Goal: Ask a question

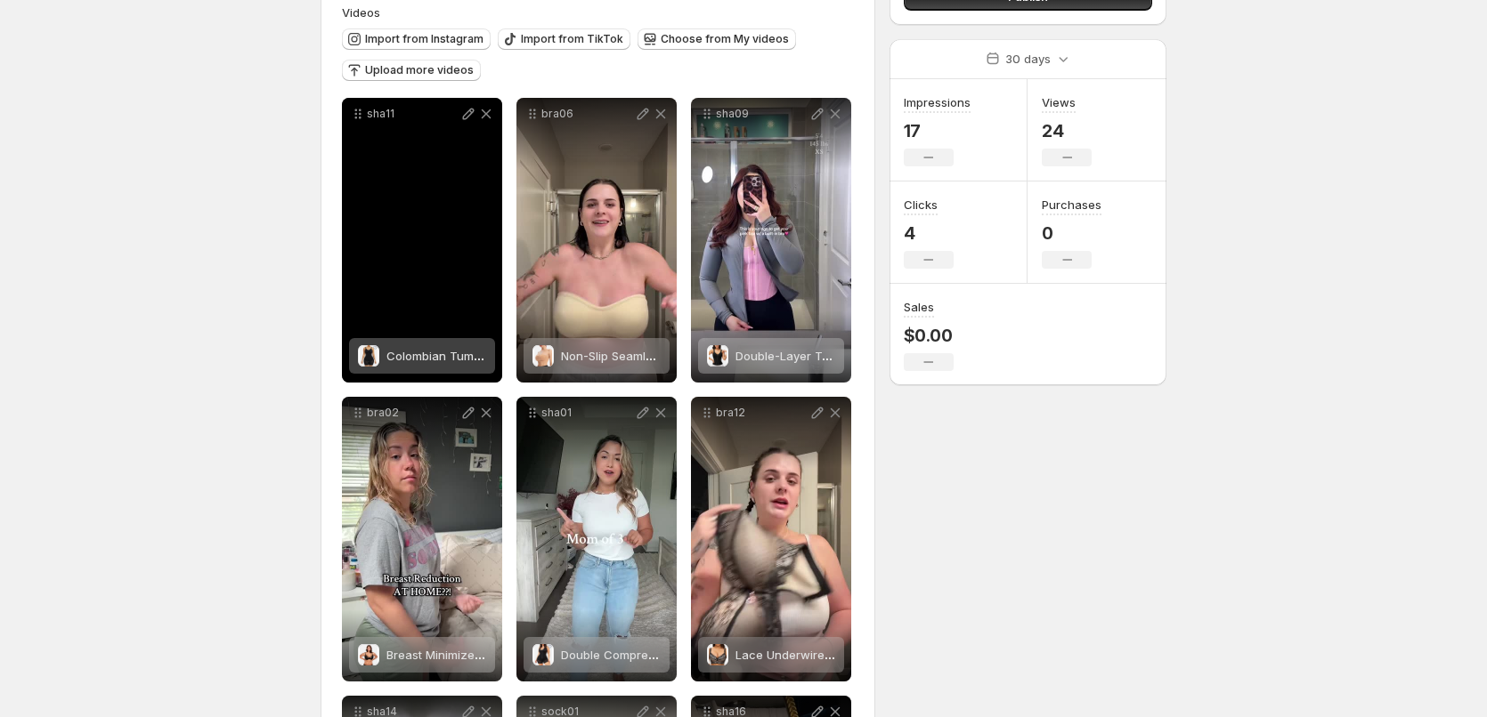
scroll to position [445, 0]
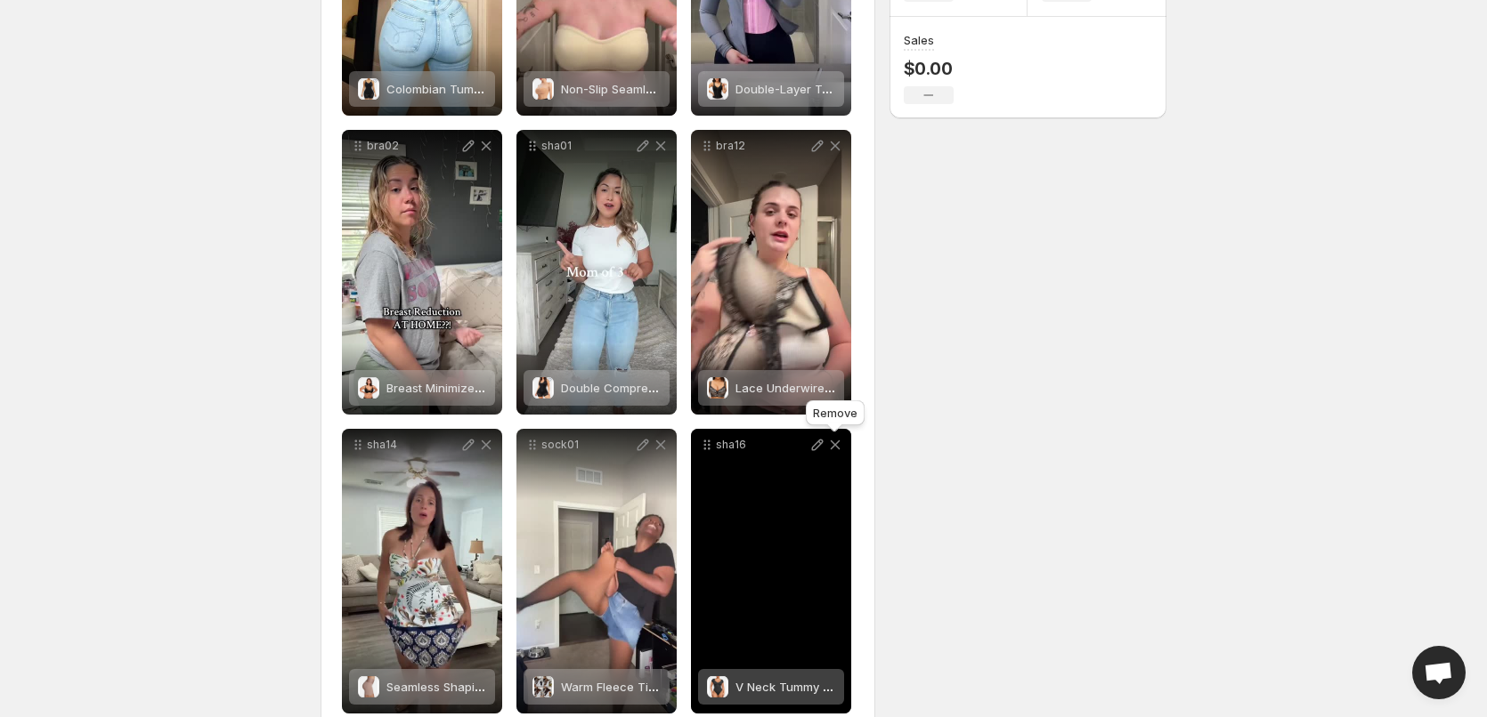
click at [832, 443] on icon at bounding box center [836, 446] width 10 height 10
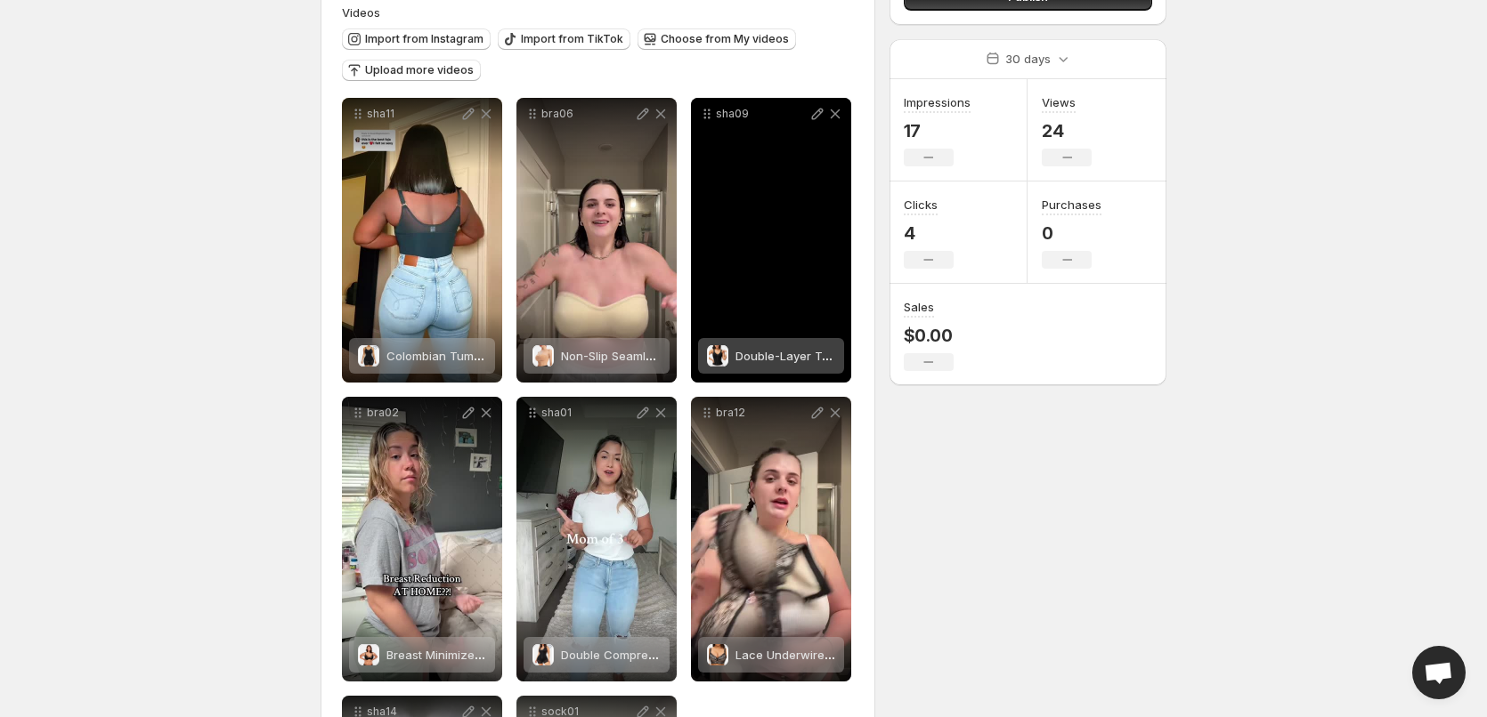
scroll to position [0, 0]
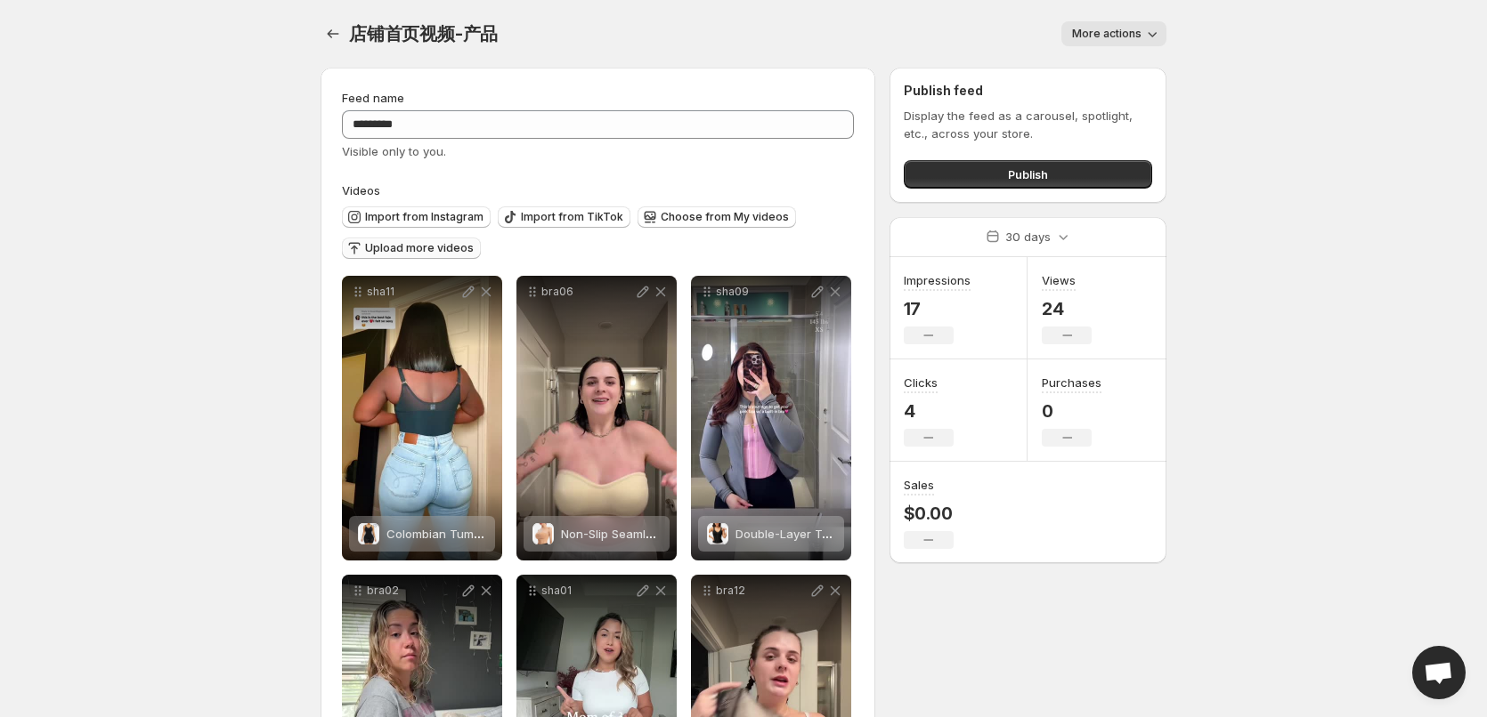
click at [423, 242] on span "Upload more videos" at bounding box center [419, 248] width 109 height 14
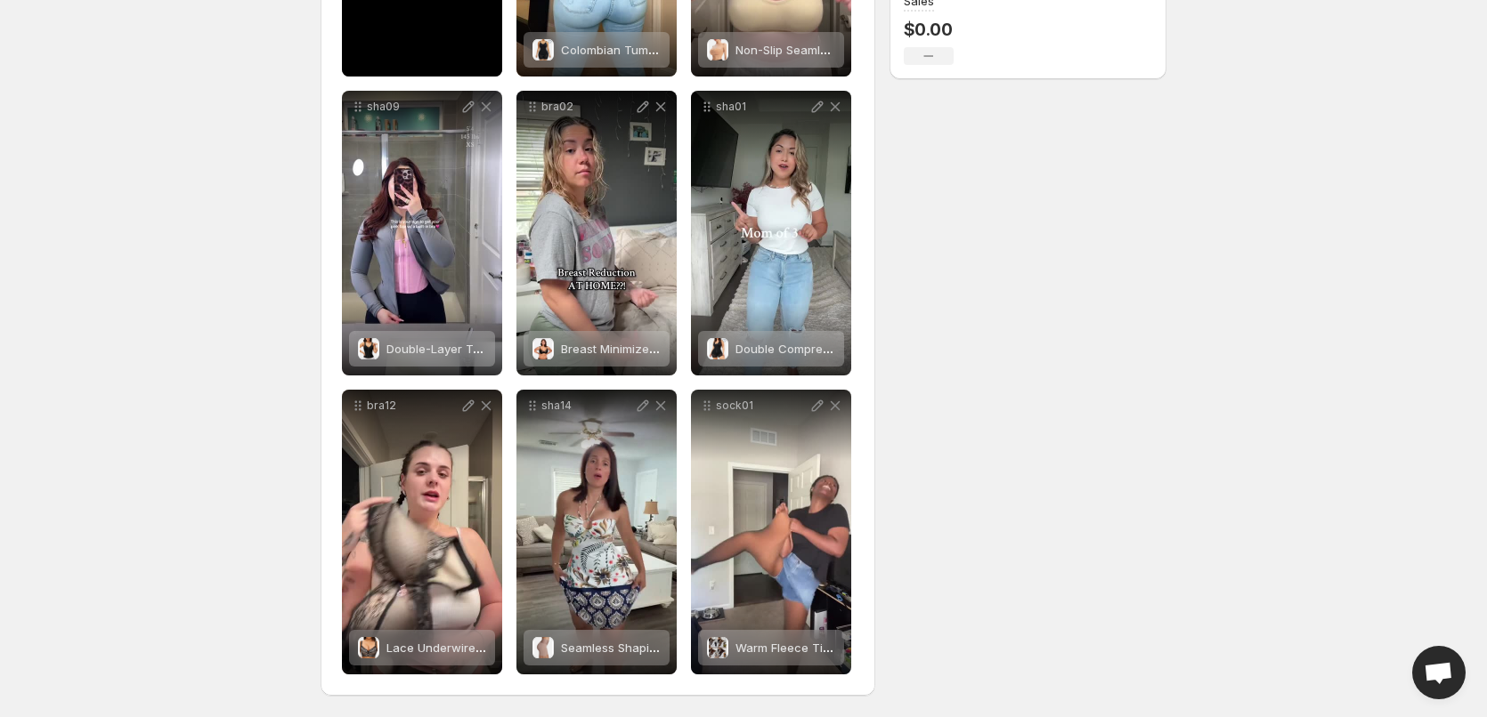
scroll to position [128, 0]
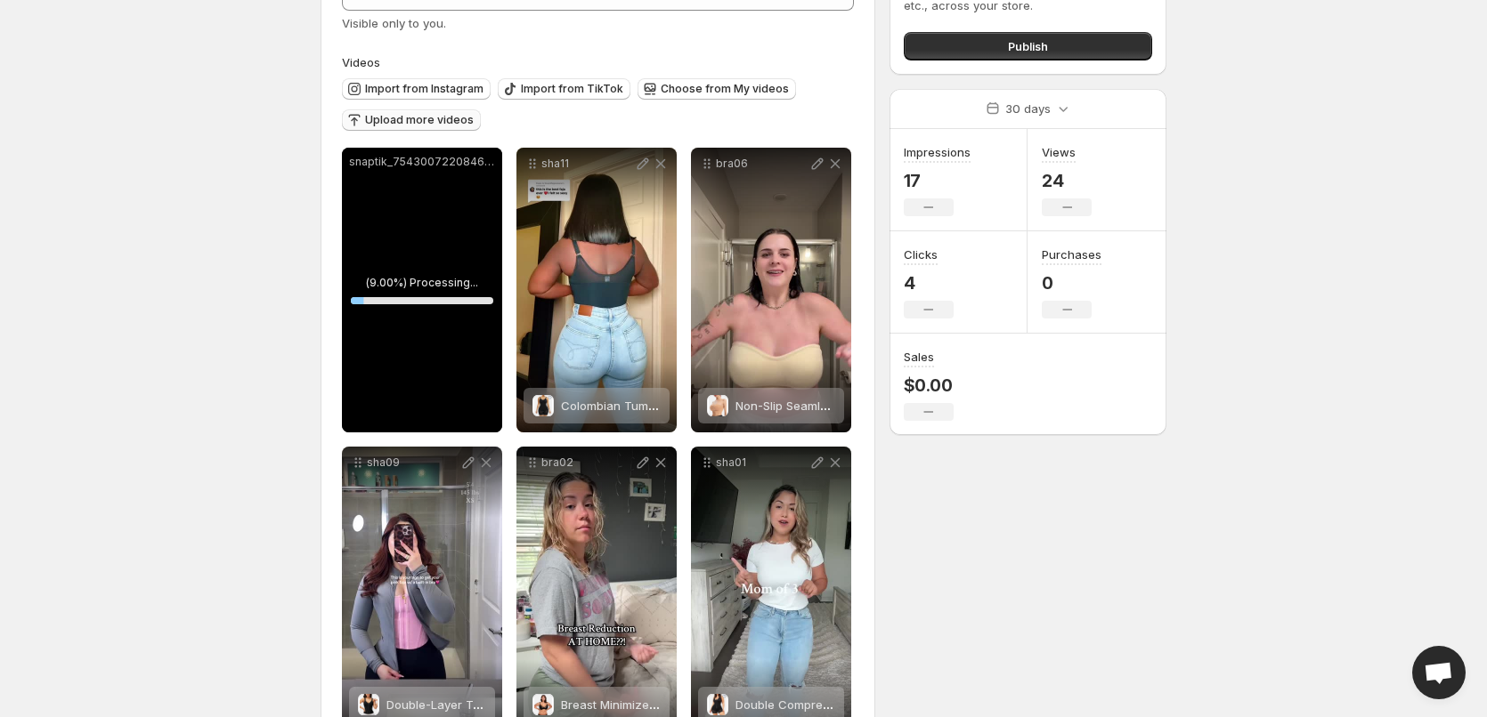
click at [450, 208] on div "snaptik_7543007220846415118_v2" at bounding box center [422, 290] width 160 height 285
click at [434, 404] on span "Tag products" at bounding box center [432, 411] width 71 height 18
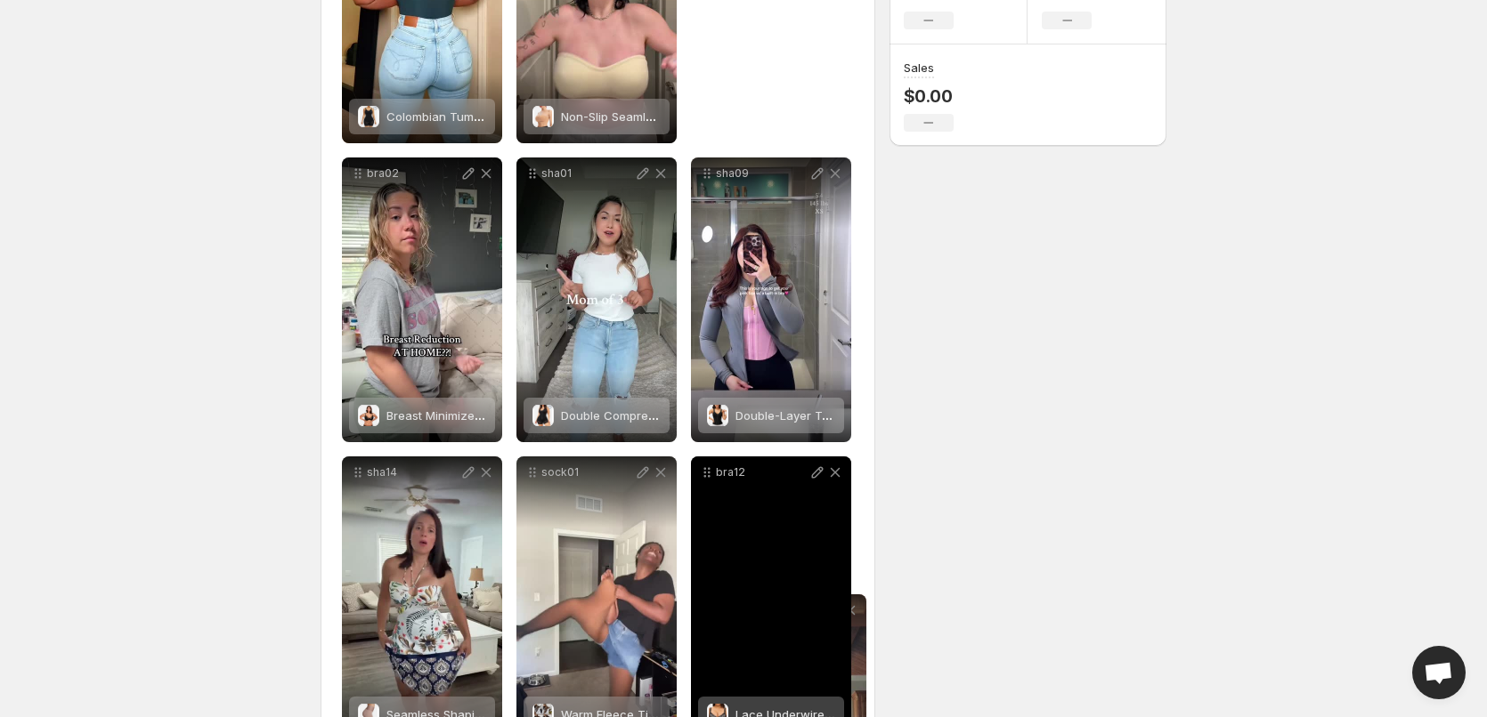
scroll to position [441, 0]
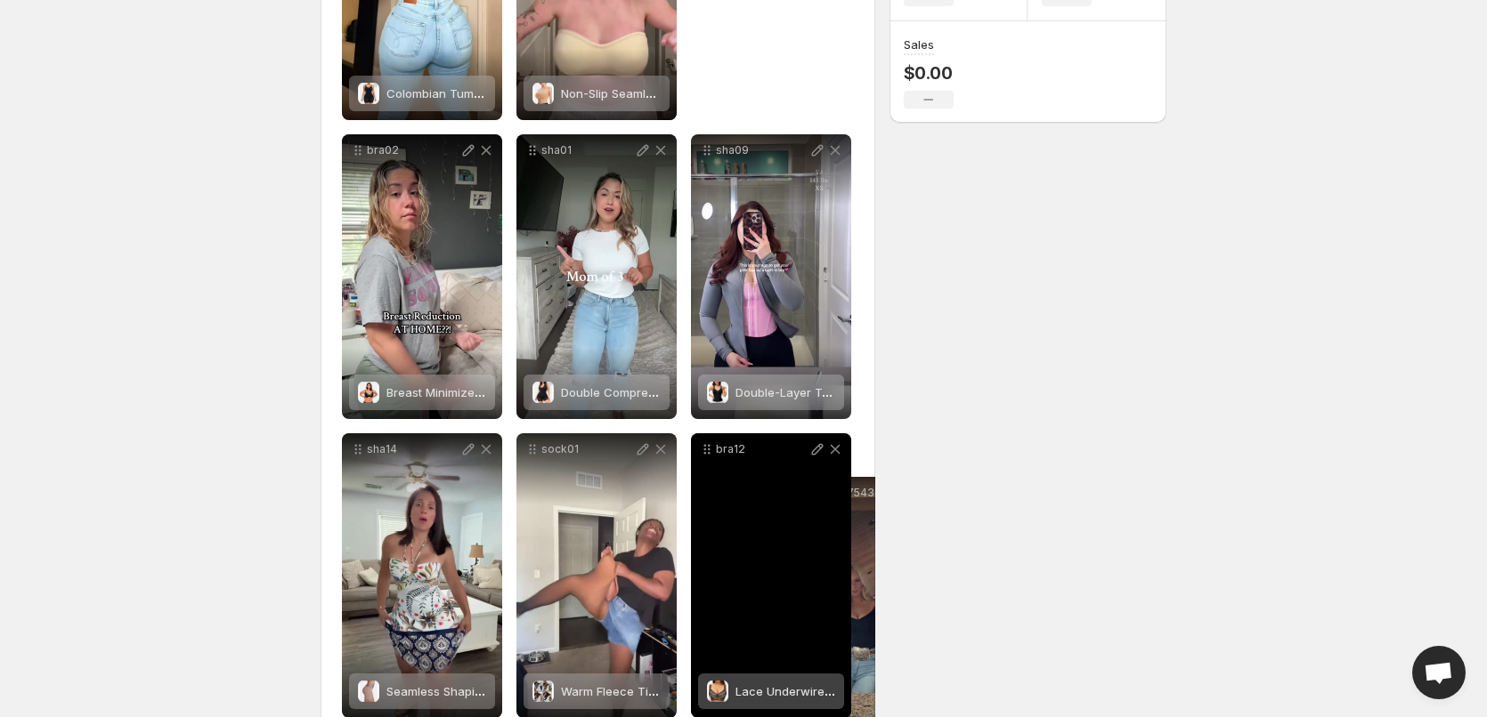
drag, startPoint x: 359, startPoint y: 169, endPoint x: 795, endPoint y: 498, distance: 546.6
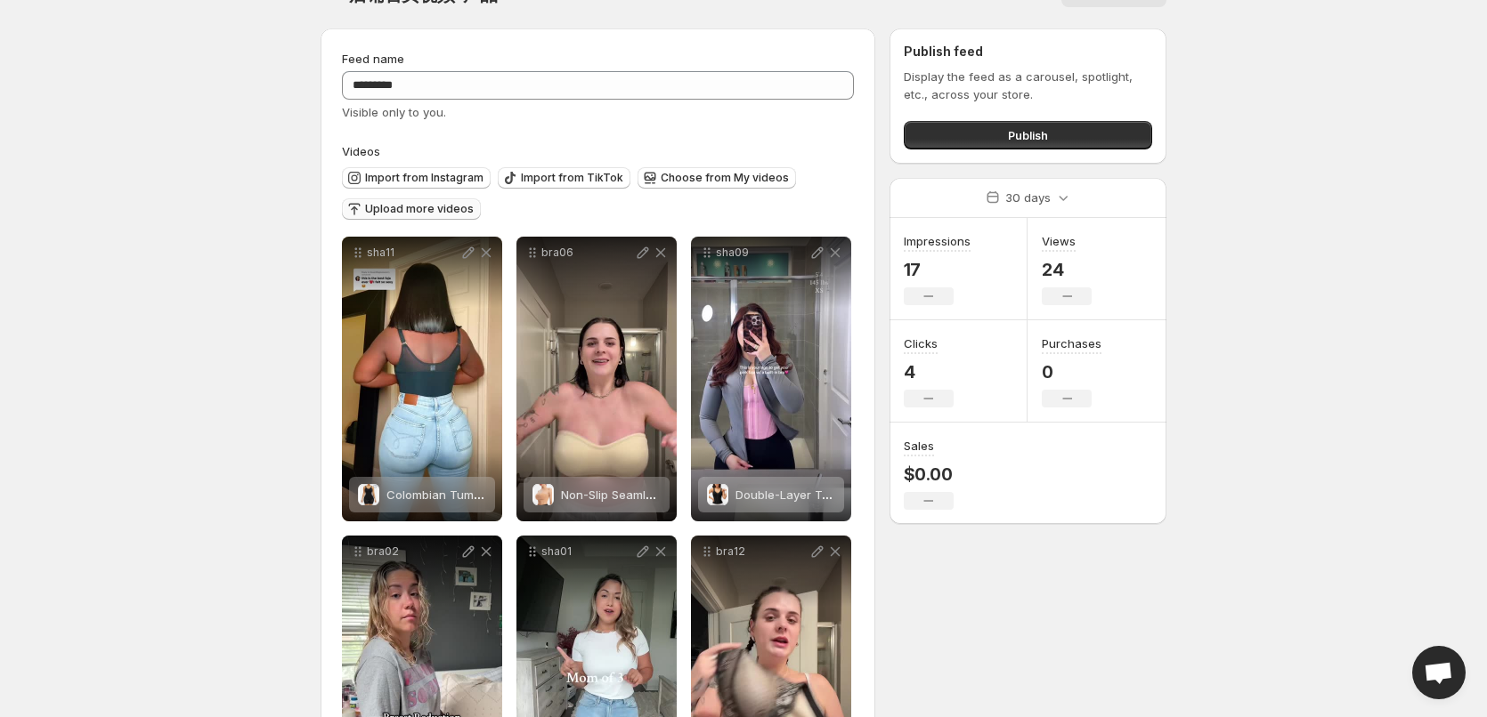
scroll to position [0, 0]
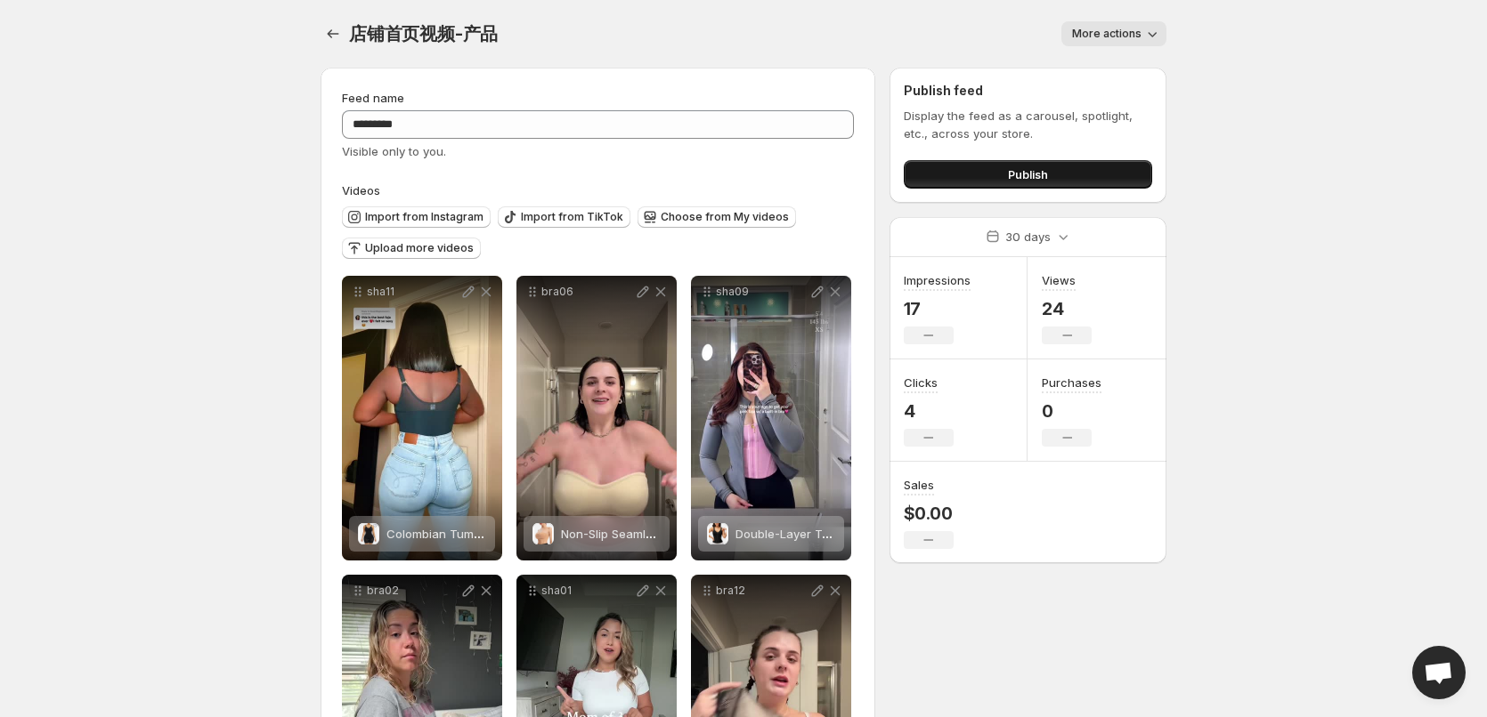
click at [1032, 175] on span "Publish" at bounding box center [1028, 175] width 40 height 18
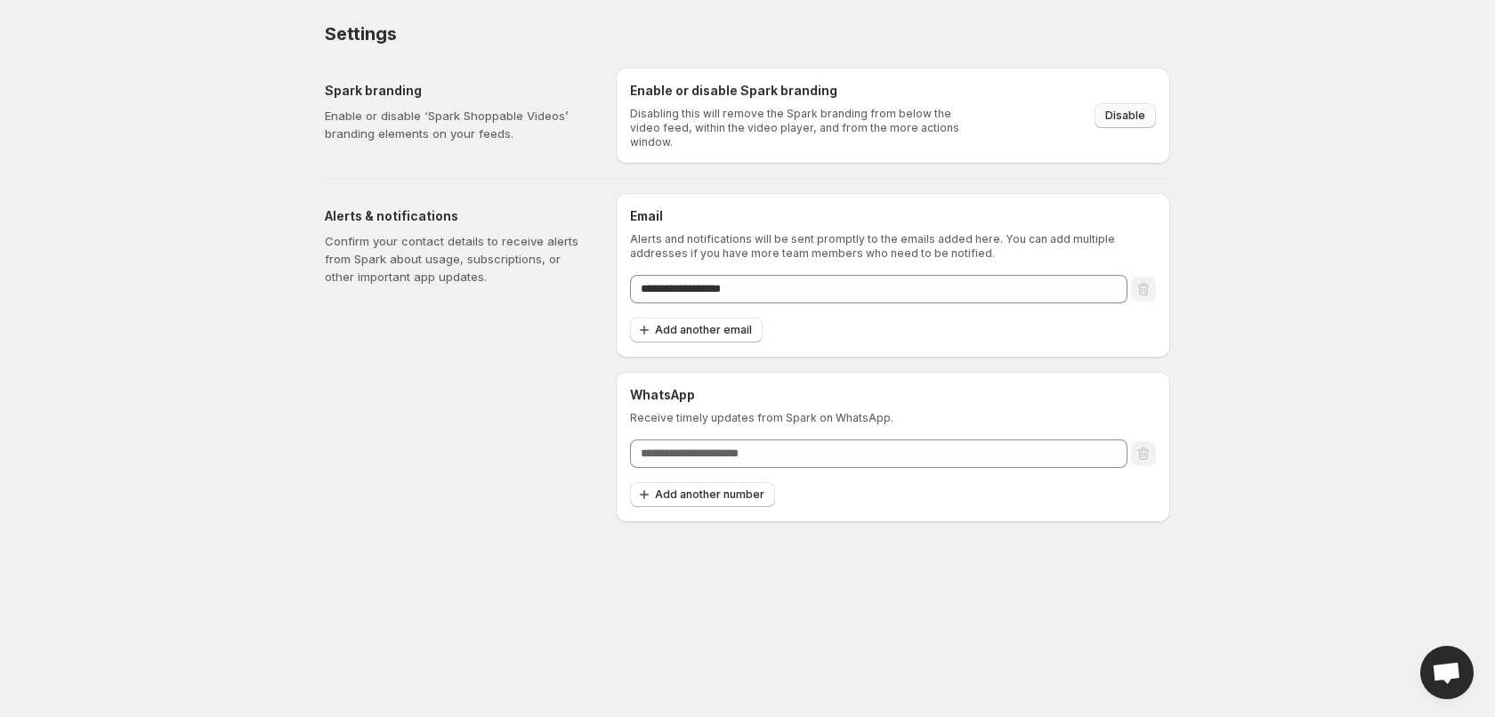
click at [1128, 109] on span "Disable" at bounding box center [1126, 116] width 40 height 14
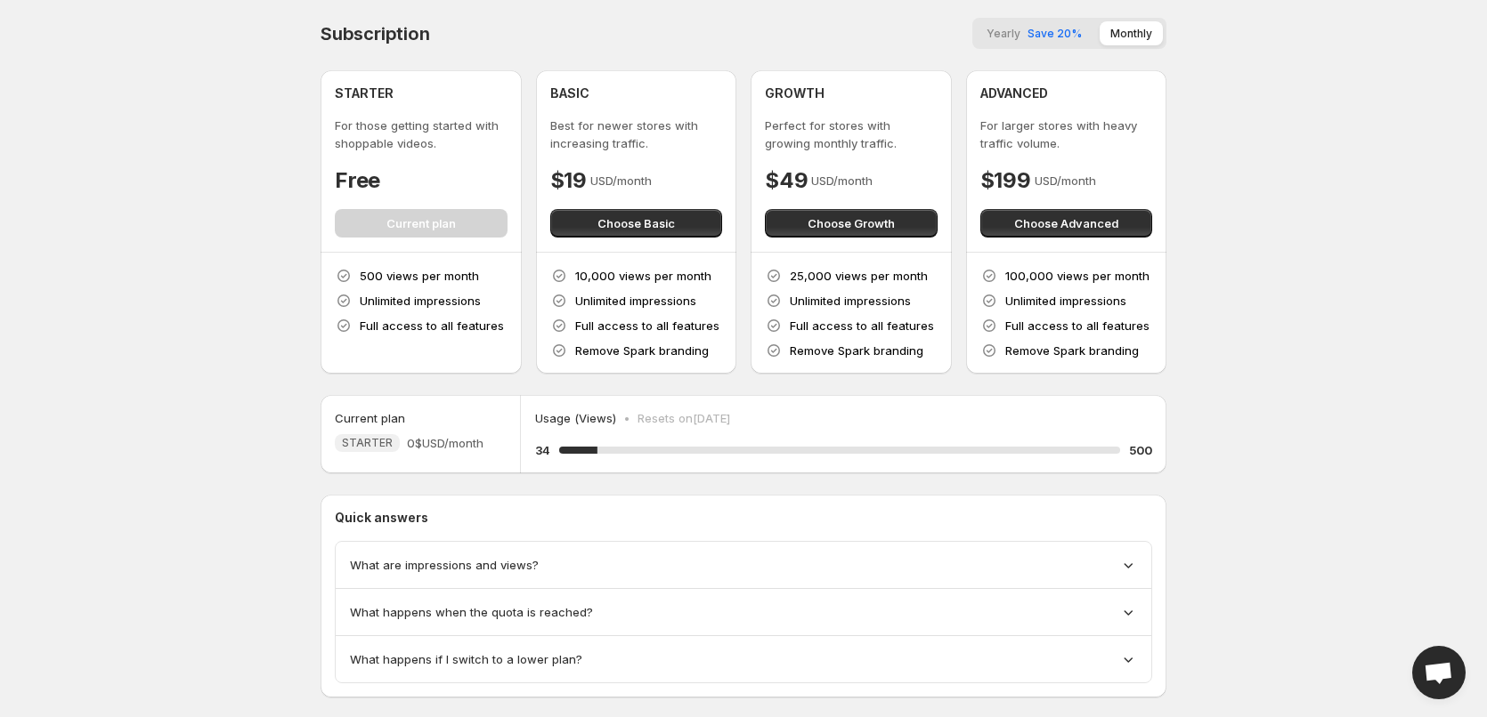
click at [1293, 230] on body "Home Feeds Videos Subscription Settings Subscription Yearly Save 20% Monthly ST…" at bounding box center [743, 358] width 1487 height 717
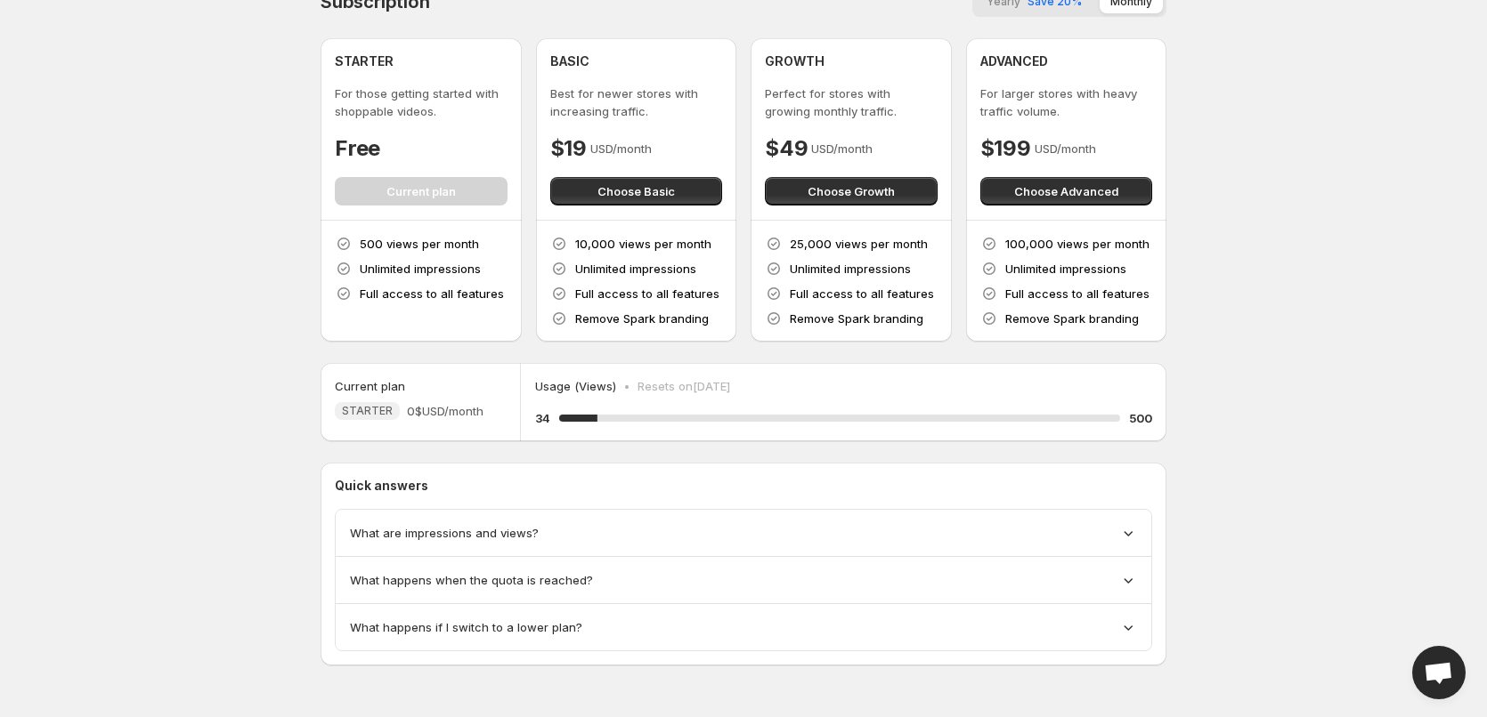
click at [503, 545] on div "What are impressions and views?" at bounding box center [743, 533] width 815 height 47
click at [515, 525] on span "What are impressions and views?" at bounding box center [444, 533] width 189 height 18
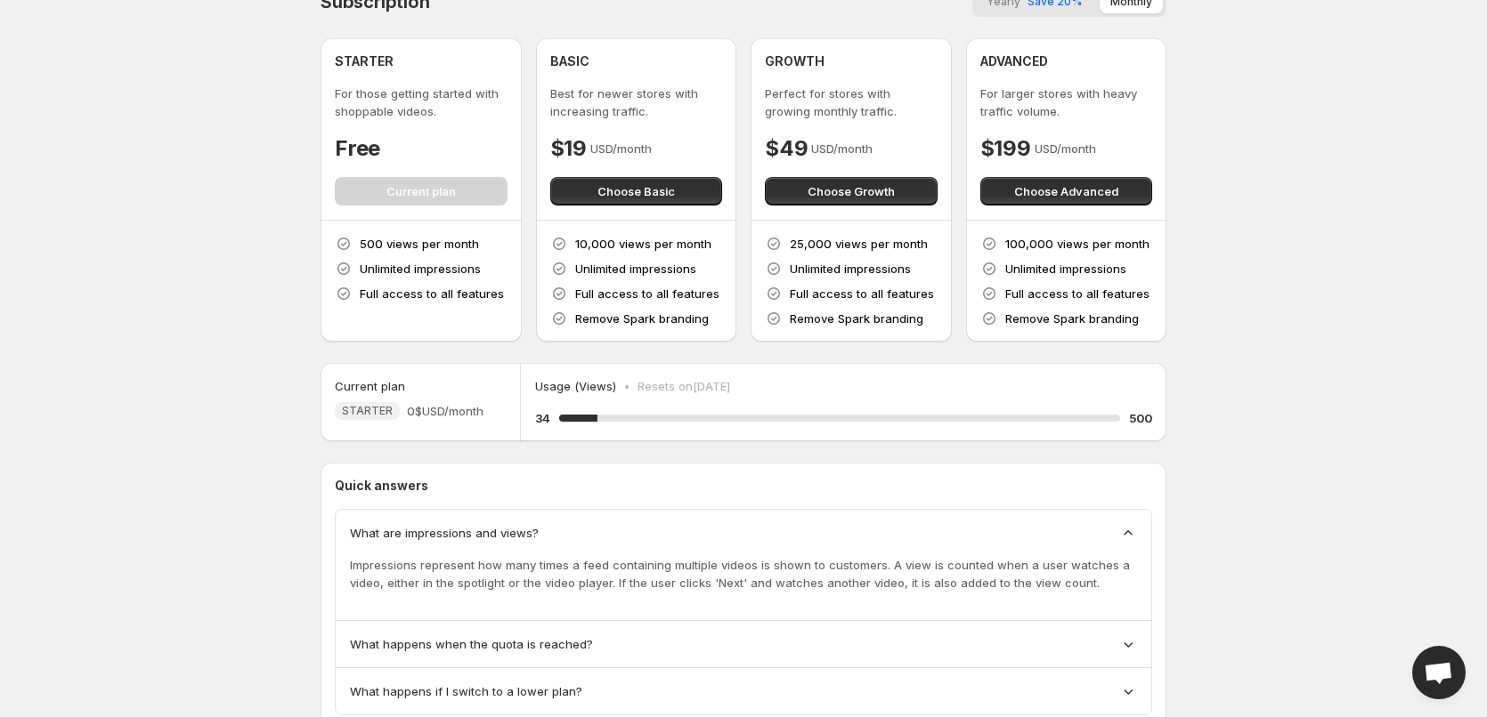
scroll to position [96, 0]
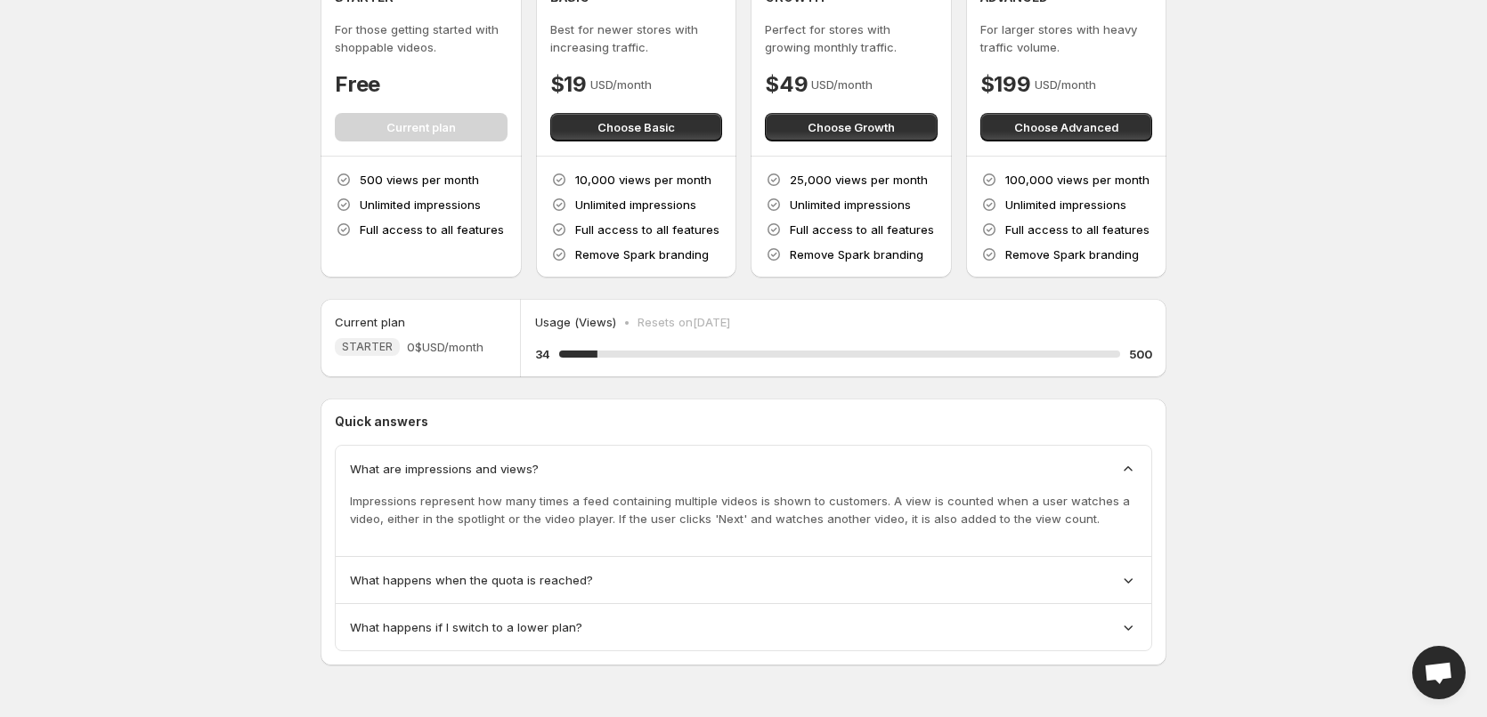
click at [1128, 581] on icon at bounding box center [1128, 580] width 18 height 18
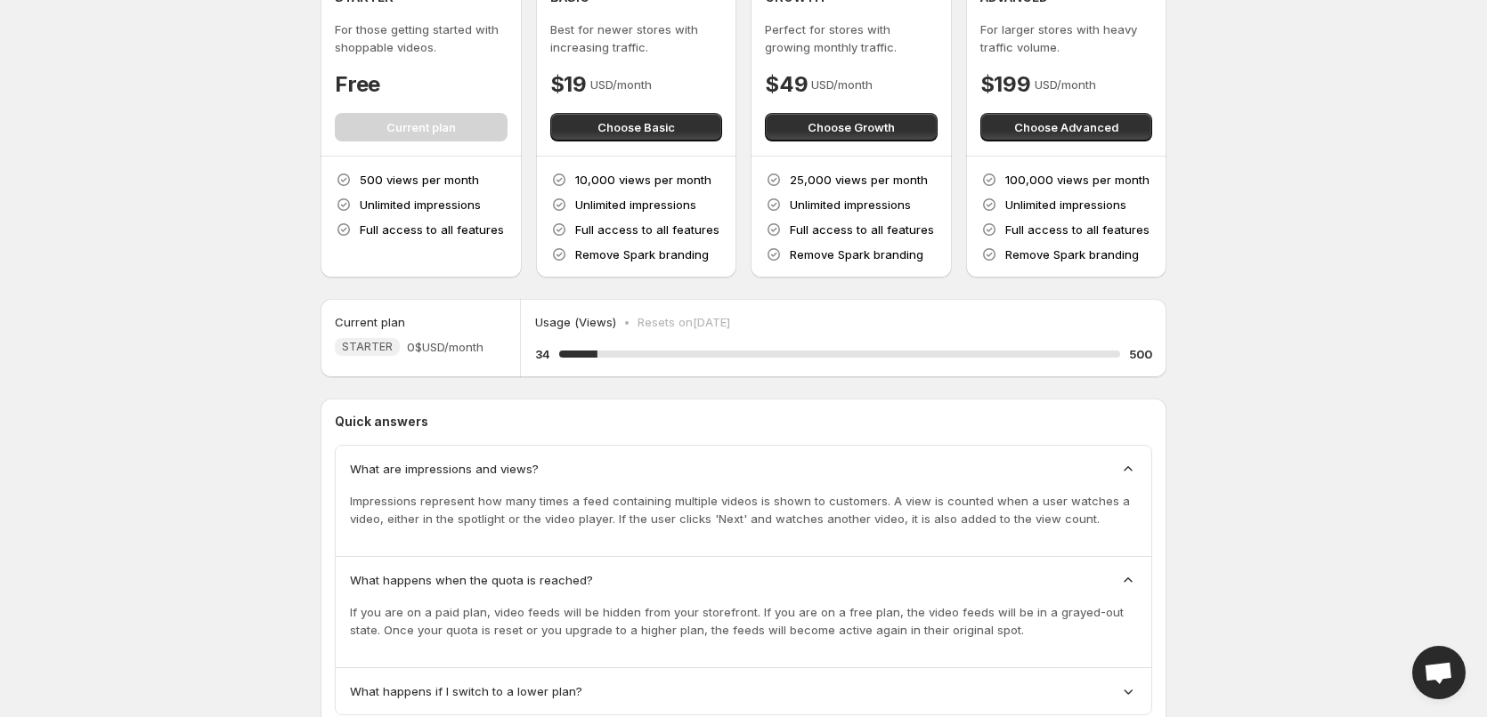
scroll to position [160, 0]
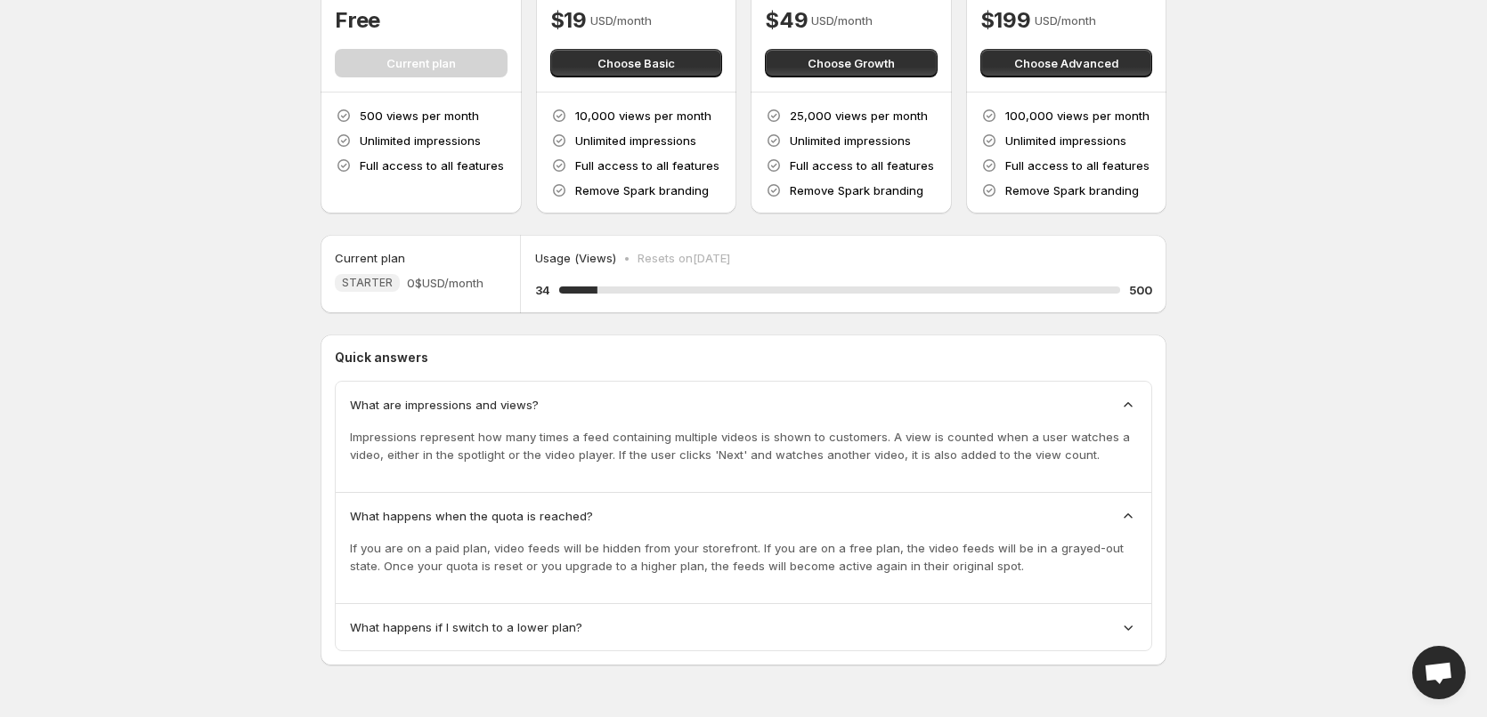
click at [1123, 620] on icon at bounding box center [1128, 628] width 18 height 18
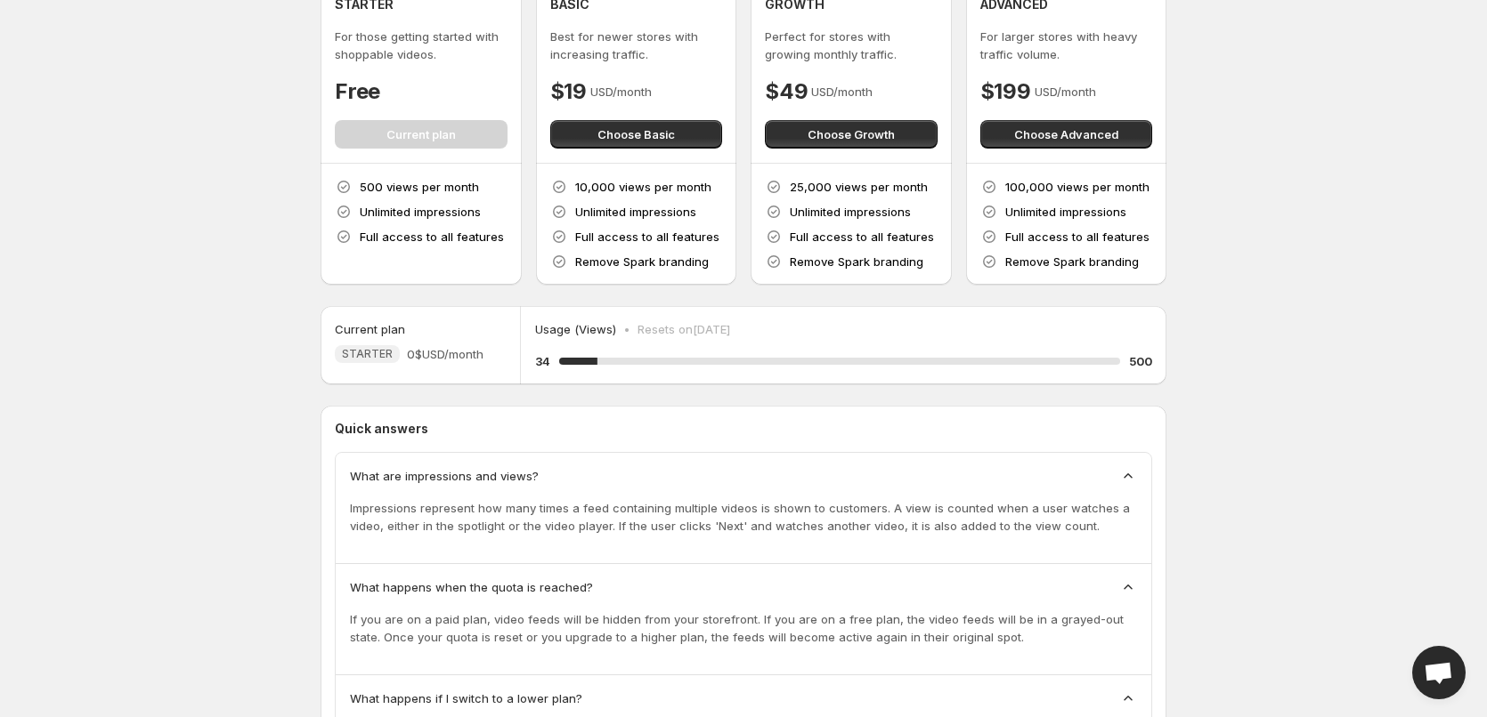
scroll to position [0, 0]
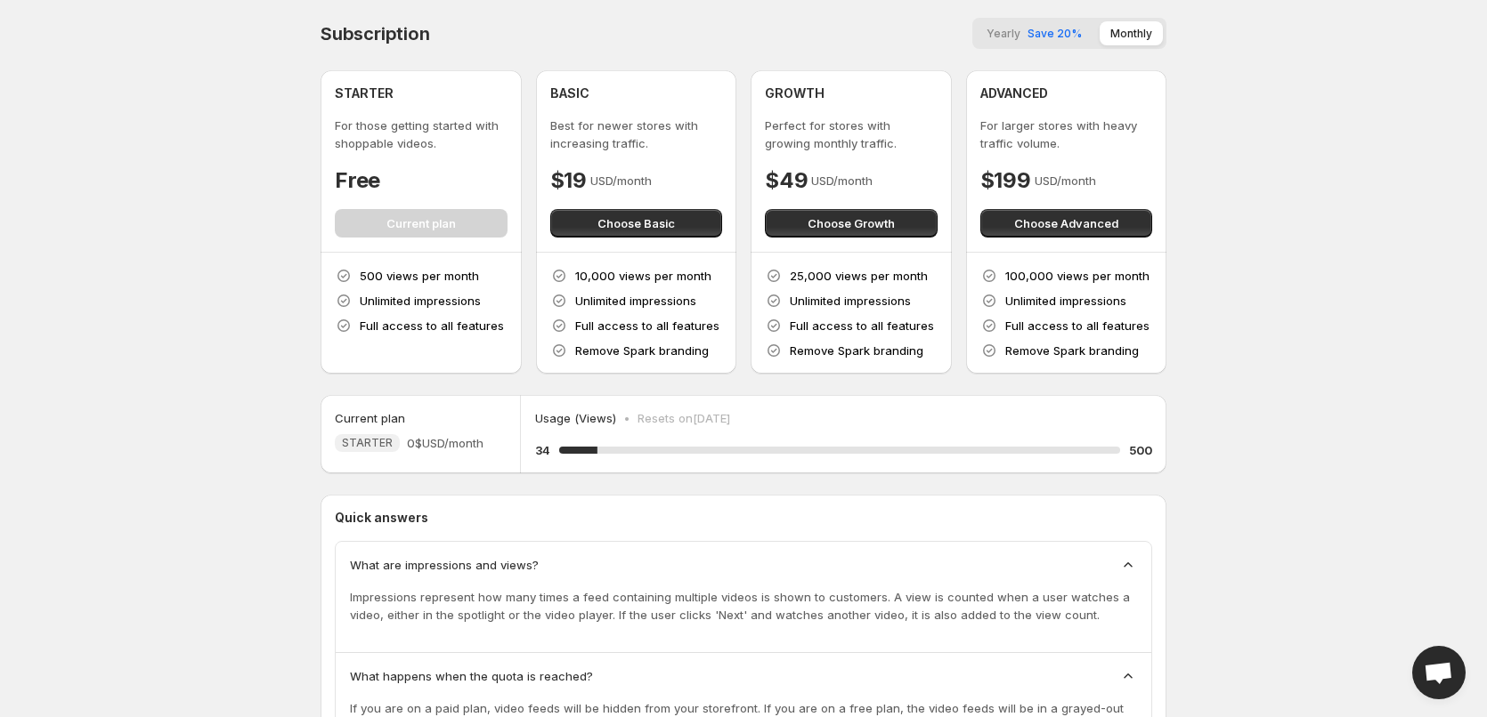
click at [1052, 28] on span "Save 20%" at bounding box center [1054, 33] width 54 height 13
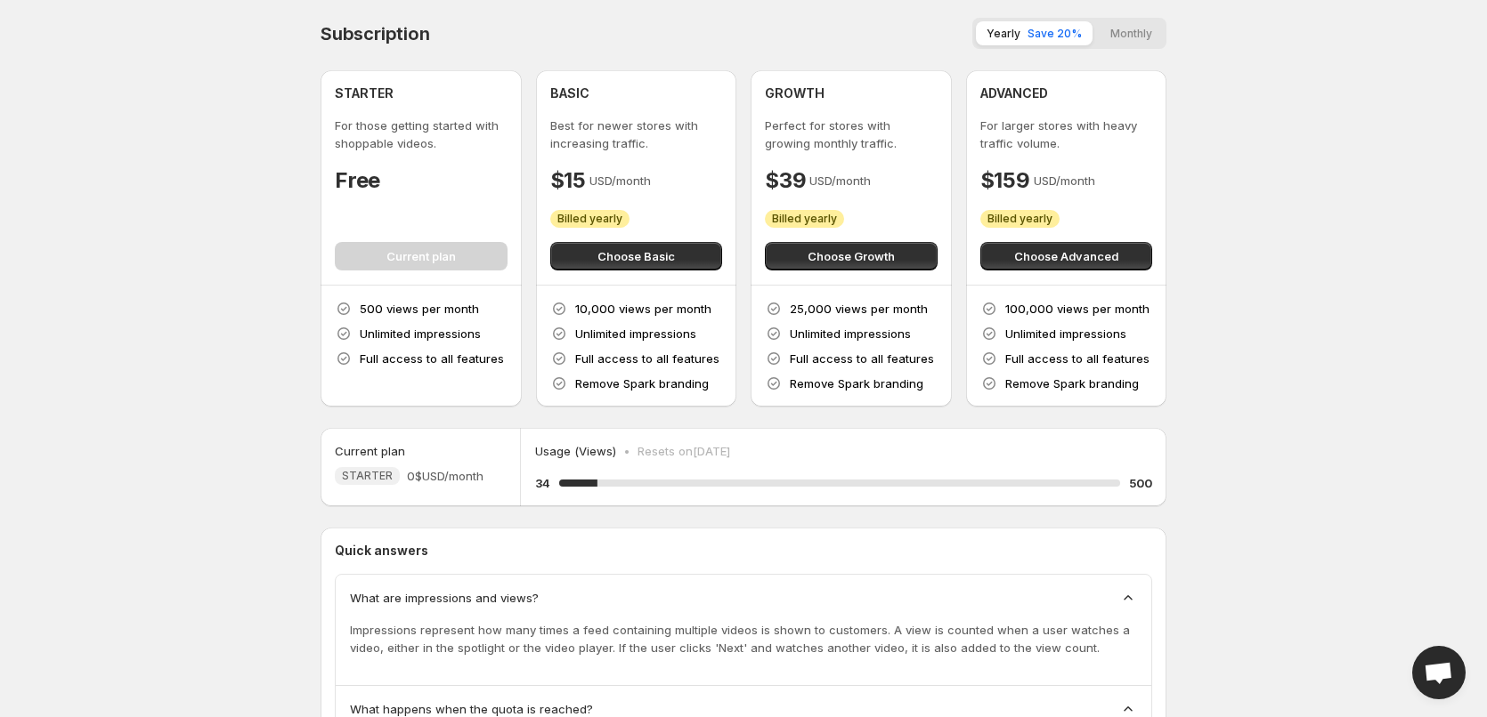
click at [1127, 33] on button "Monthly" at bounding box center [1130, 33] width 63 height 24
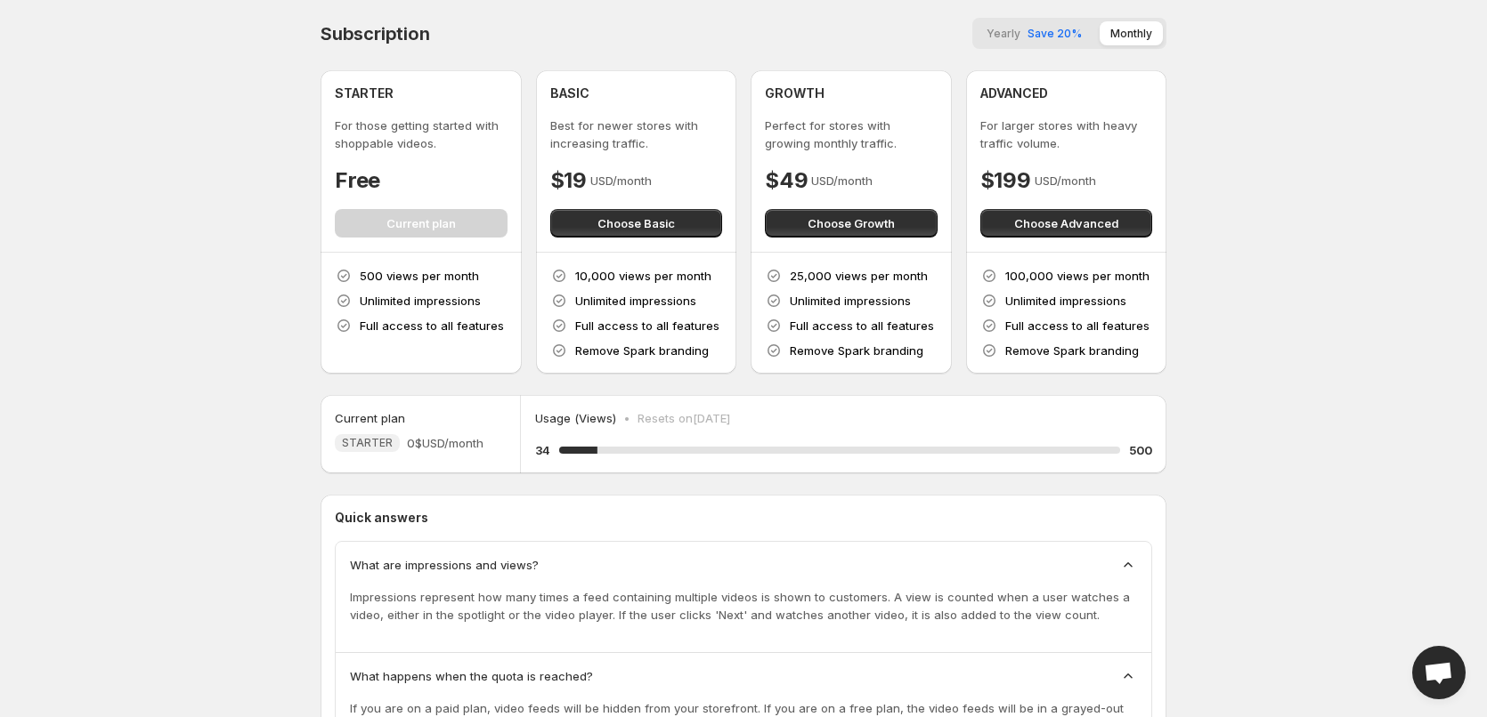
click at [1057, 39] on button "Yearly Save 20%" at bounding box center [1034, 33] width 117 height 24
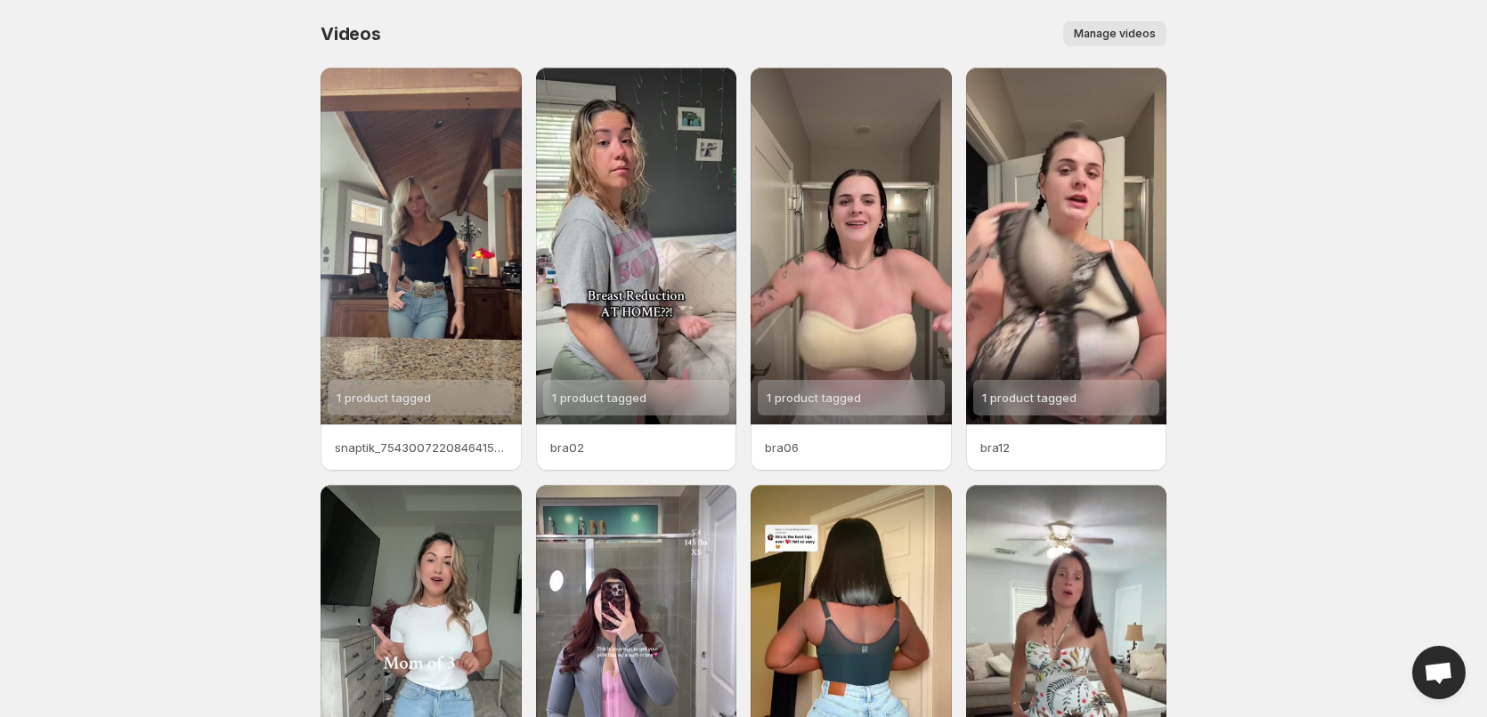
scroll to position [253, 0]
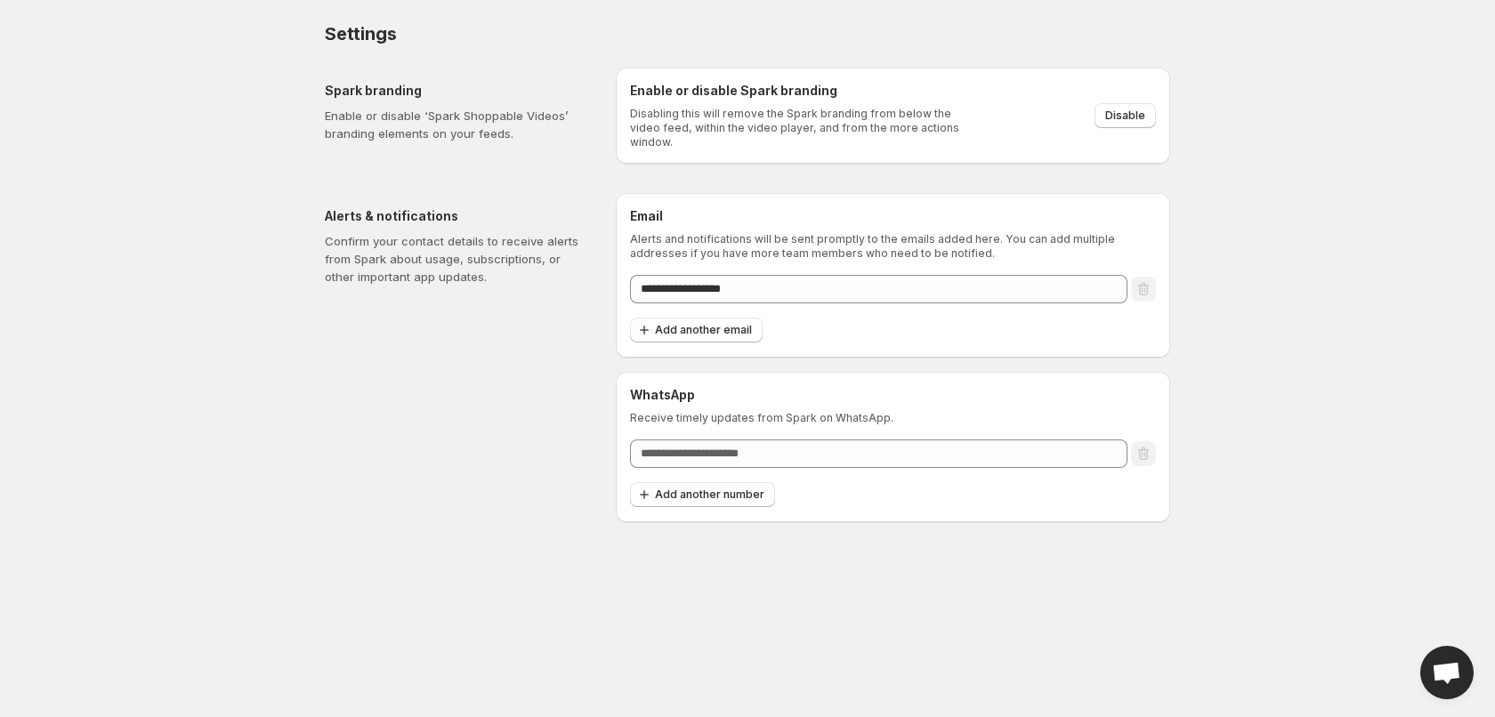
click at [857, 386] on h6 "WhatsApp" at bounding box center [893, 395] width 526 height 18
click at [858, 411] on p "Receive timely updates from Spark on WhatsApp." at bounding box center [893, 418] width 526 height 14
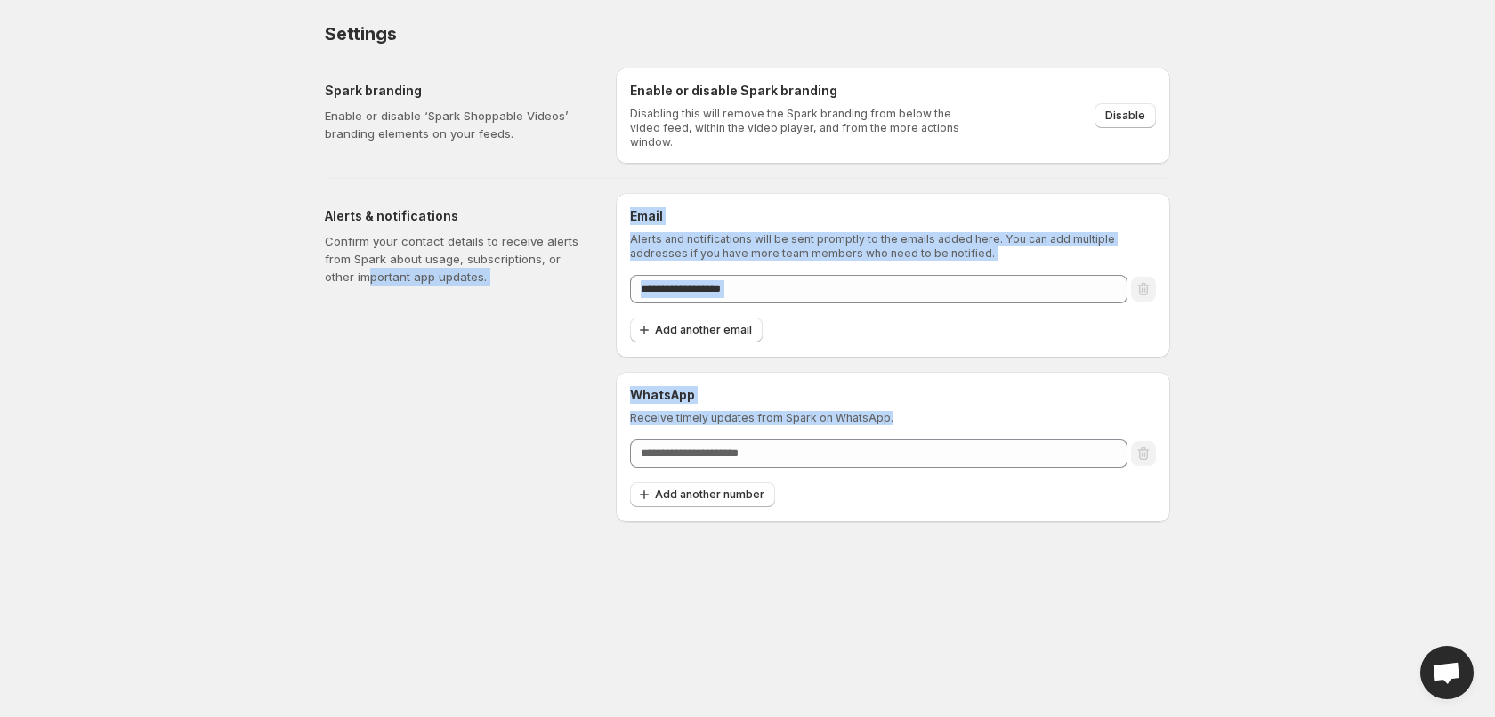
drag, startPoint x: 905, startPoint y: 416, endPoint x: 420, endPoint y: 414, distance: 485.1
click at [363, 411] on div "**********" at bounding box center [741, 351] width 860 height 344
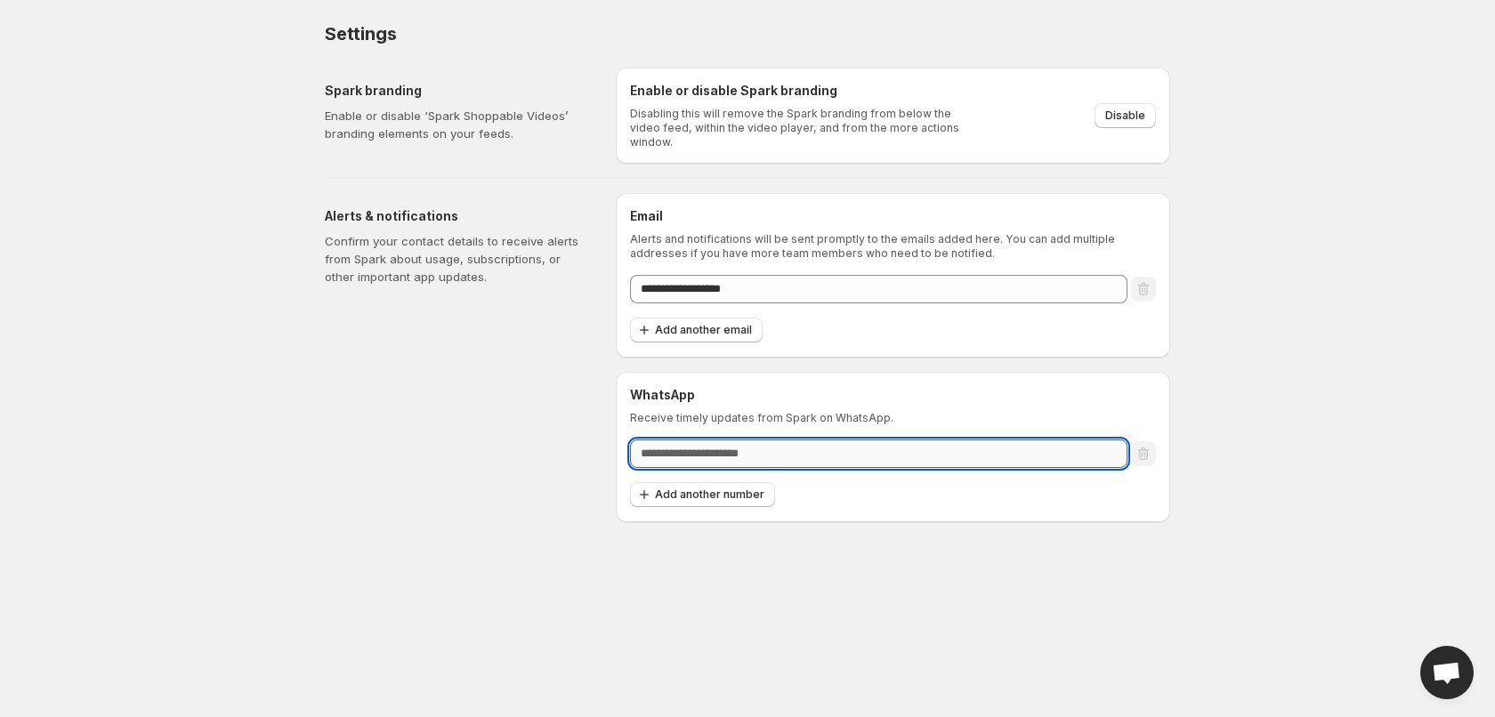
click at [874, 440] on input "text" at bounding box center [879, 454] width 498 height 28
drag, startPoint x: 1025, startPoint y: 422, endPoint x: 1058, endPoint y: 432, distance: 34.4
click at [1025, 423] on div "WhatsApp Receive timely updates from Spark on WhatsApp. Add another number" at bounding box center [893, 447] width 526 height 122
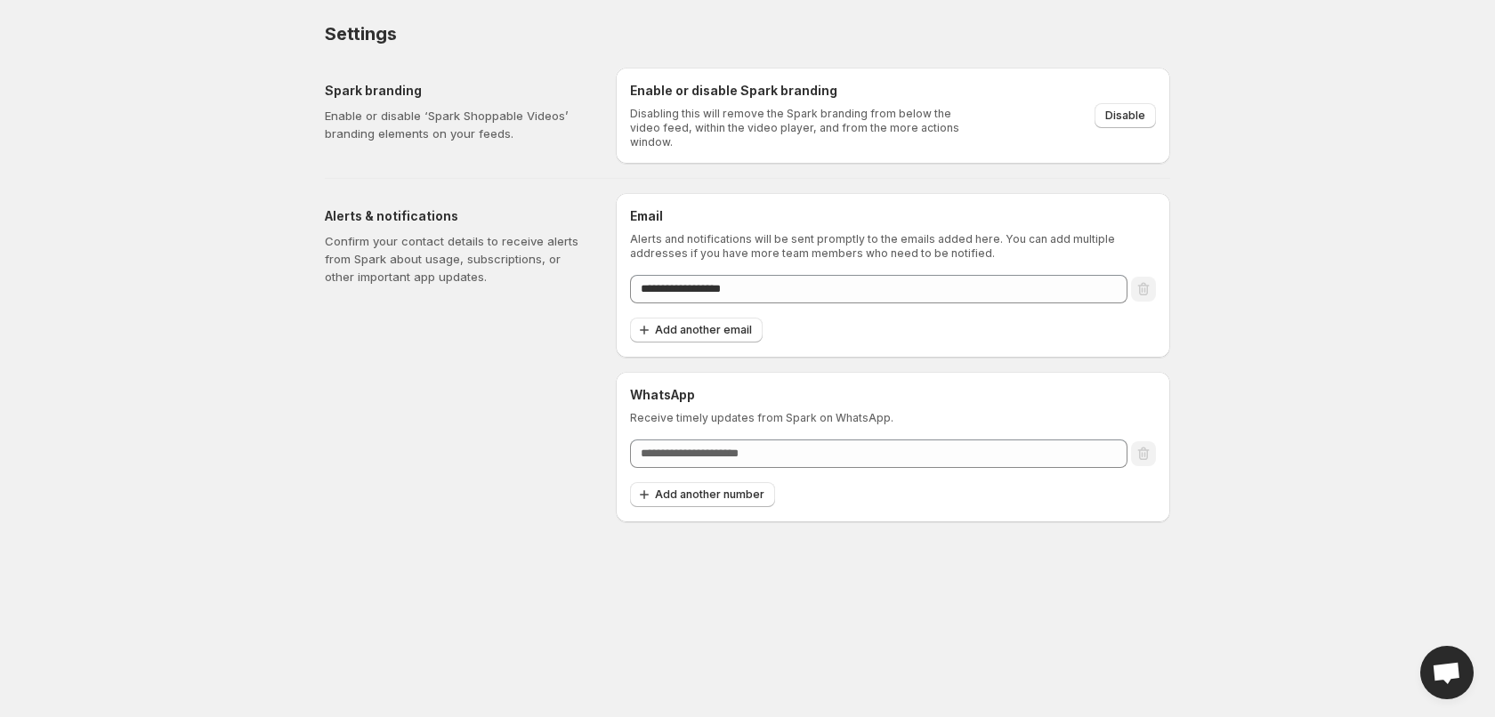
click at [1236, 434] on body "**********" at bounding box center [747, 358] width 1495 height 717
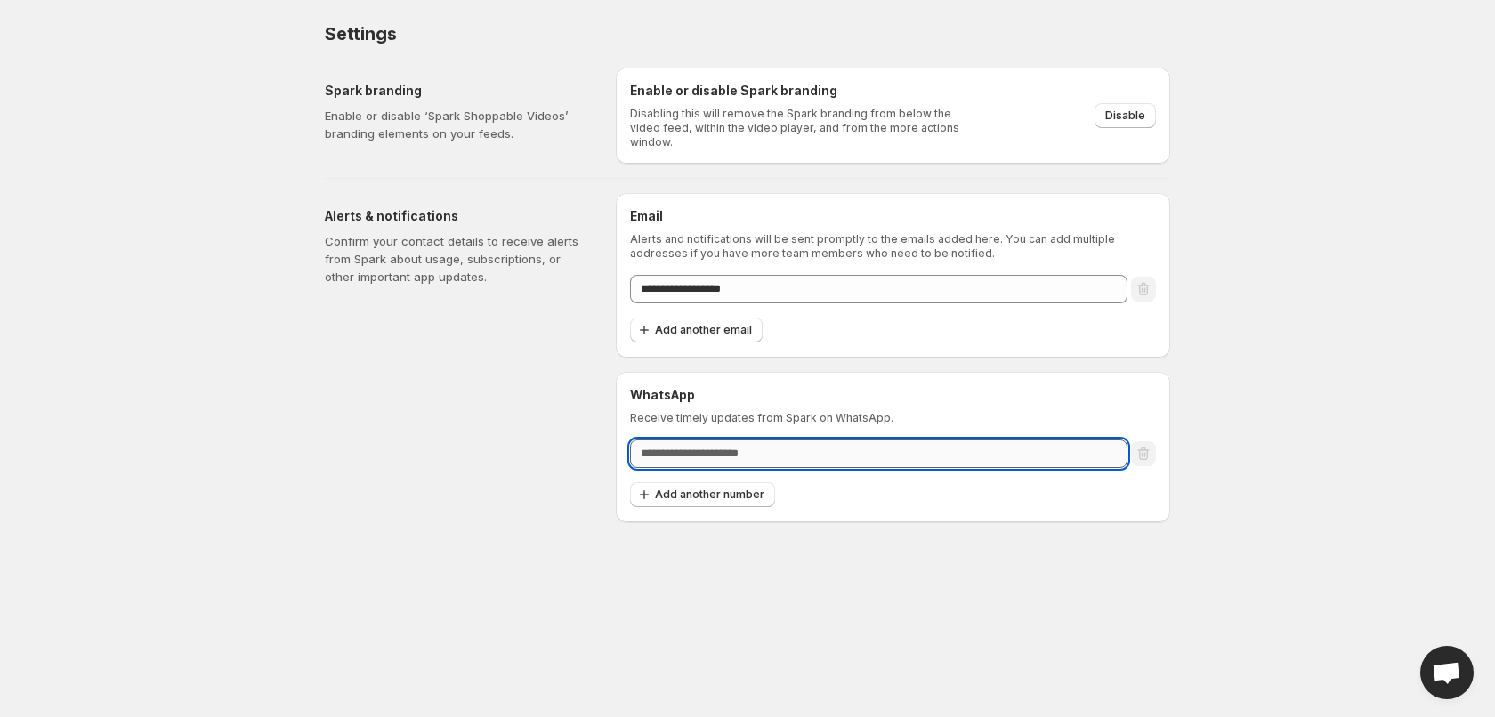
click at [1028, 454] on input "text" at bounding box center [879, 454] width 498 height 28
click at [822, 339] on div "**********" at bounding box center [893, 275] width 555 height 165
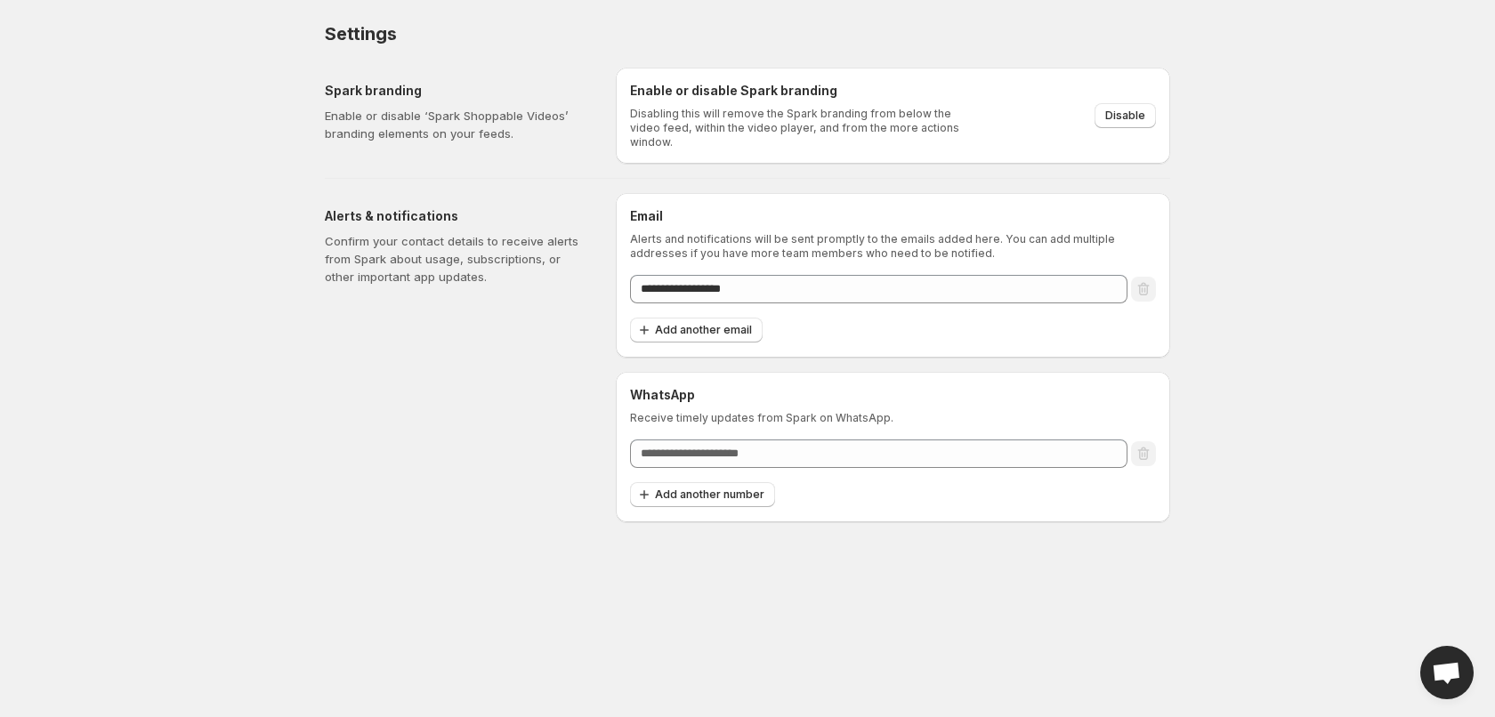
click at [809, 329] on div "Add another email" at bounding box center [893, 331] width 526 height 26
click at [889, 319] on div "Add another email" at bounding box center [893, 331] width 526 height 26
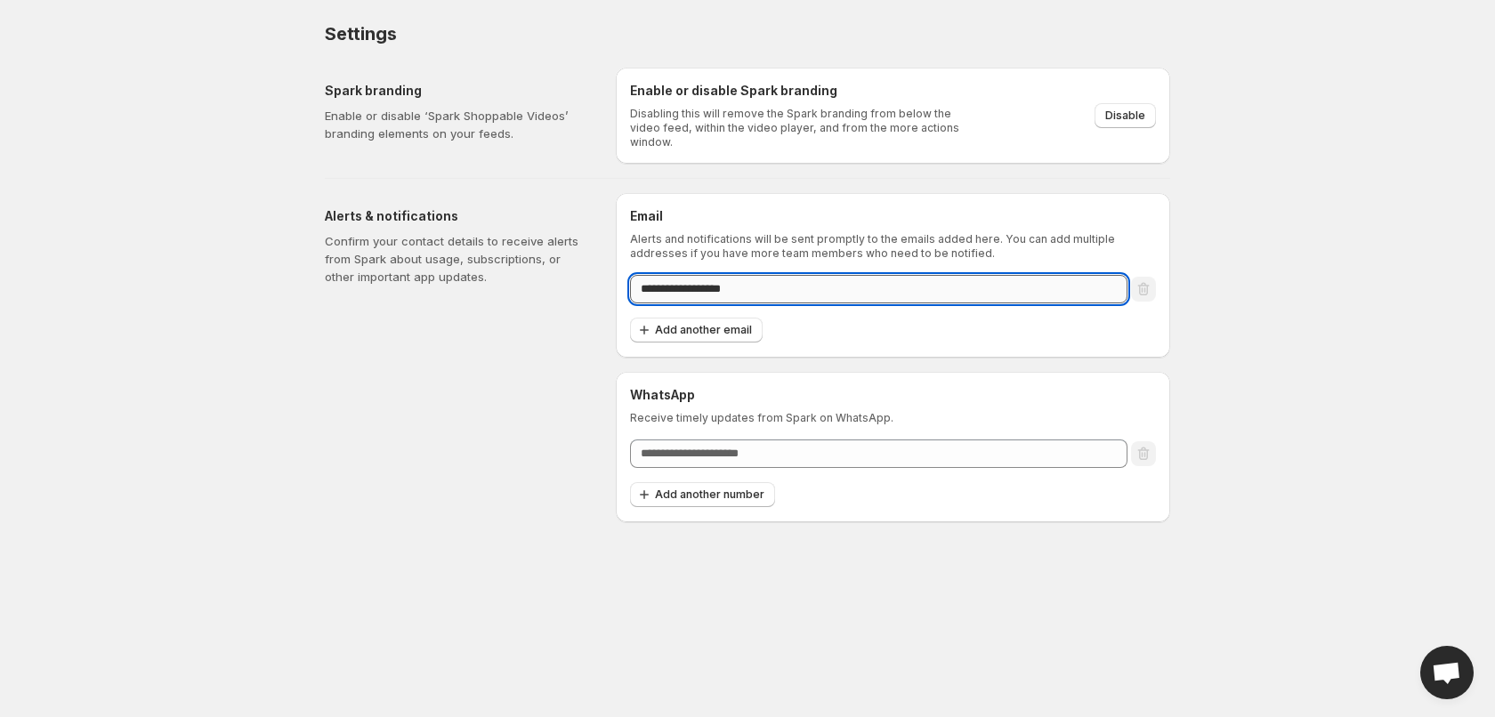
click at [901, 285] on input "**********" at bounding box center [879, 289] width 498 height 28
click at [899, 284] on input "**********" at bounding box center [879, 289] width 498 height 28
drag, startPoint x: 852, startPoint y: 344, endPoint x: 753, endPoint y: 338, distance: 99.0
click at [841, 342] on div "**********" at bounding box center [893, 275] width 555 height 165
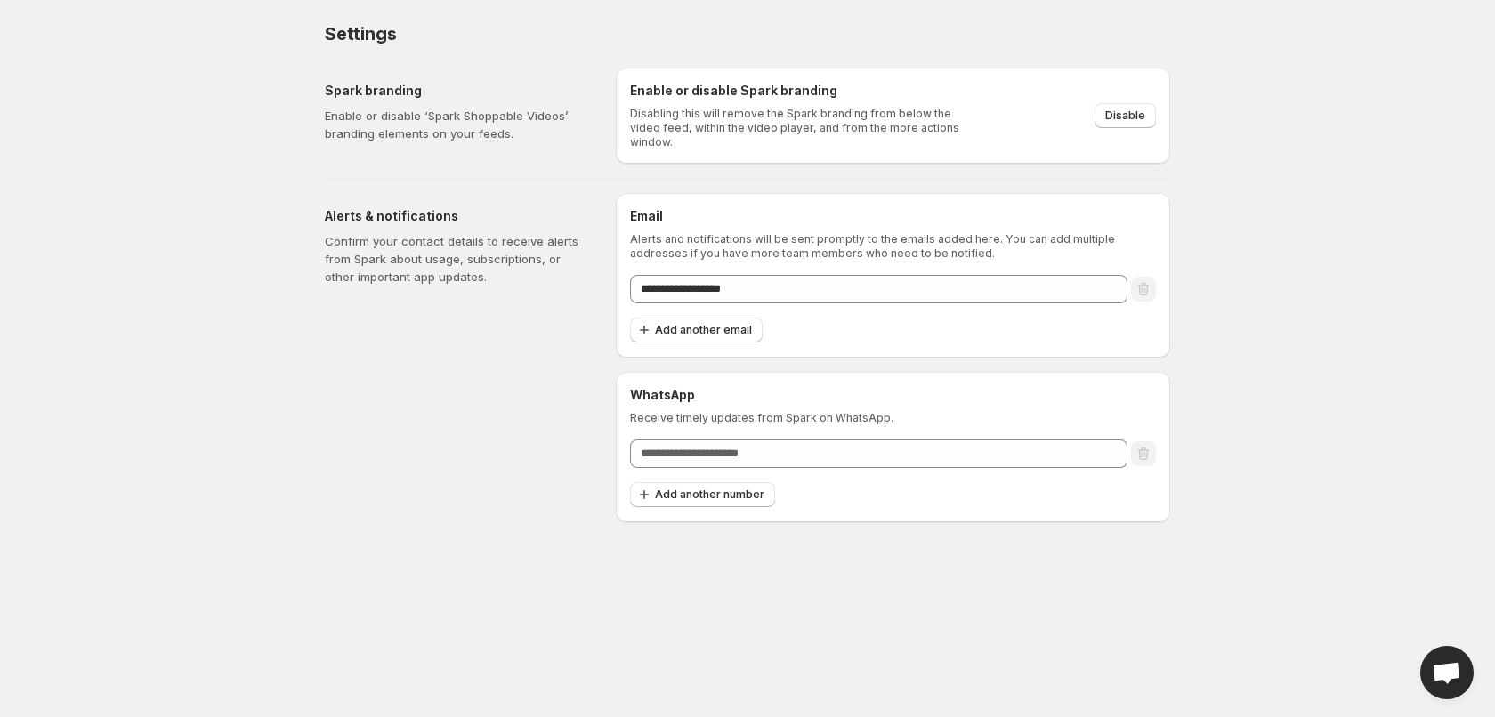
drag, startPoint x: 716, startPoint y: 421, endPoint x: 722, endPoint y: 439, distance: 18.9
click at [717, 421] on div "WhatsApp Receive timely updates from Spark on WhatsApp. Add another number" at bounding box center [893, 447] width 526 height 122
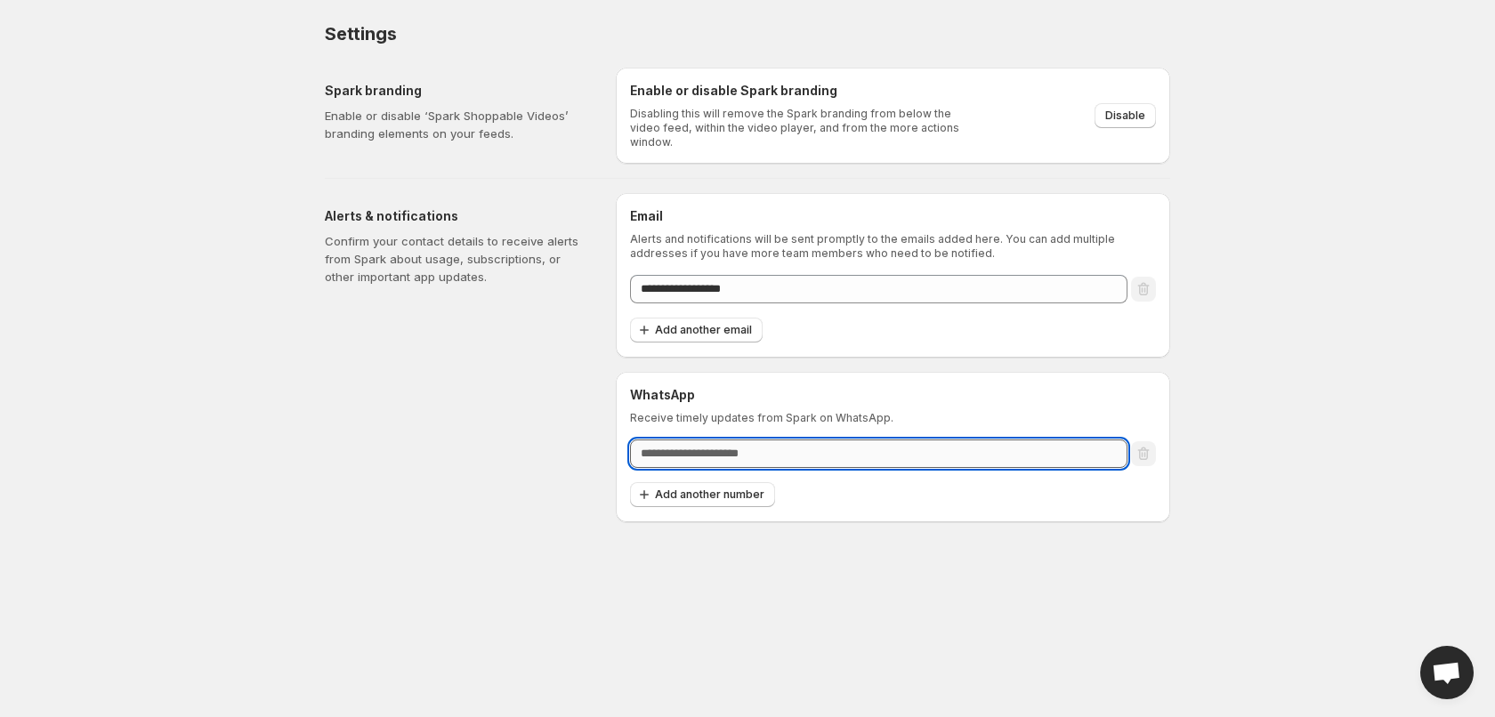
click at [804, 449] on input "text" at bounding box center [879, 454] width 498 height 28
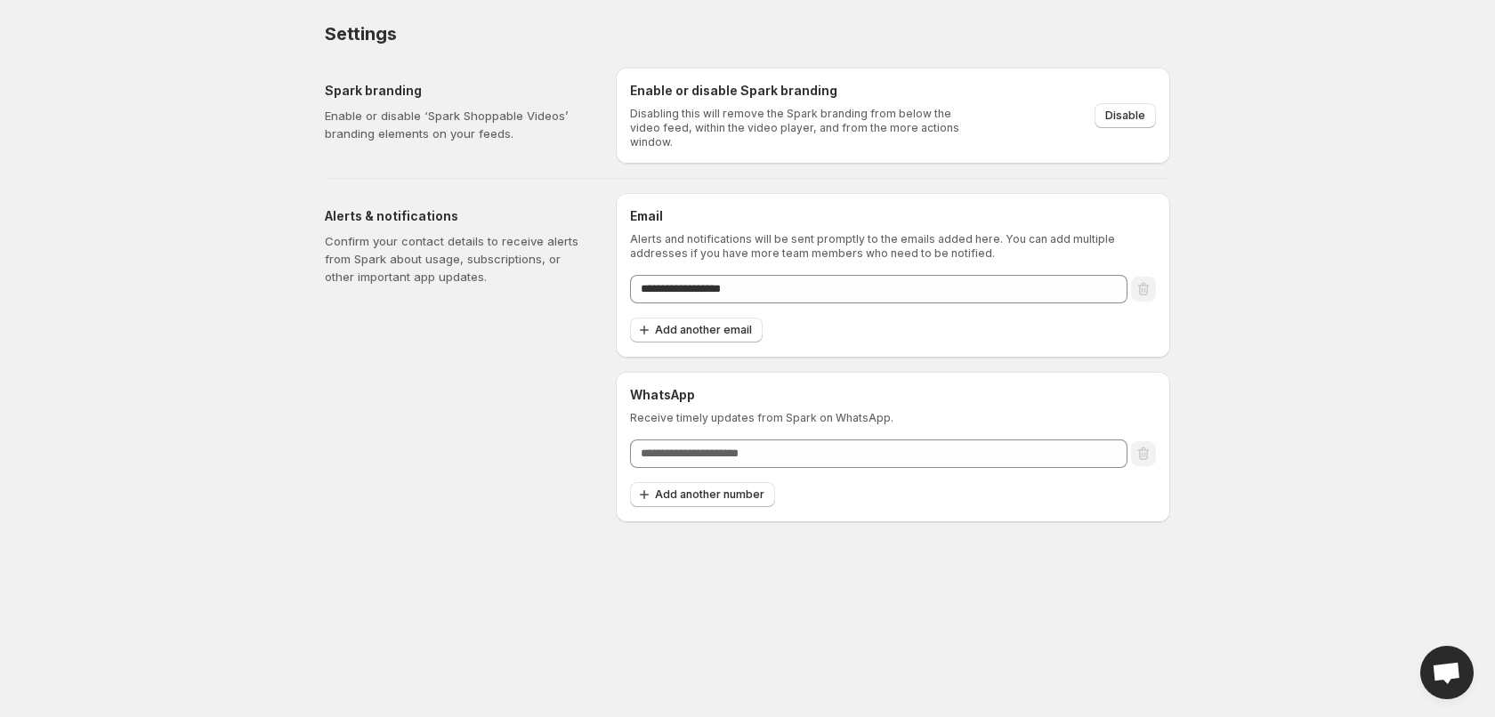
click at [887, 507] on div "WhatsApp Receive timely updates from Spark on WhatsApp. Add another number" at bounding box center [893, 447] width 555 height 150
click at [872, 498] on div "Add another number" at bounding box center [893, 495] width 526 height 26
click at [679, 397] on div "WhatsApp Receive timely updates from Spark on WhatsApp." at bounding box center [893, 405] width 526 height 39
click at [676, 392] on h6 "WhatsApp" at bounding box center [893, 395] width 526 height 18
click at [722, 411] on p "Receive timely updates from Spark on WhatsApp." at bounding box center [893, 418] width 526 height 14
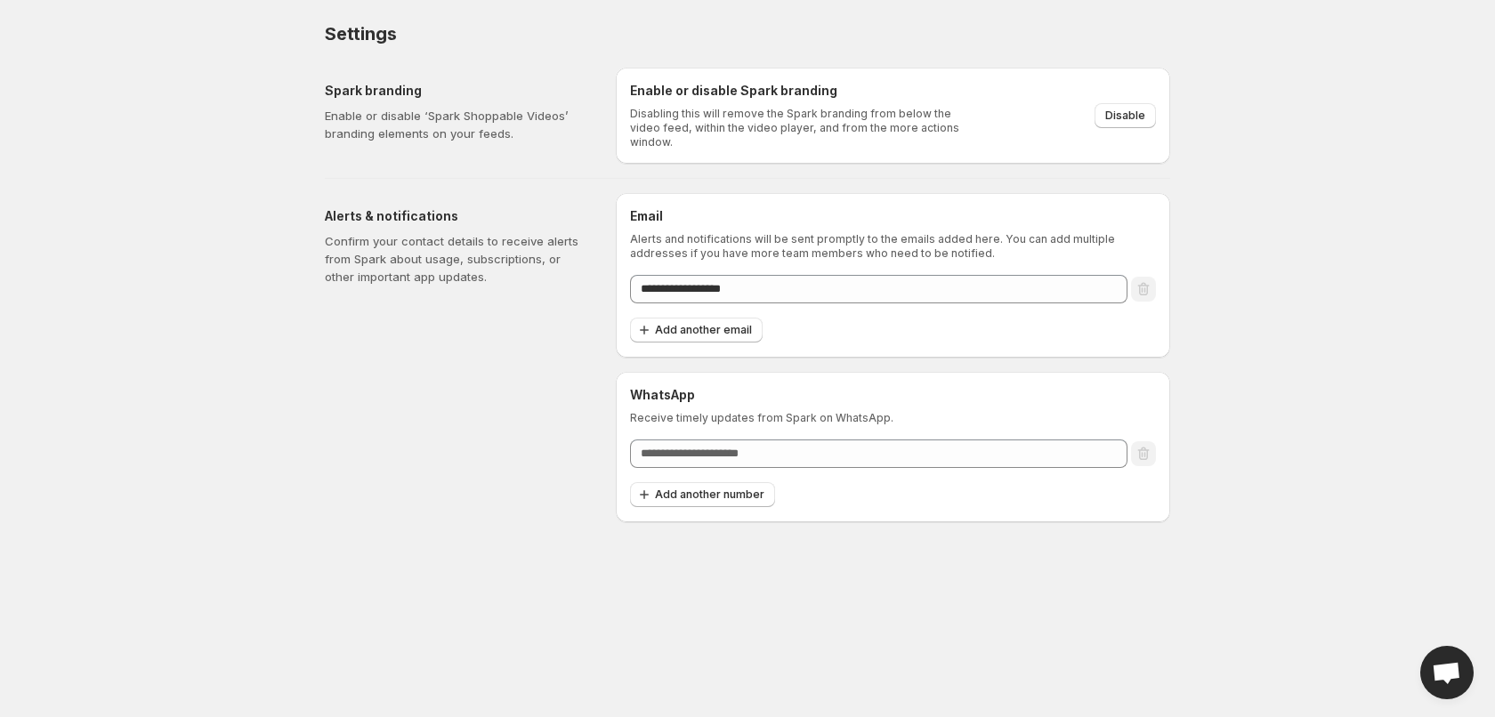
click at [726, 411] on p "Receive timely updates from Spark on WhatsApp." at bounding box center [893, 418] width 526 height 14
click at [940, 411] on p "Receive timely updates from Spark on WhatsApp." at bounding box center [893, 418] width 526 height 14
drag, startPoint x: 1012, startPoint y: 476, endPoint x: 974, endPoint y: 466, distance: 39.7
click at [1013, 482] on div "Add another number" at bounding box center [893, 495] width 526 height 26
click at [409, 255] on p "Confirm your contact details to receive alerts from Spark about usage, subscrip…" at bounding box center [456, 258] width 263 height 53
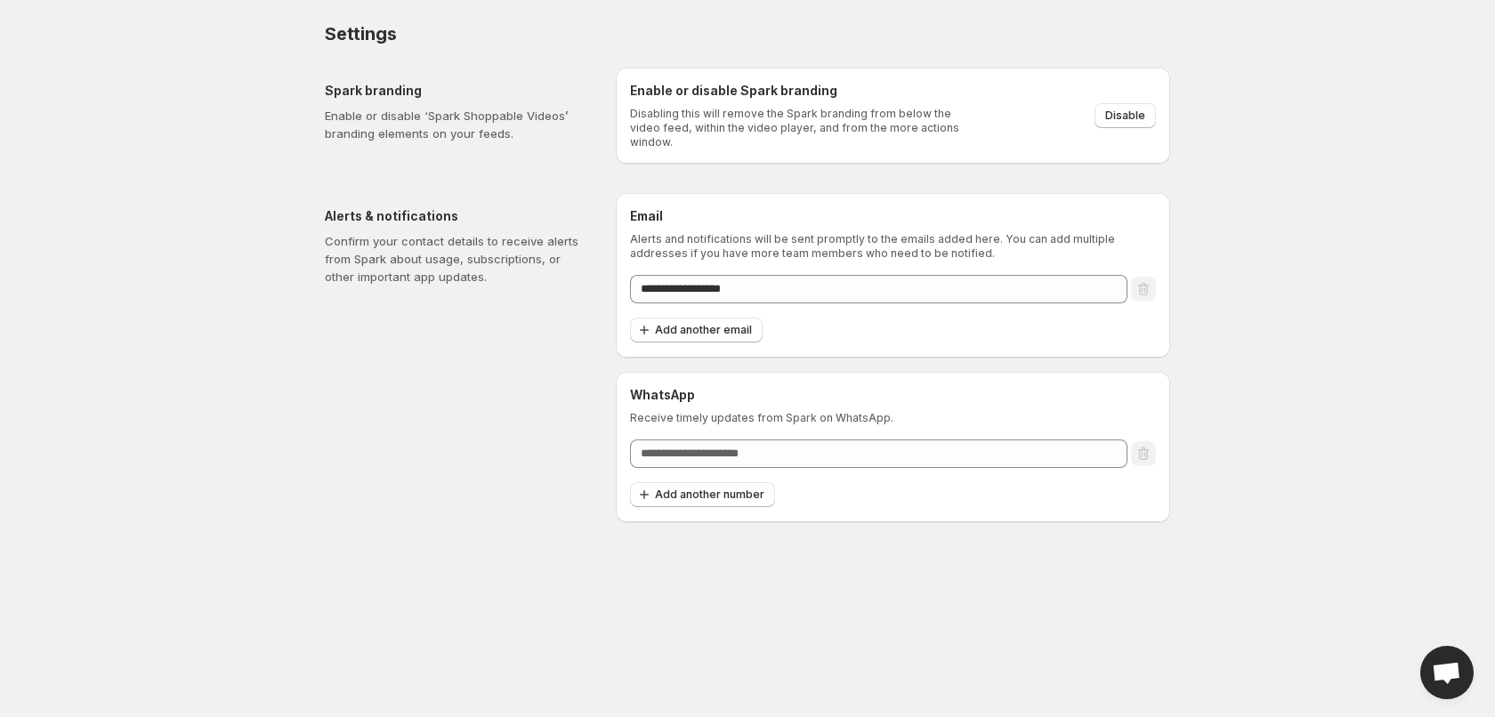
click at [419, 242] on p "Confirm your contact details to receive alerts from Spark about usage, subscrip…" at bounding box center [456, 258] width 263 height 53
click at [1145, 450] on div at bounding box center [1143, 455] width 25 height 26
click at [1144, 449] on div at bounding box center [1143, 455] width 25 height 26
click at [1144, 450] on div at bounding box center [1143, 455] width 25 height 26
drag, startPoint x: 1144, startPoint y: 450, endPoint x: 1036, endPoint y: 350, distance: 146.8
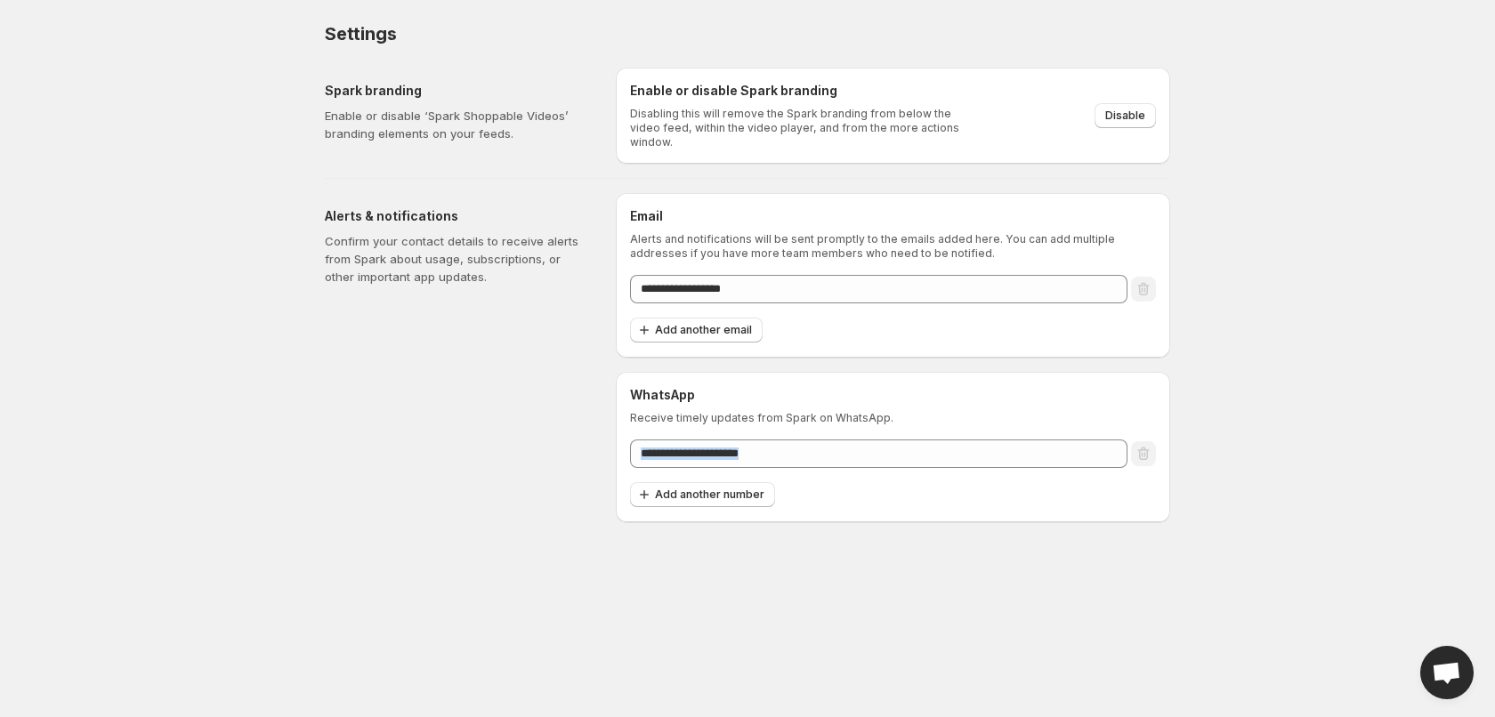
click at [1143, 445] on div at bounding box center [1143, 455] width 25 height 26
drag, startPoint x: 1023, startPoint y: 344, endPoint x: 949, endPoint y: 302, distance: 84.9
click at [1015, 337] on div "**********" at bounding box center [893, 275] width 555 height 165
click at [944, 303] on div "**********" at bounding box center [893, 275] width 526 height 136
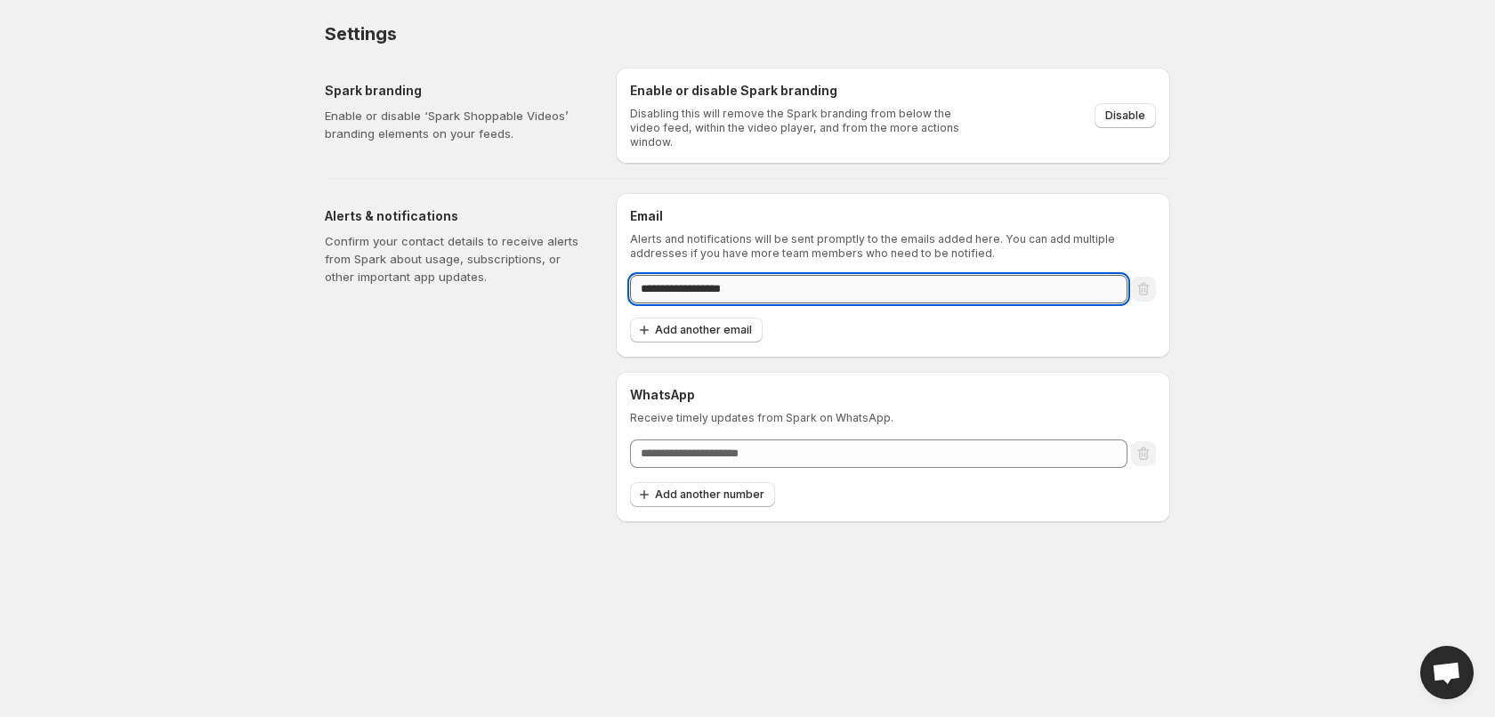
click at [910, 285] on input "**********" at bounding box center [879, 289] width 498 height 28
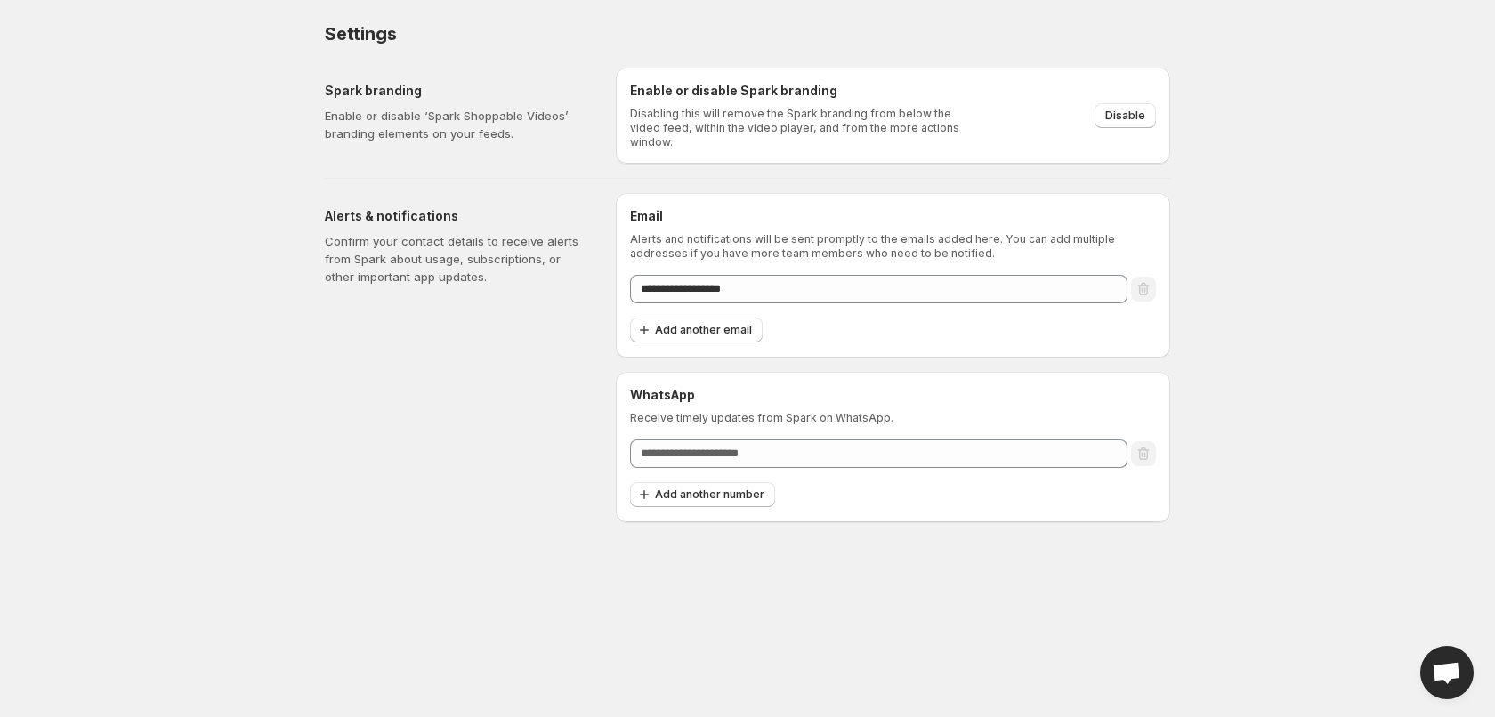
click at [974, 318] on div "Add another email" at bounding box center [893, 331] width 526 height 26
click at [973, 318] on div "Add another email" at bounding box center [893, 331] width 526 height 26
click at [896, 320] on div "Add another email" at bounding box center [893, 331] width 526 height 26
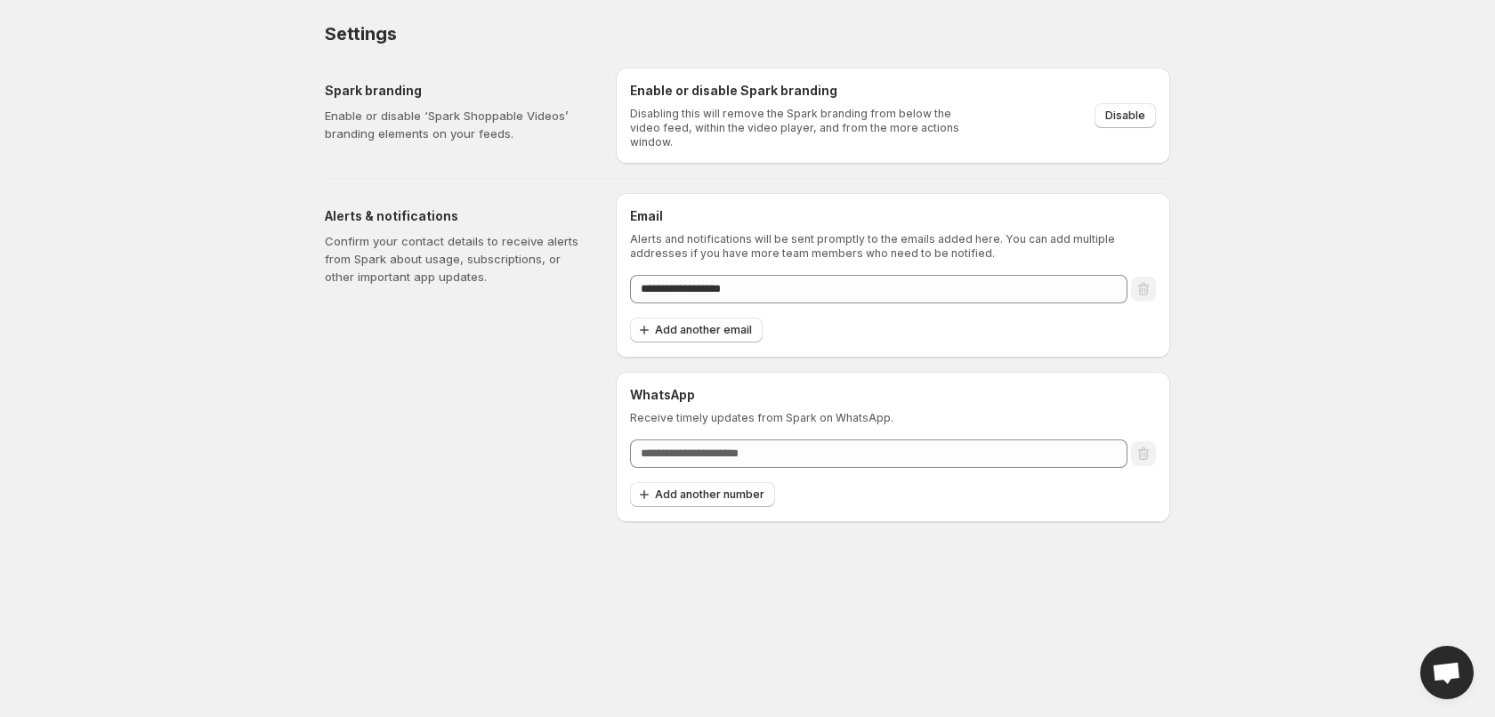
click at [1297, 410] on body "**********" at bounding box center [747, 358] width 1495 height 717
click at [1131, 109] on span "Disable" at bounding box center [1126, 116] width 40 height 14
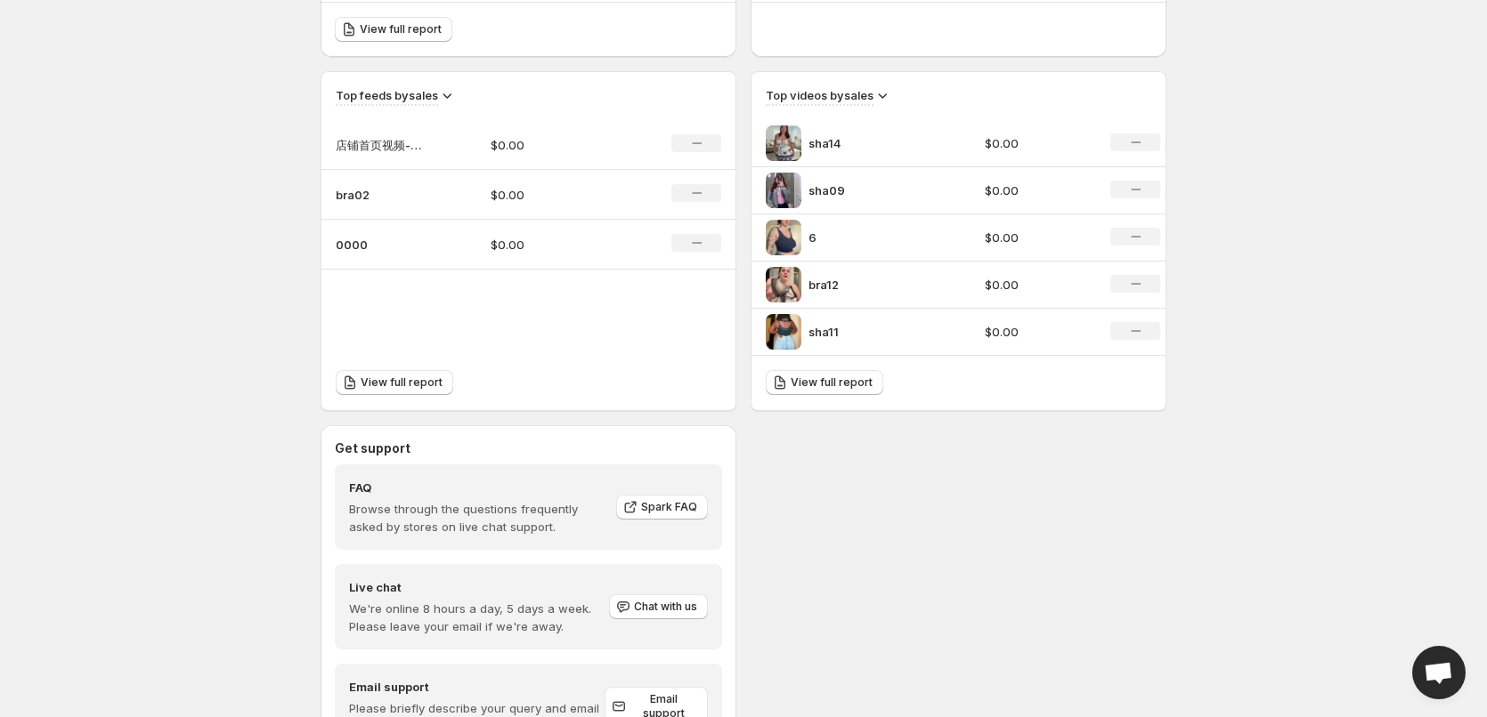
scroll to position [646, 0]
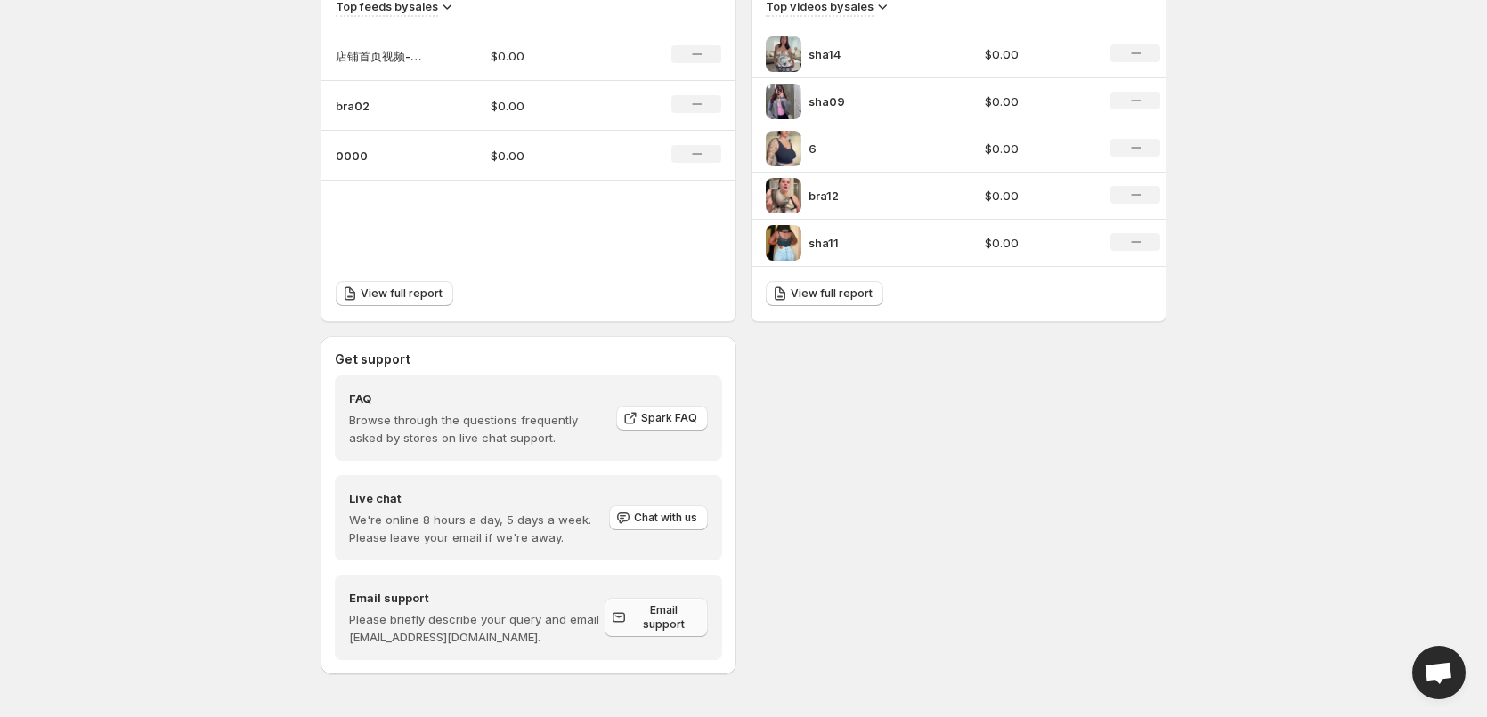
click at [651, 621] on span "Email support" at bounding box center [663, 618] width 68 height 28
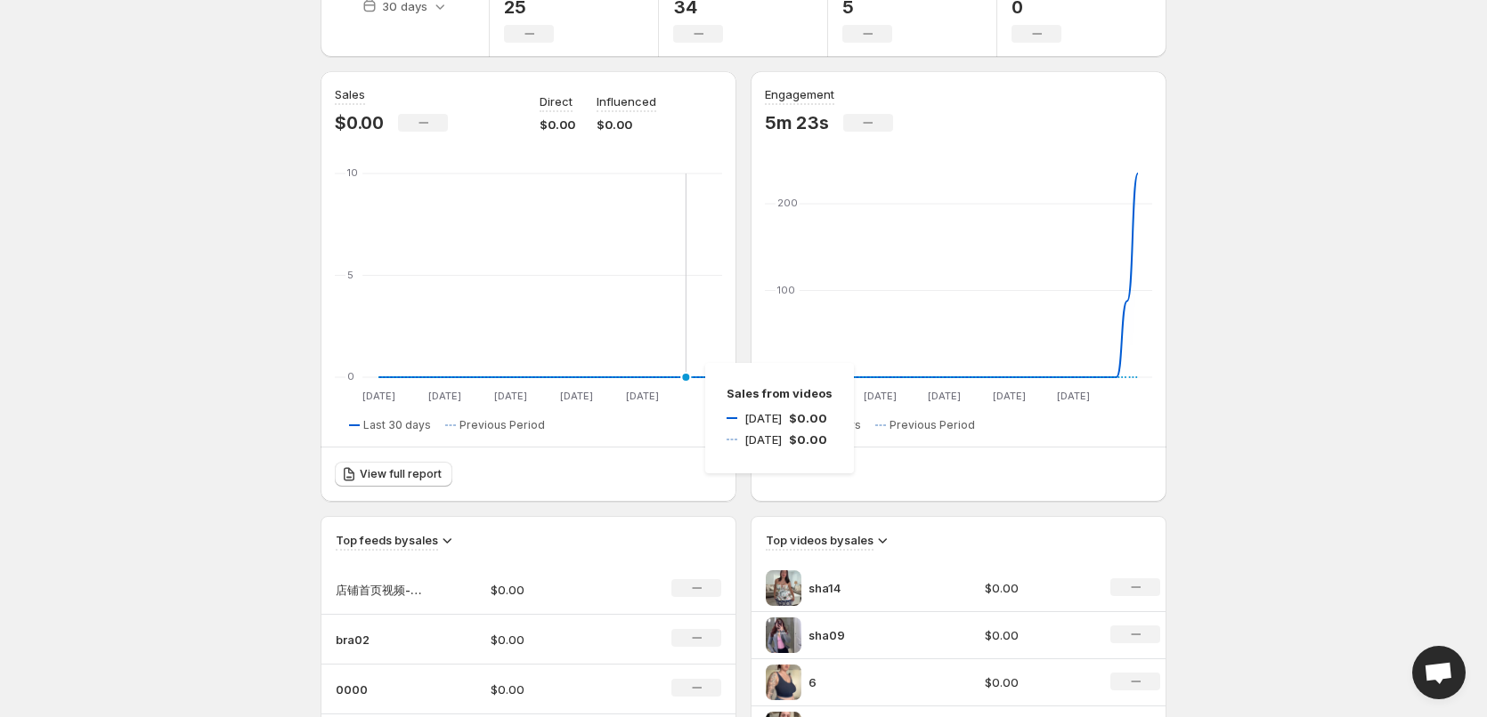
scroll to position [0, 0]
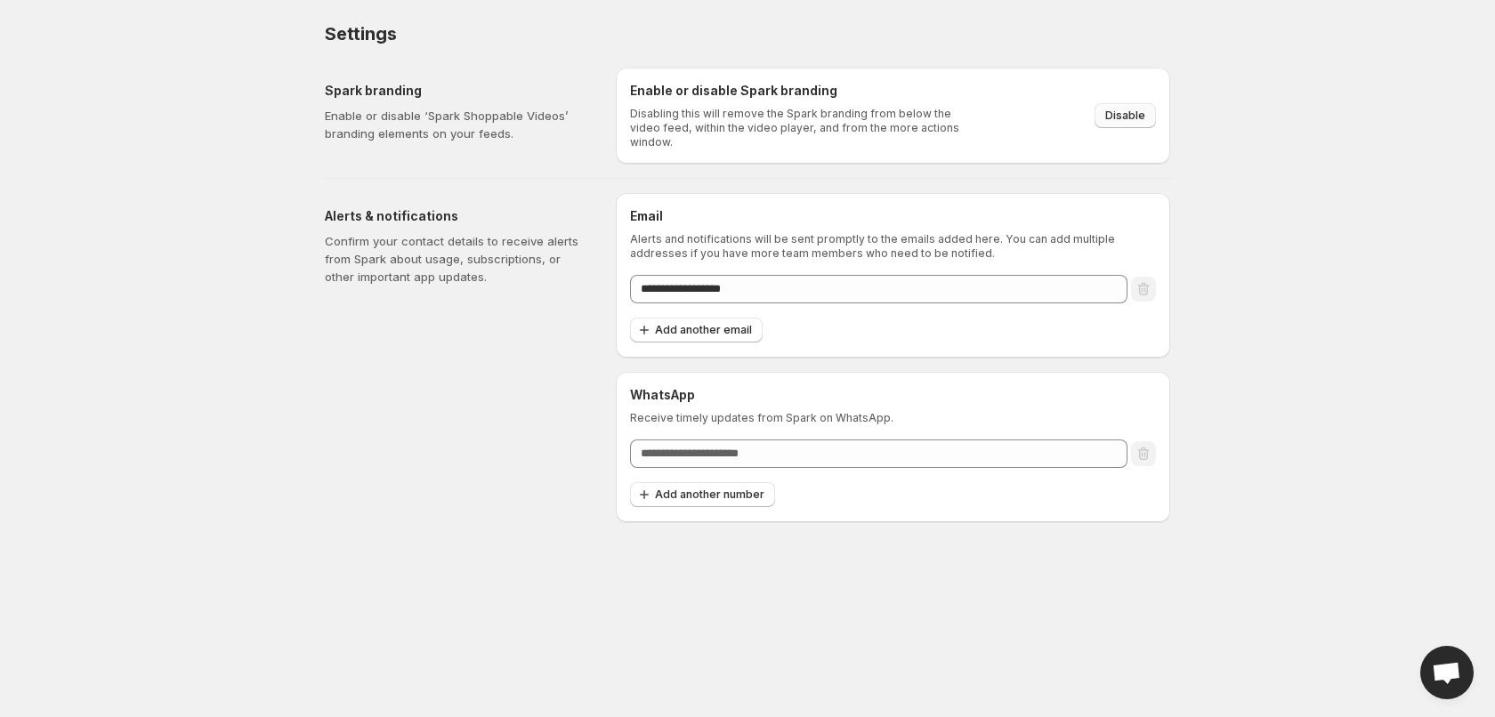
click at [1135, 109] on span "Disable" at bounding box center [1126, 116] width 40 height 14
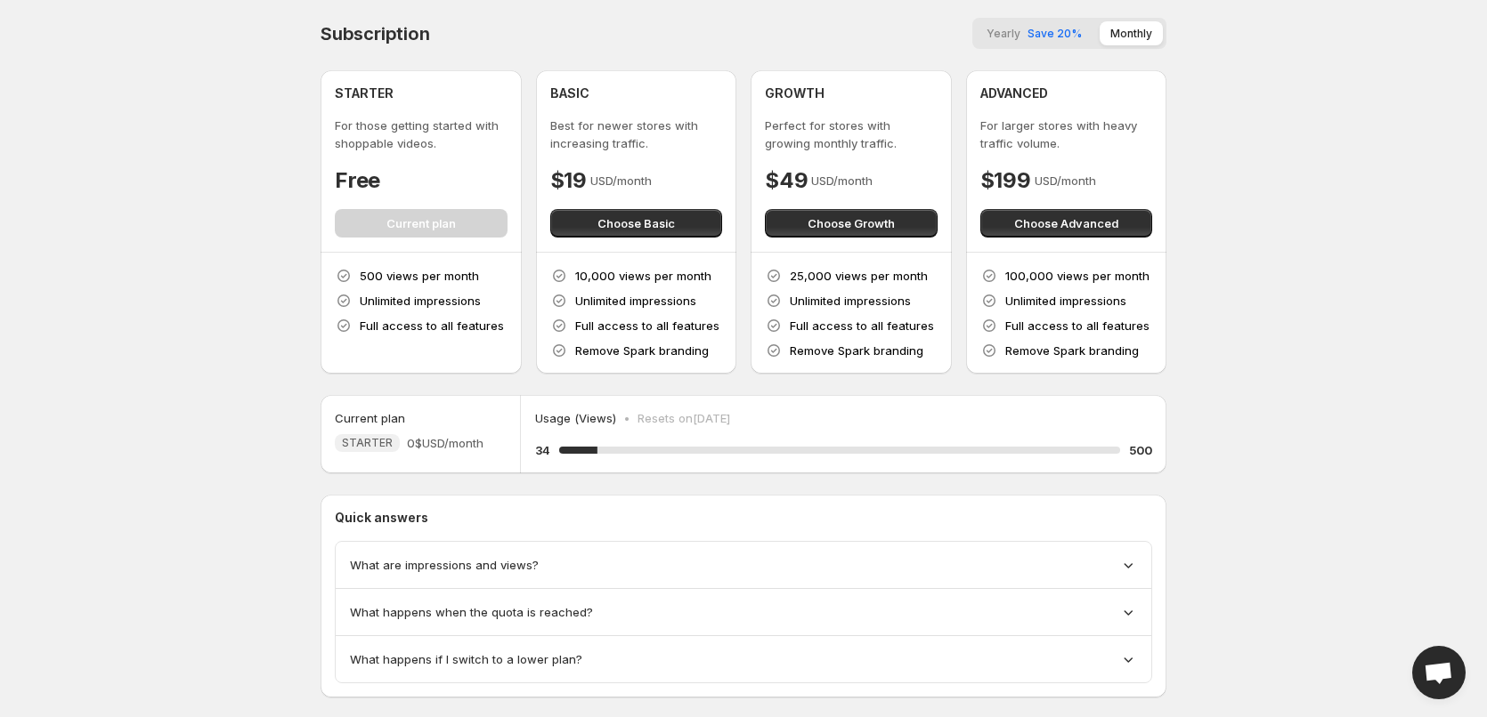
scroll to position [32, 0]
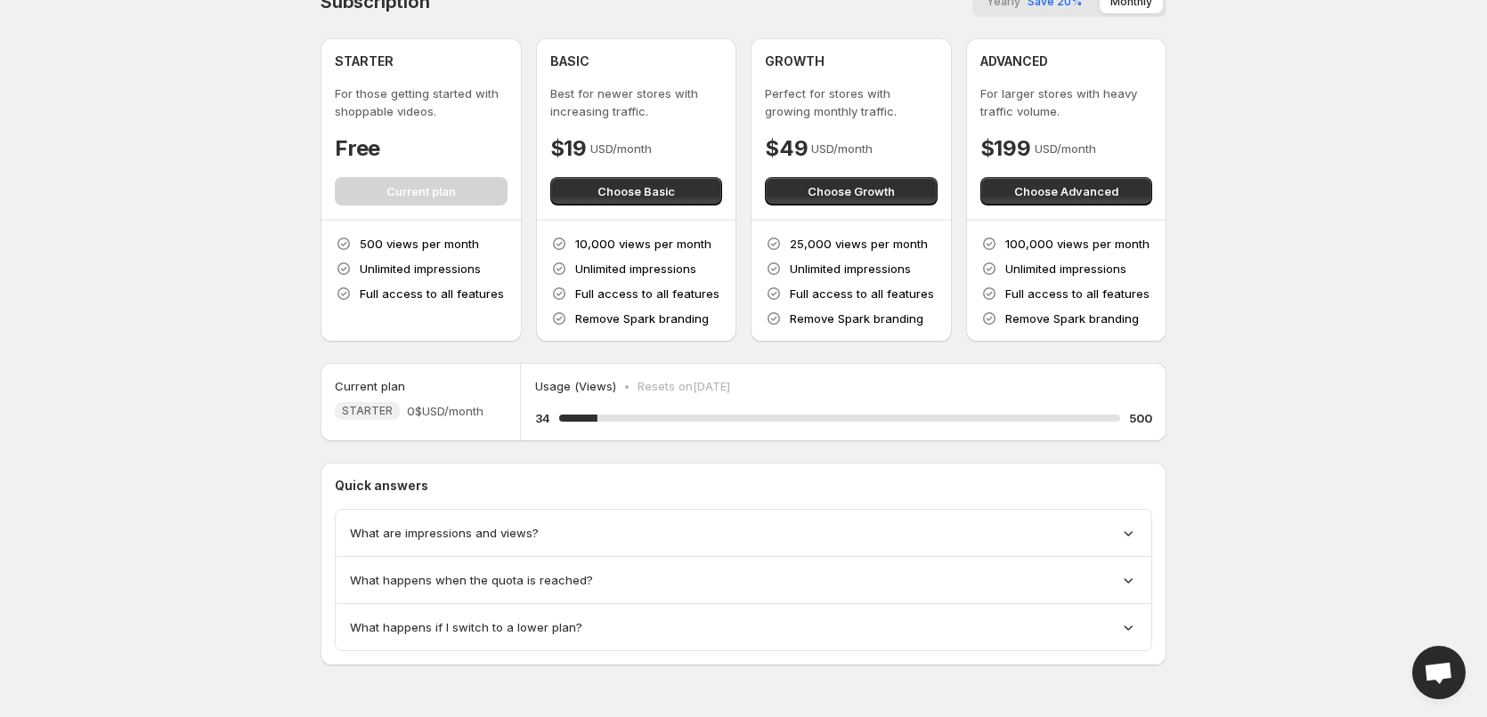
click at [1123, 529] on icon at bounding box center [1128, 533] width 18 height 18
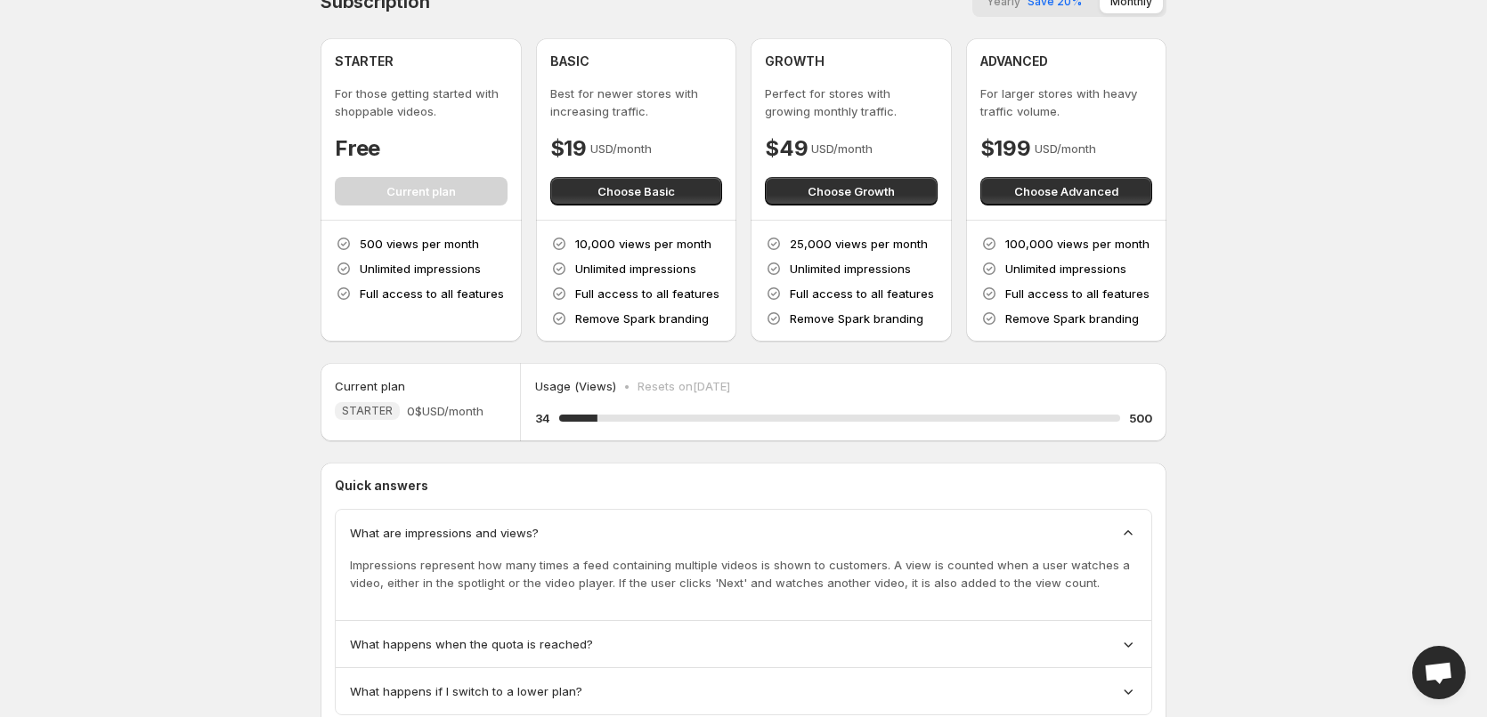
click at [1124, 640] on icon at bounding box center [1128, 645] width 18 height 18
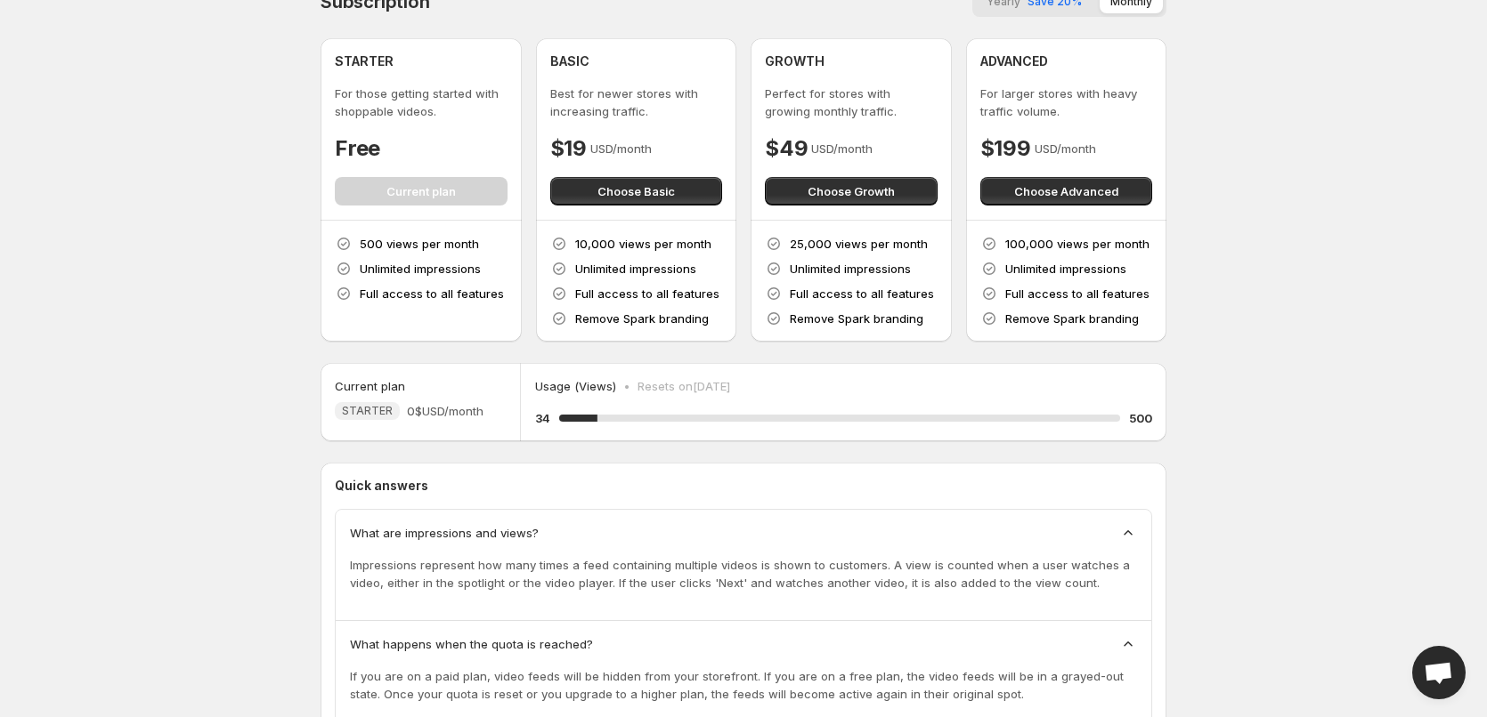
scroll to position [160, 0]
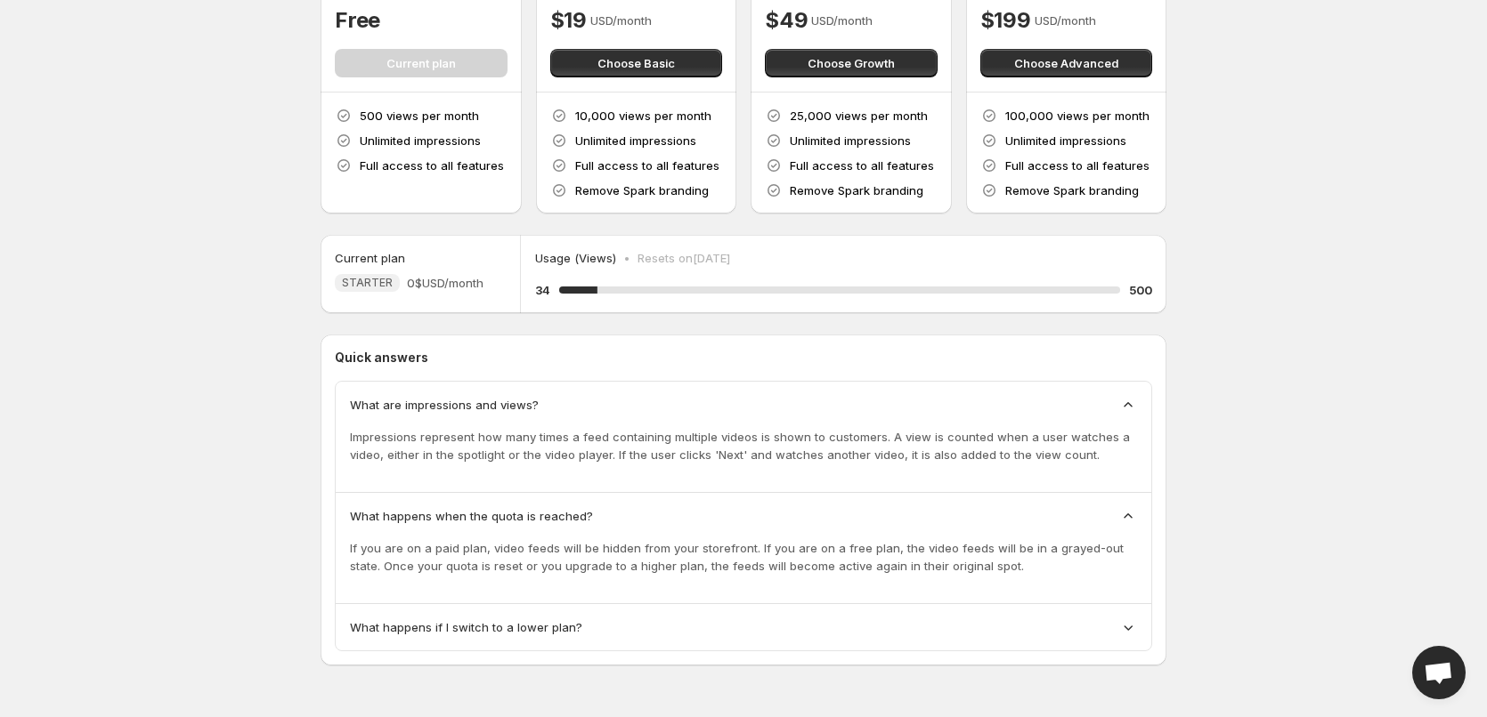
click at [1124, 628] on icon at bounding box center [1128, 628] width 18 height 18
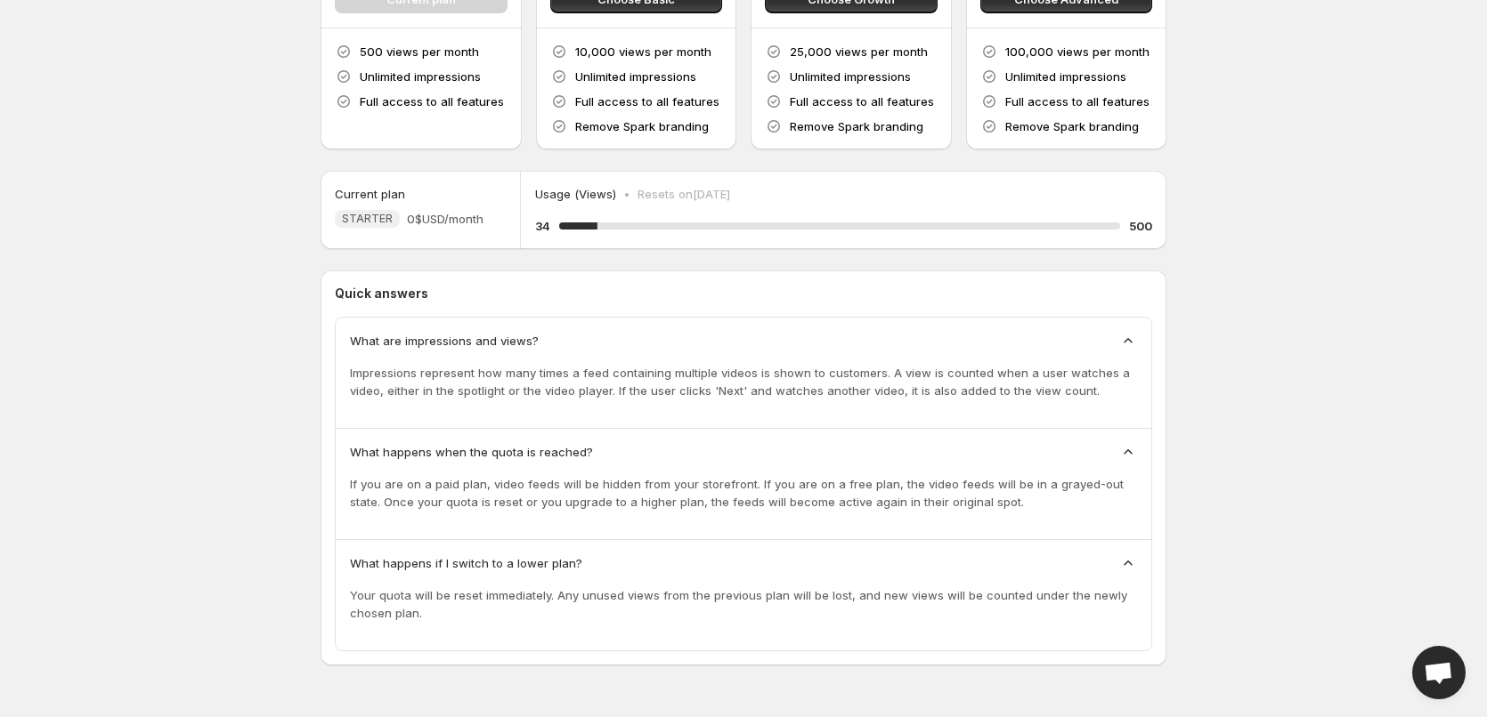
scroll to position [0, 0]
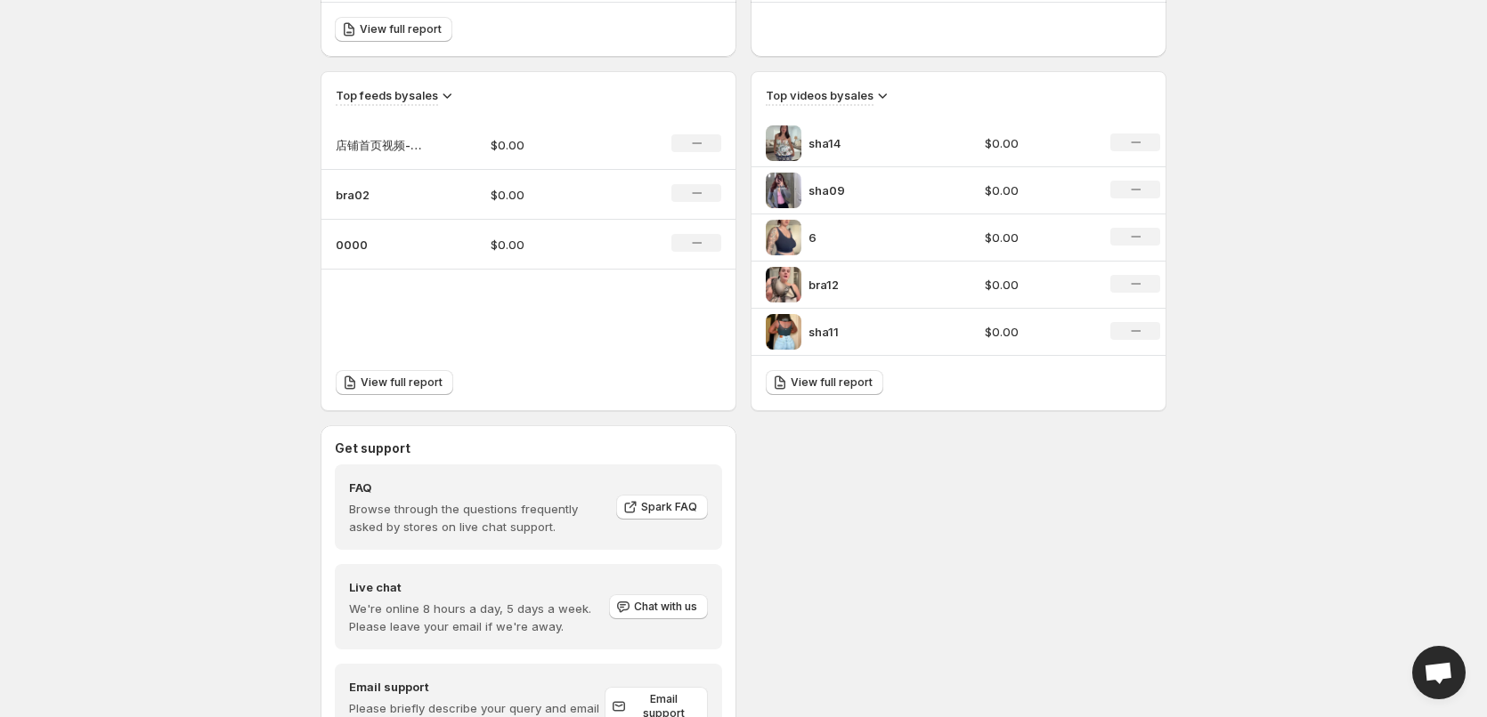
scroll to position [646, 0]
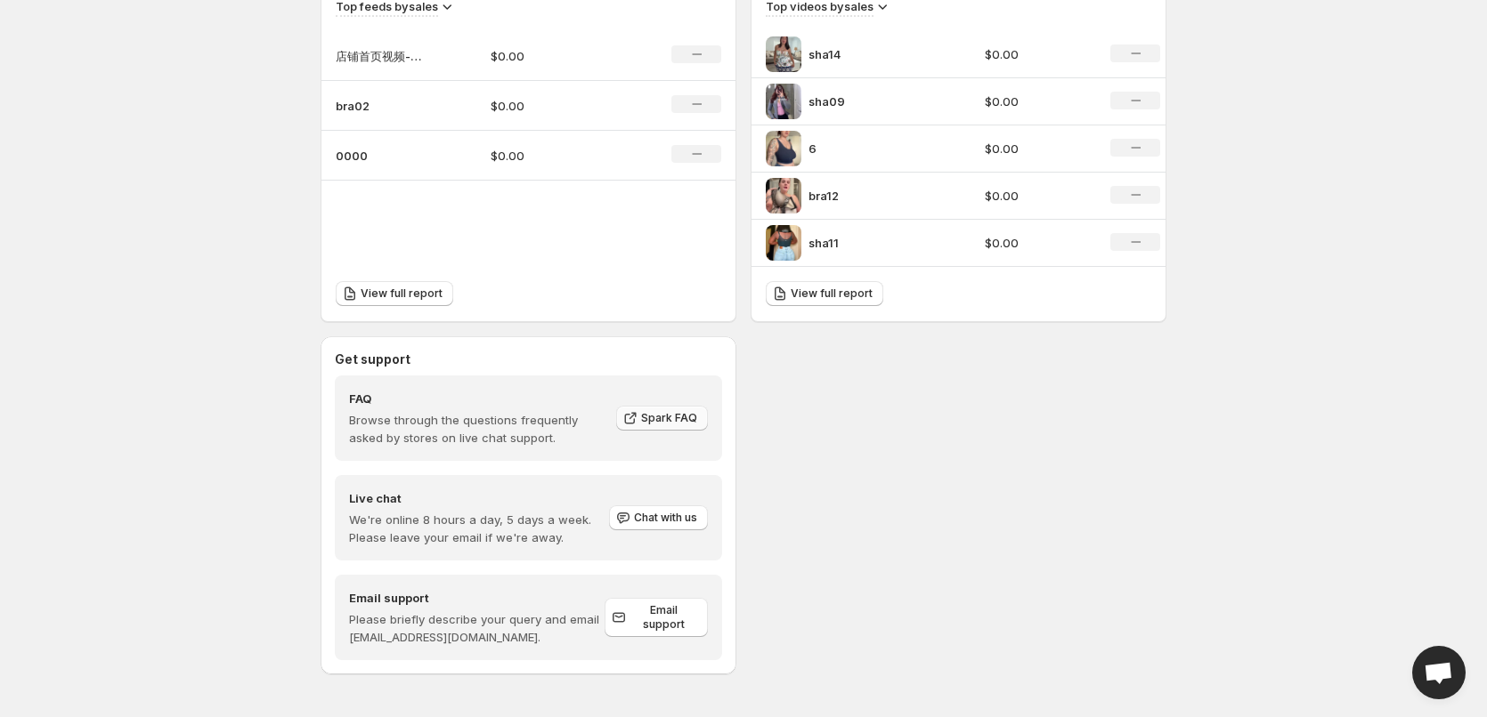
click at [679, 414] on span "Spark FAQ" at bounding box center [669, 418] width 56 height 14
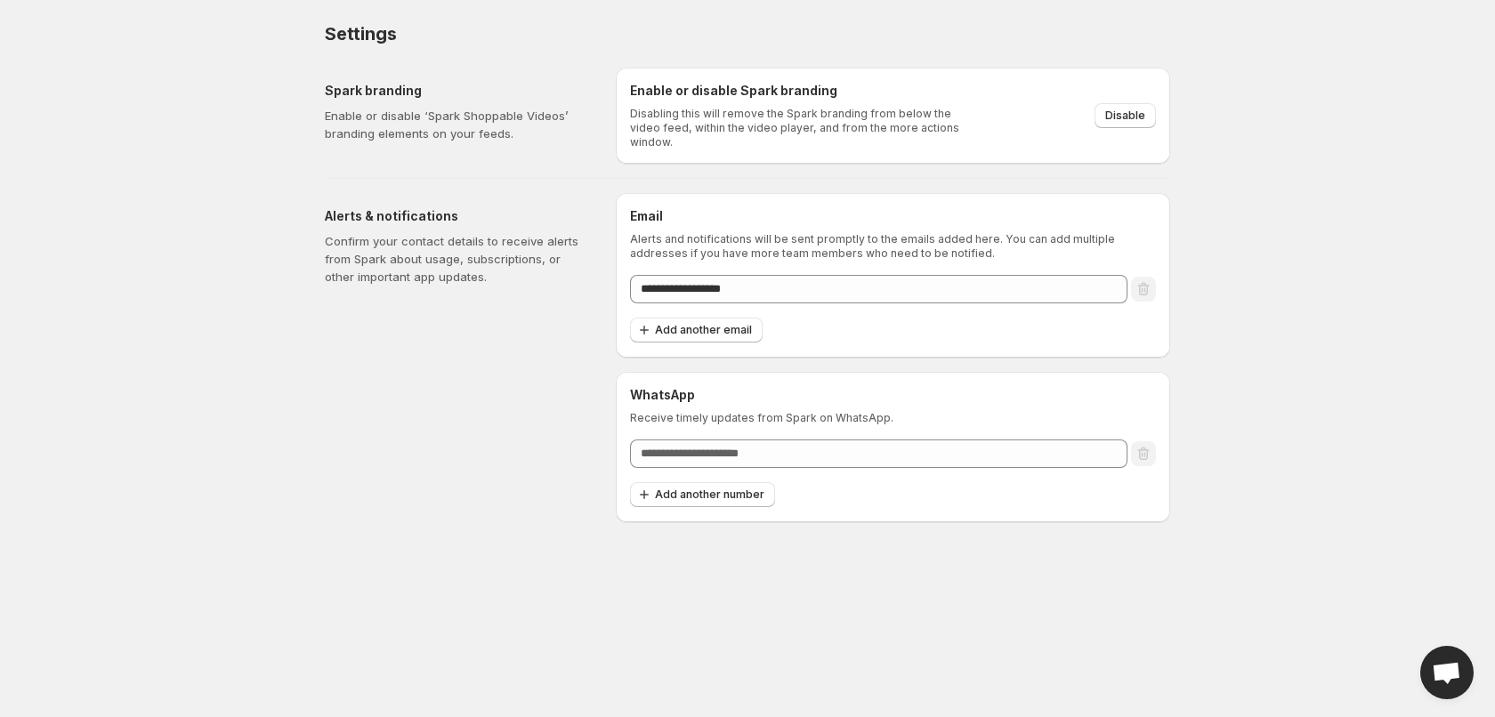
drag, startPoint x: 1341, startPoint y: 146, endPoint x: 1276, endPoint y: 13, distance: 148.1
click at [1341, 146] on body "**********" at bounding box center [747, 358] width 1495 height 717
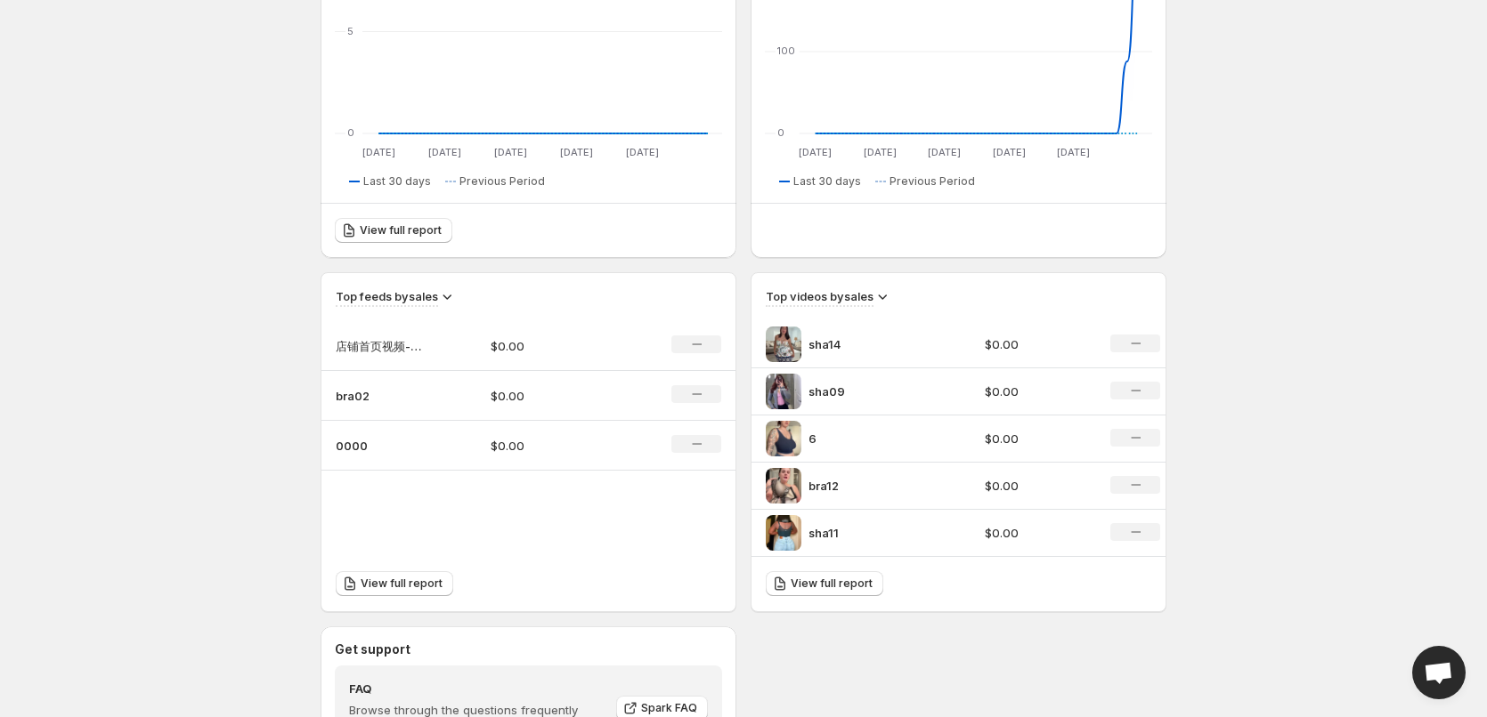
scroll to position [646, 0]
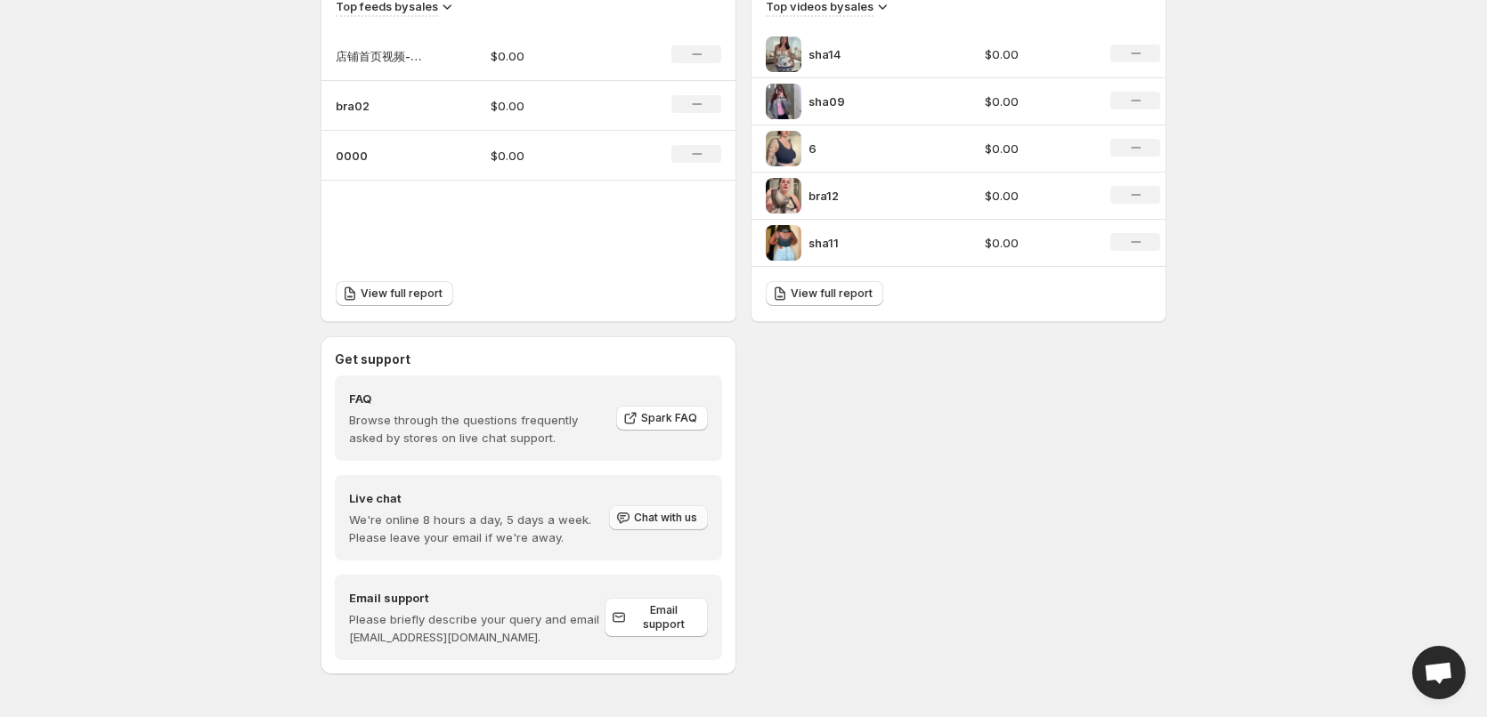
click at [683, 519] on span "Chat with us" at bounding box center [665, 518] width 63 height 14
click at [1007, 500] on div "Get support FAQ Browse through the questions frequently asked by stores on live…" at bounding box center [743, 505] width 846 height 338
click at [632, 517] on button "Chat with us" at bounding box center [658, 518] width 99 height 25
click at [632, 515] on button "Chat with us" at bounding box center [658, 518] width 99 height 25
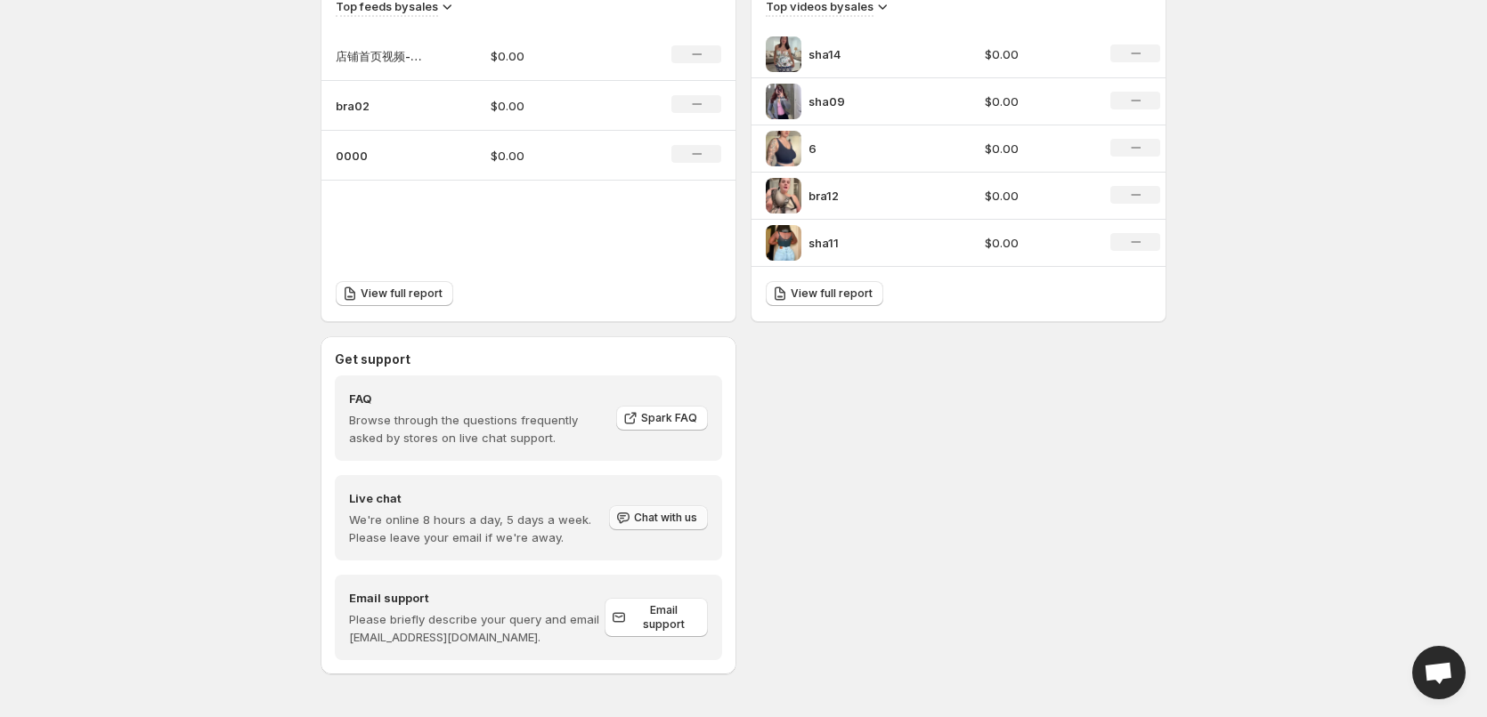
click at [632, 515] on button "Chat with us" at bounding box center [658, 518] width 99 height 25
click at [633, 515] on button "Chat with us" at bounding box center [658, 518] width 99 height 25
click at [573, 539] on p "We're online 8 hours a day, 5 days a week. Please leave your email if we're awa…" at bounding box center [478, 529] width 258 height 36
click at [516, 521] on p "We're online 8 hours a day, 5 days a week. Please leave your email if we're awa…" at bounding box center [478, 529] width 258 height 36
click at [507, 517] on p "We're online 8 hours a day, 5 days a week. Please leave your email if we're awa…" at bounding box center [478, 529] width 258 height 36
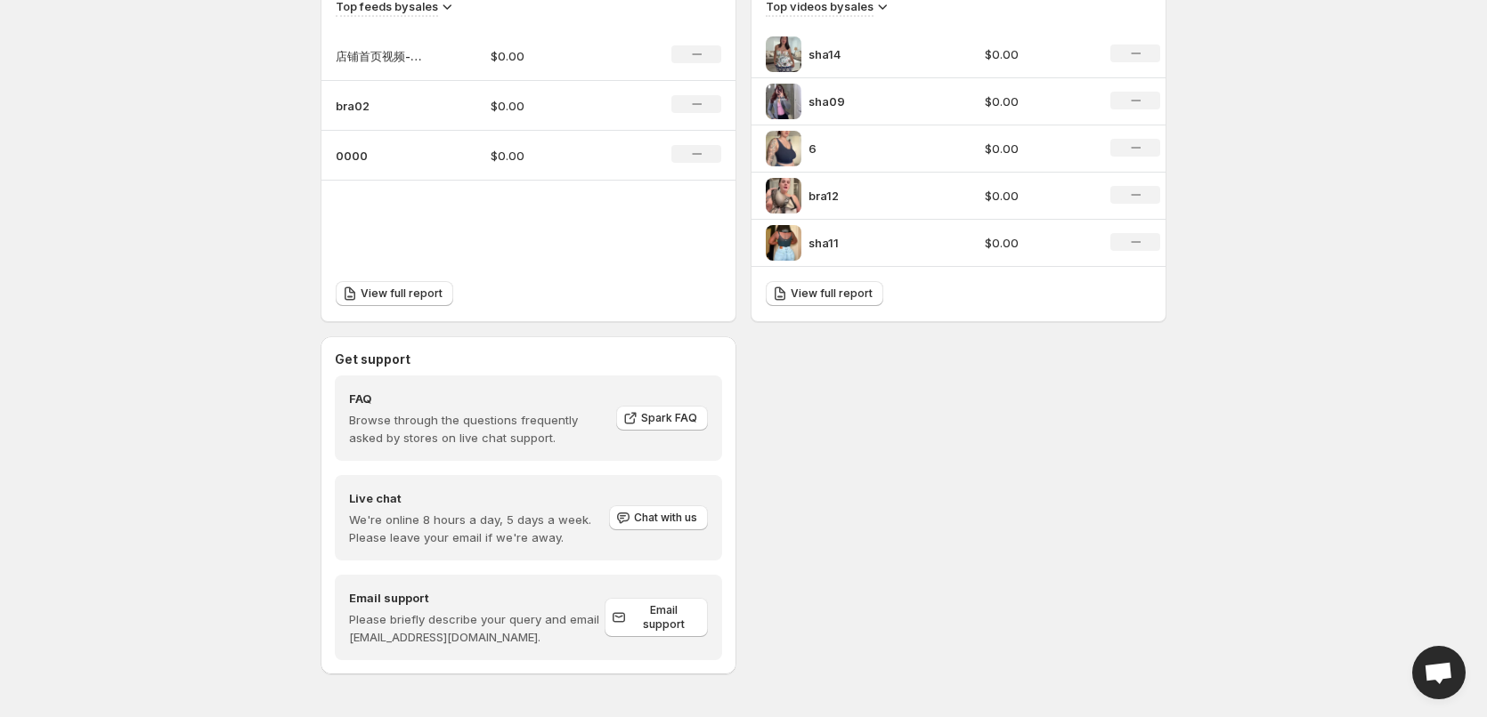
click at [540, 493] on h4 "Live chat" at bounding box center [478, 499] width 258 height 18
click at [659, 418] on span "Spark FAQ" at bounding box center [669, 418] width 56 height 14
click at [679, 522] on span "Chat with us" at bounding box center [665, 518] width 63 height 14
click at [679, 521] on span "Chat with us" at bounding box center [665, 518] width 63 height 14
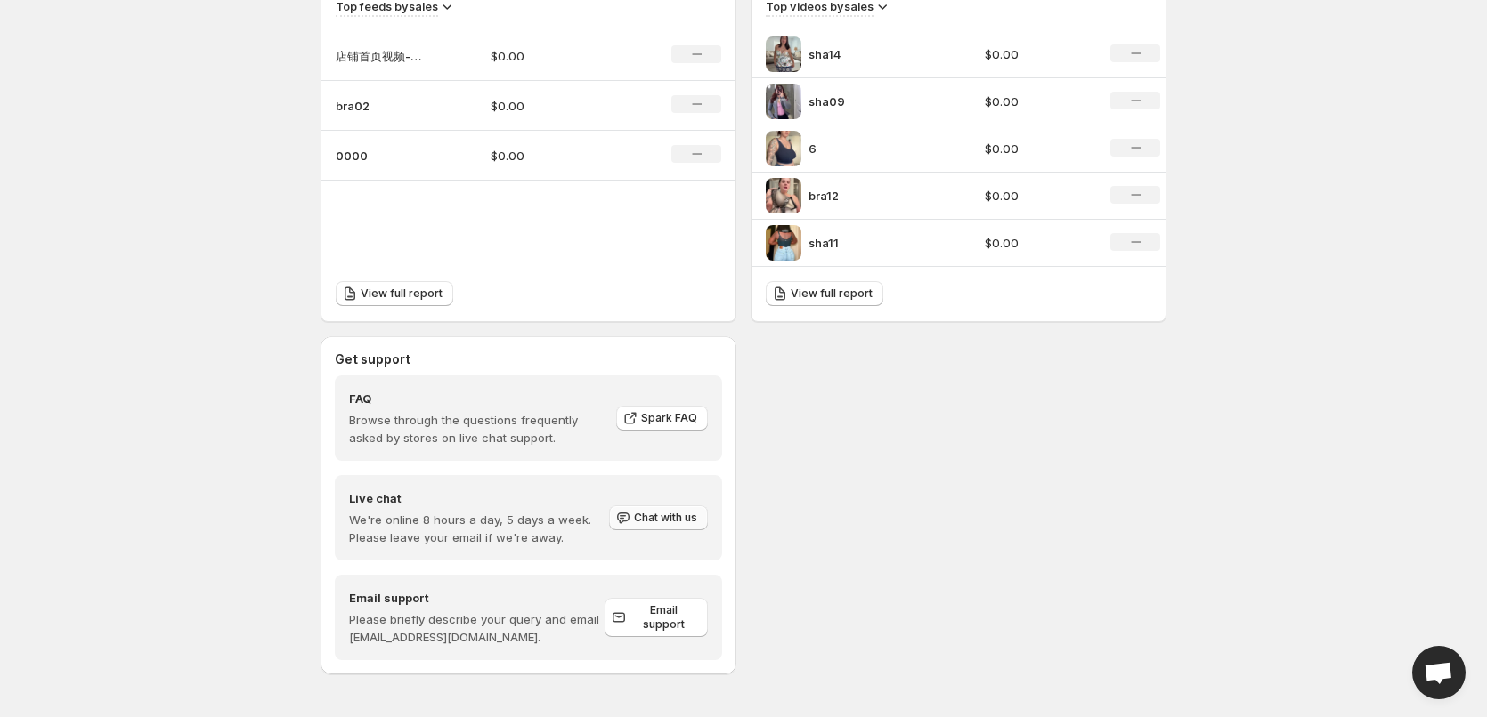
click at [679, 521] on span "Chat with us" at bounding box center [665, 518] width 63 height 14
click at [1446, 669] on span "Open chat" at bounding box center [1437, 674] width 29 height 25
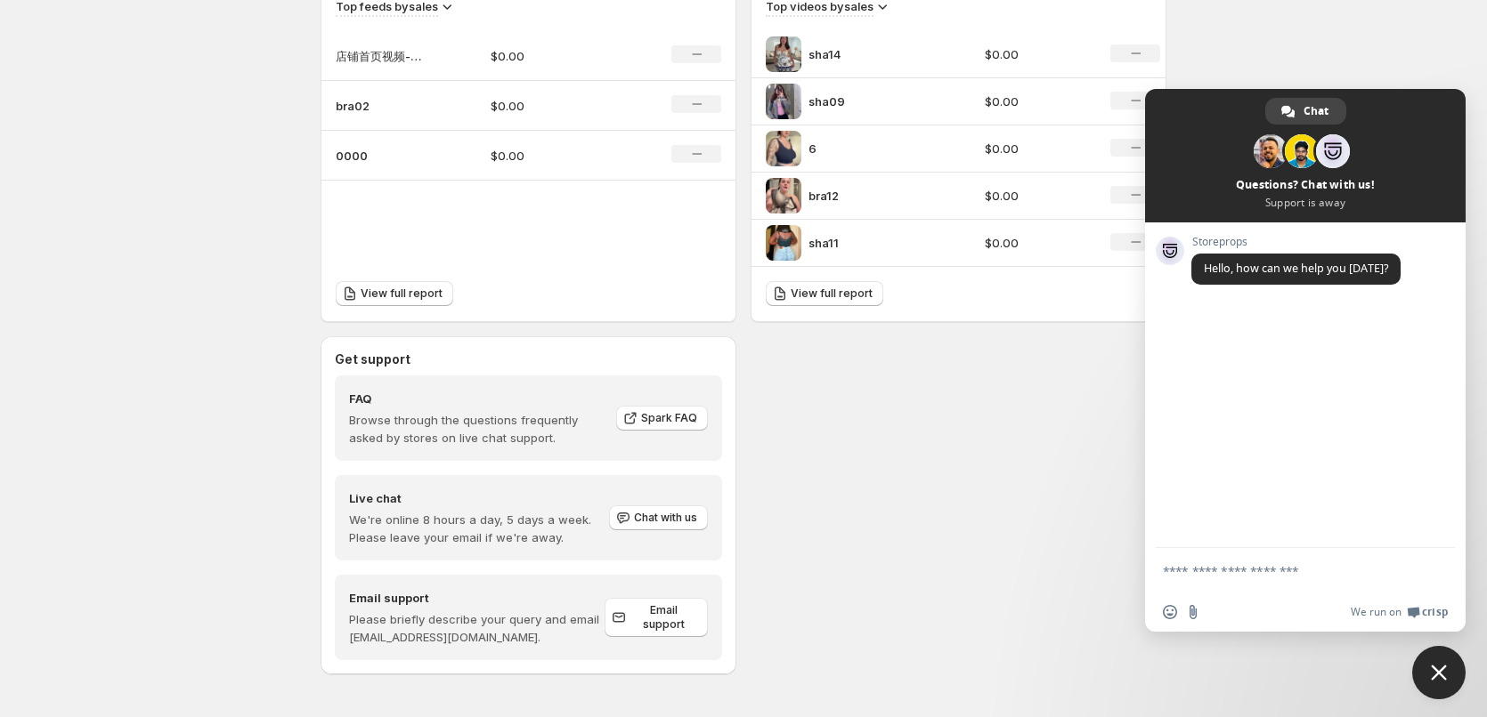
scroll to position [0, 0]
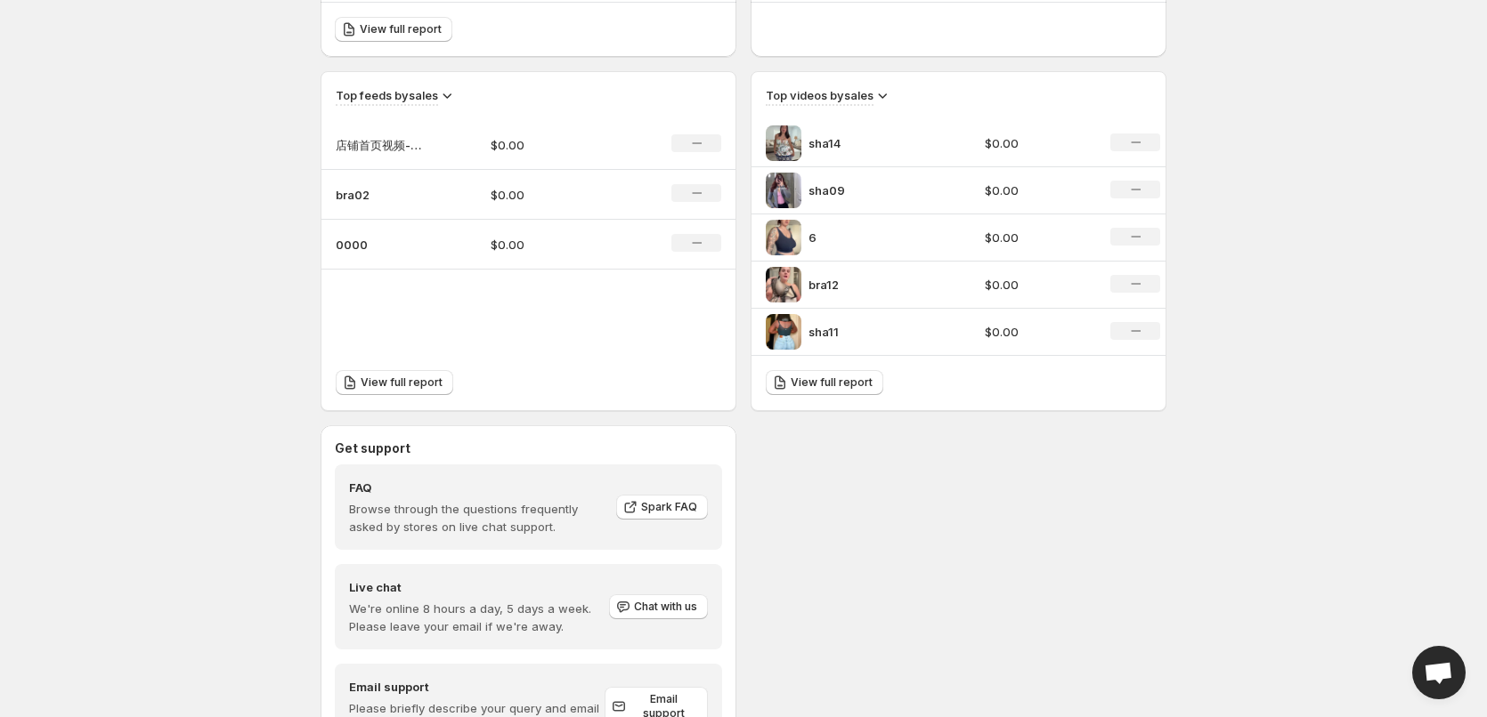
scroll to position [646, 0]
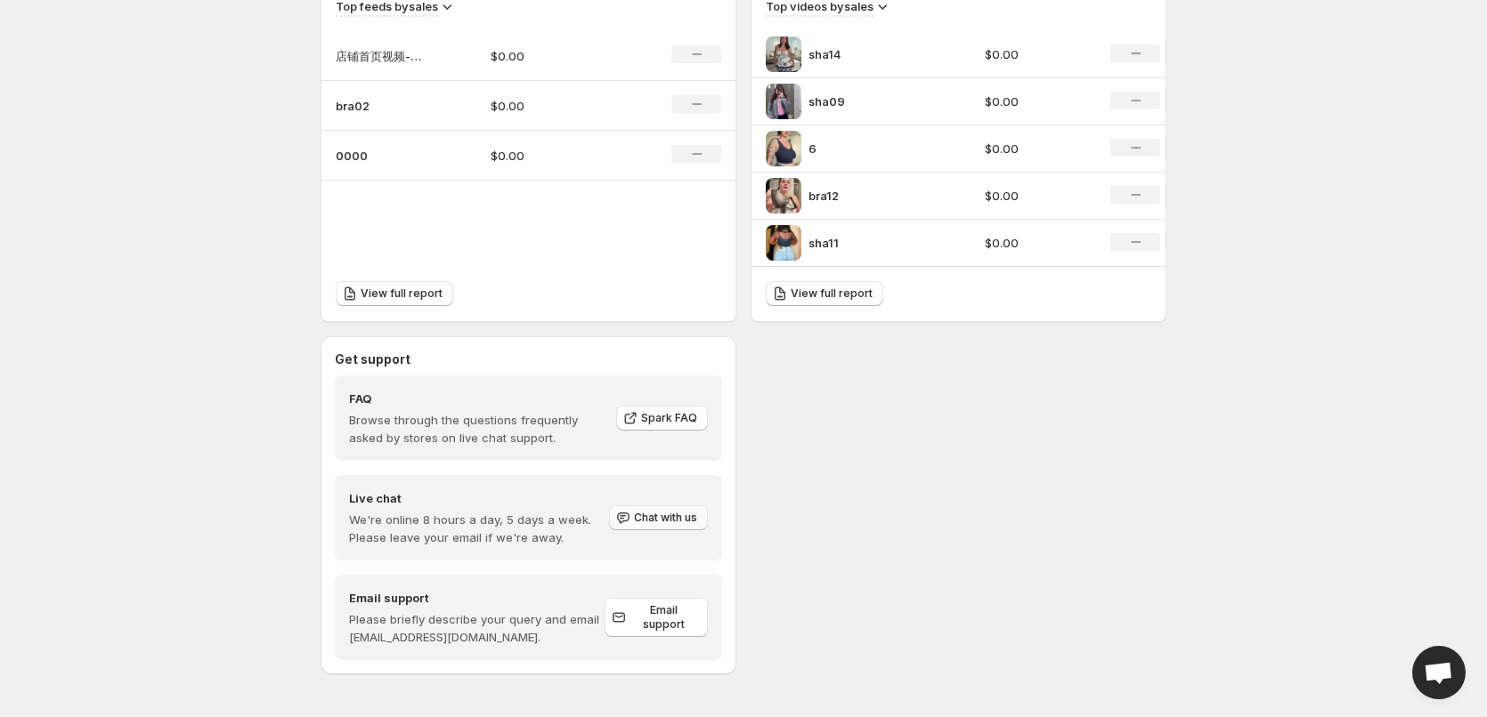
click at [660, 519] on span "Chat with us" at bounding box center [665, 518] width 63 height 14
click at [458, 516] on p "We're online 8 hours a day, 5 days a week. Please leave your email if we're awa…" at bounding box center [478, 529] width 258 height 36
click at [561, 494] on h4 "Live chat" at bounding box center [478, 499] width 258 height 18
click at [647, 612] on span "Email support" at bounding box center [663, 618] width 68 height 28
click at [1442, 675] on span "Open chat" at bounding box center [1437, 674] width 29 height 25
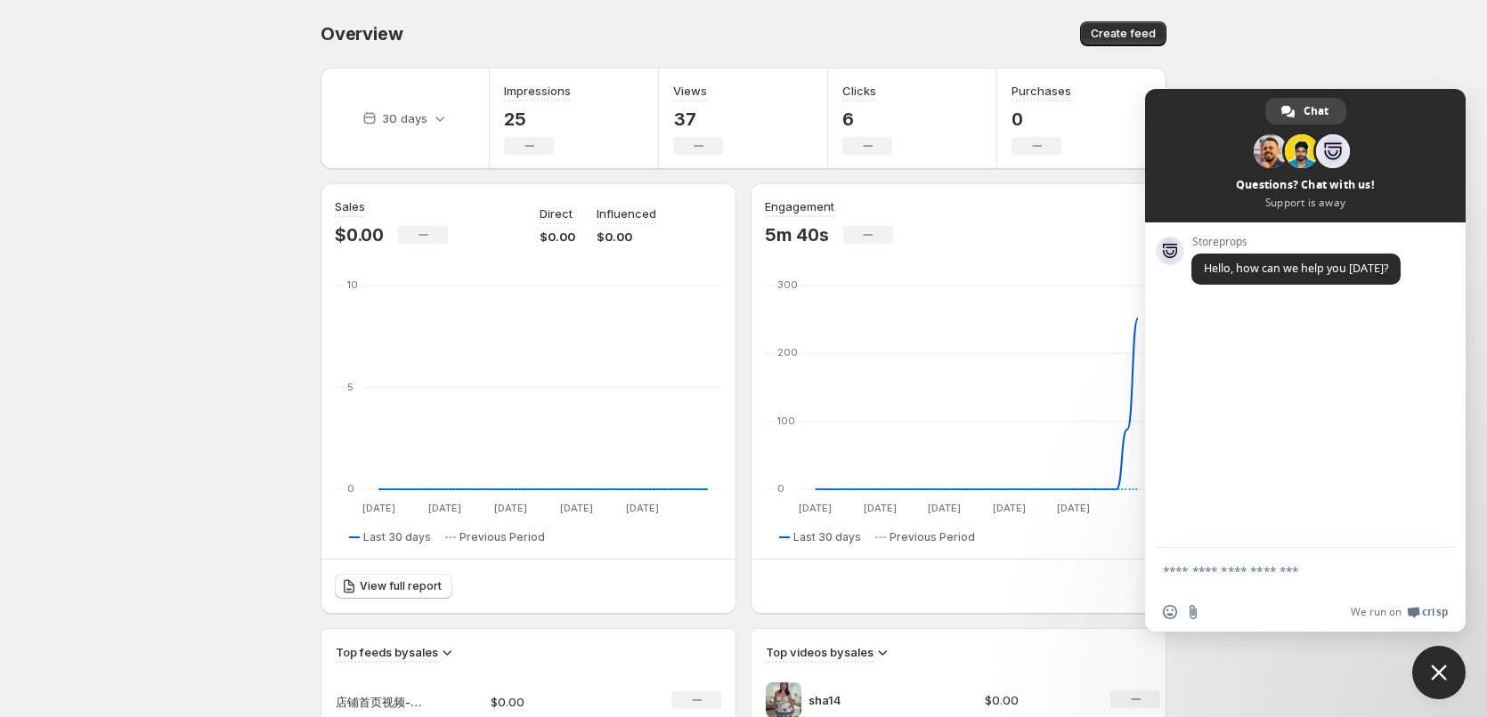
click at [1237, 575] on textarea "Compose your message..." at bounding box center [1286, 571] width 246 height 16
paste textarea "**********"
type textarea "**********"
click at [1435, 553] on span "Send" at bounding box center [1434, 552] width 13 height 13
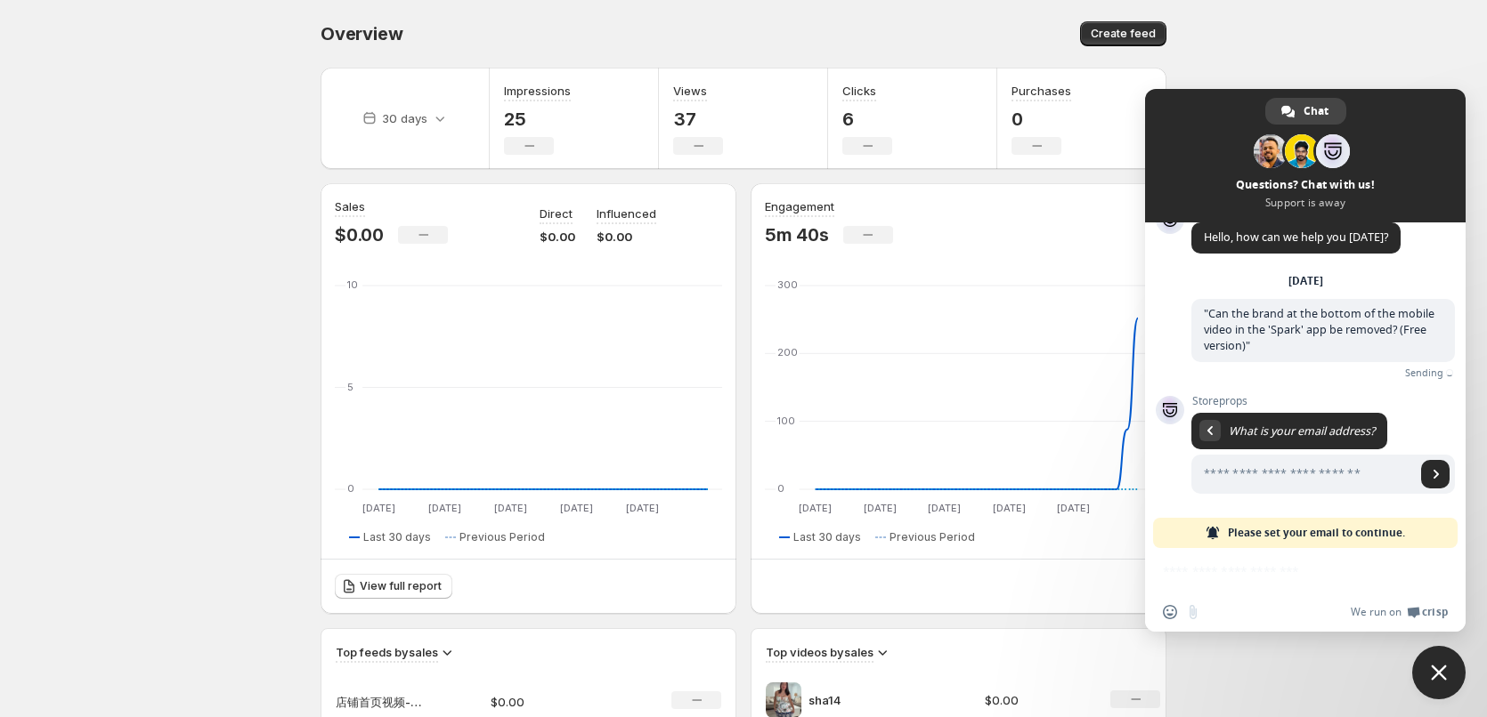
scroll to position [11, 0]
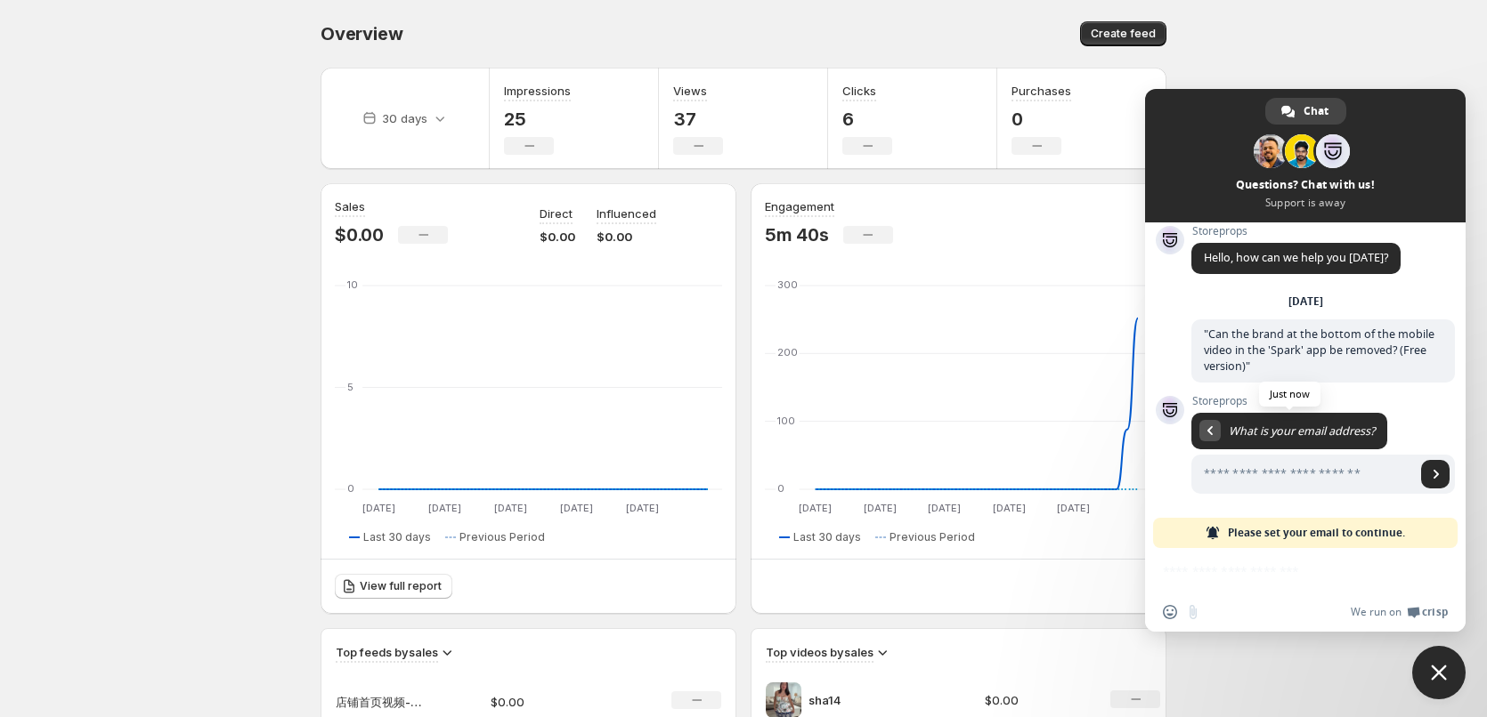
click at [1204, 430] on div "Return to message" at bounding box center [1209, 430] width 21 height 21
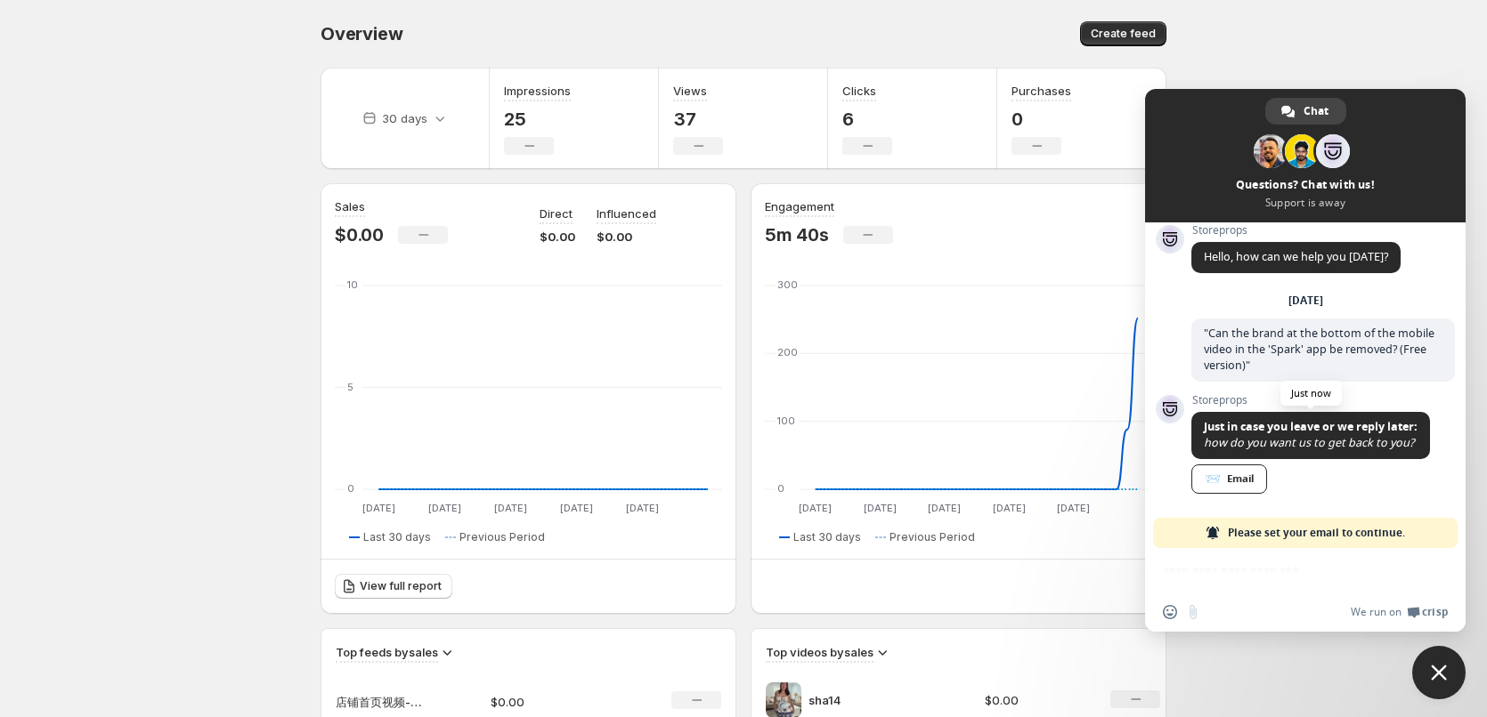
scroll to position [178, 0]
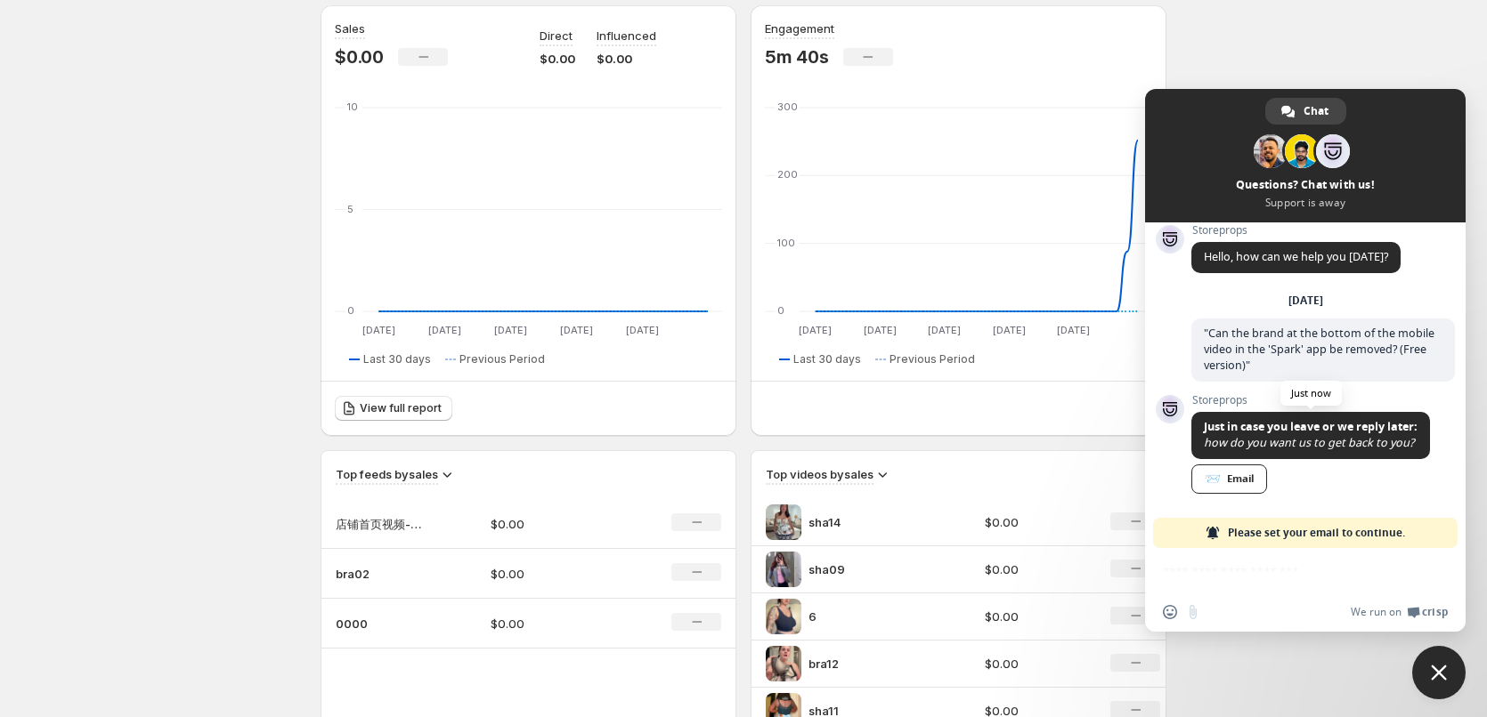
click at [1269, 581] on div "Insert an emoji Send a file We run on Crisp" at bounding box center [1305, 590] width 320 height 84
click at [1233, 571] on div "Insert an emoji Send a file We run on Crisp" at bounding box center [1305, 590] width 320 height 84
drag, startPoint x: 1222, startPoint y: 611, endPoint x: 1240, endPoint y: 597, distance: 22.3
click at [1223, 611] on div "We run on Crisp" at bounding box center [1328, 612] width 239 height 15
click at [1348, 490] on span "📨 Email" at bounding box center [1310, 481] width 239 height 33
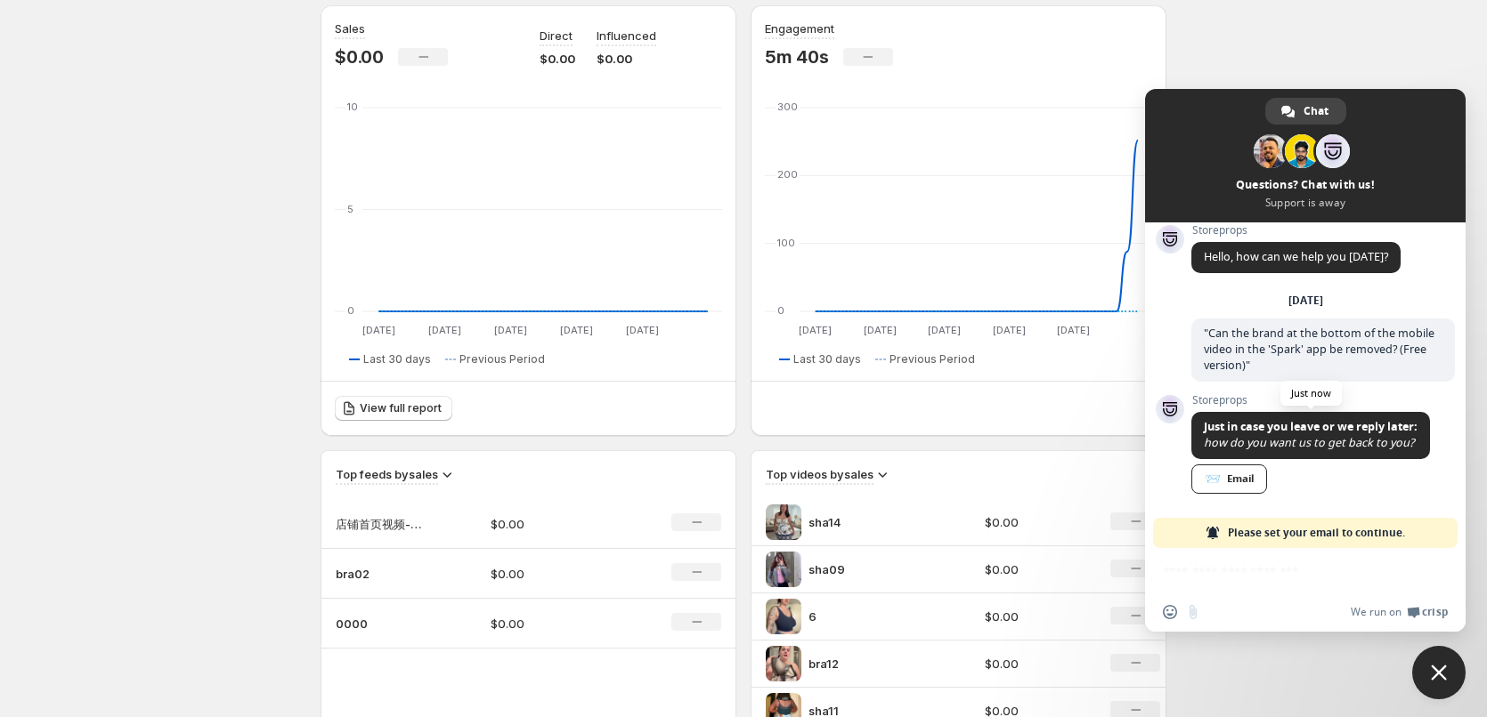
click at [1423, 474] on span "📨 Email" at bounding box center [1310, 481] width 239 height 33
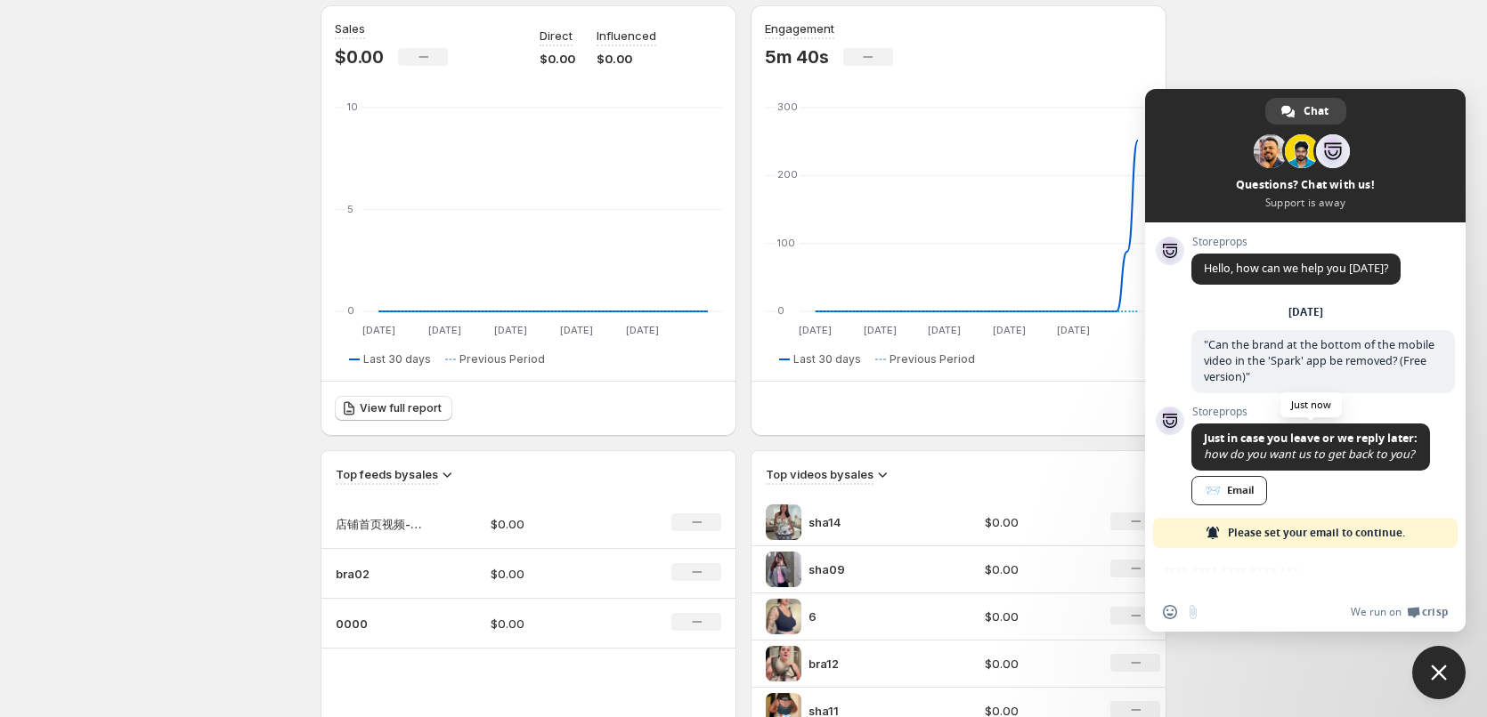
click at [1285, 455] on span "how do you want us to get back to you?" at bounding box center [1309, 454] width 210 height 15
drag, startPoint x: 1313, startPoint y: 492, endPoint x: 1231, endPoint y: 491, distance: 81.9
click at [1313, 490] on span "📨 Email" at bounding box center [1310, 492] width 239 height 33
click at [1379, 497] on span "📨 Email" at bounding box center [1310, 492] width 239 height 33
click at [1392, 543] on span "Please set your email to continue." at bounding box center [1316, 533] width 177 height 30
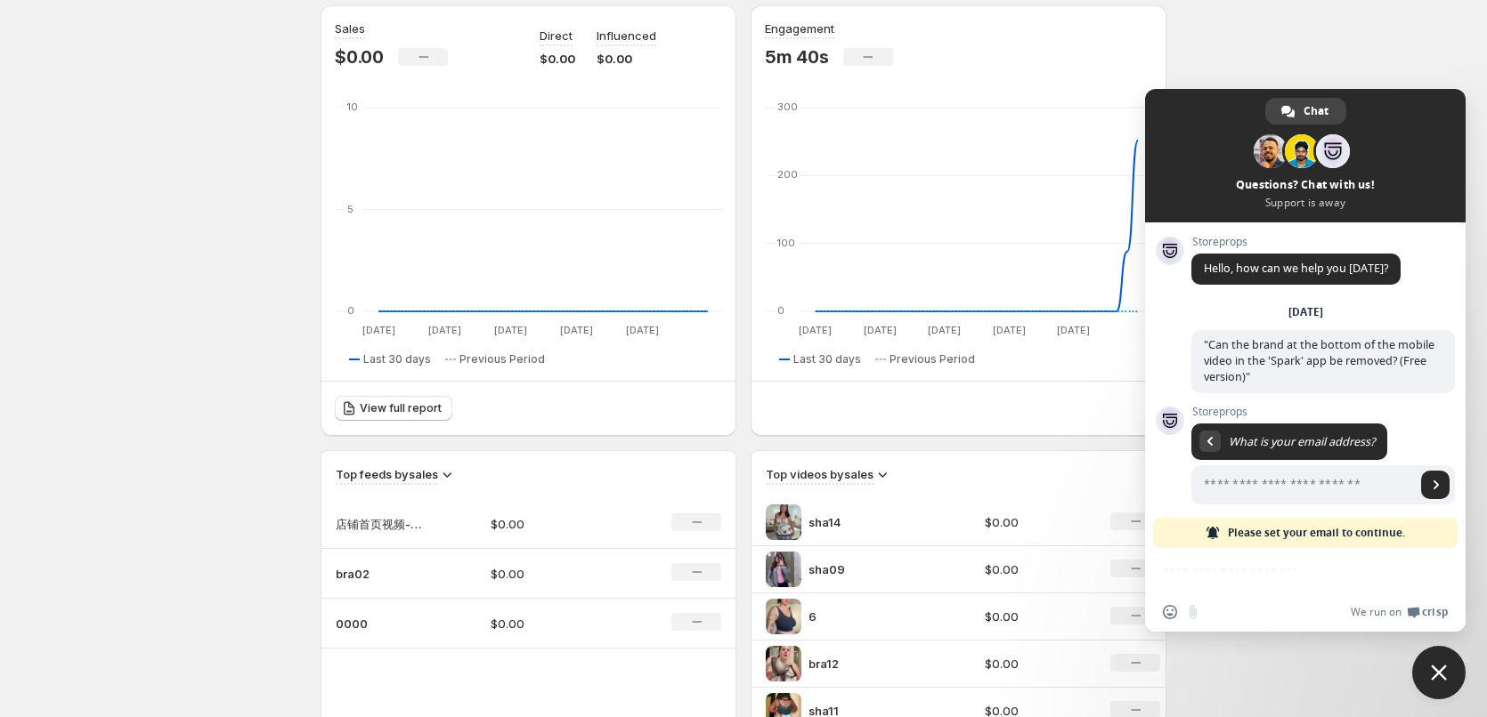
scroll to position [11, 0]
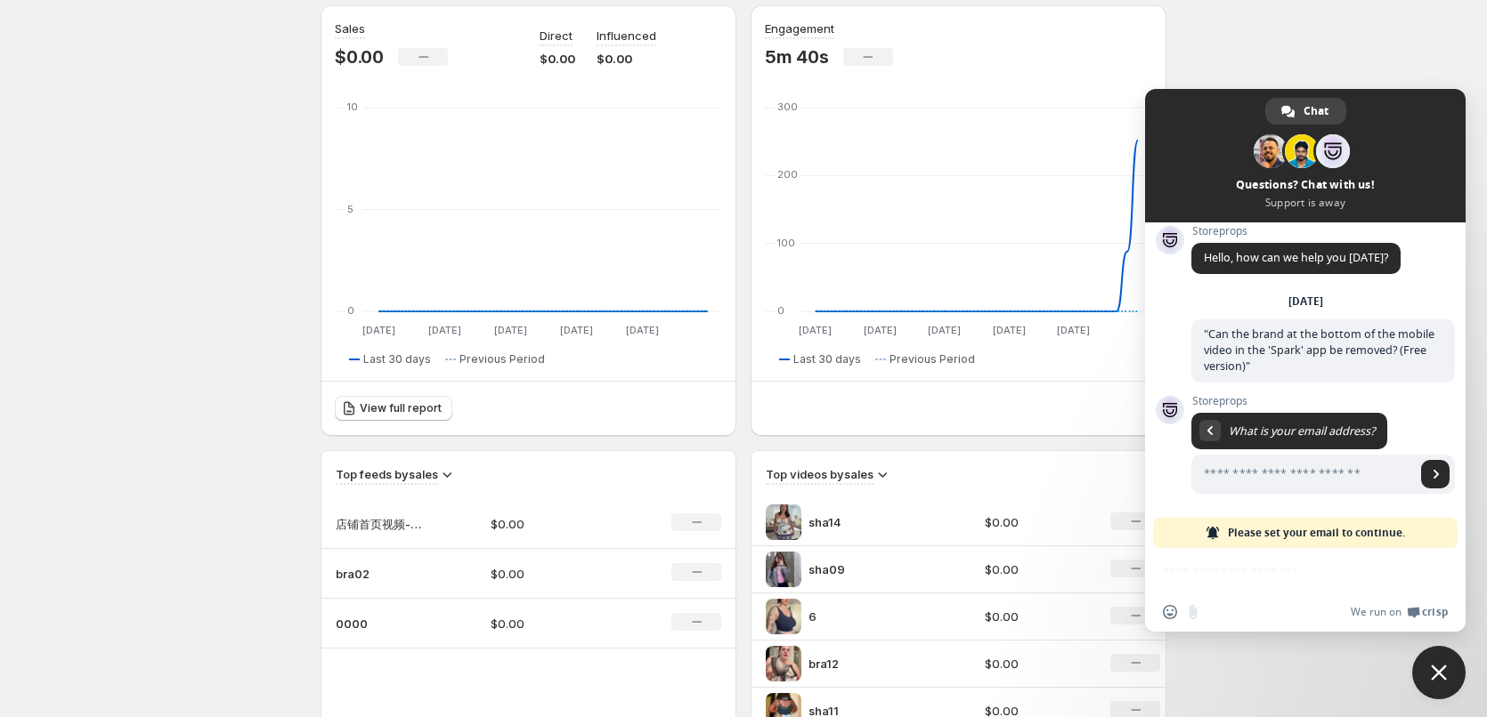
click at [1354, 510] on div "Storeprops What is your email address? Just now" at bounding box center [1322, 456] width 263 height 122
drag, startPoint x: 1451, startPoint y: 450, endPoint x: 1453, endPoint y: 326, distance: 124.6
click at [1453, 326] on div "Storeprops Hello, how can we help you today? Friday, 19 September "Can the bran…" at bounding box center [1305, 386] width 320 height 326
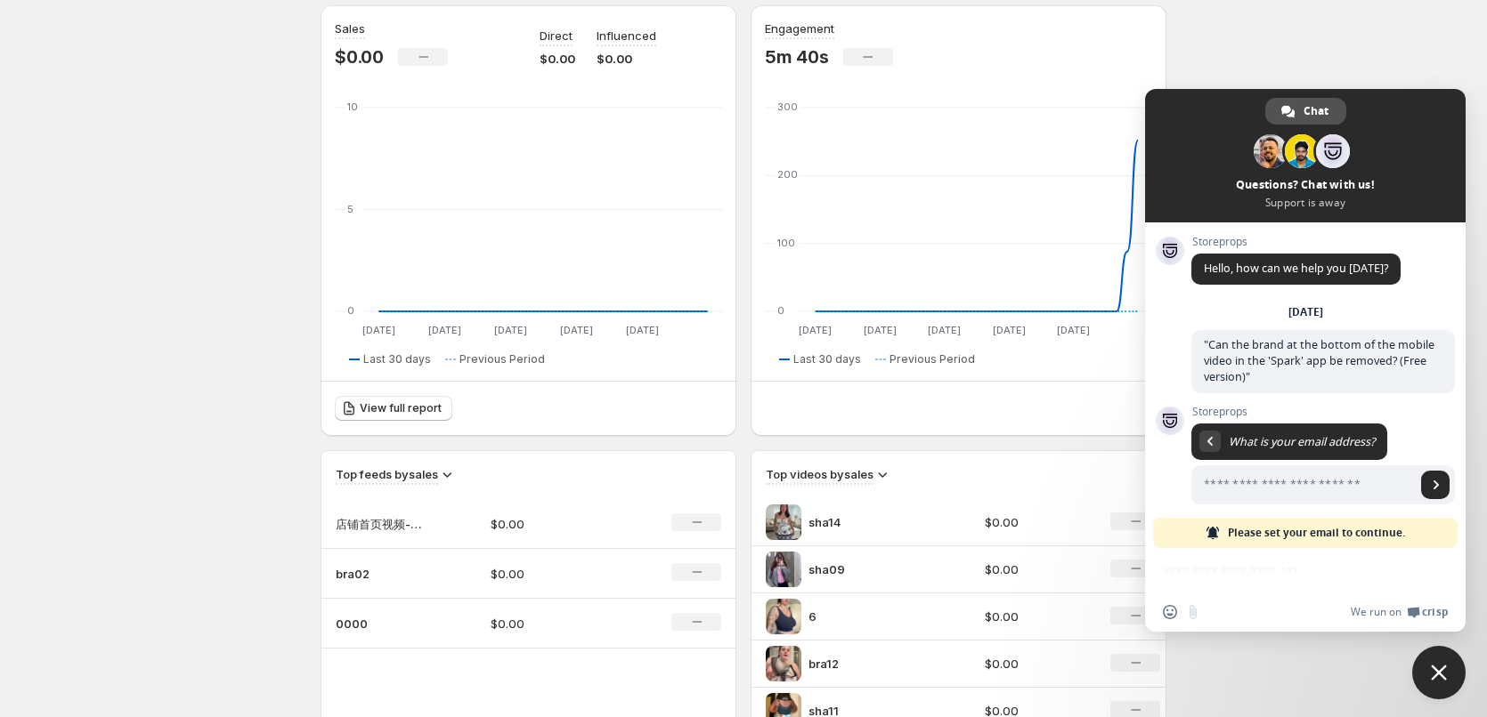
click at [1325, 110] on span "Chat" at bounding box center [1315, 111] width 25 height 27
drag, startPoint x: 1194, startPoint y: 566, endPoint x: 1172, endPoint y: 582, distance: 26.7
click at [1193, 566] on div "Insert an emoji Send a file We run on Crisp" at bounding box center [1305, 590] width 320 height 84
click at [1174, 581] on div "Insert an emoji Send a file We run on Crisp" at bounding box center [1305, 590] width 320 height 84
click at [1174, 582] on div "Insert an emoji Send a file We run on Crisp" at bounding box center [1305, 590] width 320 height 84
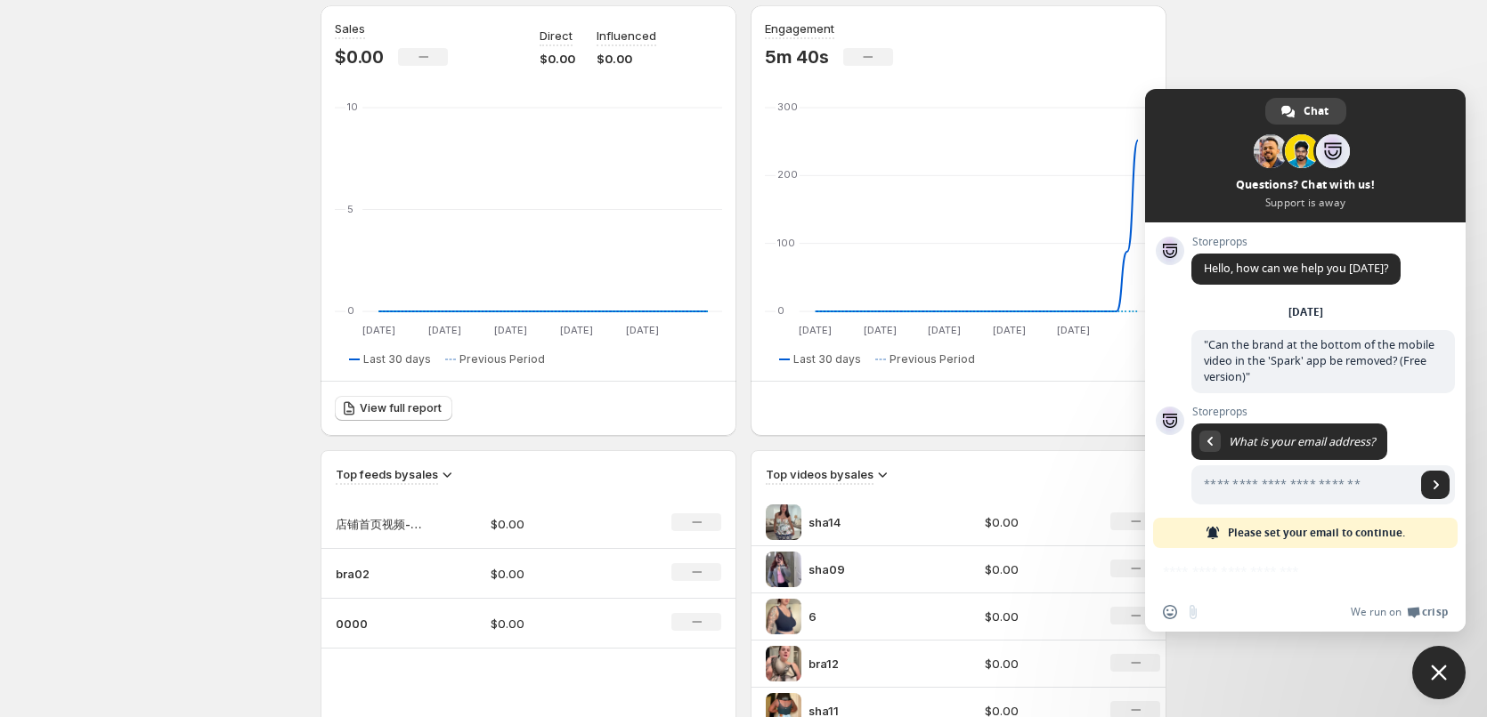
click at [1252, 613] on div "We run on Crisp" at bounding box center [1328, 612] width 239 height 15
click at [1374, 614] on span "We run on" at bounding box center [1375, 612] width 51 height 14
click at [1216, 535] on span at bounding box center [1212, 533] width 14 height 14
drag, startPoint x: 1209, startPoint y: 596, endPoint x: 1259, endPoint y: 602, distance: 50.1
click at [1211, 596] on div "Insert an emoji Send a file We run on Crisp" at bounding box center [1305, 612] width 320 height 39
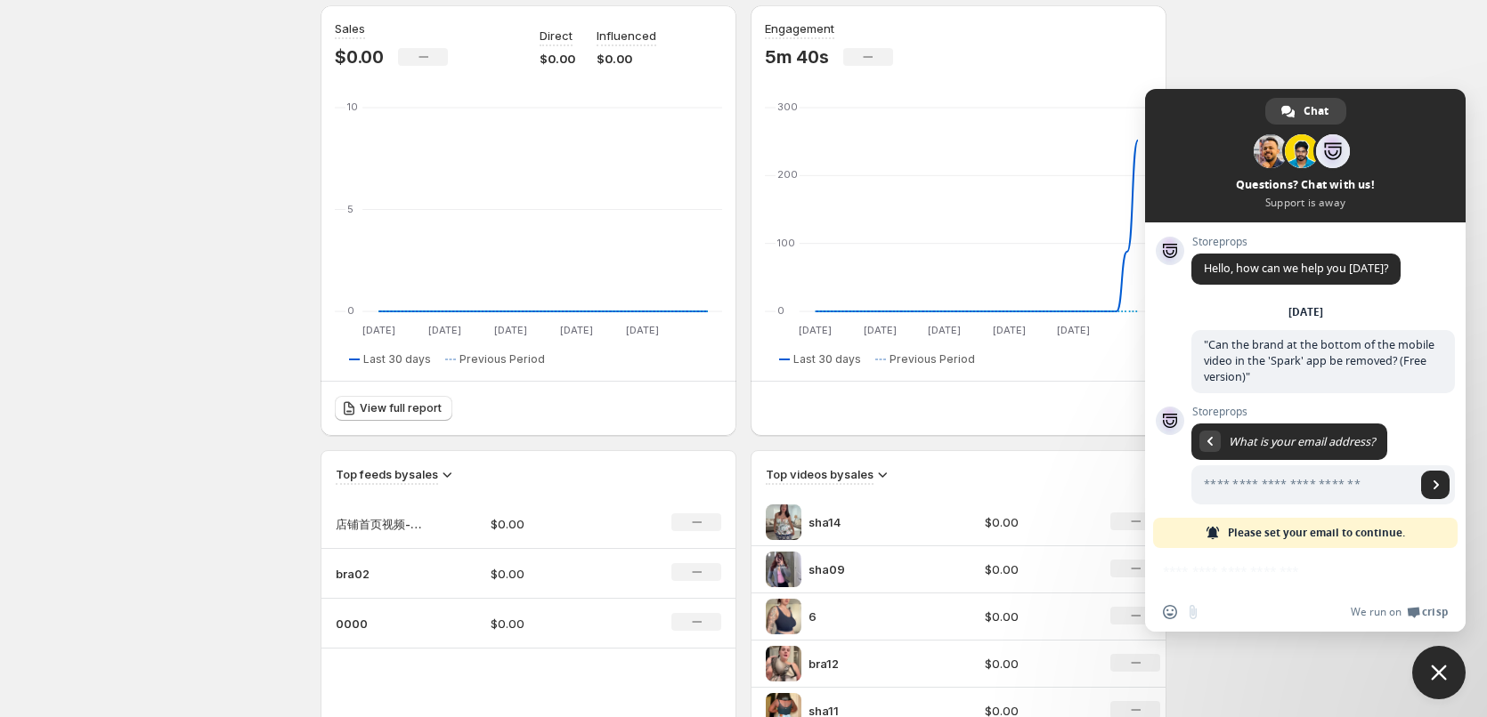
click at [1288, 595] on div "Insert an emoji Send a file We run on Crisp" at bounding box center [1305, 612] width 320 height 39
drag, startPoint x: 1292, startPoint y: 592, endPoint x: 1411, endPoint y: 504, distance: 148.3
click at [1293, 591] on div "Insert an emoji Send a file We run on Crisp" at bounding box center [1305, 590] width 320 height 84
click at [1413, 401] on div "Friday, 19 September "Can the brand at the bottom of the mobile video in the 'S…" at bounding box center [1322, 354] width 263 height 101
click at [1419, 425] on span at bounding box center [1322, 466] width 263 height 85
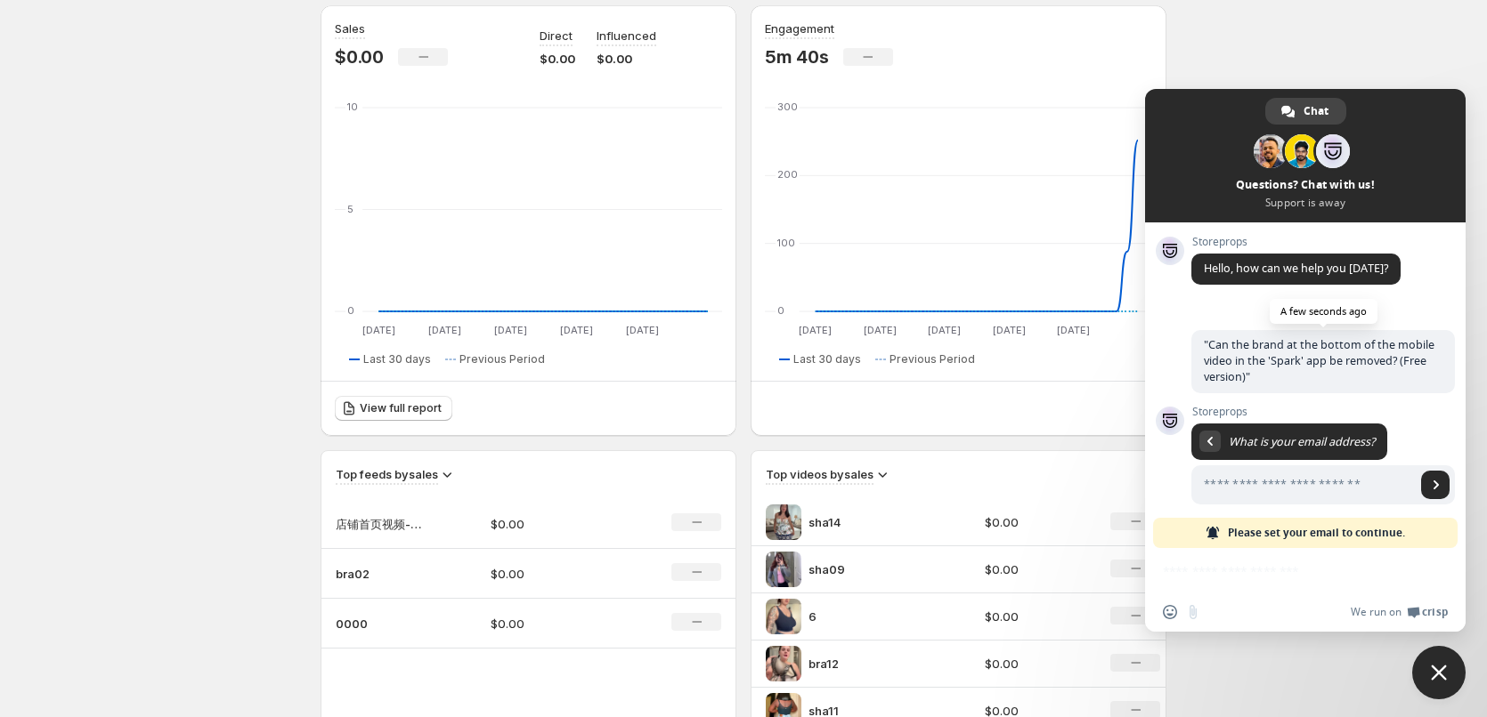
click at [1377, 347] on span ""Can the brand at the bottom of the mobile video in the 'Spark' app be removed?…" at bounding box center [1319, 360] width 231 height 47
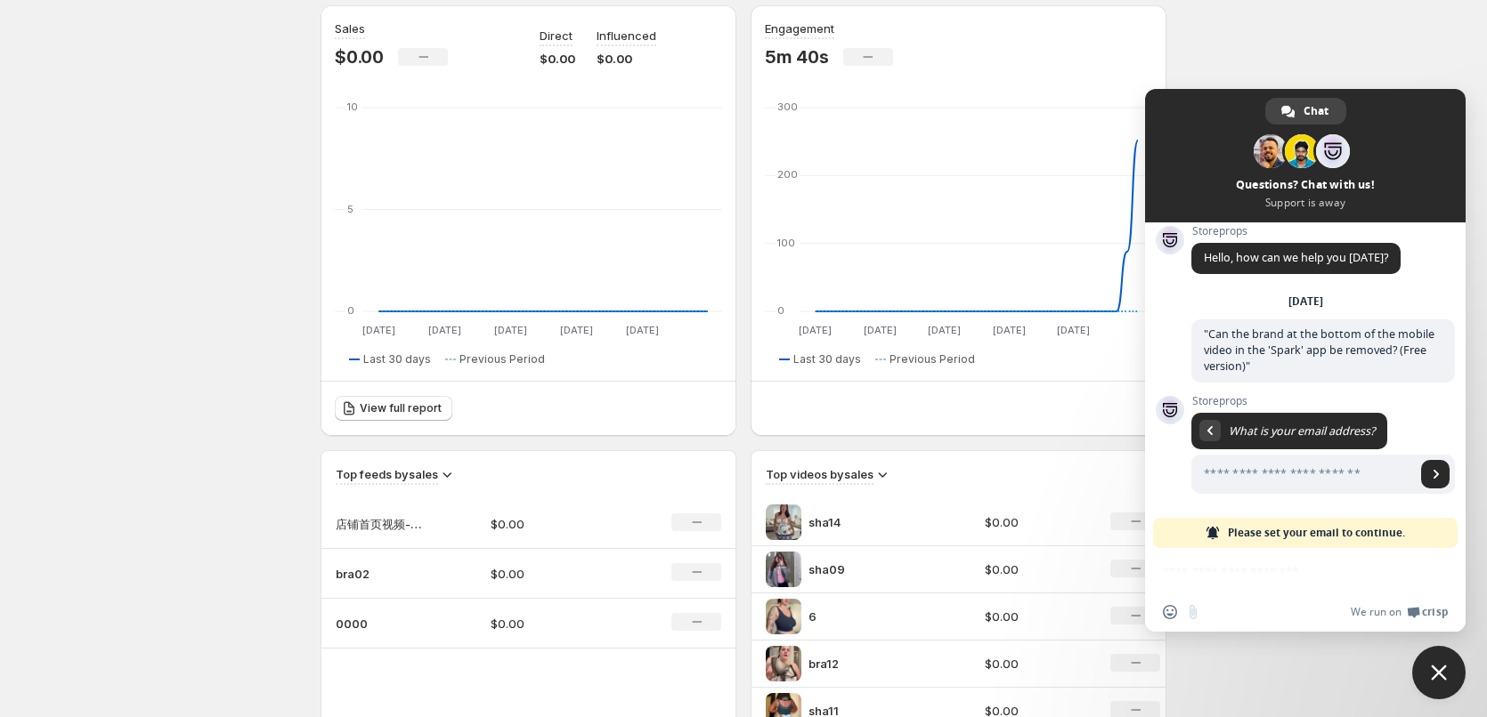
click at [1305, 594] on div "Insert an emoji Send a file We run on Crisp" at bounding box center [1305, 612] width 320 height 39
click at [1410, 570] on div "Insert an emoji Send a file We run on Crisp" at bounding box center [1305, 590] width 320 height 84
click at [1228, 580] on div "Insert an emoji Send a file We run on Crisp" at bounding box center [1305, 590] width 320 height 84
click at [1198, 573] on div "Insert an emoji Send a file We run on Crisp" at bounding box center [1305, 590] width 320 height 84
click at [1195, 571] on div "Insert an emoji Send a file We run on Crisp" at bounding box center [1305, 590] width 320 height 84
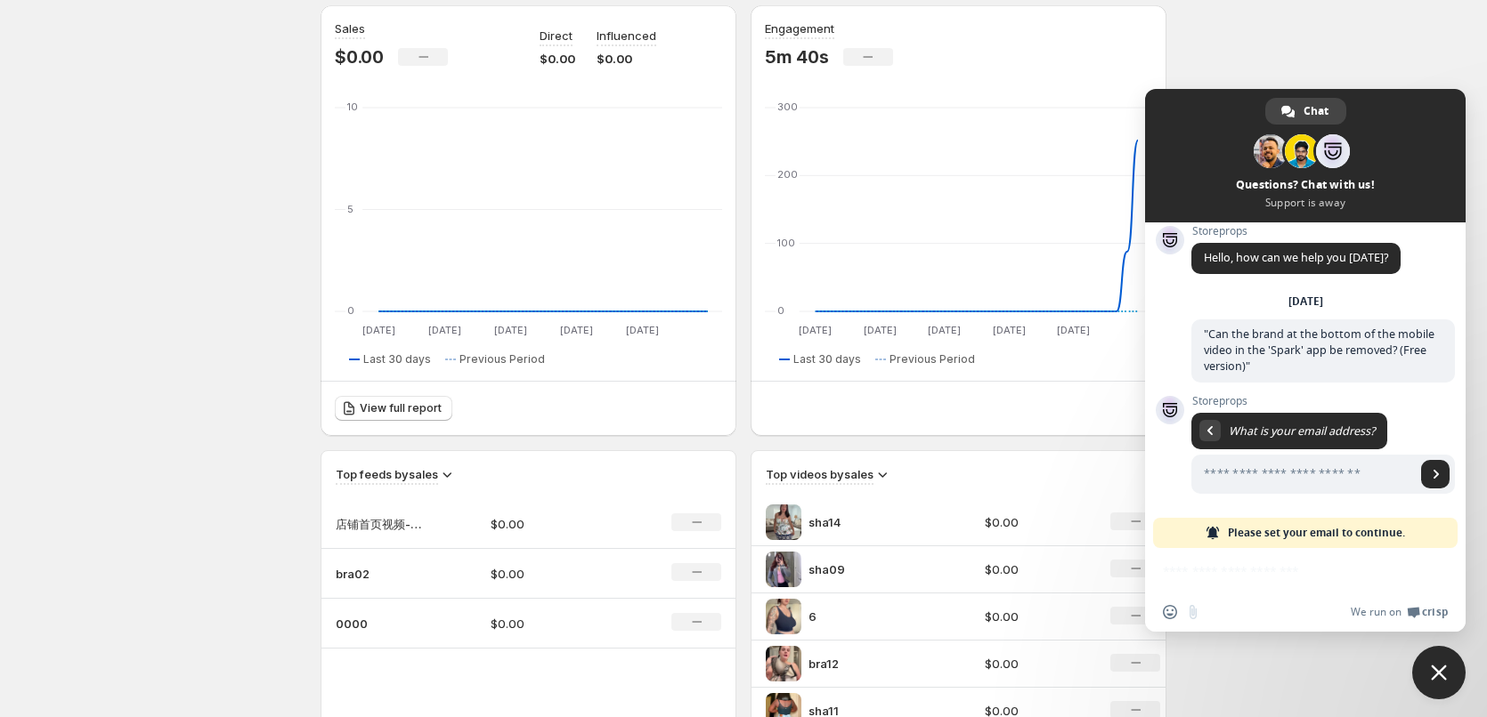
drag, startPoint x: 1192, startPoint y: 571, endPoint x: 1367, endPoint y: 504, distance: 187.6
click at [1194, 568] on div "Insert an emoji Send a file We run on Crisp" at bounding box center [1305, 590] width 320 height 84
click at [1373, 474] on input "Enter your email address..." at bounding box center [1303, 474] width 224 height 39
drag, startPoint x: 1272, startPoint y: 475, endPoint x: 1111, endPoint y: 468, distance: 161.3
click at [1085, 468] on body "Home Feeds Videos Subscription Settings Overview. This page is ready Overview C…" at bounding box center [743, 180] width 1487 height 717
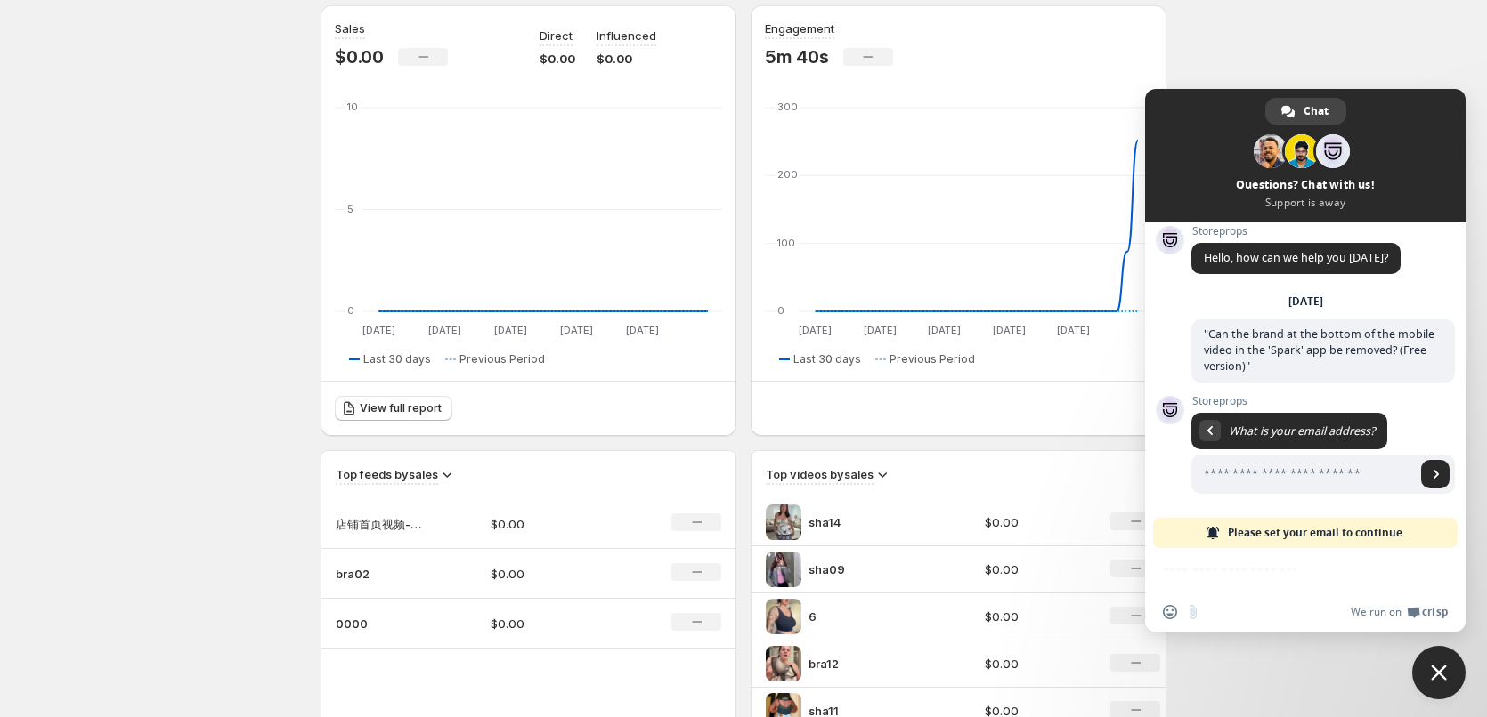
drag, startPoint x: 1416, startPoint y: 416, endPoint x: 1411, endPoint y: 398, distance: 18.6
click at [1416, 409] on div "Storeprops What is your email address? A few seconds ago" at bounding box center [1322, 446] width 263 height 102
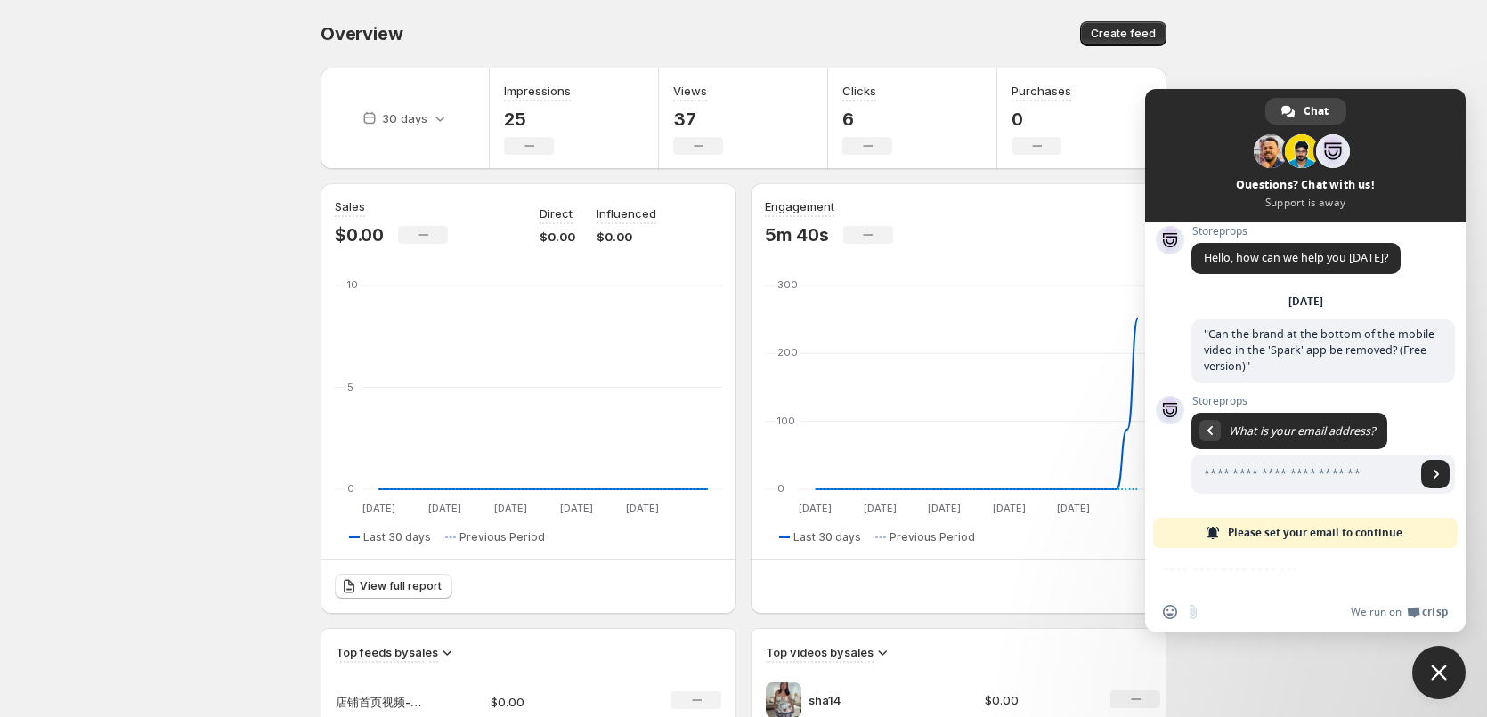
scroll to position [178, 0]
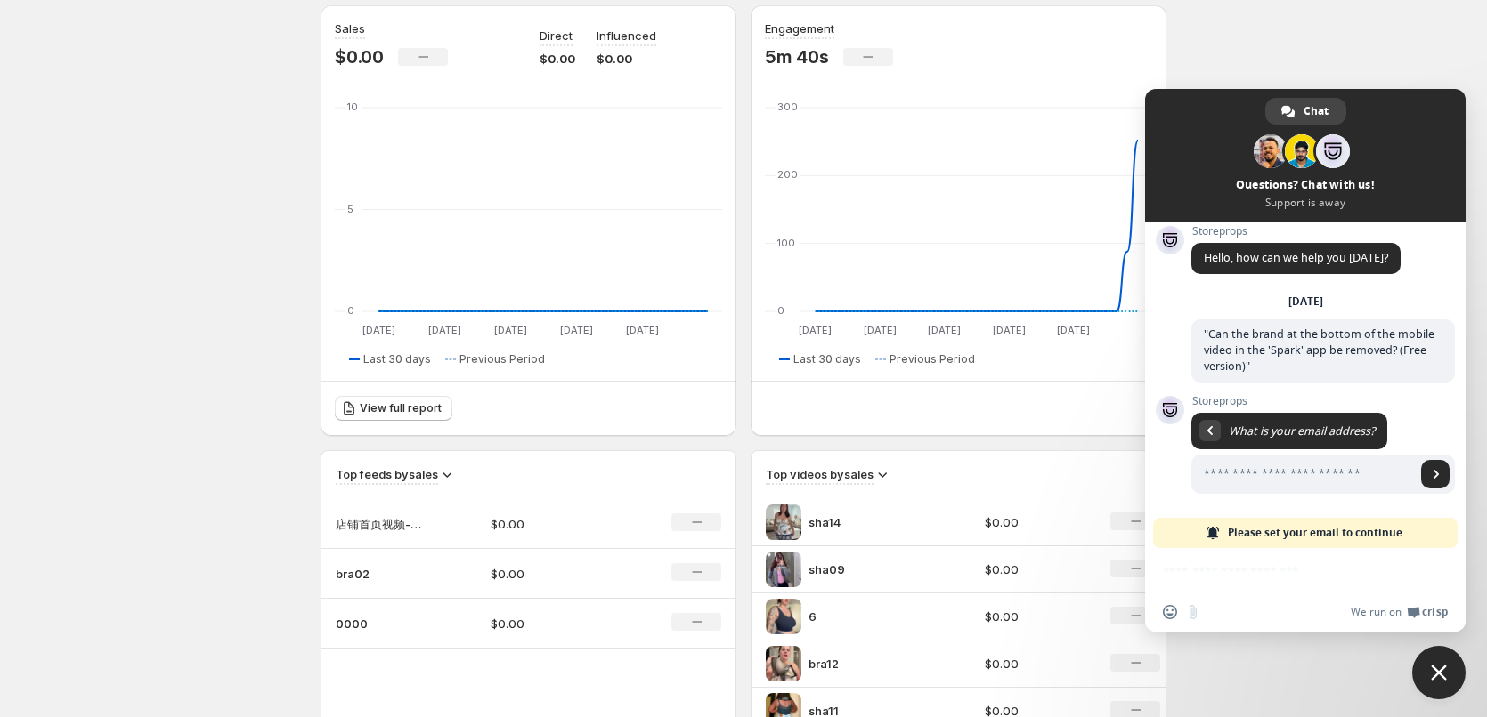
click at [1440, 668] on span "Close chat" at bounding box center [1439, 673] width 16 height 16
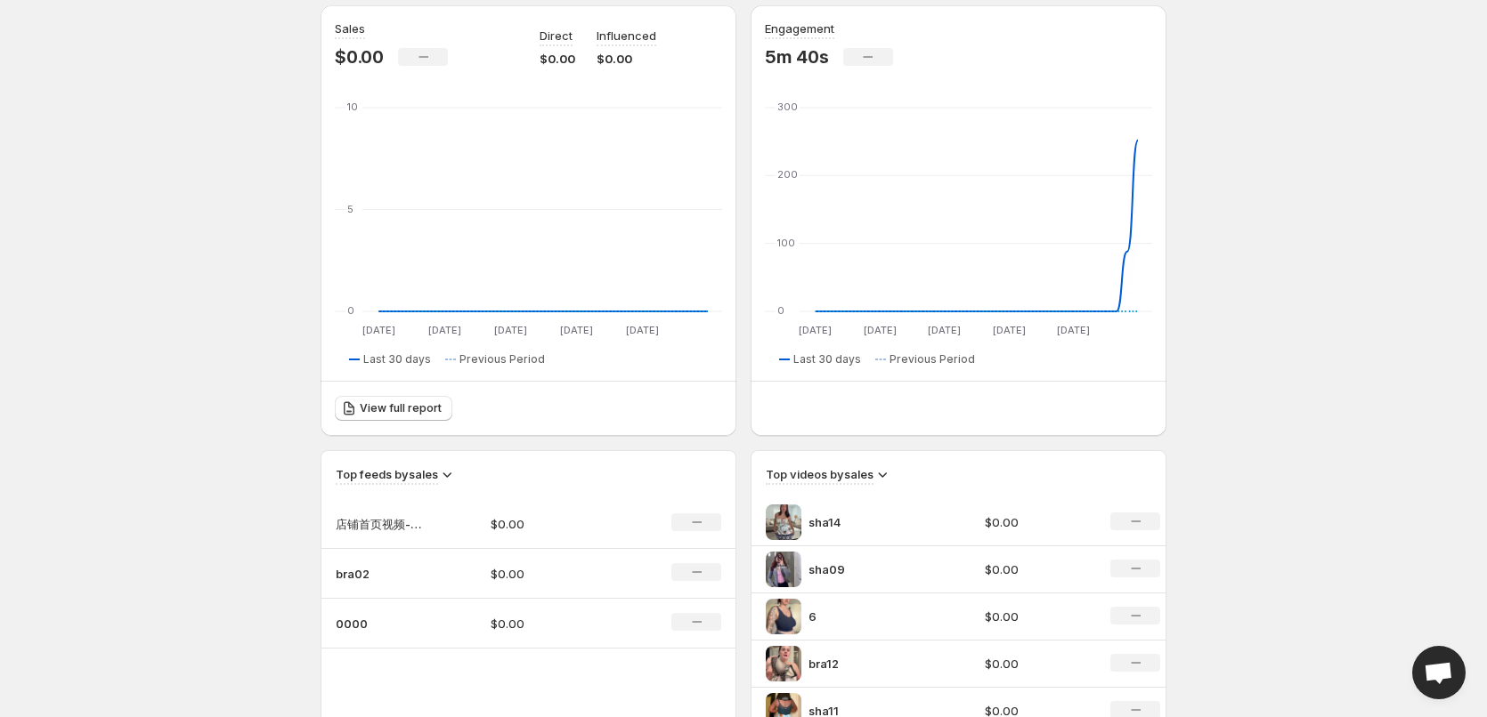
click at [1442, 676] on span "Open chat" at bounding box center [1437, 674] width 29 height 25
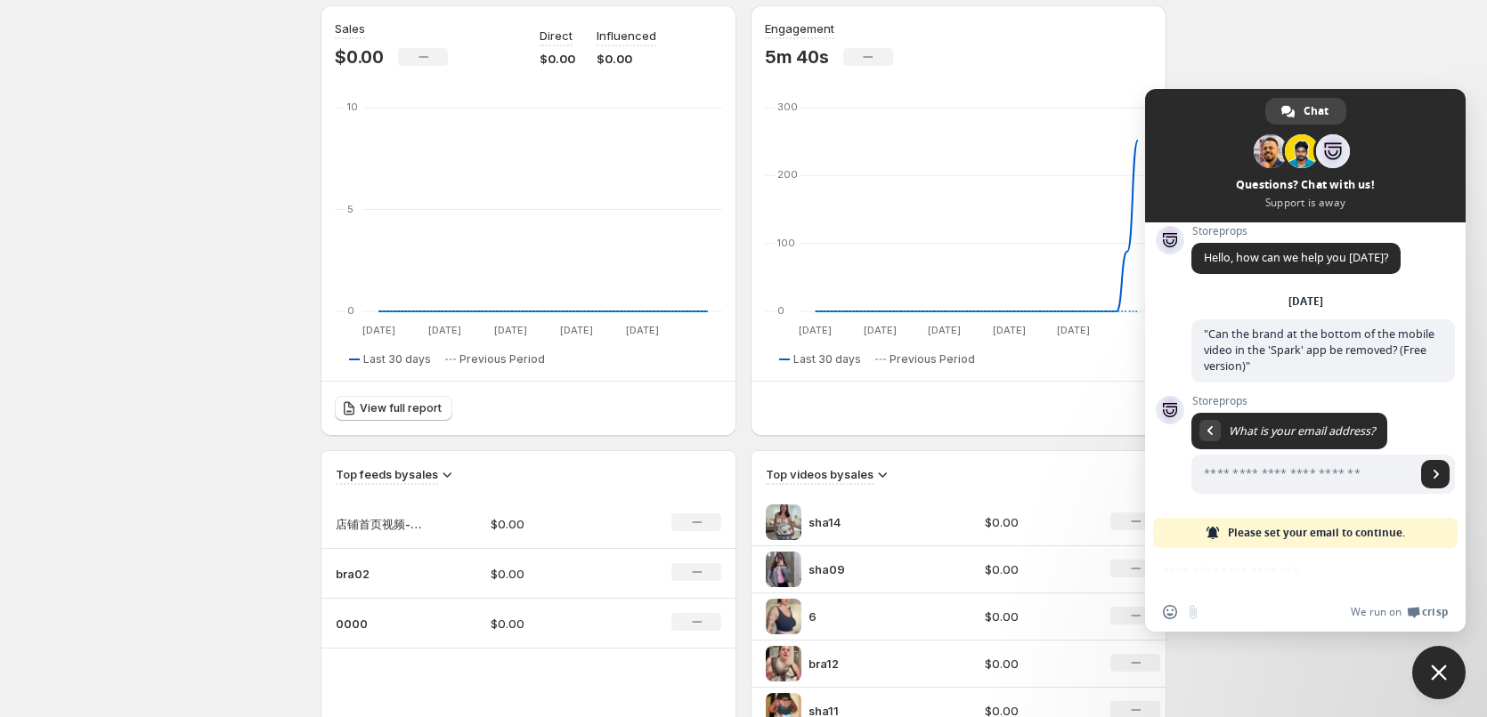
click at [1208, 530] on span at bounding box center [1212, 533] width 14 height 14
click at [1383, 497] on span at bounding box center [1322, 476] width 263 height 43
click at [1431, 474] on span "Send" at bounding box center [1435, 474] width 9 height 9
click at [1294, 474] on input "Enter your email address..." at bounding box center [1303, 474] width 224 height 39
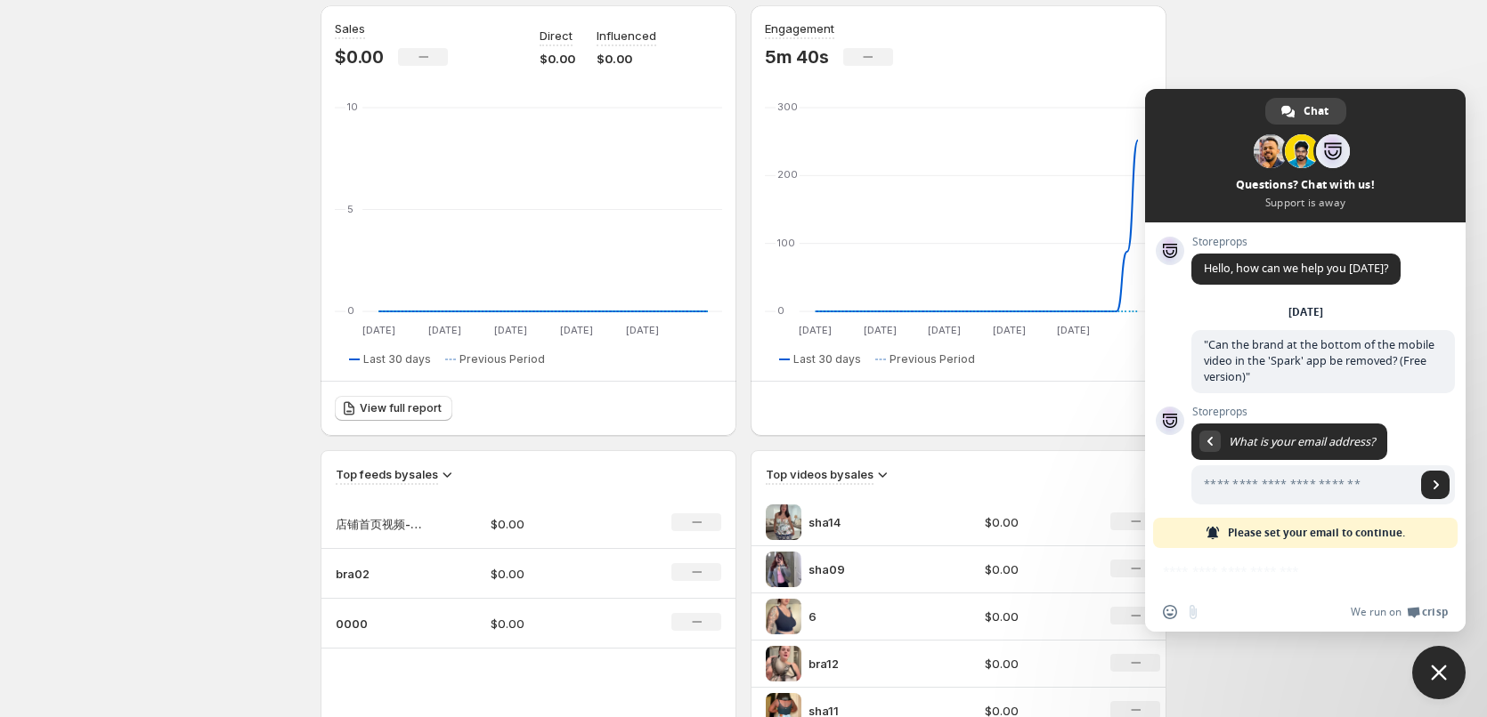
scroll to position [0, 0]
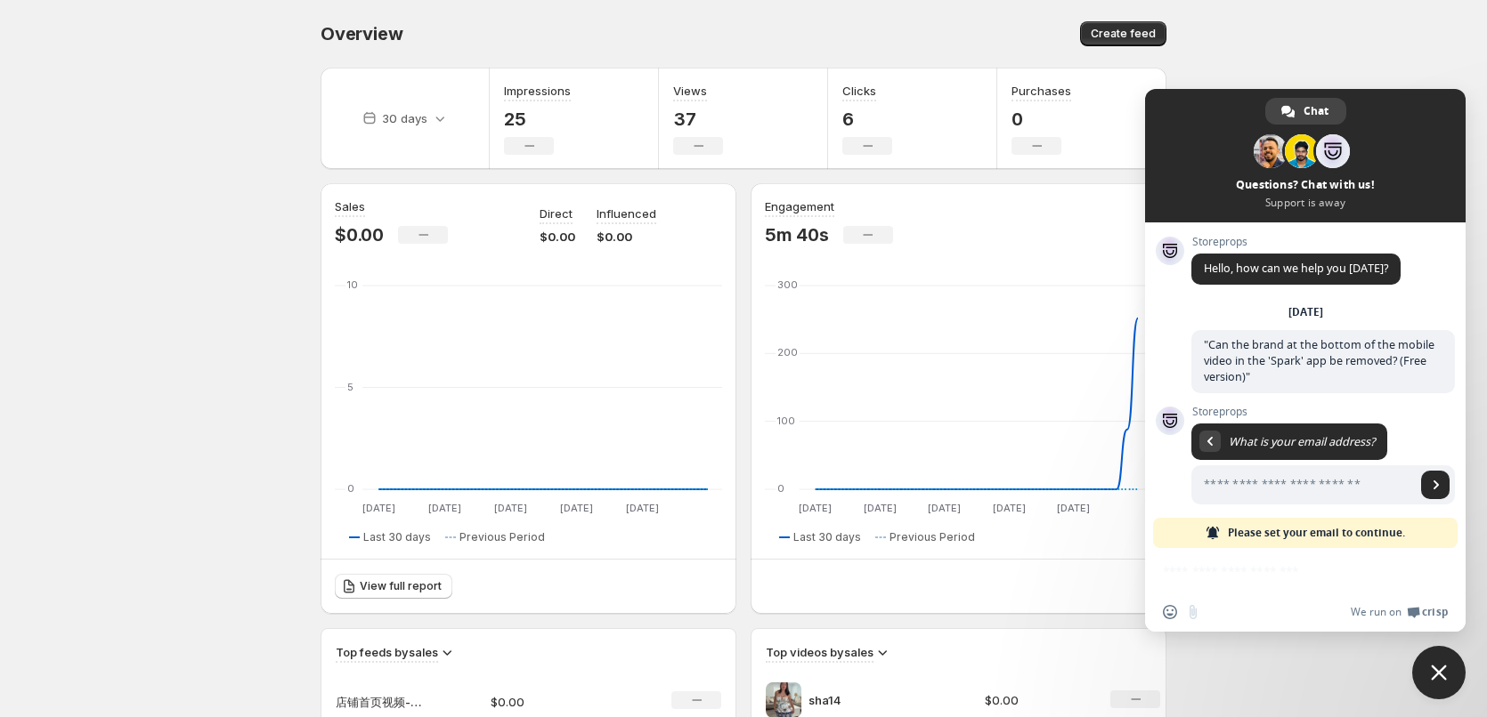
click at [1212, 613] on div "We run on Crisp" at bounding box center [1328, 612] width 239 height 15
click at [1194, 612] on div "Insert an emoji Send a file" at bounding box center [1186, 612] width 46 height 14
click at [1174, 614] on span "Insert an emoji" at bounding box center [1170, 612] width 14 height 14
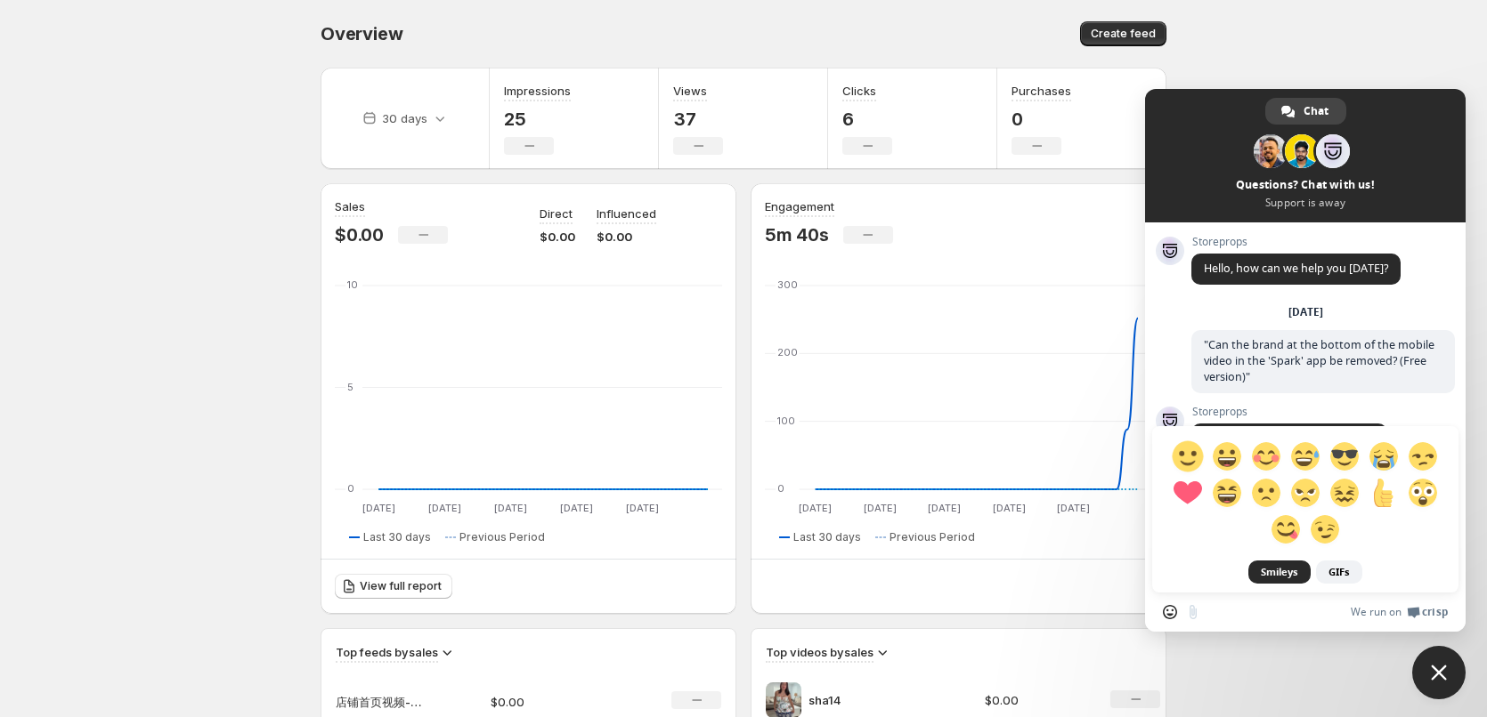
click at [1175, 458] on span at bounding box center [1186, 456] width 31 height 31
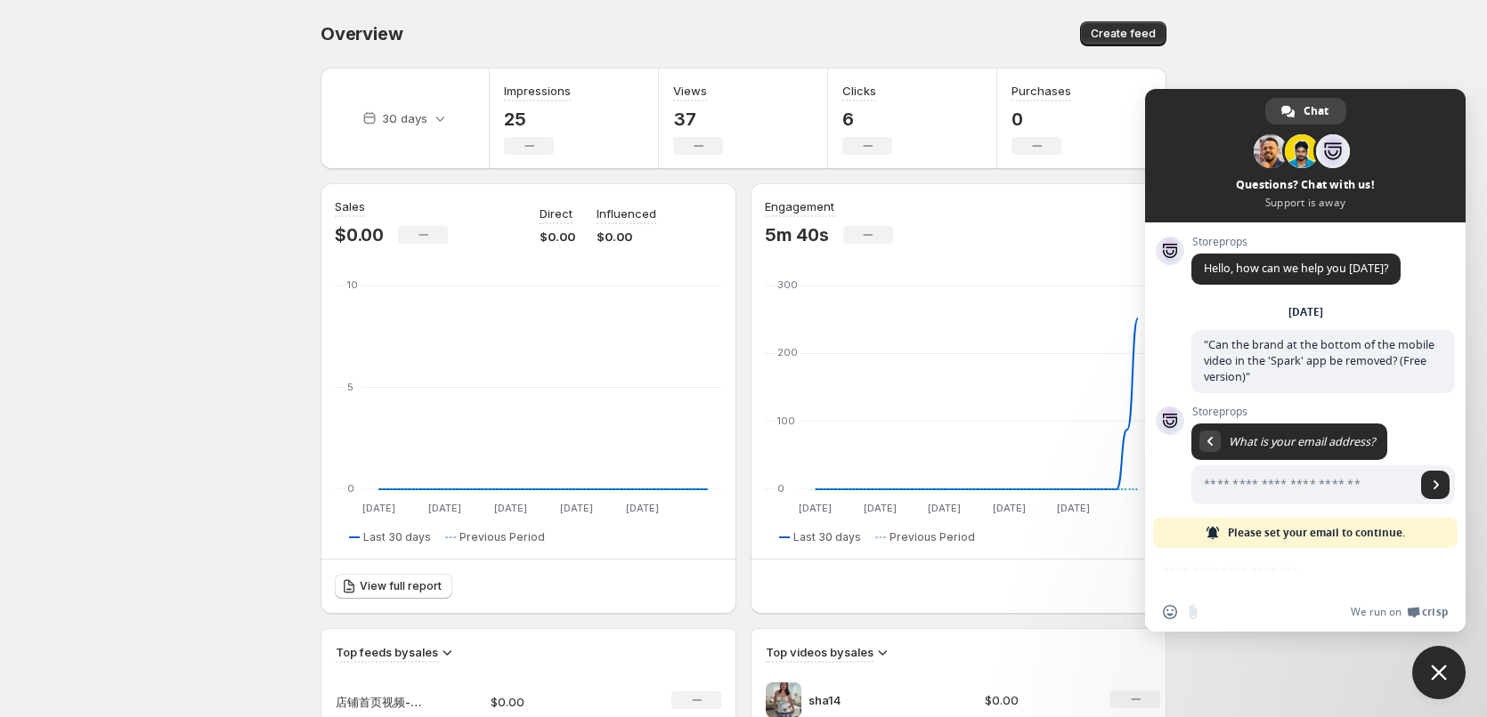
scroll to position [178, 0]
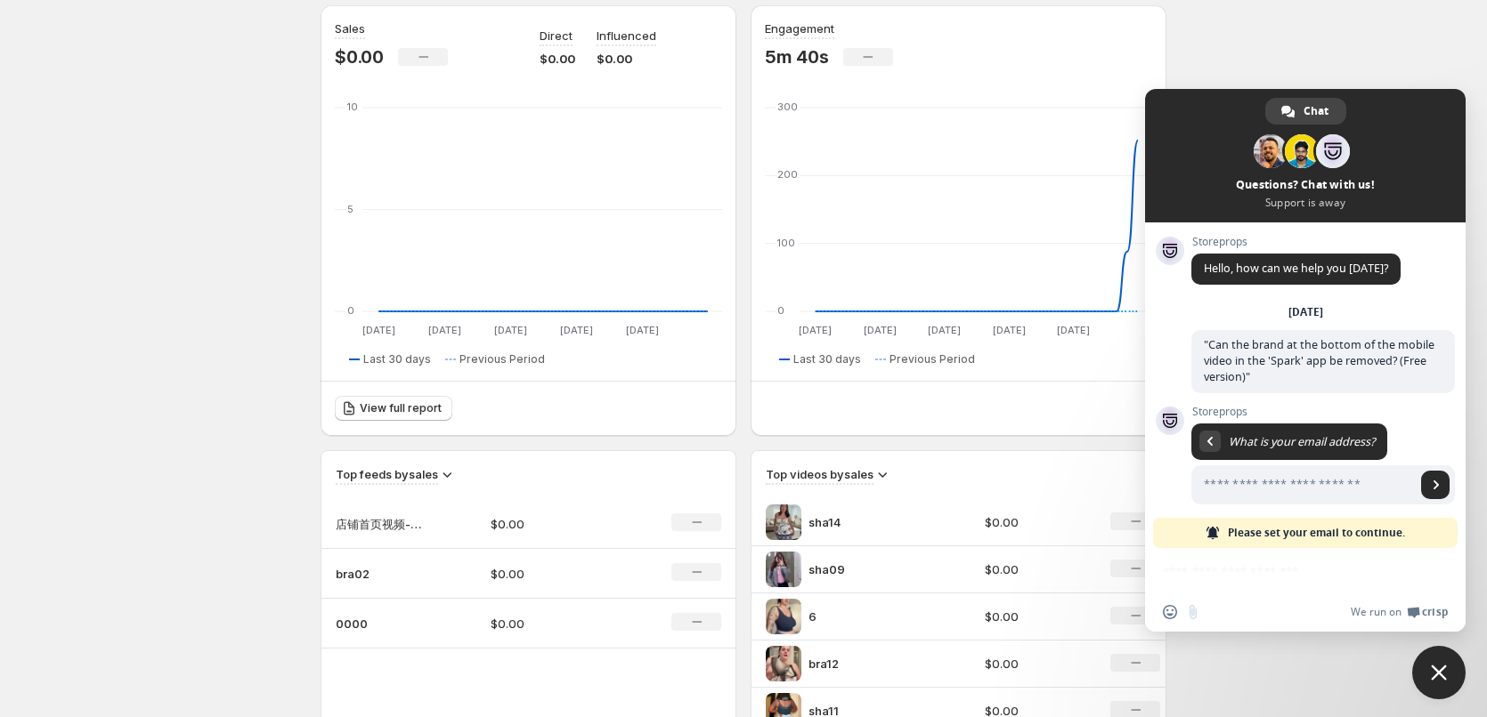
drag, startPoint x: 1343, startPoint y: 557, endPoint x: 1393, endPoint y: 551, distance: 50.2
click at [1343, 557] on div "Insert an emoji Send a file We run on Crisp" at bounding box center [1305, 590] width 320 height 84
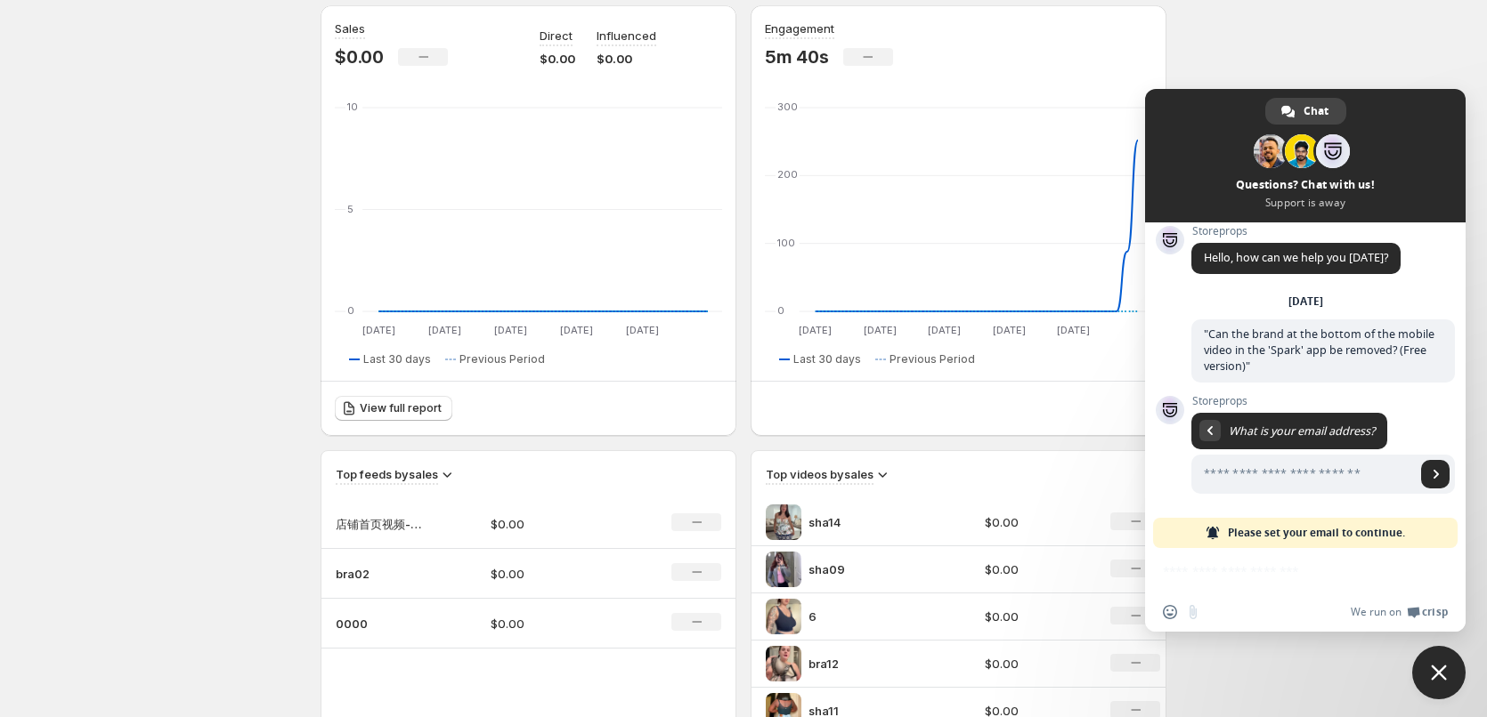
click at [1412, 532] on div "Please set your email to continue." at bounding box center [1305, 533] width 304 height 30
click at [1421, 479] on span "Send" at bounding box center [1435, 474] width 28 height 28
click at [1208, 437] on div "Return to message" at bounding box center [1209, 430] width 21 height 21
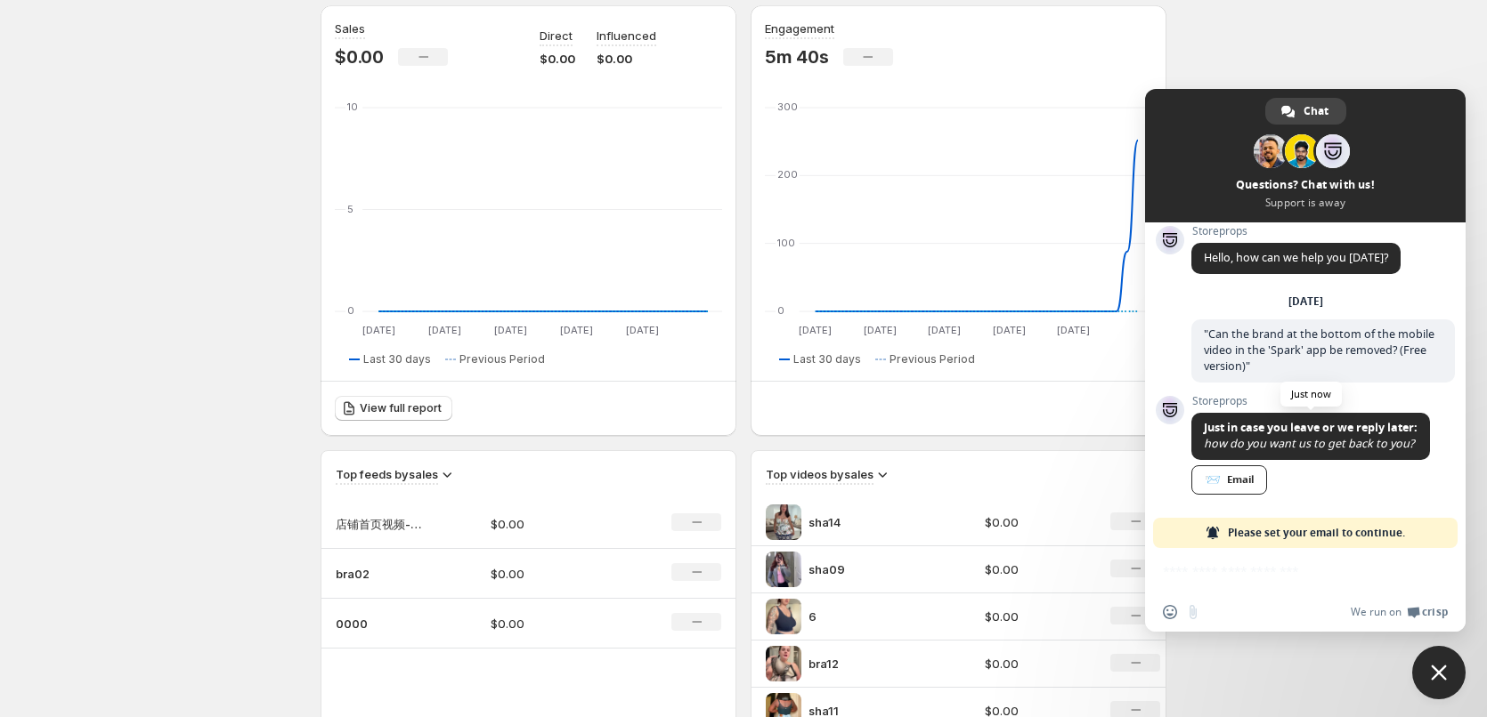
scroll to position [12, 0]
click at [1359, 505] on div "Storeprops Just in case you leave or we reply later: how do you want us to get …" at bounding box center [1322, 455] width 263 height 123
click at [1198, 420] on span "Just in case you leave or we reply later: how do you want us to get back to you?" at bounding box center [1310, 435] width 239 height 47
click at [1303, 396] on span "Storeprops" at bounding box center [1310, 400] width 239 height 12
click at [1166, 409] on span at bounding box center [1169, 409] width 28 height 28
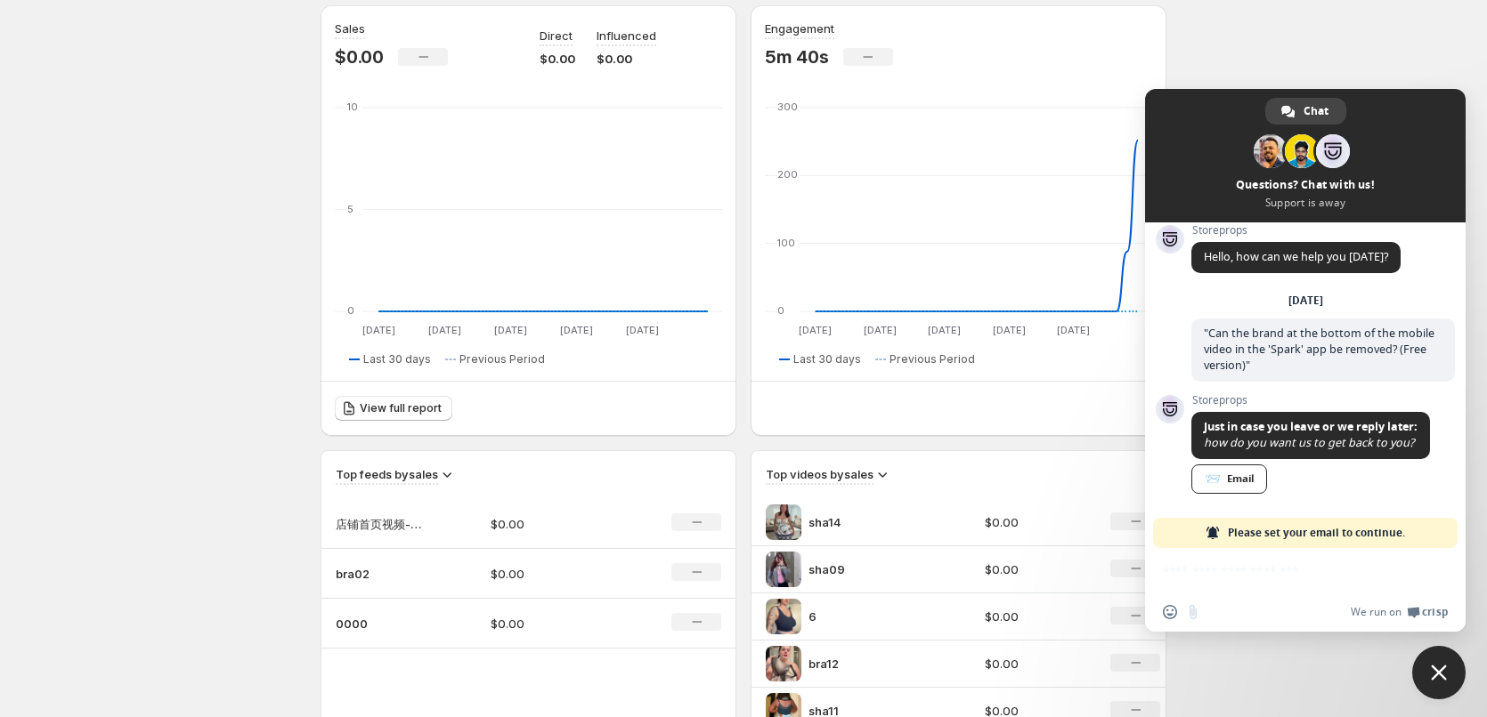
click at [1235, 401] on span "Storeprops" at bounding box center [1310, 400] width 239 height 12
click at [1221, 398] on span "Storeprops" at bounding box center [1310, 400] width 239 height 12
click at [1221, 399] on span "Storeprops" at bounding box center [1310, 400] width 239 height 12
click at [1272, 599] on div "Insert an emoji Send a file We run on Crisp" at bounding box center [1305, 612] width 320 height 39
drag, startPoint x: 1221, startPoint y: 591, endPoint x: 1155, endPoint y: 574, distance: 68.0
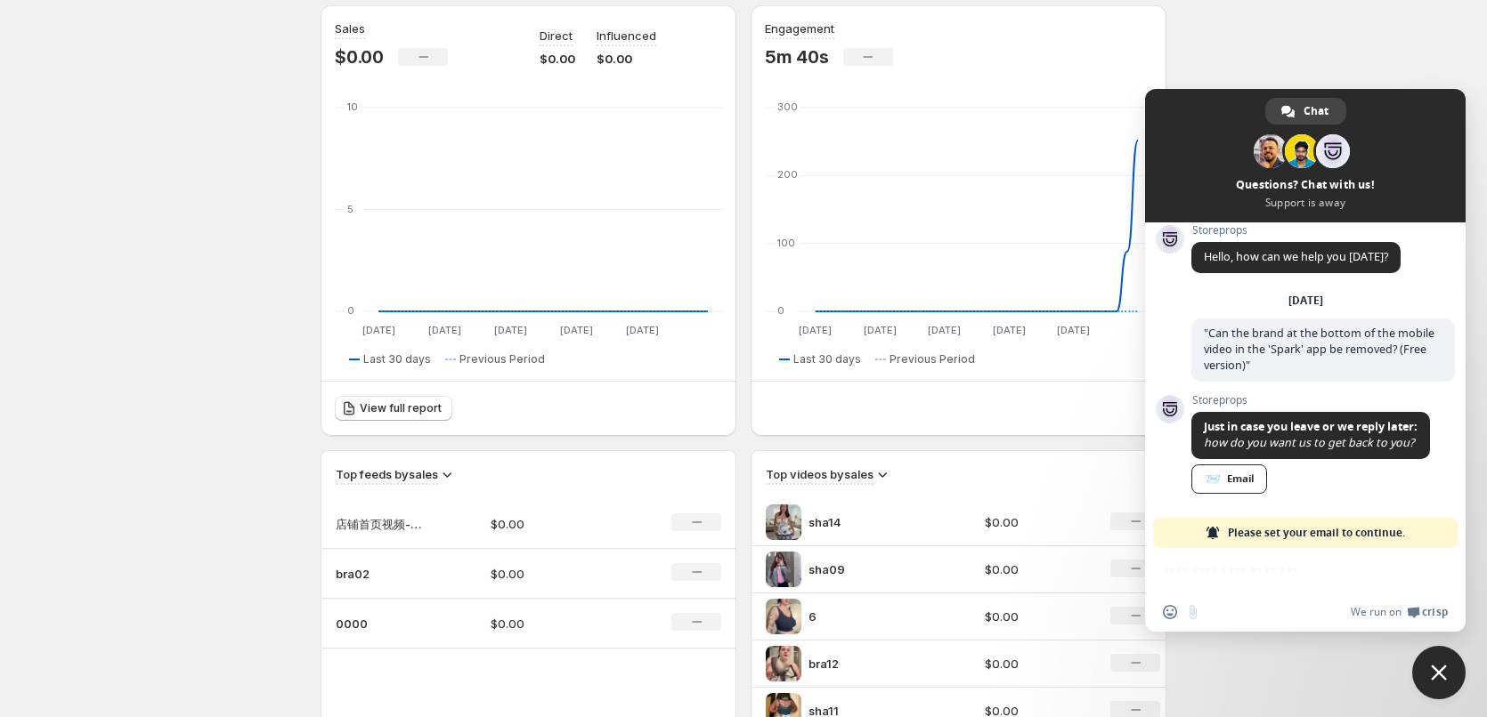
click at [1220, 591] on div "Insert an emoji Send a file We run on Crisp" at bounding box center [1305, 590] width 320 height 84
click at [1293, 147] on span at bounding box center [1302, 151] width 34 height 34
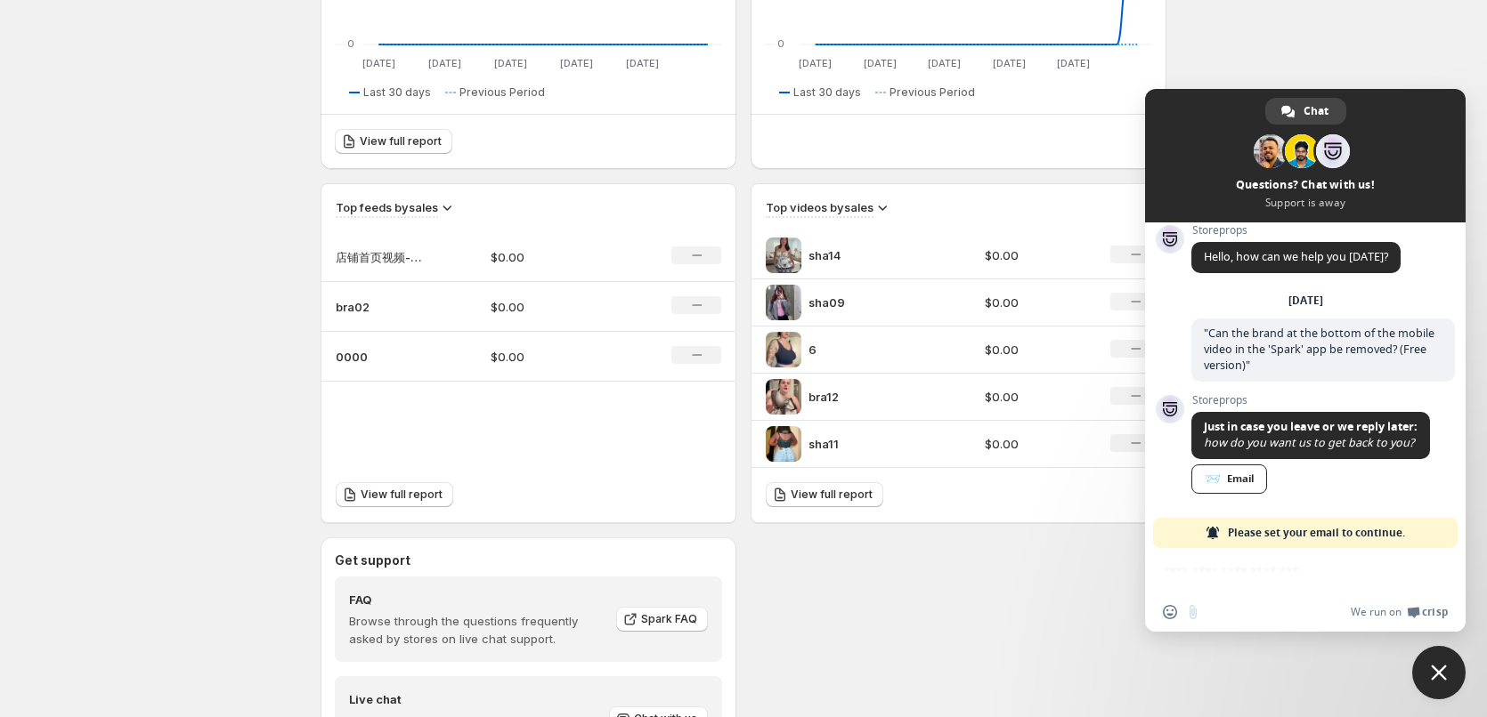
scroll to position [646, 0]
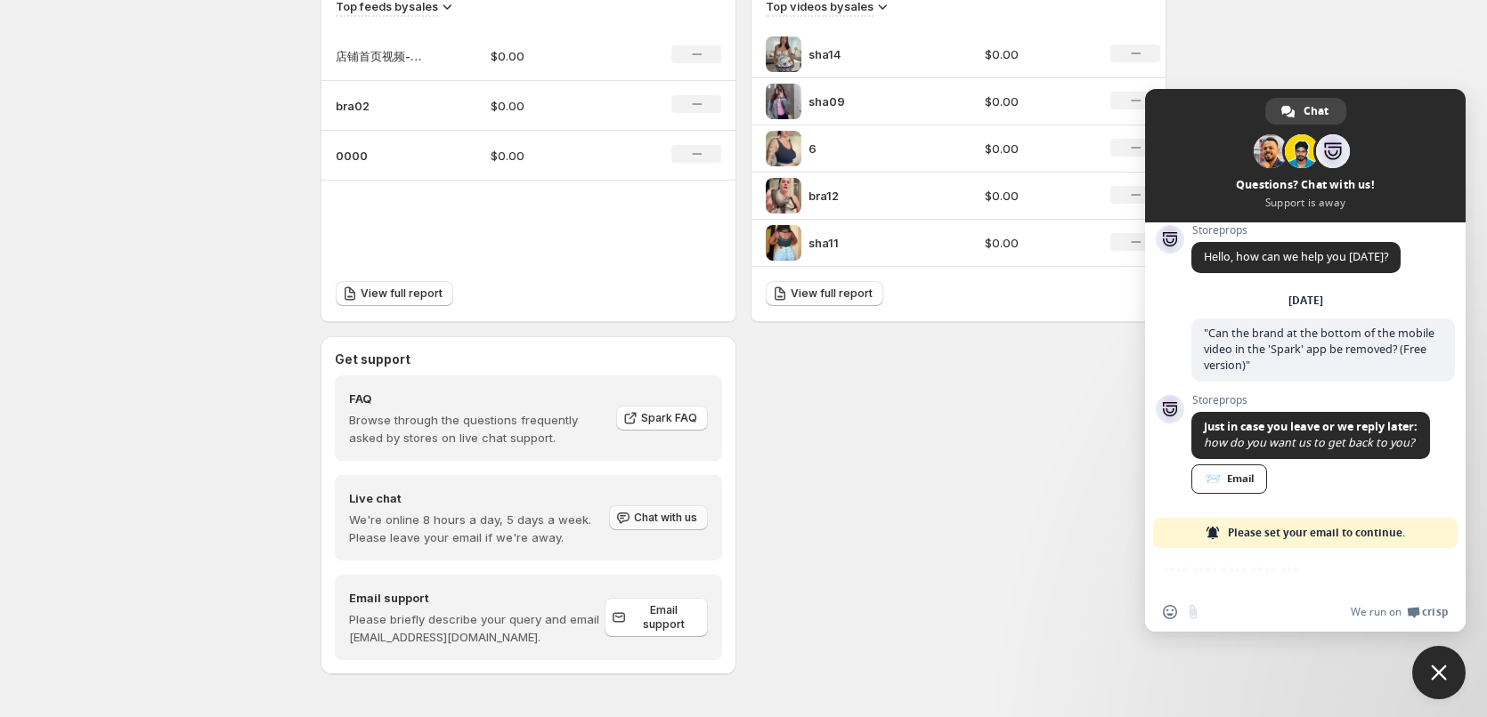
click at [667, 506] on button "Chat with us" at bounding box center [658, 518] width 99 height 25
click at [669, 520] on span "Chat with us" at bounding box center [665, 518] width 63 height 14
click at [669, 519] on span "Chat with us" at bounding box center [665, 518] width 63 height 14
click at [670, 519] on span "Chat with us" at bounding box center [665, 518] width 63 height 14
click at [670, 518] on span "Chat with us" at bounding box center [665, 518] width 63 height 14
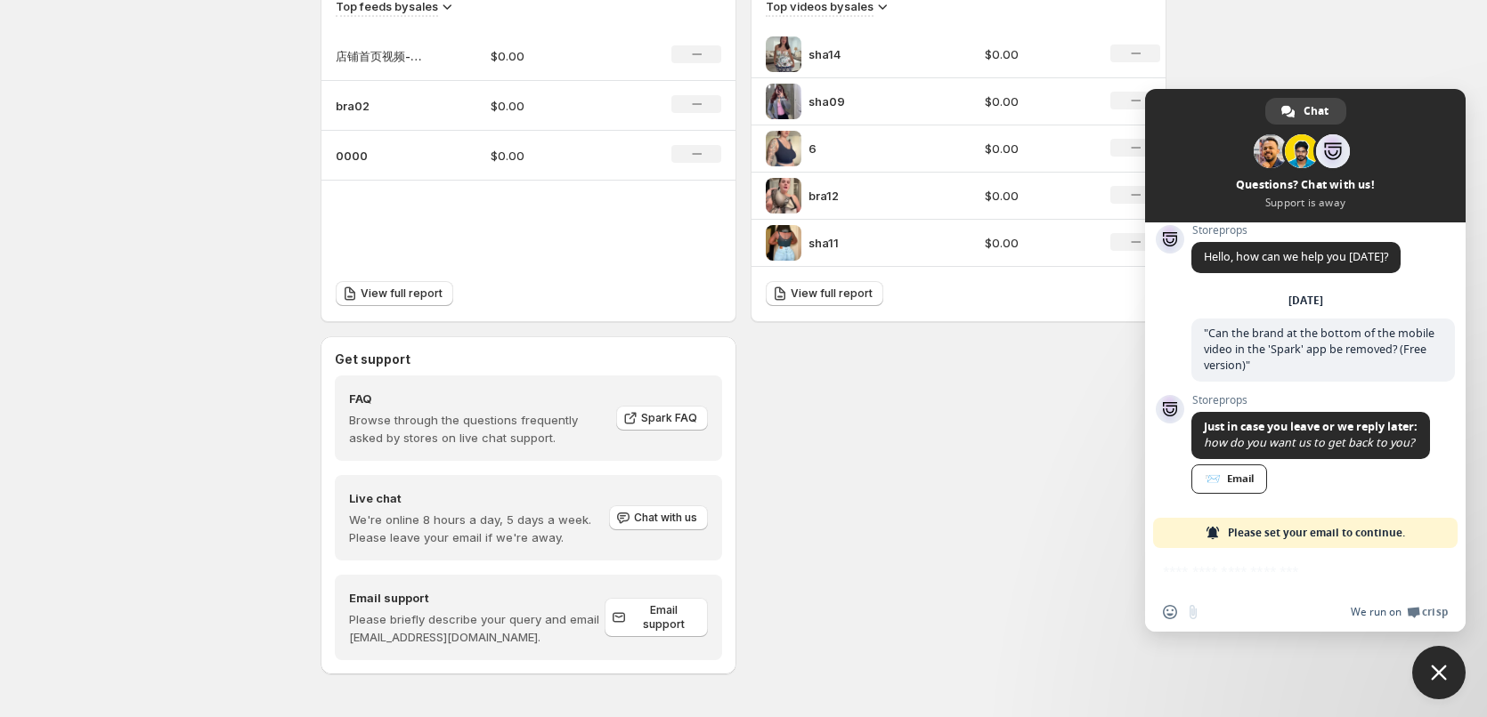
click at [1382, 615] on span "We run on" at bounding box center [1375, 612] width 51 height 14
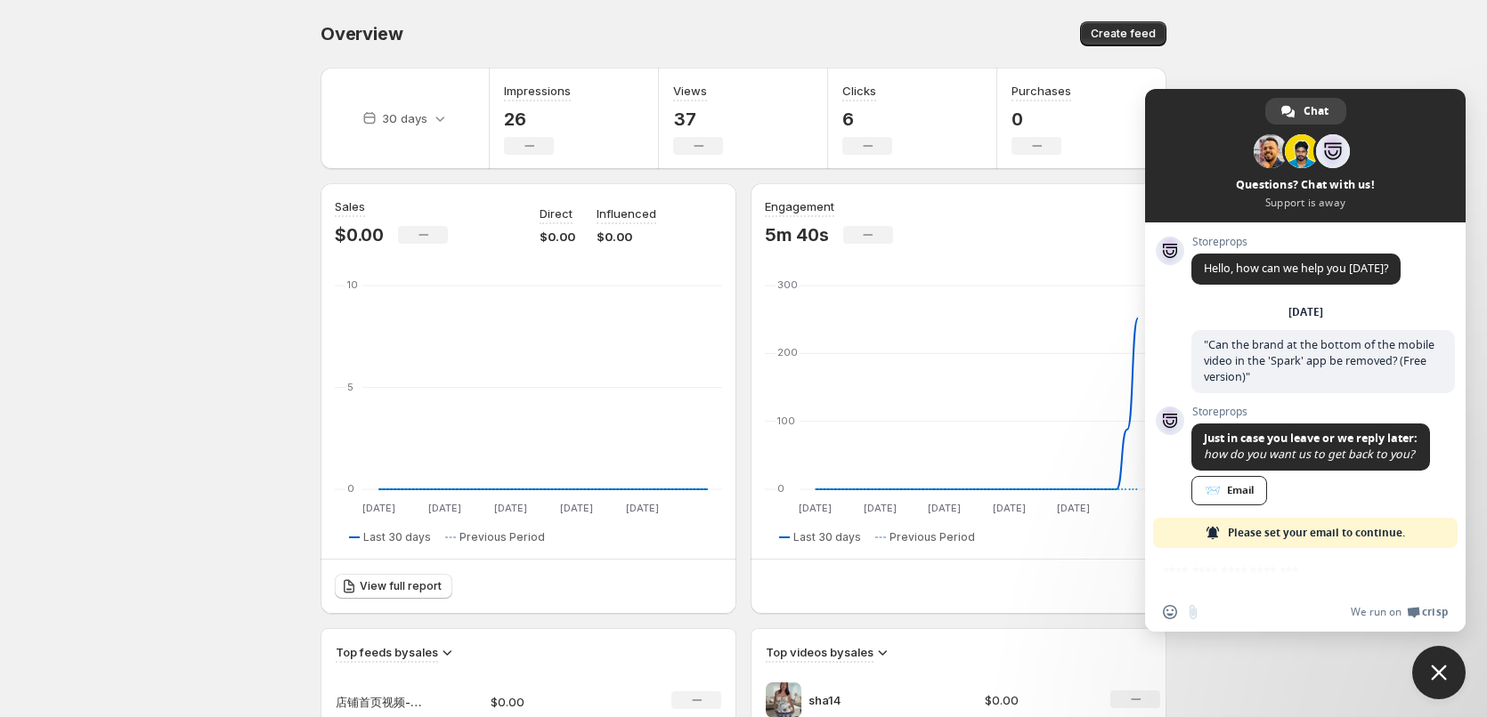
scroll to position [12, 0]
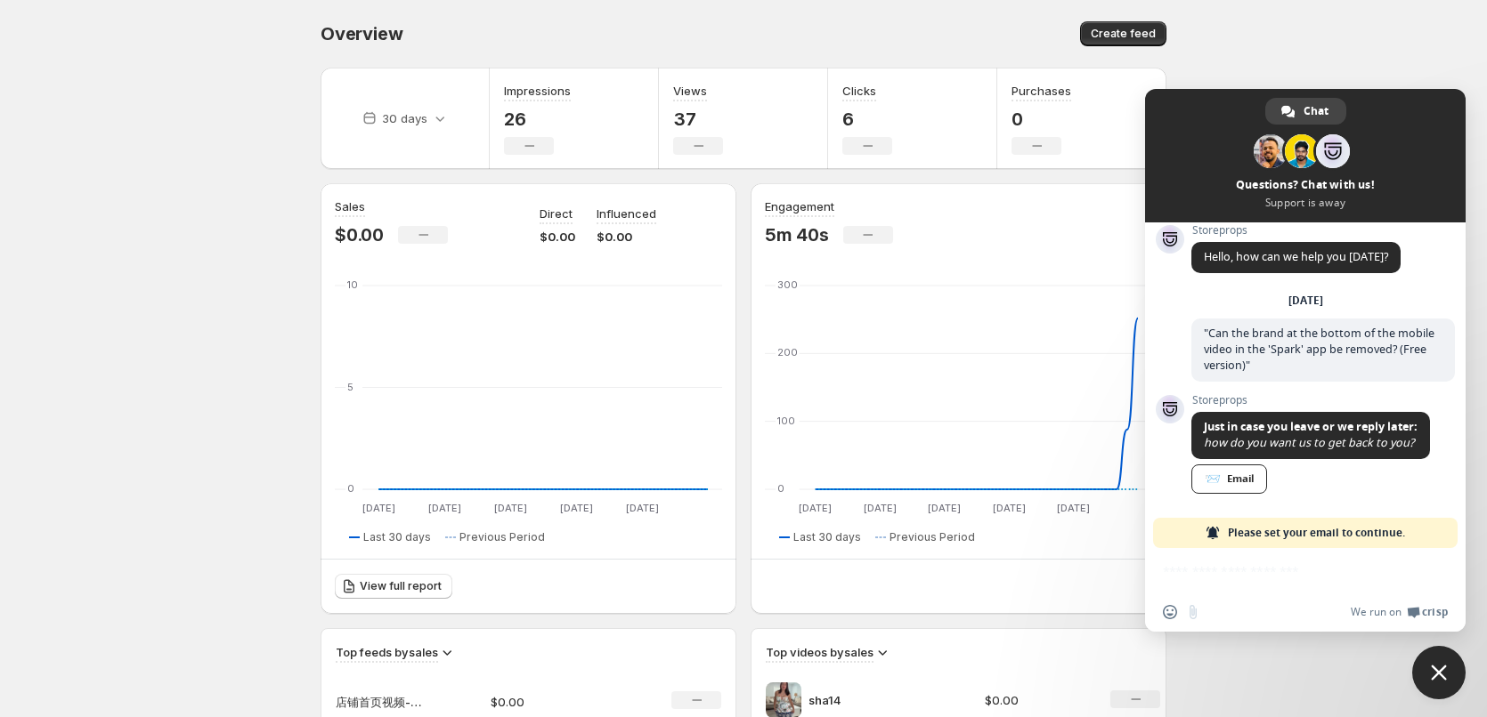
click at [1317, 462] on span "📨 Email" at bounding box center [1310, 454] width 239 height 85
click at [1242, 479] on div "📨 Email" at bounding box center [1229, 479] width 76 height 29
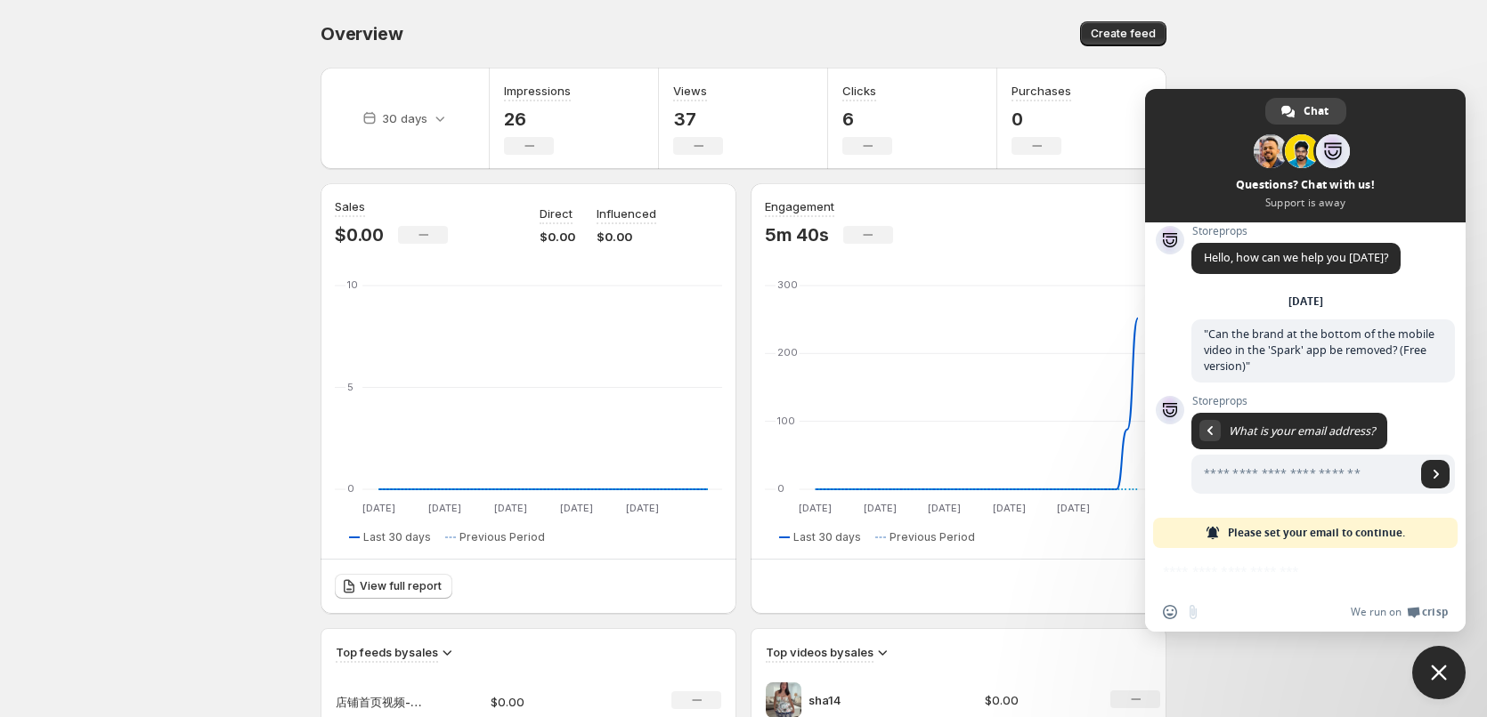
scroll to position [11, 0]
click at [1243, 474] on input "Enter your email address..." at bounding box center [1303, 474] width 224 height 39
click at [1244, 471] on input "Enter your email address..." at bounding box center [1303, 474] width 224 height 39
click at [1266, 474] on input "Enter your email address..." at bounding box center [1303, 474] width 224 height 39
click at [1236, 469] on input "Enter your email address..." at bounding box center [1303, 474] width 224 height 39
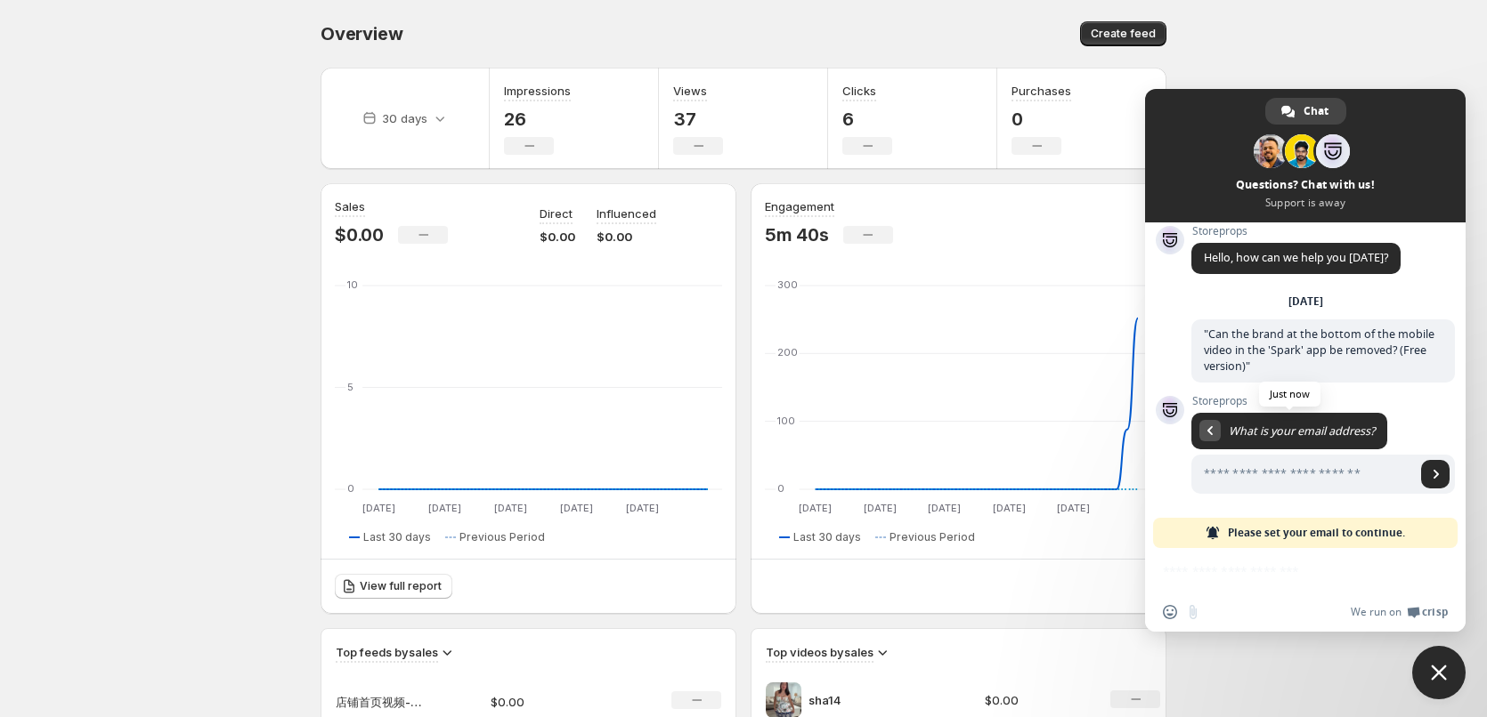
click at [1207, 428] on span "Return to message" at bounding box center [1209, 430] width 5 height 9
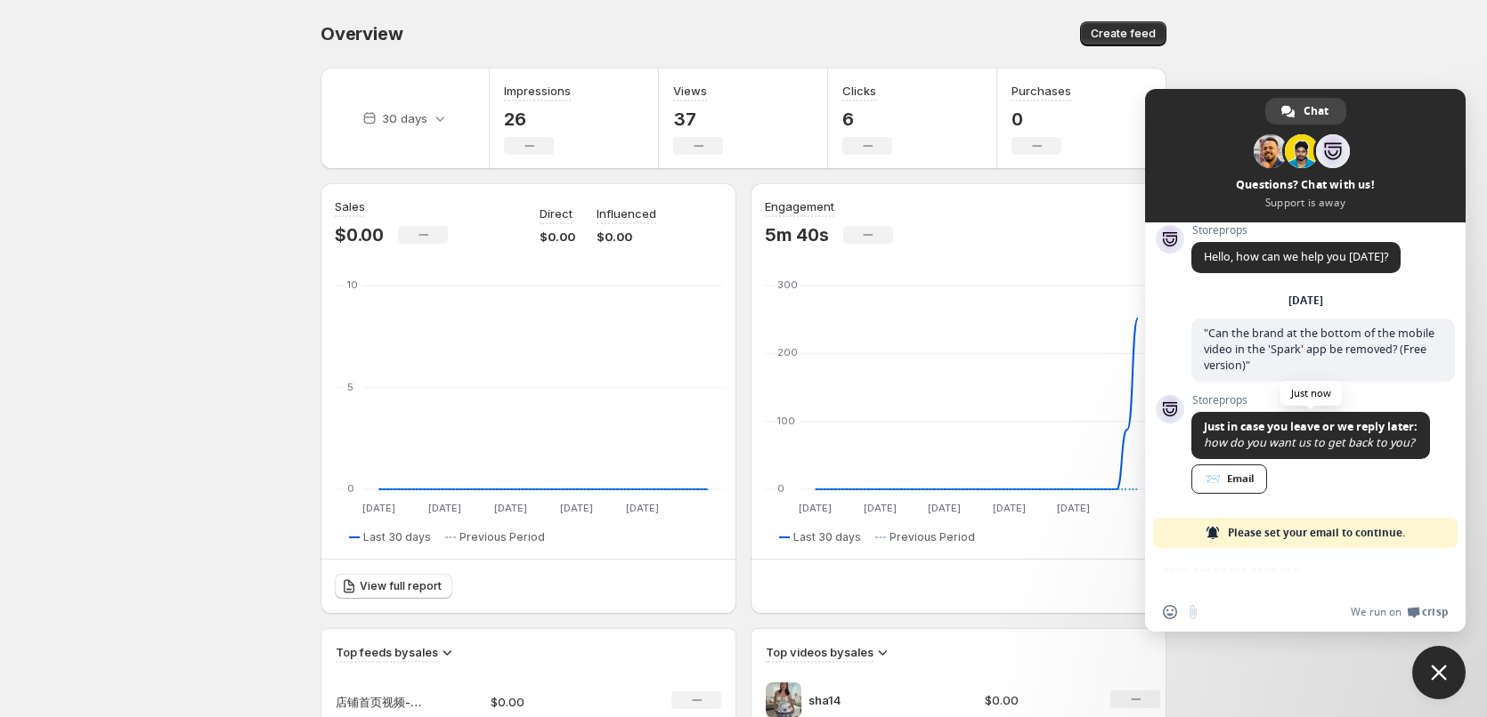
drag, startPoint x: 1444, startPoint y: 296, endPoint x: 1350, endPoint y: 308, distance: 95.1
click at [1439, 317] on div "Storeprops Hello, how can we help you [DATE]? [DATE] "Can the brand at the bott…" at bounding box center [1305, 386] width 320 height 326
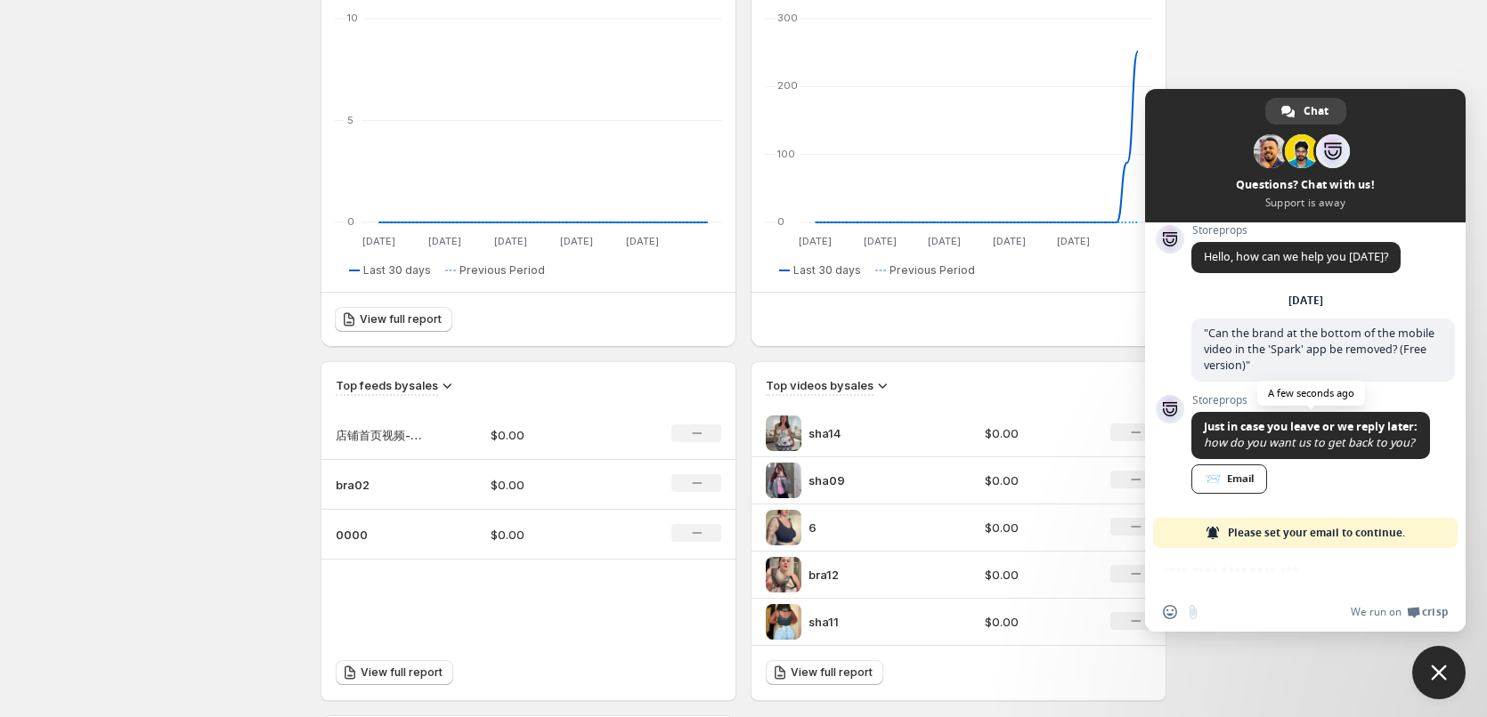
scroll to position [445, 0]
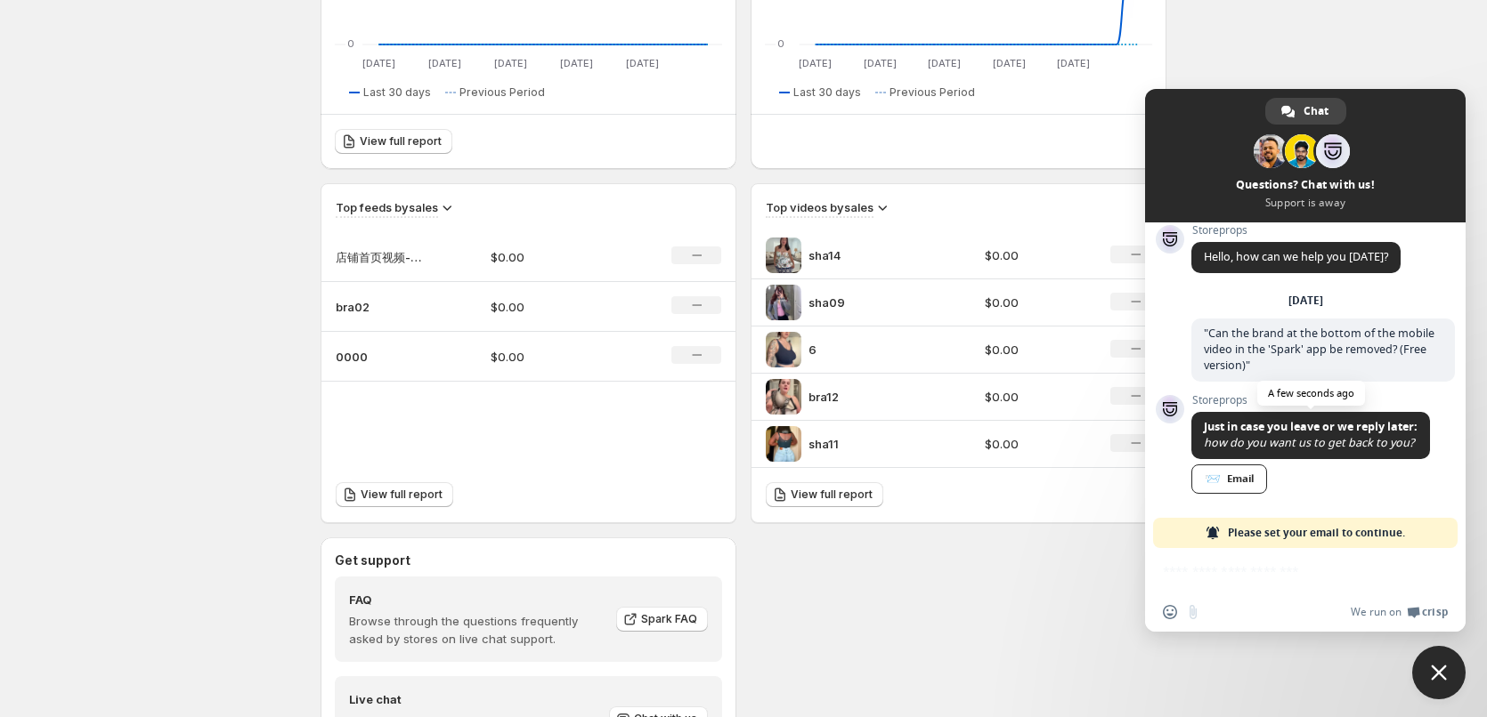
click at [1335, 569] on div "Insert an emoji Send a file We run on Crisp" at bounding box center [1305, 590] width 320 height 84
drag, startPoint x: 1340, startPoint y: 496, endPoint x: 1350, endPoint y: 490, distance: 11.9
click at [1341, 495] on span "📨 Email" at bounding box center [1310, 481] width 239 height 33
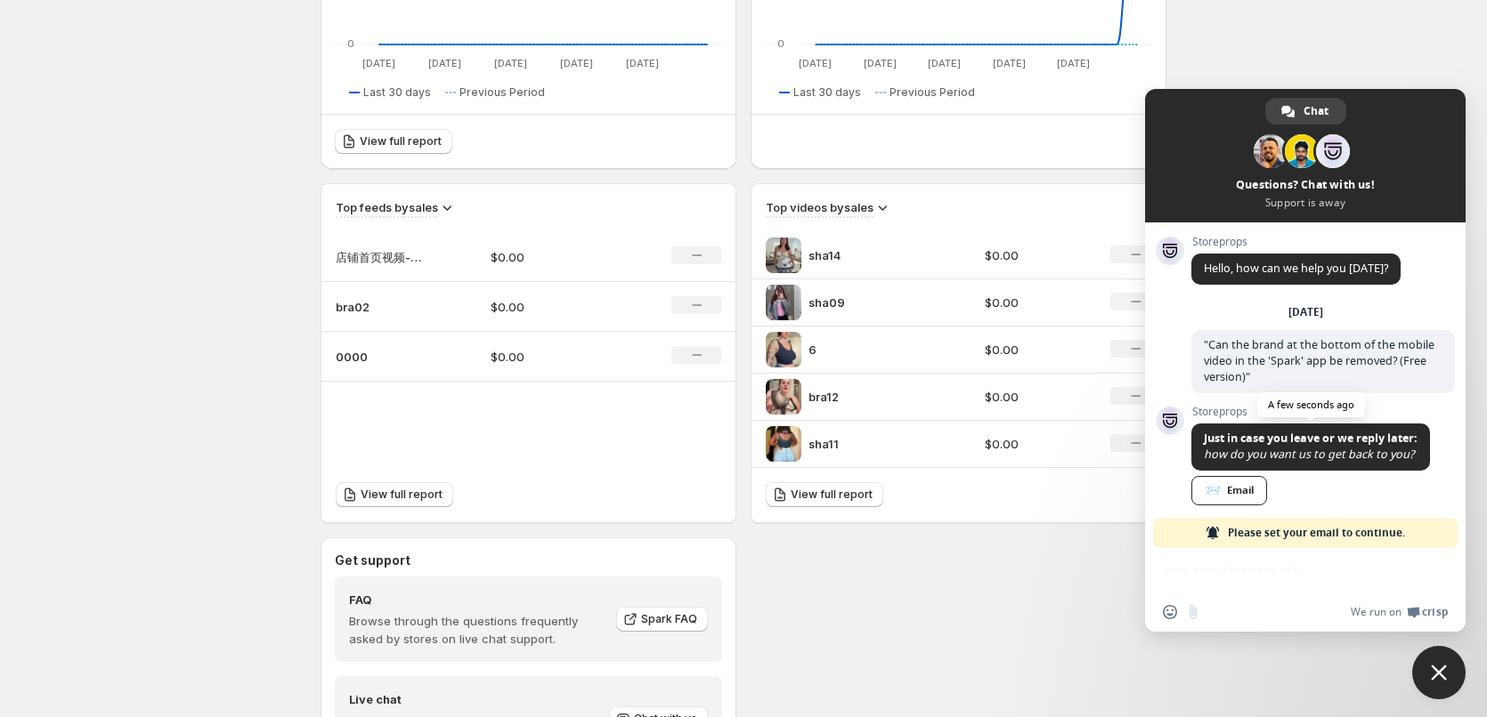
scroll to position [12, 0]
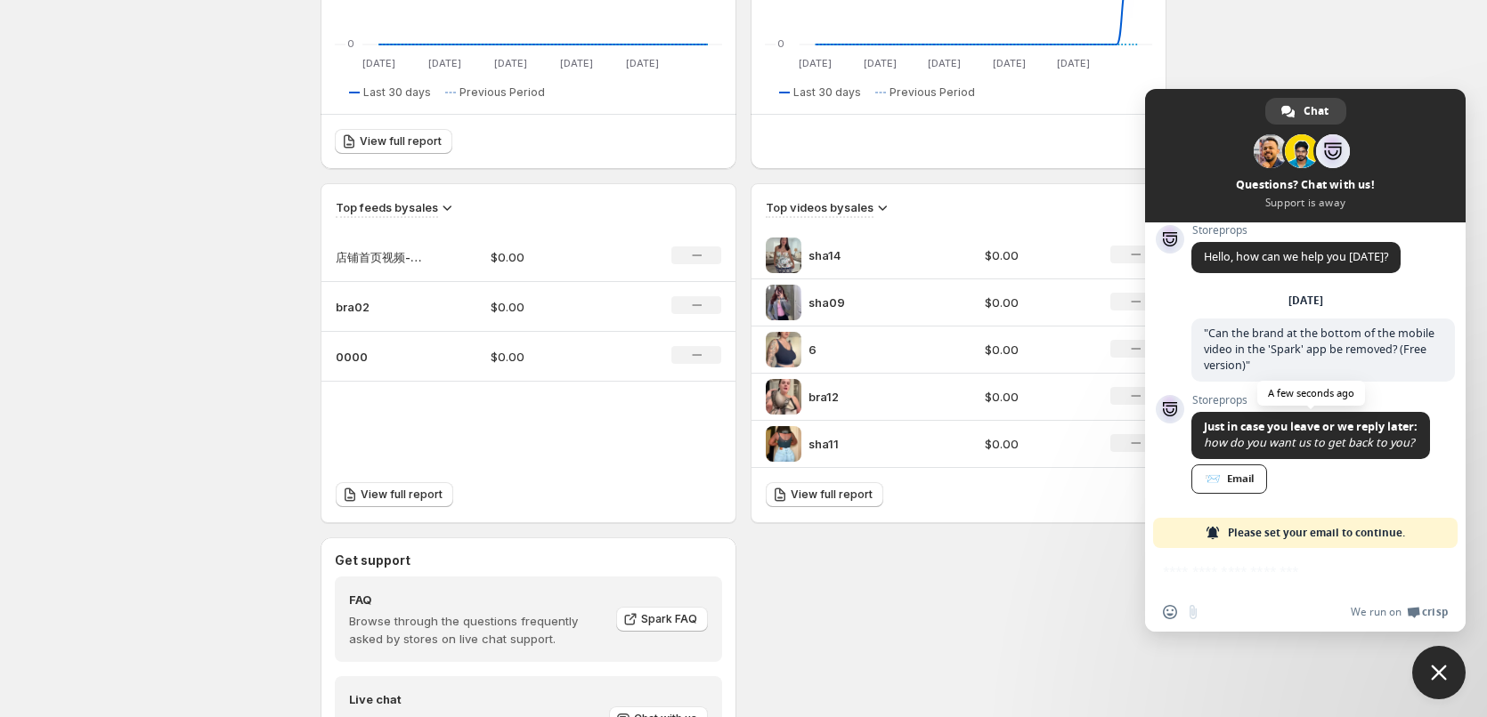
click at [1391, 490] on span "📨 Email" at bounding box center [1310, 481] width 239 height 33
drag, startPoint x: 1232, startPoint y: 503, endPoint x: 1218, endPoint y: 487, distance: 21.4
click at [1230, 502] on div "Storeprops Just in case you leave or we reply later: how do you want us to get …" at bounding box center [1322, 455] width 263 height 123
drag, startPoint x: 1049, startPoint y: 601, endPoint x: 1319, endPoint y: 620, distance: 271.3
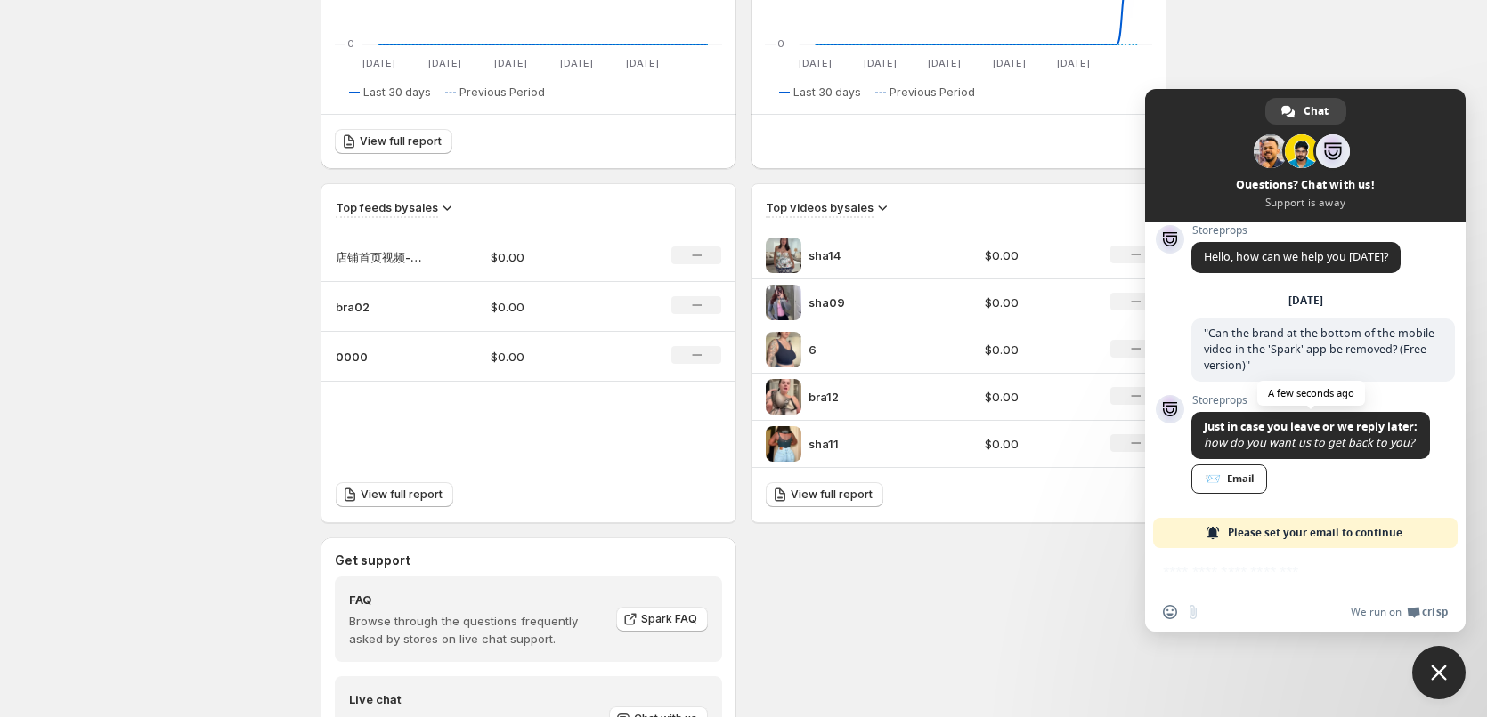
click at [1050, 601] on div "Get support FAQ Browse through the questions frequently asked by stores on live…" at bounding box center [743, 707] width 846 height 338
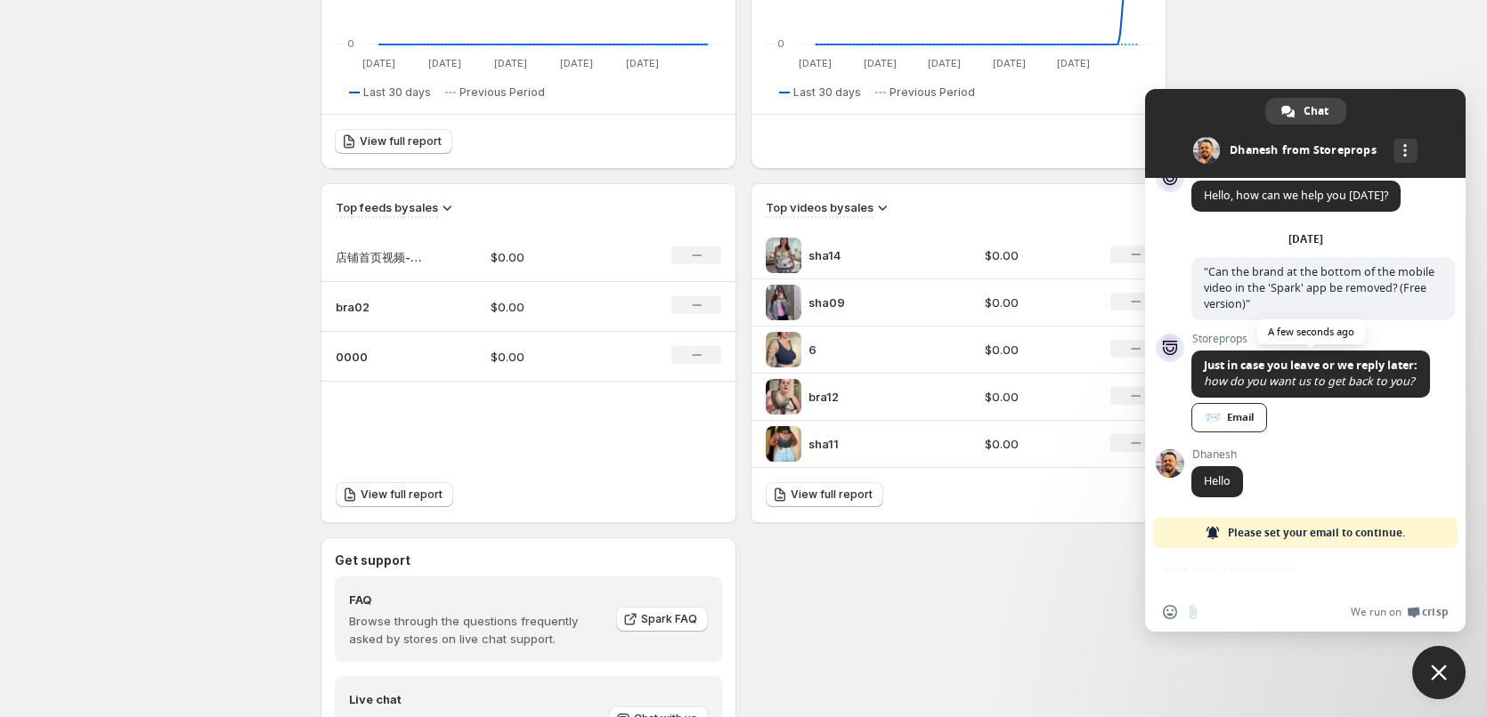
scroll to position [534, 0]
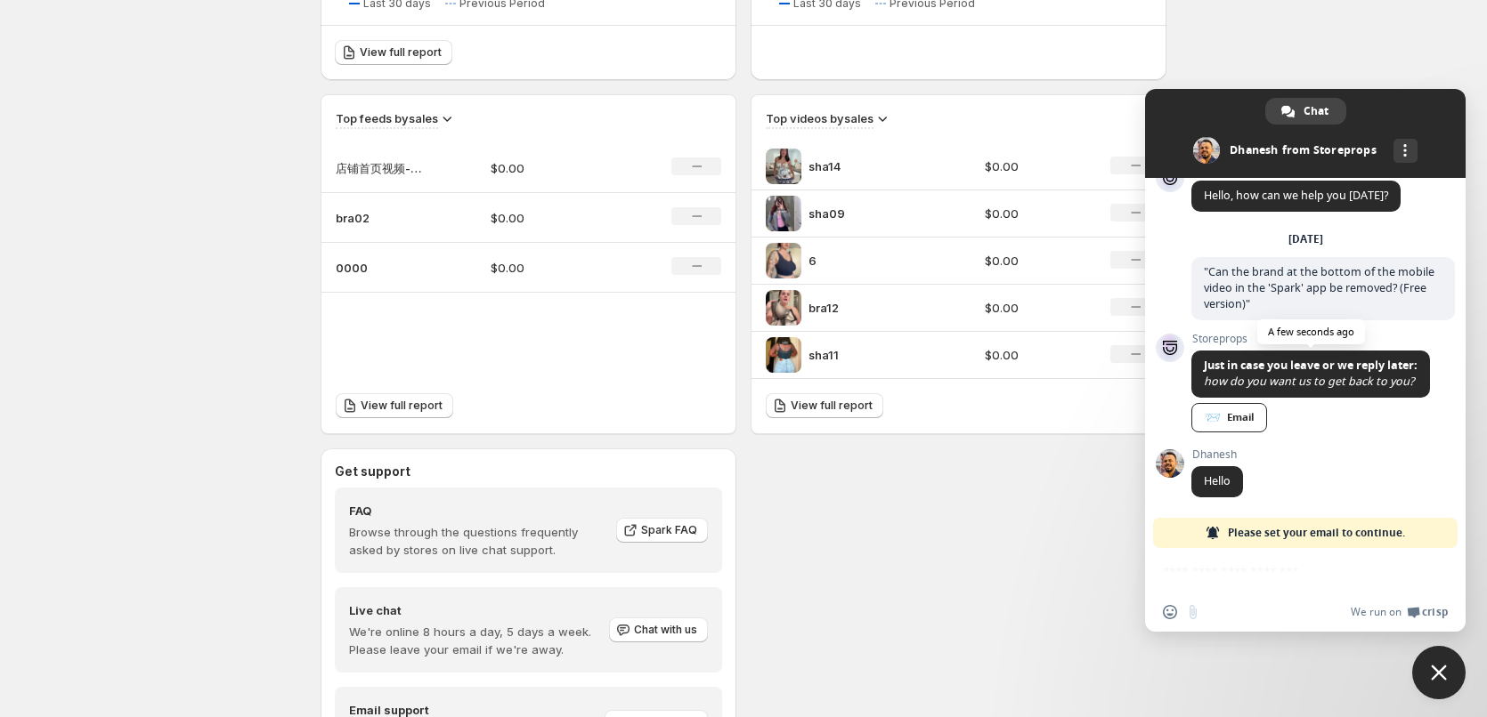
click at [1220, 570] on div "Insert an emoji Send a file We run on Crisp" at bounding box center [1305, 590] width 320 height 84
click at [1313, 490] on div "[PERSON_NAME] Hello Just now" at bounding box center [1322, 483] width 263 height 69
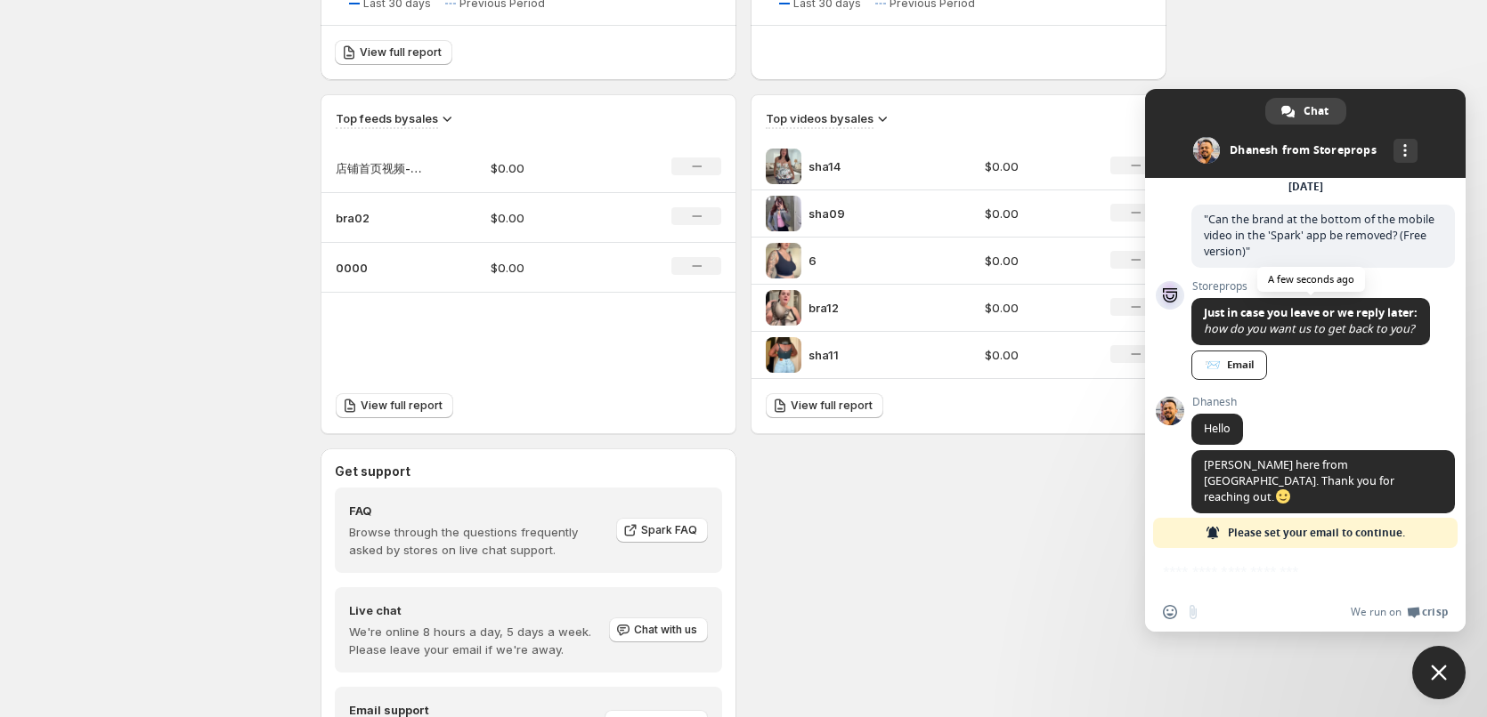
drag, startPoint x: 1291, startPoint y: 592, endPoint x: 1266, endPoint y: 588, distance: 25.3
click at [1291, 591] on div "Insert an emoji Send a file We run on Crisp" at bounding box center [1305, 590] width 320 height 84
click at [1259, 589] on div "Insert an emoji Send a file We run on Crisp" at bounding box center [1305, 590] width 320 height 84
click at [1258, 581] on div "Insert an emoji Send a file We run on Crisp" at bounding box center [1305, 590] width 320 height 84
click at [1191, 577] on div "Insert an emoji Send a file We run on Crisp" at bounding box center [1305, 590] width 320 height 84
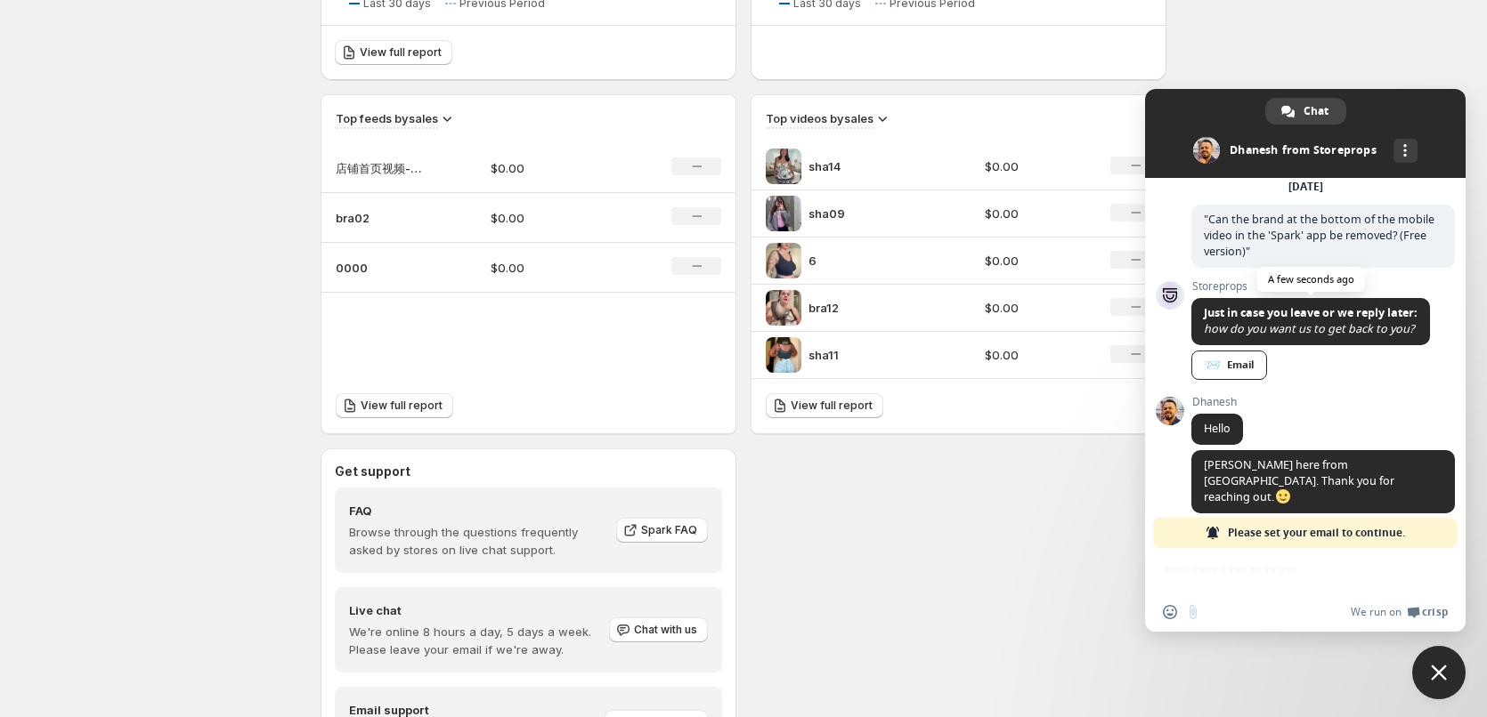
click at [1169, 567] on div "Insert an emoji Send a file We run on Crisp" at bounding box center [1305, 590] width 320 height 84
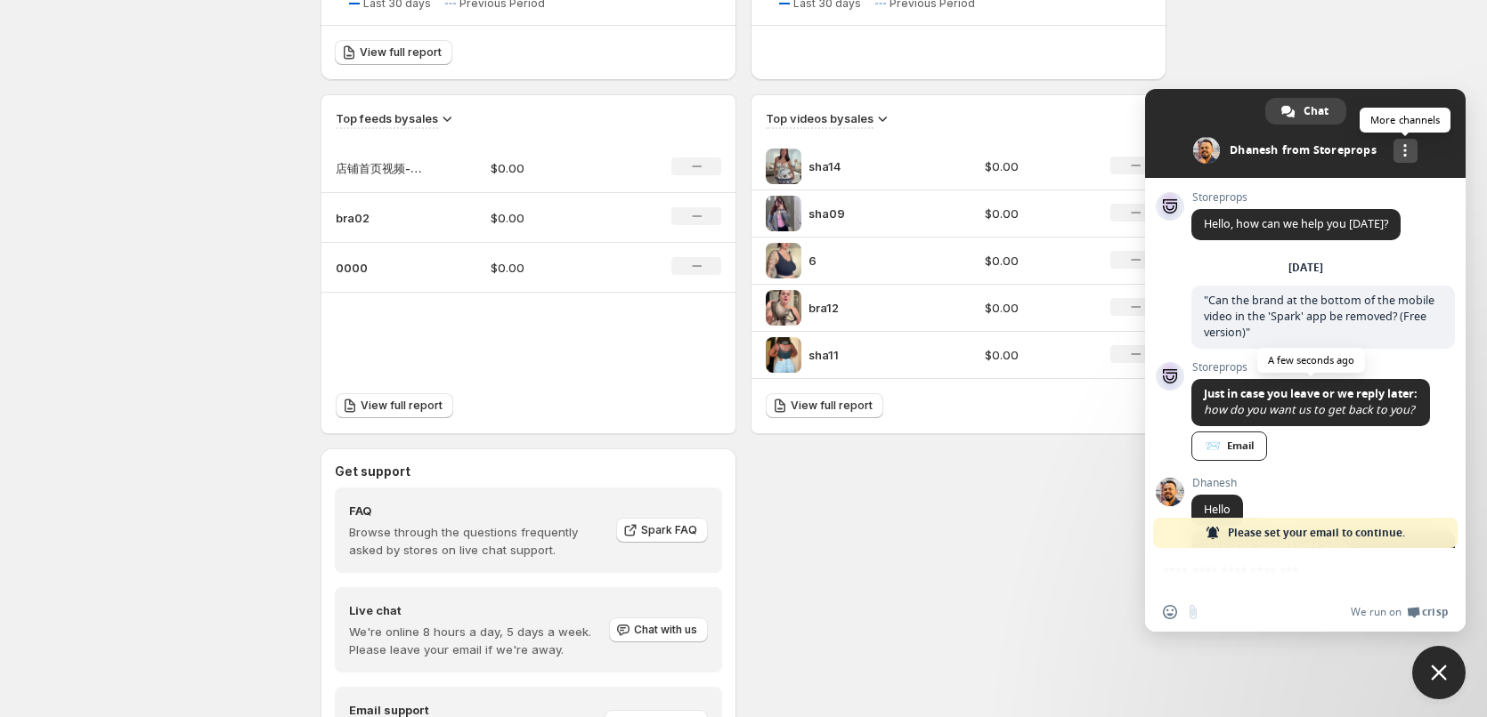
click at [1402, 152] on div "More channels" at bounding box center [1405, 151] width 24 height 24
click at [1402, 151] on div "More channels" at bounding box center [1405, 151] width 24 height 24
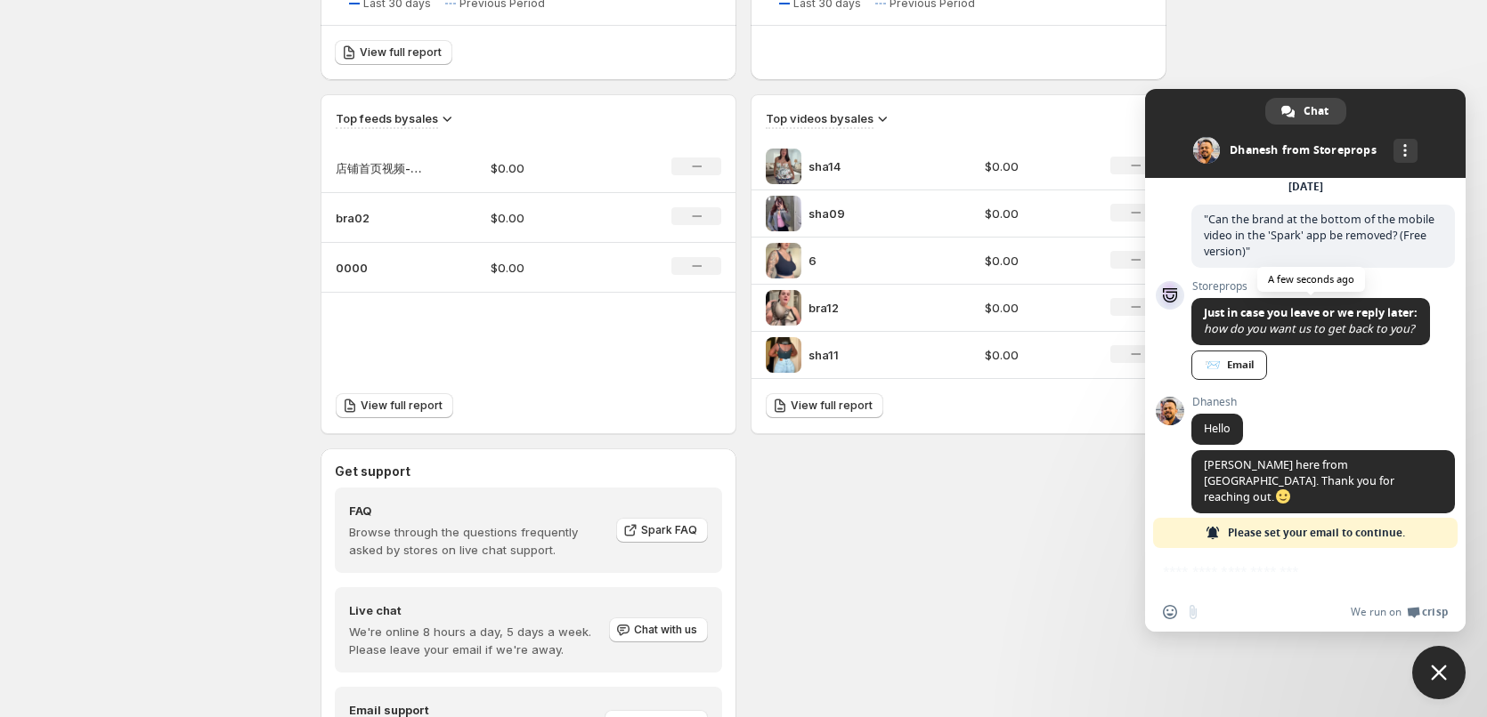
click at [1350, 588] on div "Insert an emoji Send a file We run on Crisp" at bounding box center [1305, 590] width 320 height 84
click at [1425, 615] on span "Crisp" at bounding box center [1435, 612] width 26 height 14
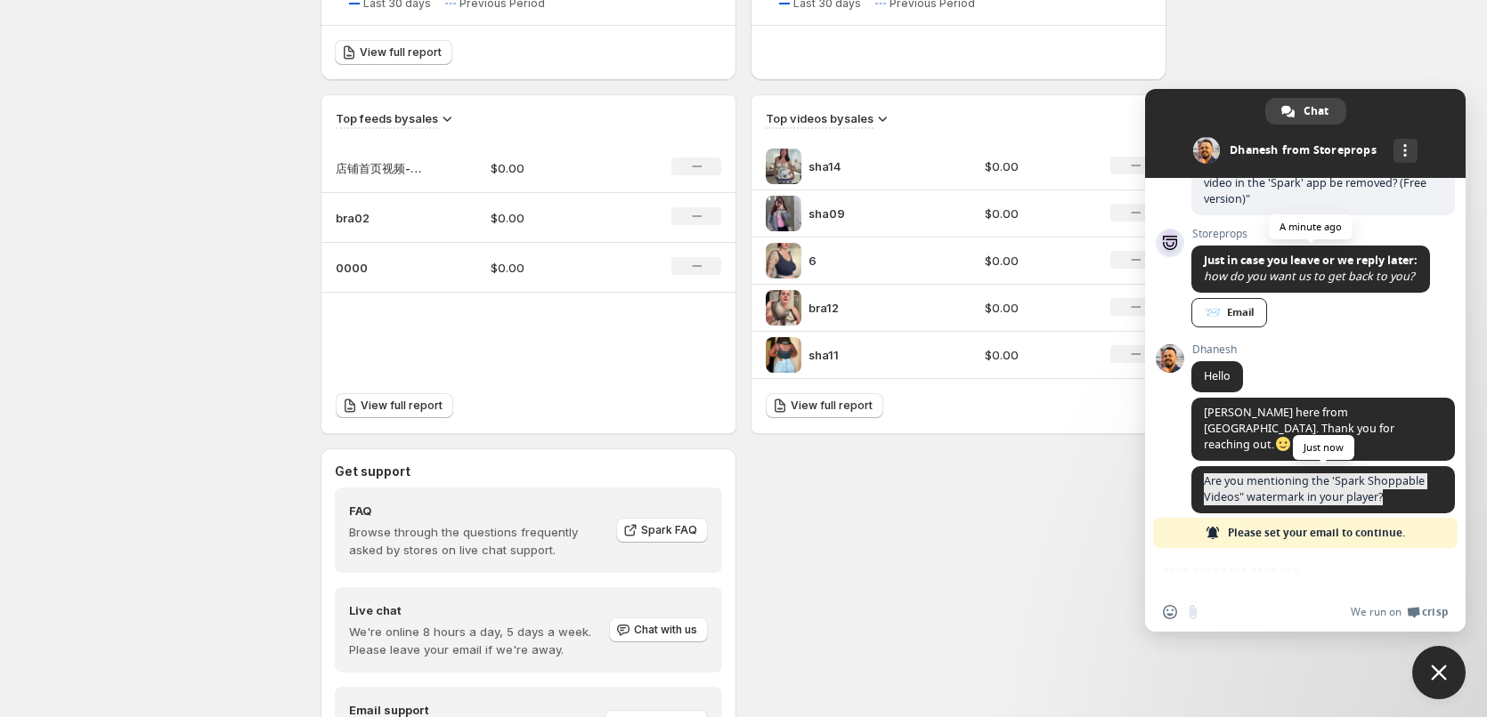
drag, startPoint x: 1206, startPoint y: 465, endPoint x: 1401, endPoint y: 482, distance: 195.8
click at [1401, 482] on span "Are you mentioning the 'Spark Shoppable Videos" watermark in your player?" at bounding box center [1322, 489] width 263 height 47
copy span "Are you mentioning the 'Spark Shoppable Videos" watermark in your player?"
click at [1407, 352] on div "Dhanesh Hello A minute ago" at bounding box center [1322, 371] width 263 height 54
drag, startPoint x: 1454, startPoint y: 531, endPoint x: 1366, endPoint y: 530, distance: 88.1
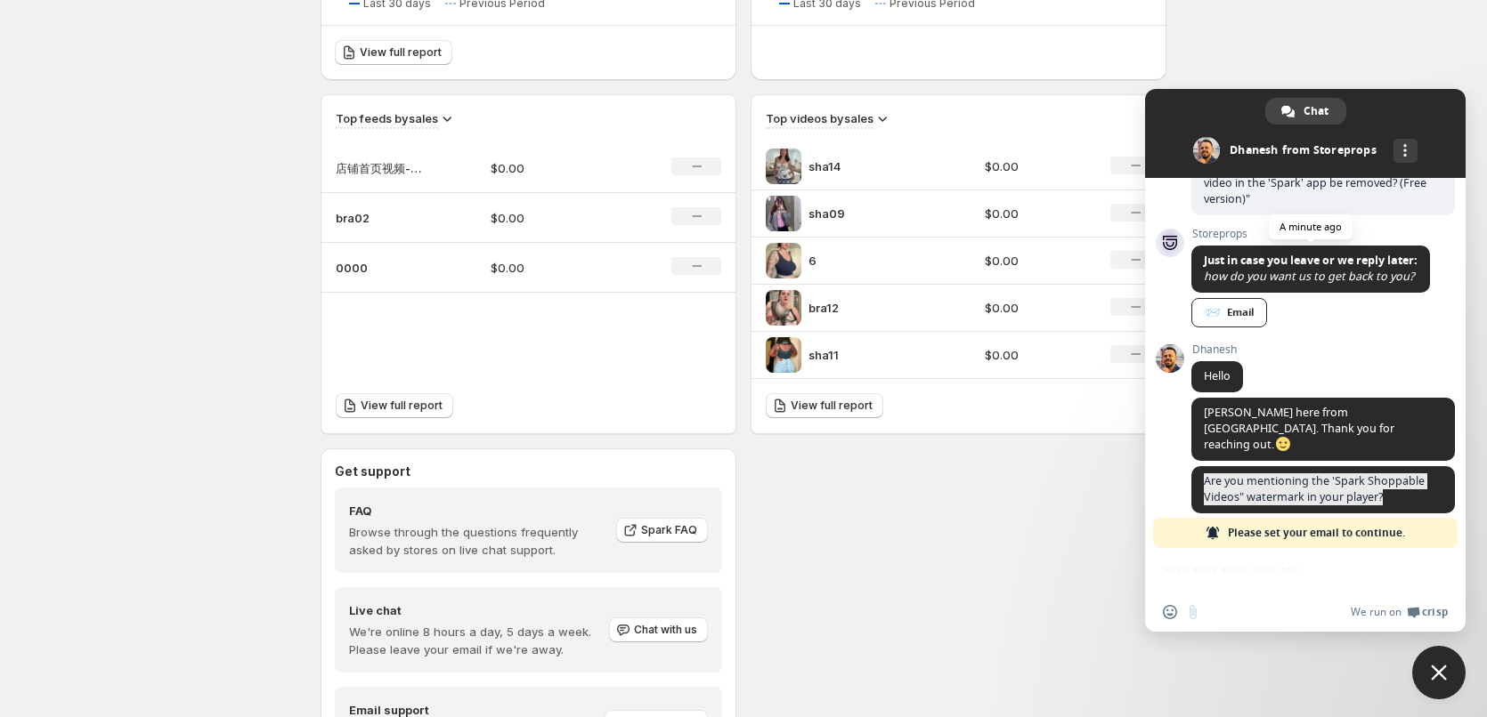
click at [1453, 530] on div "Please set your email to continue." at bounding box center [1305, 533] width 304 height 30
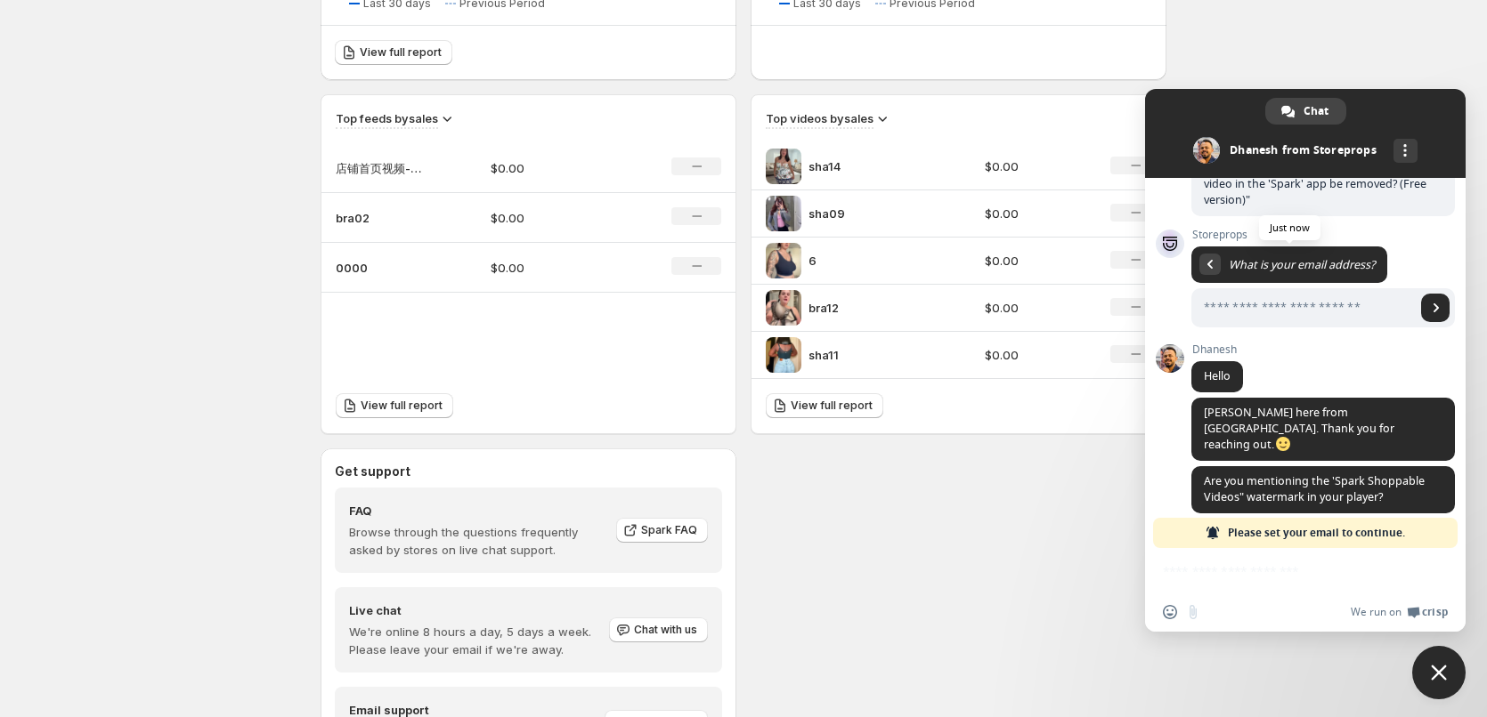
click at [1315, 528] on span "Please set your email to continue." at bounding box center [1316, 533] width 177 height 30
click at [1314, 528] on span "Please set your email to continue." at bounding box center [1316, 533] width 177 height 30
click at [1220, 532] on span at bounding box center [1212, 533] width 14 height 14
click at [1219, 532] on span at bounding box center [1212, 533] width 14 height 14
click at [1172, 615] on span "Insert an emoji" at bounding box center [1170, 612] width 14 height 14
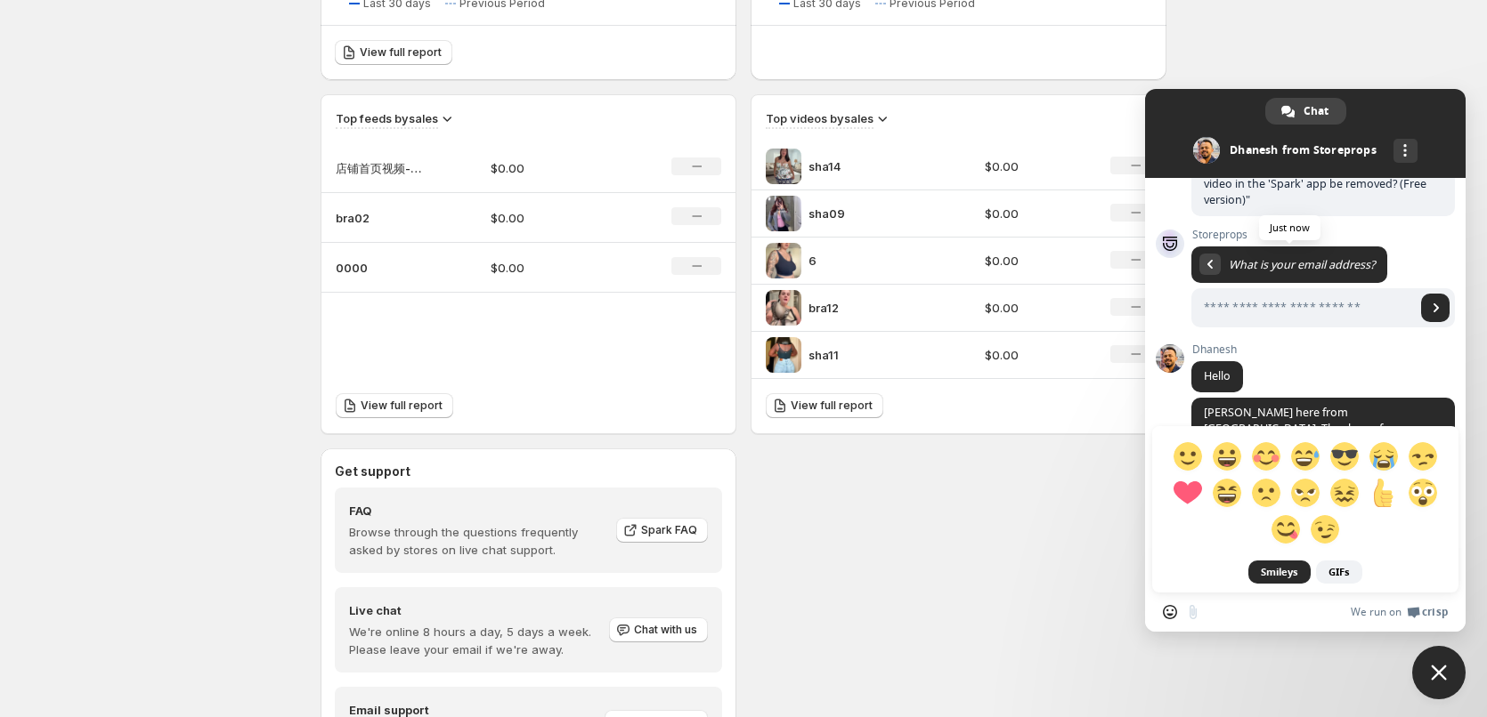
click at [1172, 615] on span "Insert an emoji" at bounding box center [1170, 612] width 14 height 14
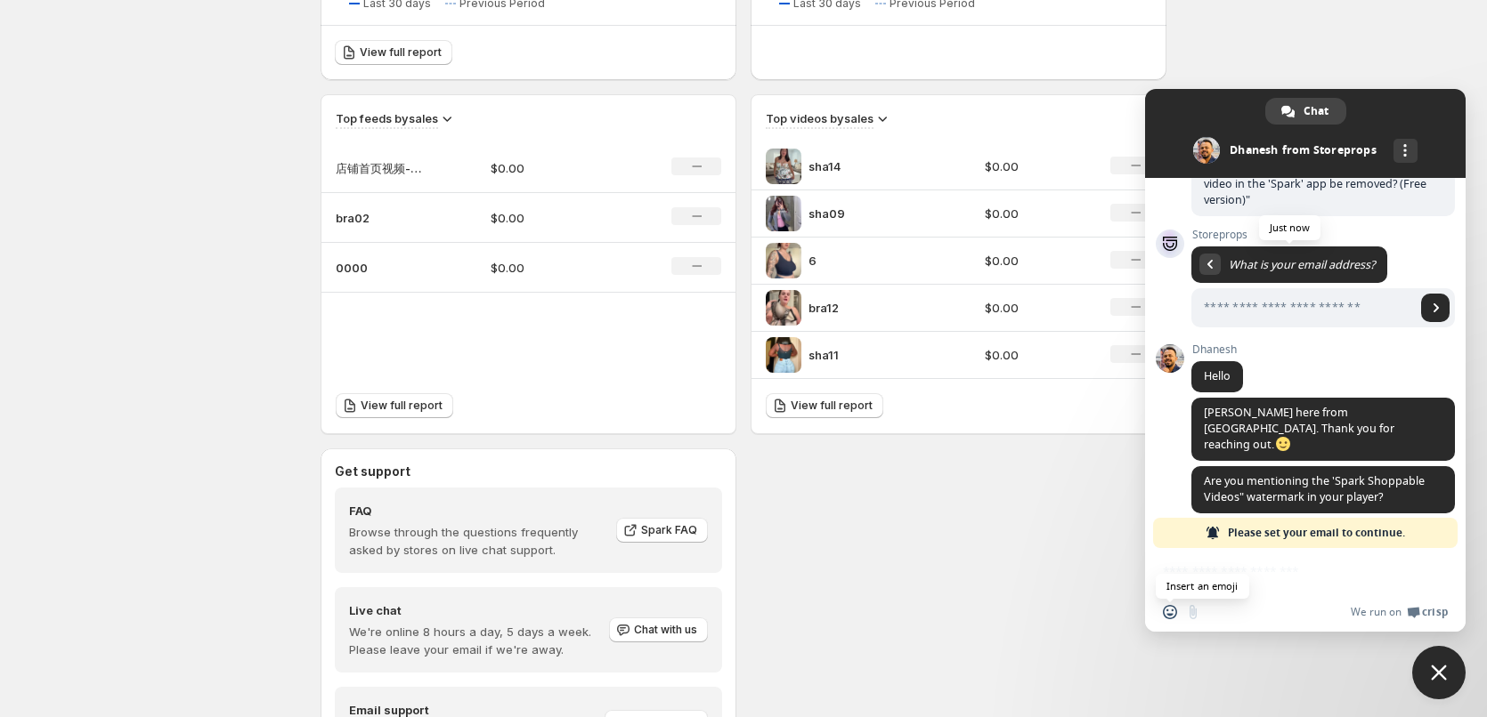
click at [1170, 616] on span "Insert an emoji" at bounding box center [1170, 612] width 14 height 14
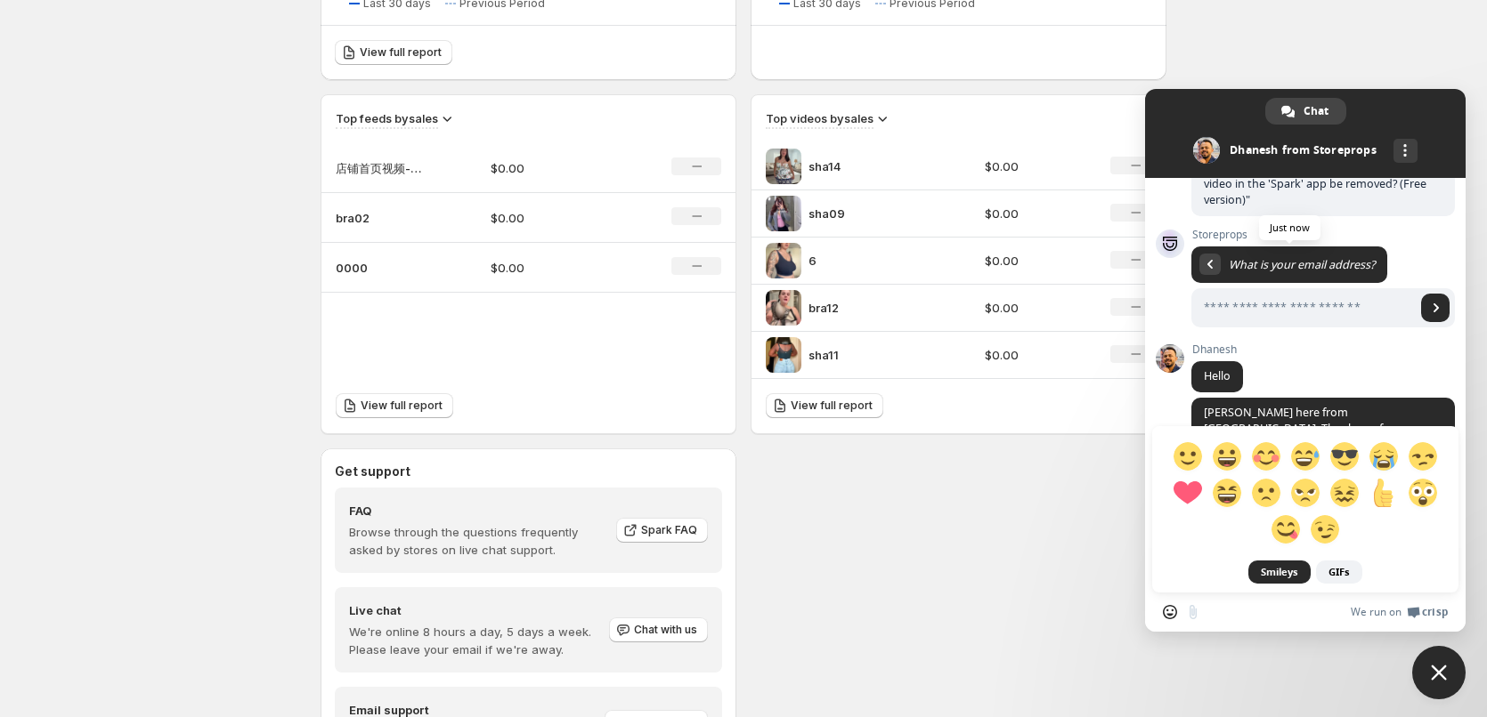
click at [1169, 617] on span "Insert an emoji" at bounding box center [1170, 612] width 14 height 14
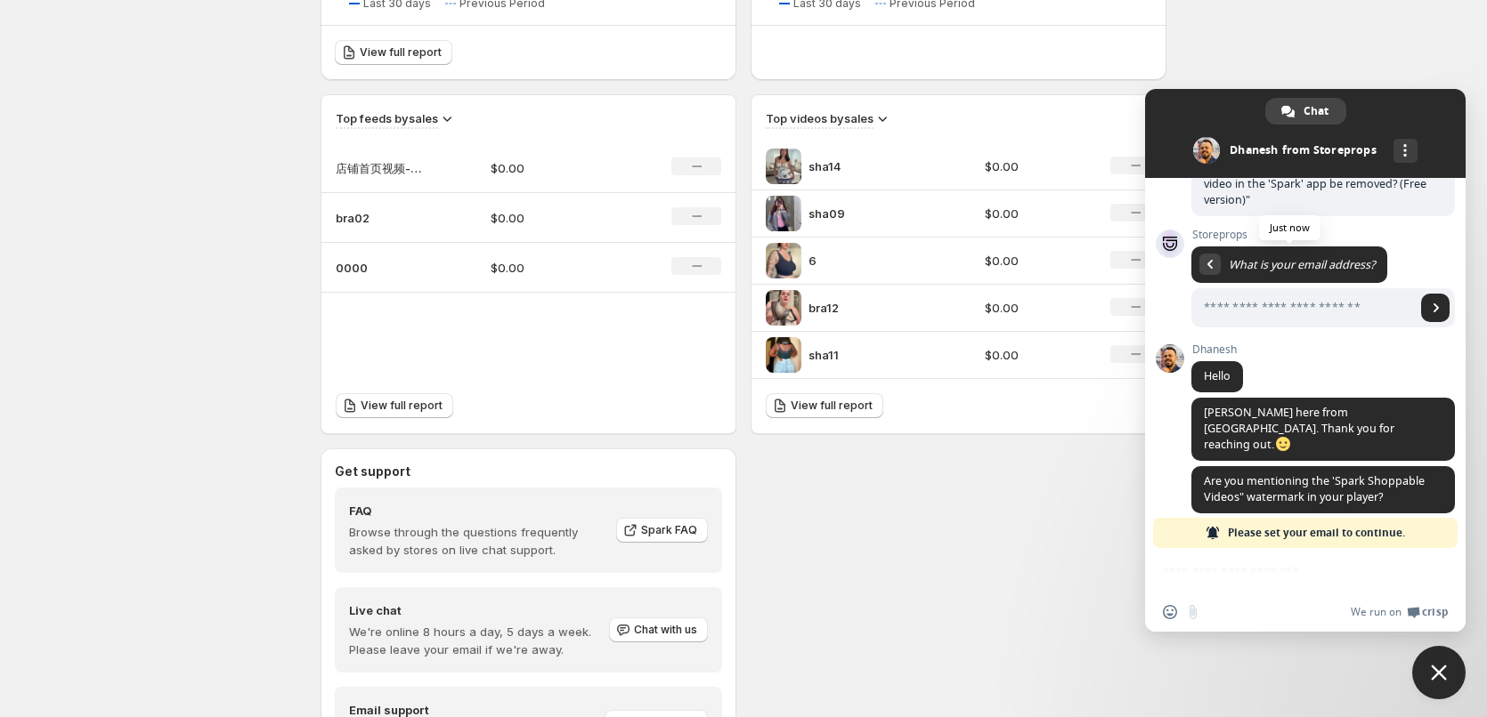
click at [1386, 611] on span "We run on" at bounding box center [1375, 612] width 51 height 14
click at [1433, 614] on span "Crisp" at bounding box center [1435, 612] width 26 height 14
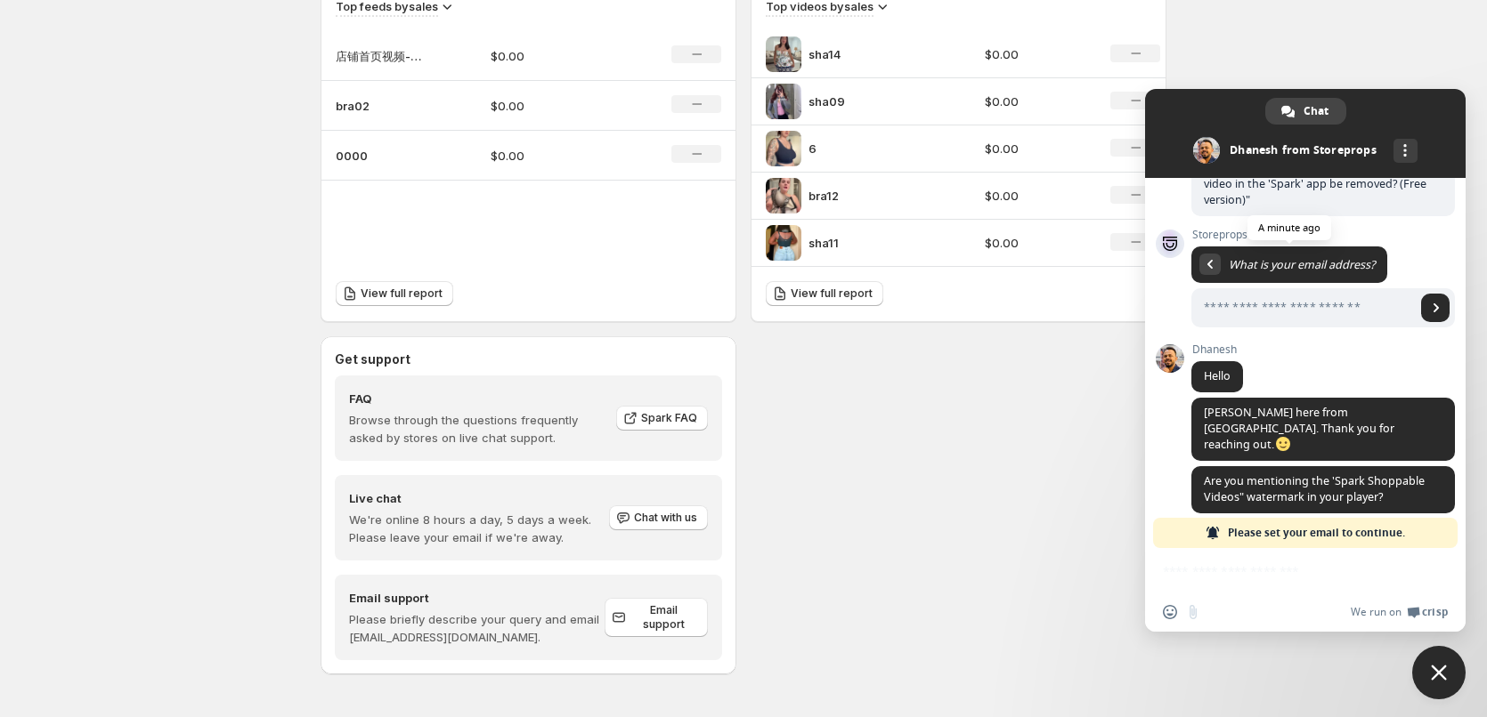
click at [1213, 148] on span at bounding box center [1206, 150] width 27 height 27
click at [1210, 146] on span at bounding box center [1206, 150] width 27 height 27
click at [1209, 146] on span at bounding box center [1206, 150] width 27 height 27
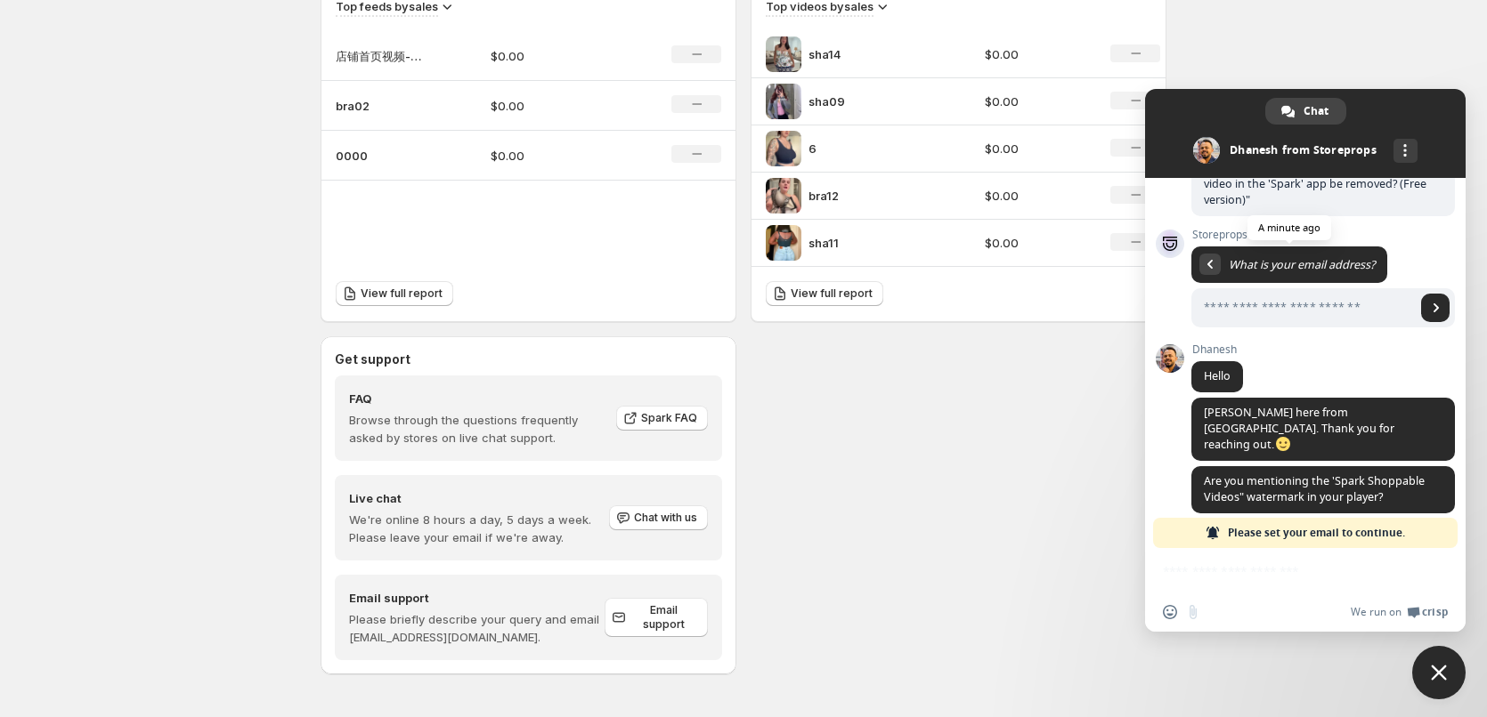
click at [1261, 531] on span "Please set your email to continue." at bounding box center [1316, 533] width 177 height 30
click at [1260, 604] on div "Insert an emoji Send a file We run on Crisp" at bounding box center [1305, 612] width 320 height 39
drag, startPoint x: 1436, startPoint y: 139, endPoint x: 1447, endPoint y: 158, distance: 21.5
click at [1439, 141] on span at bounding box center [1305, 133] width 320 height 89
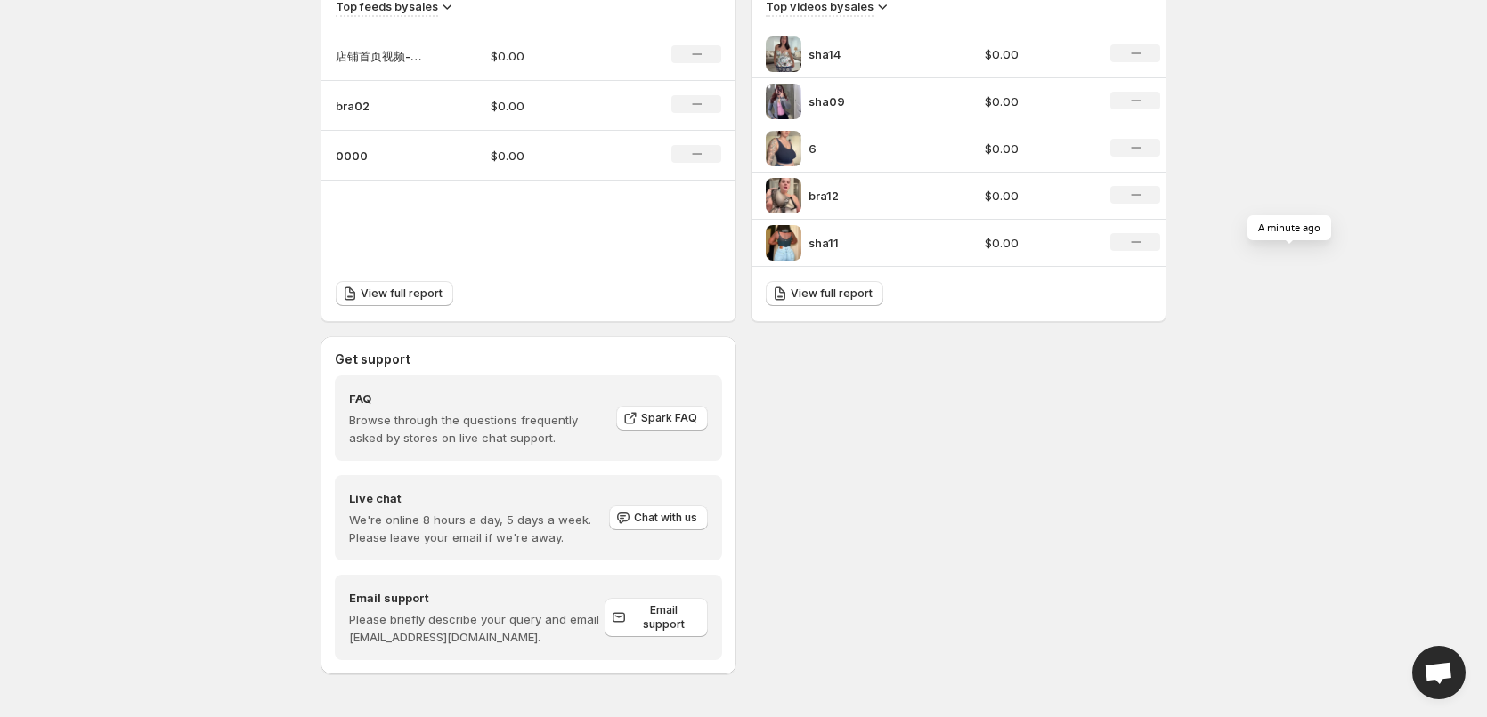
click at [1439, 672] on span "Open chat" at bounding box center [1437, 674] width 29 height 25
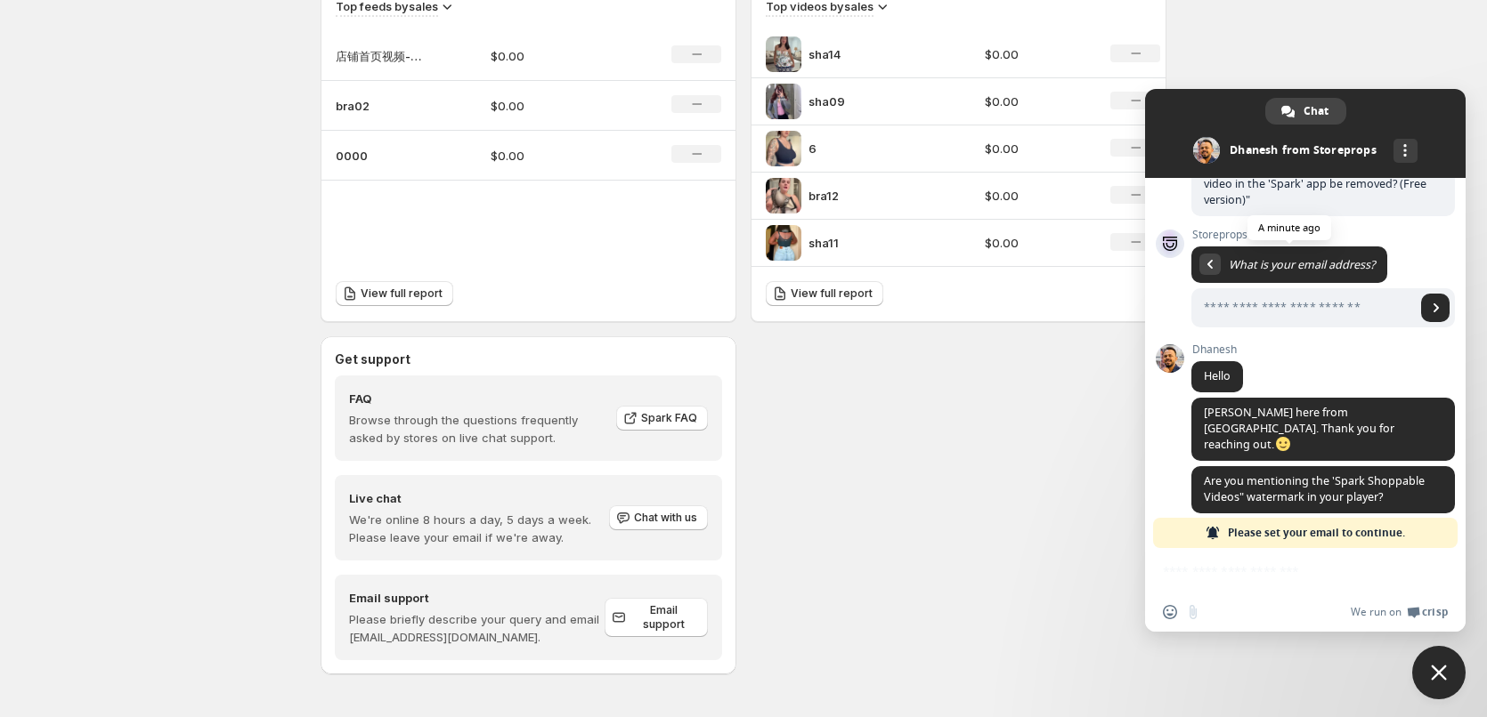
click at [1187, 580] on div "Insert an emoji Send a file We run on Crisp" at bounding box center [1305, 590] width 320 height 84
click at [1267, 601] on div "Insert an emoji Send a file We run on Crisp" at bounding box center [1305, 612] width 320 height 39
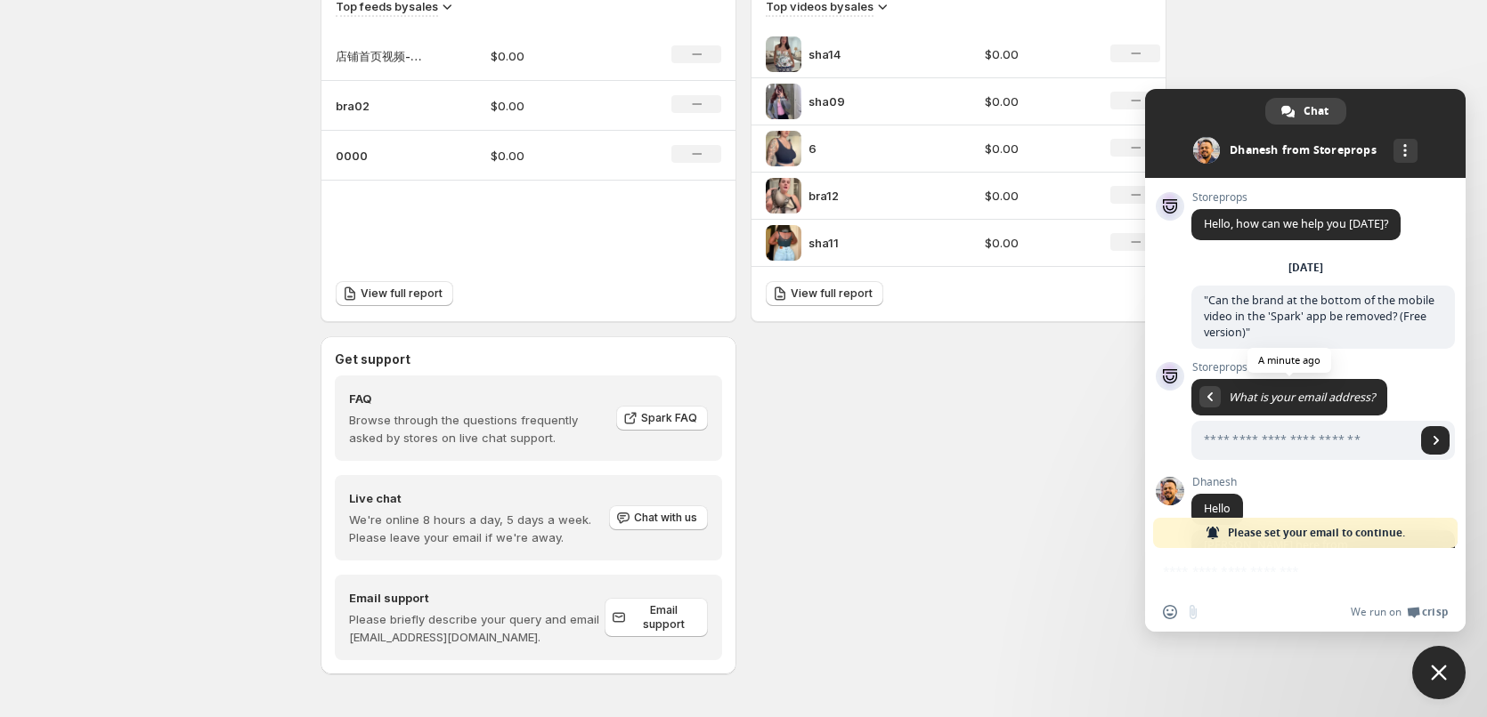
scroll to position [133, 0]
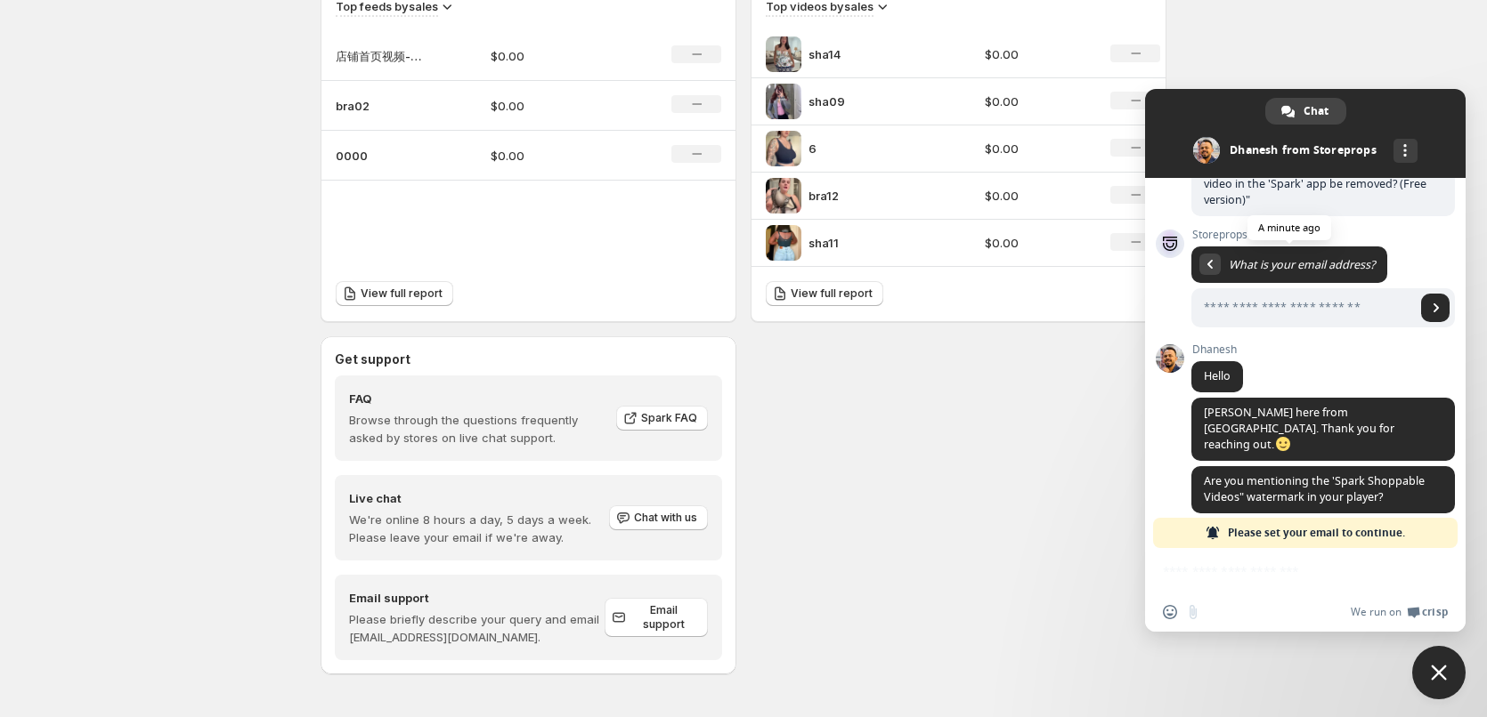
click at [1239, 613] on div "We run on Crisp" at bounding box center [1328, 612] width 239 height 15
click at [1413, 578] on div "Insert an emoji Send a file We run on Crisp" at bounding box center [1305, 590] width 320 height 84
click at [1260, 302] on input "Enter your email address..." at bounding box center [1303, 307] width 224 height 39
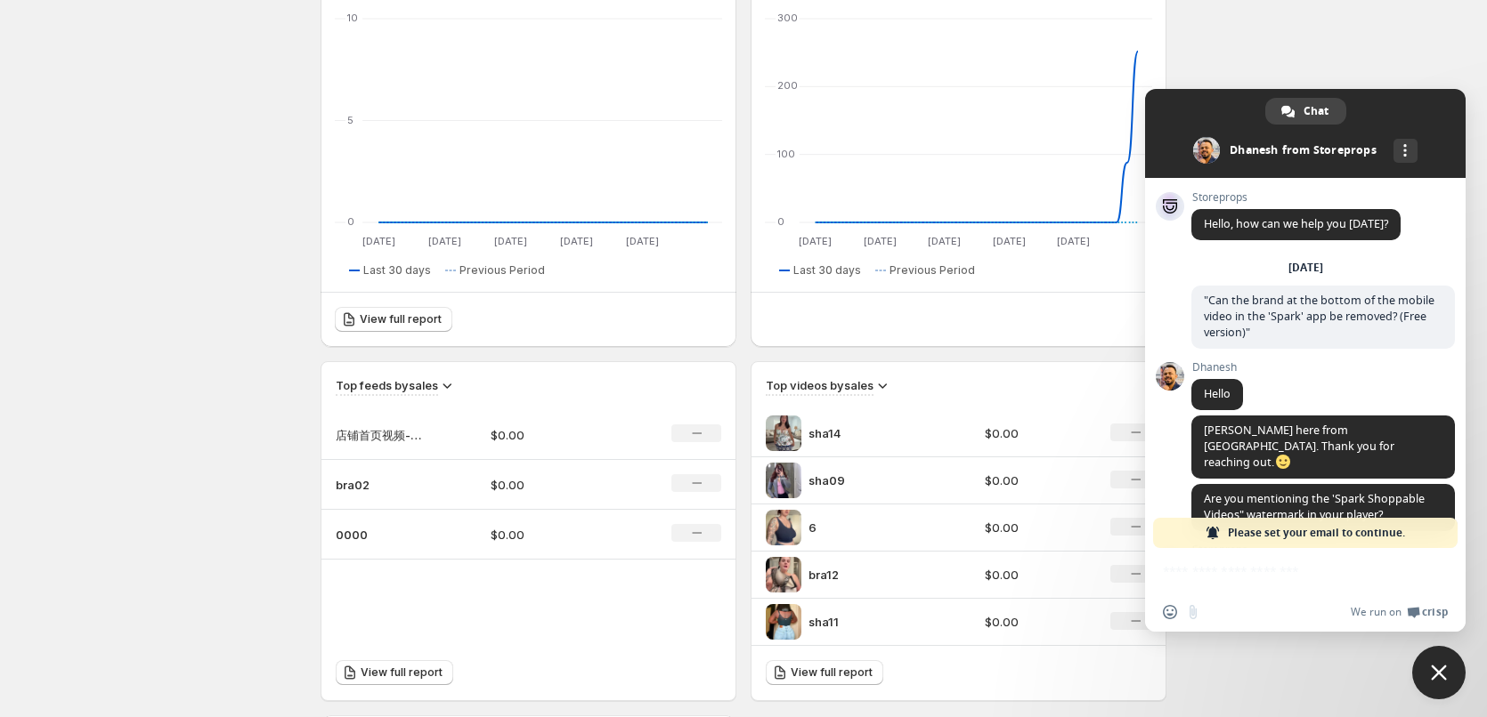
scroll to position [133, 0]
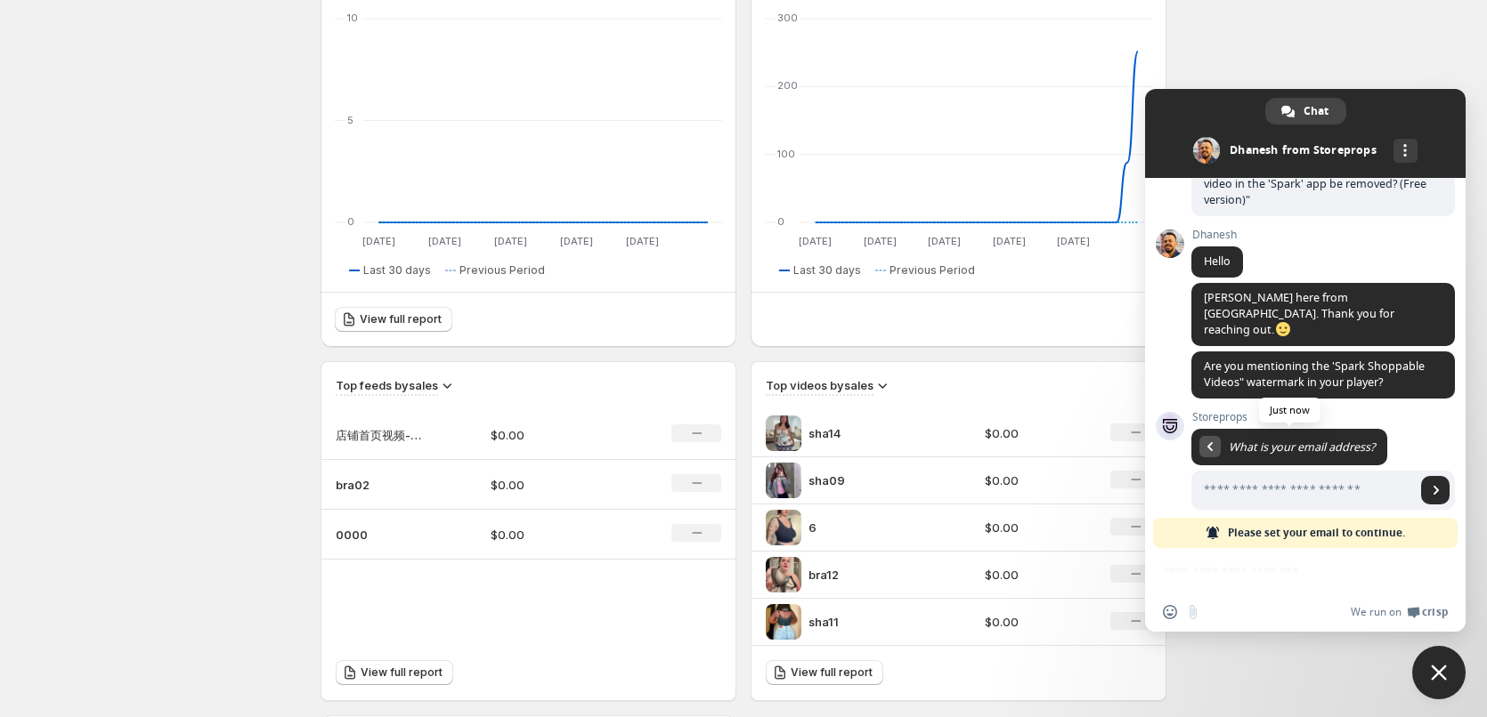
click at [1209, 442] on span "Return to message" at bounding box center [1209, 446] width 5 height 9
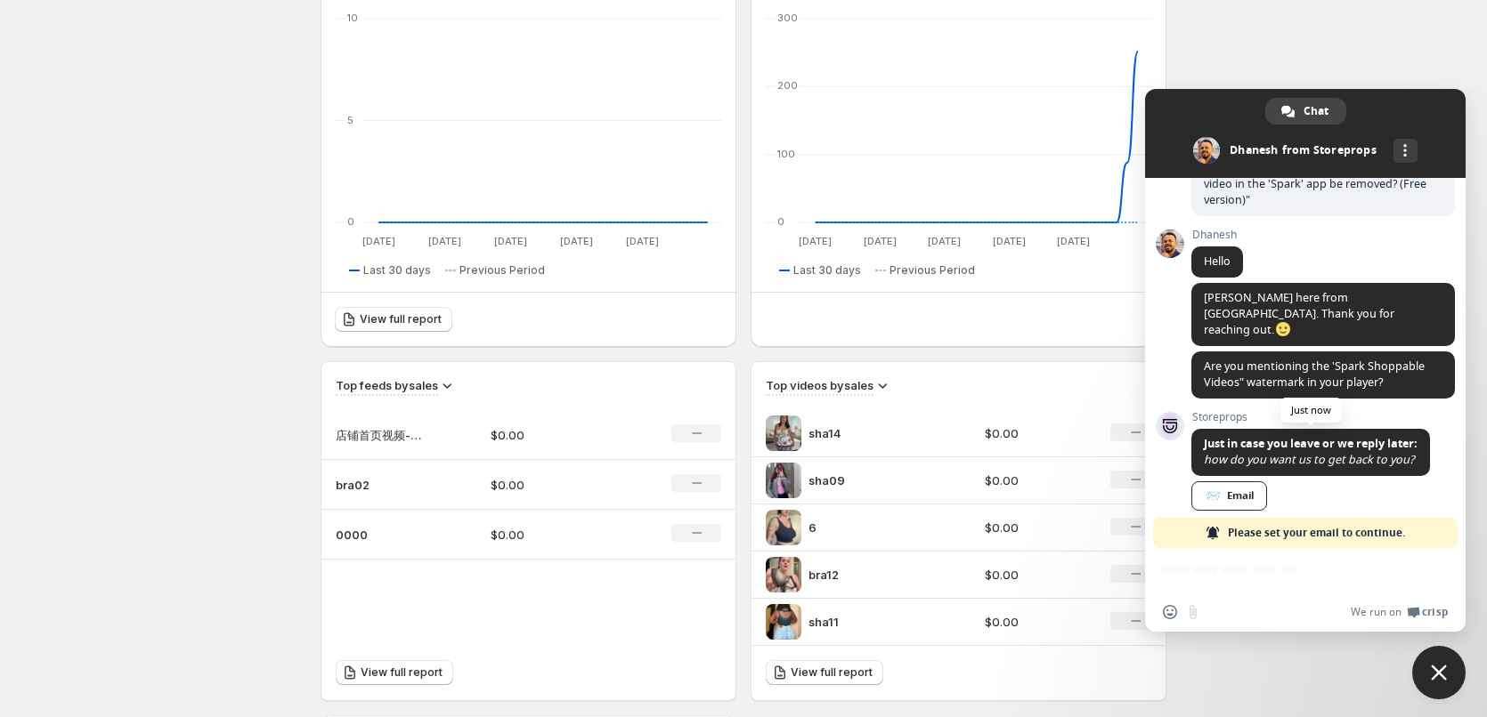
scroll to position [134, 0]
click at [1231, 481] on div "📨 Email" at bounding box center [1229, 495] width 76 height 29
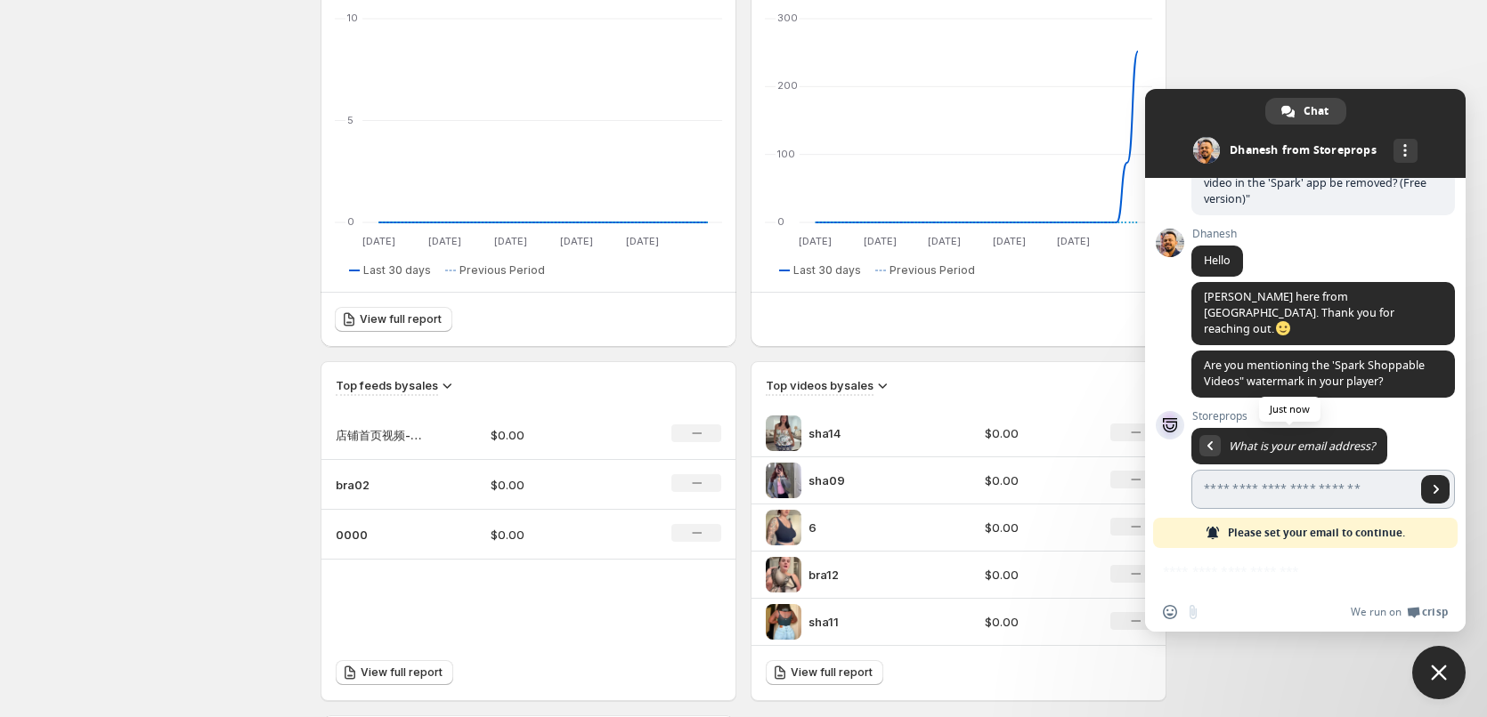
scroll to position [133, 0]
click at [1353, 481] on input "Enter your email address..." at bounding box center [1303, 490] width 224 height 39
click at [1196, 563] on div "Insert an emoji Send a file We run on Crisp" at bounding box center [1305, 590] width 320 height 84
click at [1308, 487] on input "Enter your email address..." at bounding box center [1303, 490] width 224 height 39
click at [1297, 476] on input "Enter your email address..." at bounding box center [1303, 490] width 224 height 39
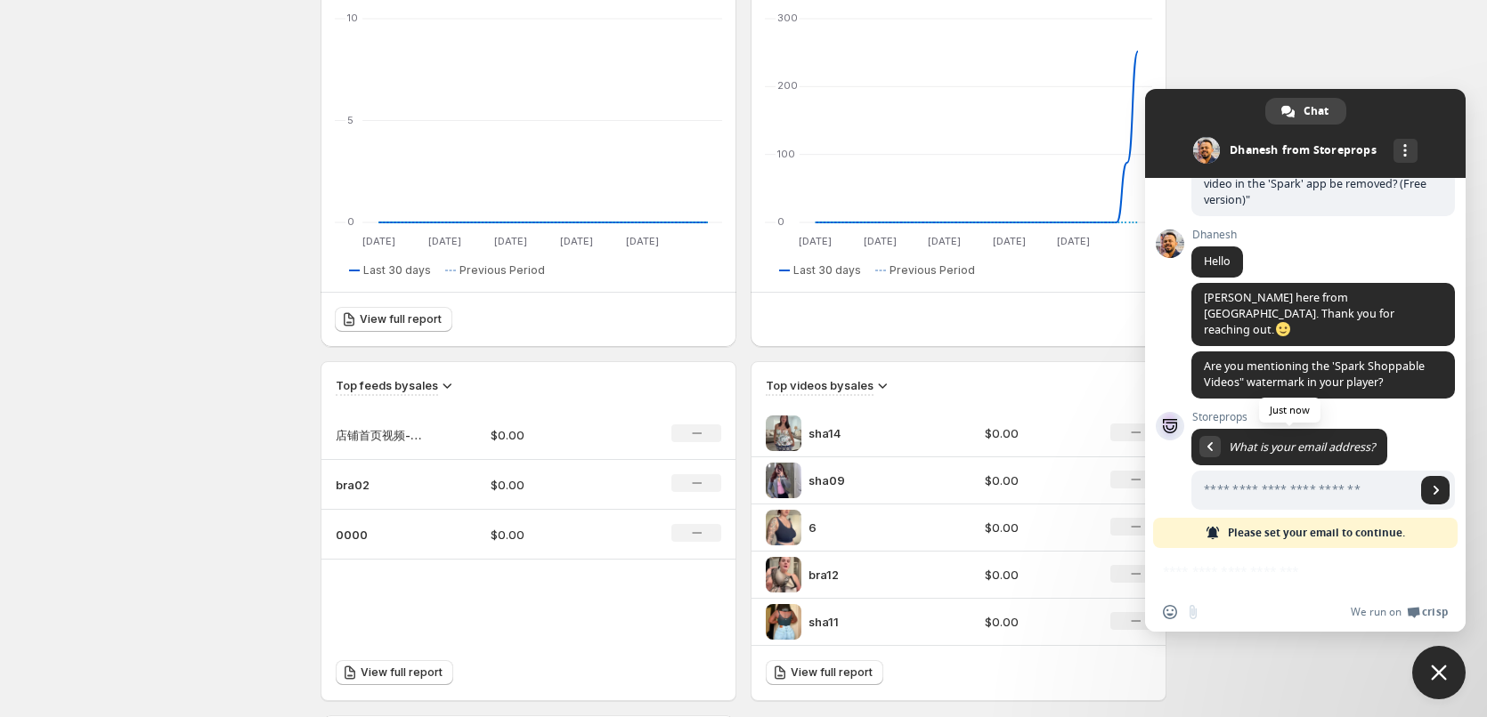
click at [1349, 450] on html "Home Feeds Videos Subscription Settings Overview. This page is ready Overview C…" at bounding box center [743, 91] width 1487 height 717
click at [1366, 450] on html "Home Feeds Videos Subscription Settings Overview. This page is ready Overview C…" at bounding box center [743, 91] width 1487 height 717
click at [1381, 477] on input "Enter your email address..." at bounding box center [1303, 490] width 224 height 39
click at [1401, 150] on div "More channels" at bounding box center [1405, 151] width 24 height 24
click at [1403, 148] on span "More channels" at bounding box center [1405, 150] width 4 height 12
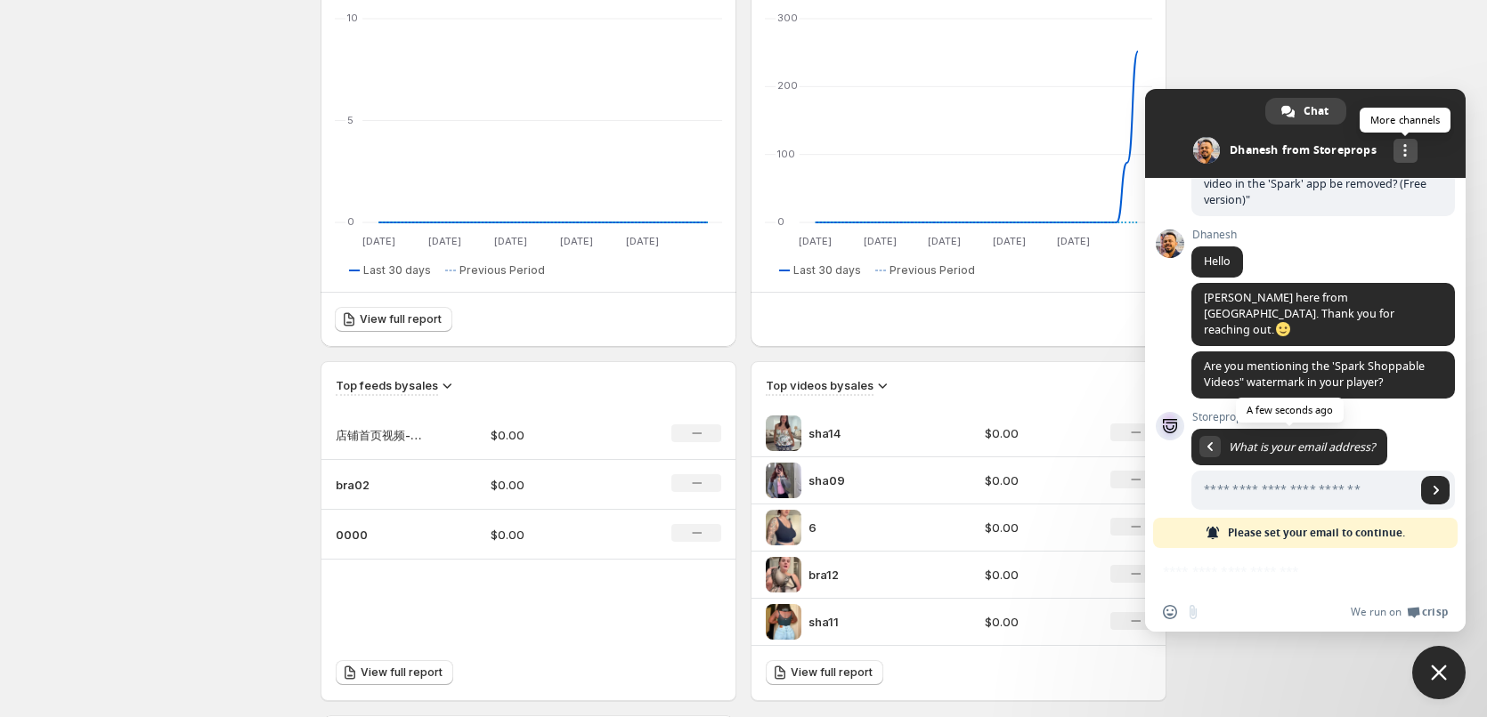
click at [1403, 148] on span "More channels" at bounding box center [1405, 150] width 4 height 12
click at [1310, 185] on span "email" at bounding box center [1305, 190] width 14 height 14
click at [1317, 471] on input "Enter your email address..." at bounding box center [1303, 490] width 224 height 39
click at [61, 450] on html "Home Feeds Videos Subscription Settings Overview. This page is ready Overview C…" at bounding box center [743, 91] width 1487 height 717
click at [1315, 482] on input "Enter your email address..." at bounding box center [1303, 490] width 224 height 39
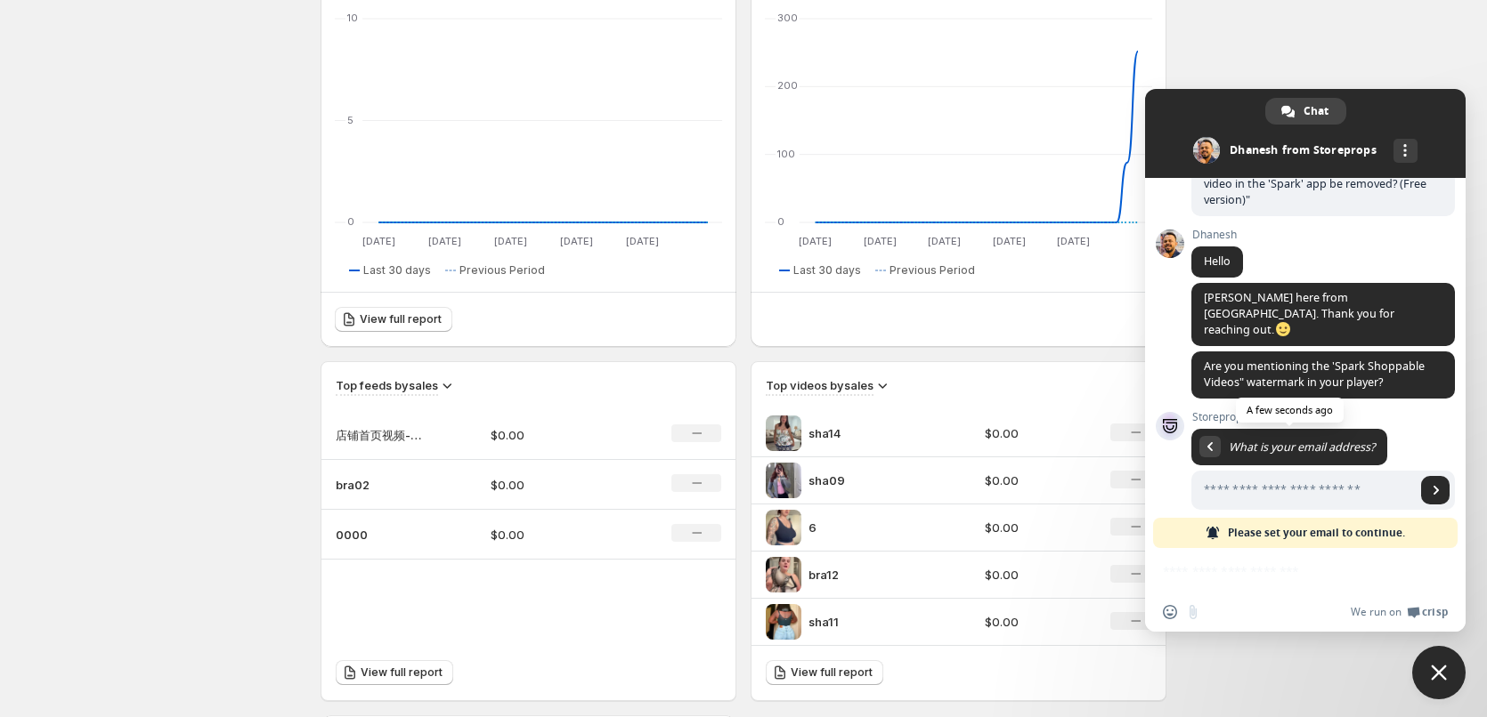
click at [1228, 567] on div "Insert an emoji Send a file We run on Crisp" at bounding box center [1305, 590] width 320 height 84
click at [1233, 493] on input "Enter your email address..." at bounding box center [1303, 490] width 224 height 39
click at [1238, 482] on input "Enter your email address..." at bounding box center [1303, 490] width 224 height 39
click at [1282, 581] on div "Insert an emoji Send a file We run on Crisp" at bounding box center [1305, 590] width 320 height 84
click at [1277, 480] on input "Enter your email address..." at bounding box center [1303, 490] width 224 height 39
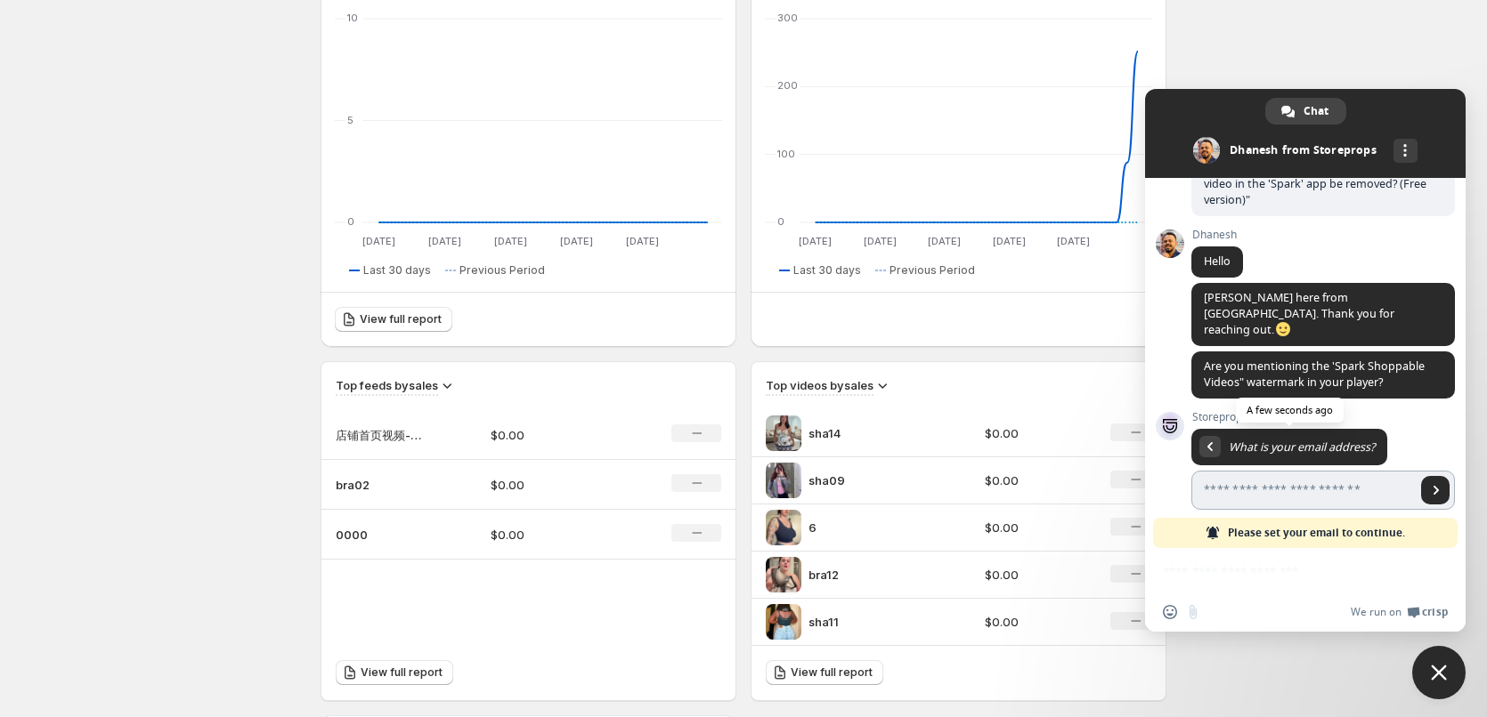
click at [1266, 479] on input "Enter your email address..." at bounding box center [1303, 490] width 224 height 39
click at [1394, 429] on span at bounding box center [1322, 471] width 263 height 85
click at [1366, 487] on input "Enter your email address..." at bounding box center [1303, 490] width 224 height 39
click at [1259, 622] on div "Insert an emoji Send a file We run on Crisp" at bounding box center [1305, 612] width 320 height 39
click at [1274, 480] on input "Enter your email address..." at bounding box center [1303, 490] width 224 height 39
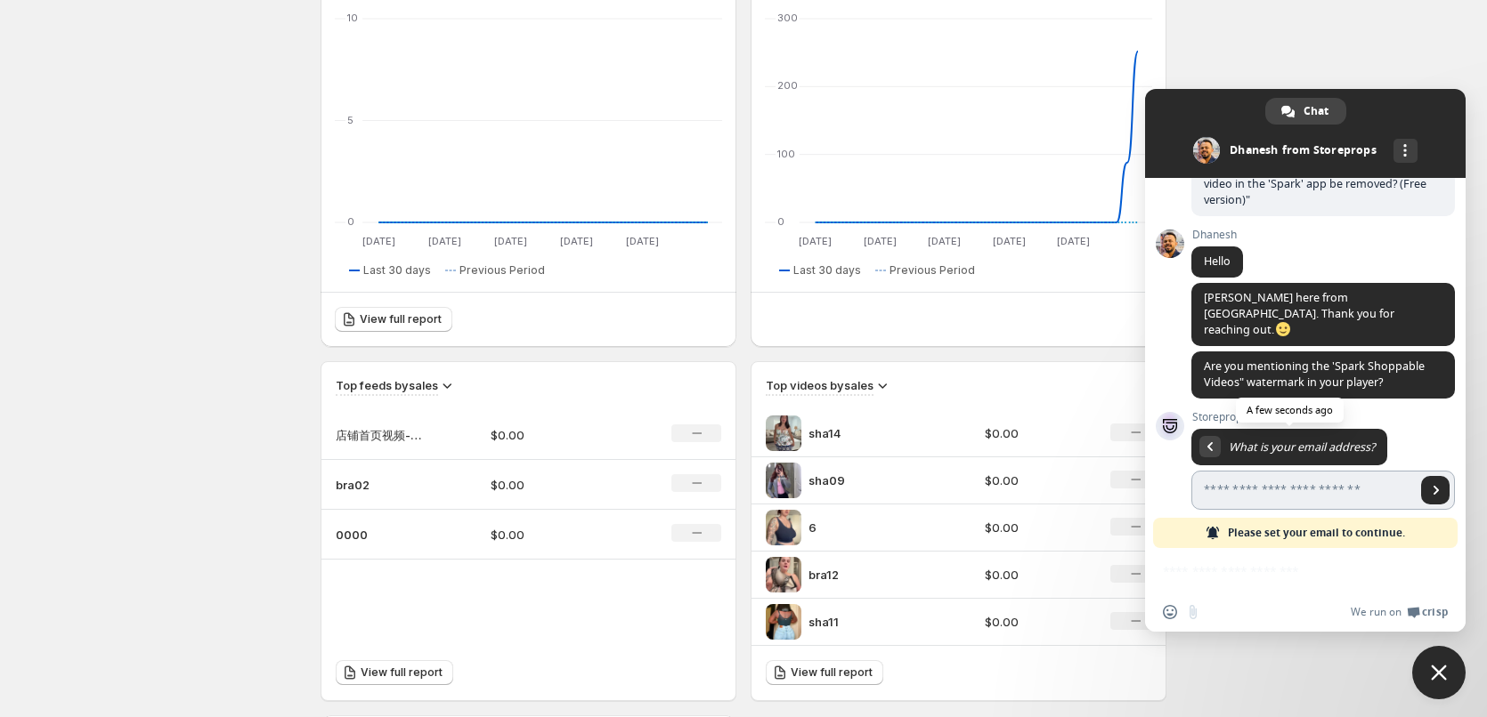
click at [1285, 478] on input "Enter your email address..." at bounding box center [1303, 490] width 224 height 39
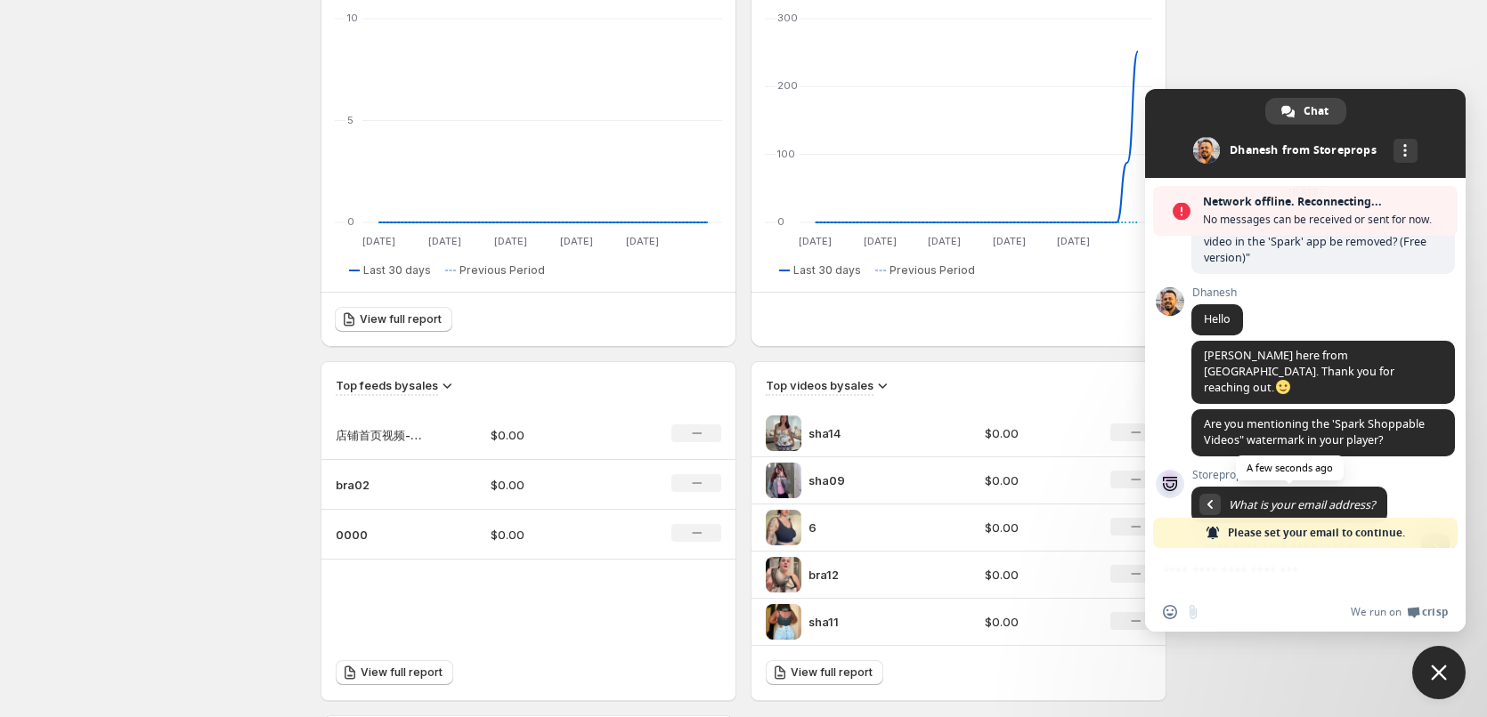
click at [1281, 487] on span "What is your email address?" at bounding box center [1289, 505] width 196 height 36
click at [1221, 498] on span "What is your email address?" at bounding box center [1289, 504] width 171 height 13
click at [1213, 494] on div "Return to message" at bounding box center [1209, 504] width 21 height 21
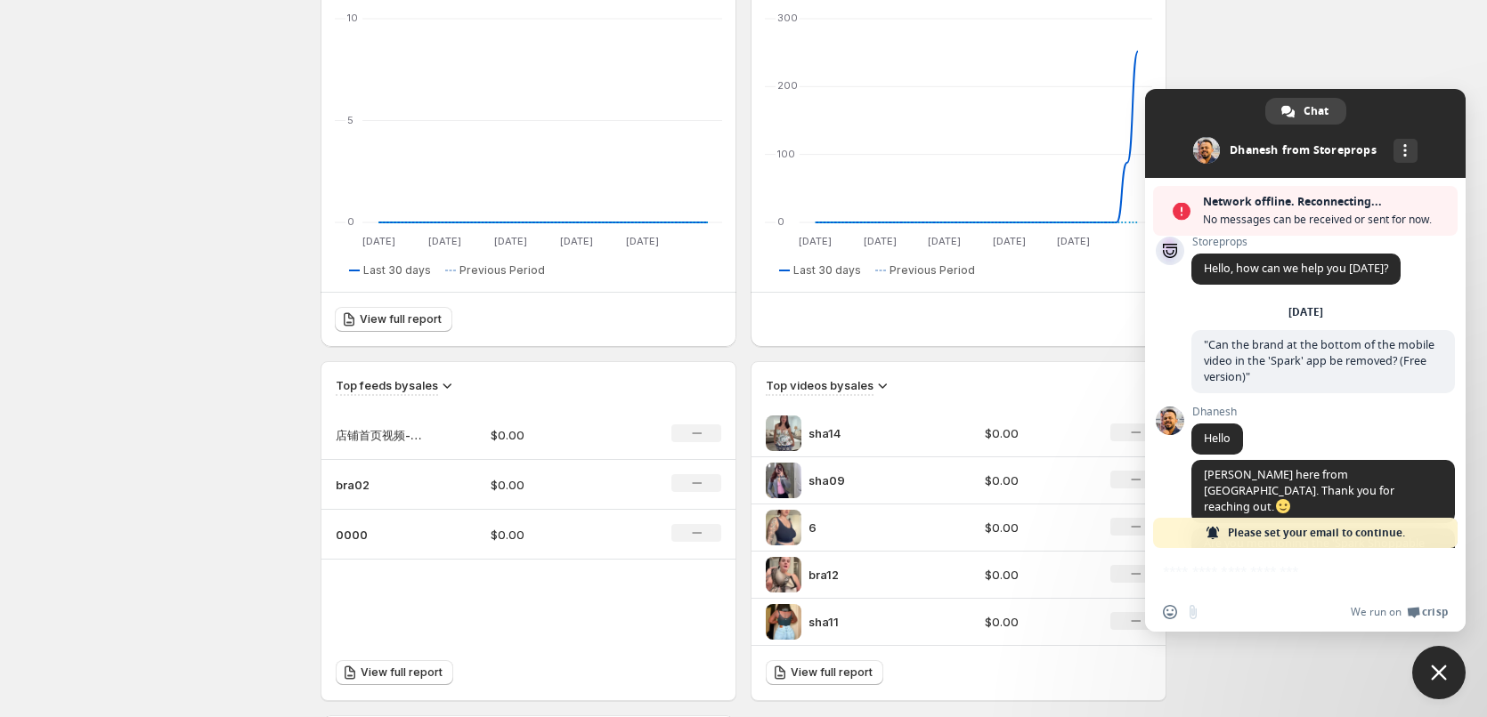
scroll to position [191, 0]
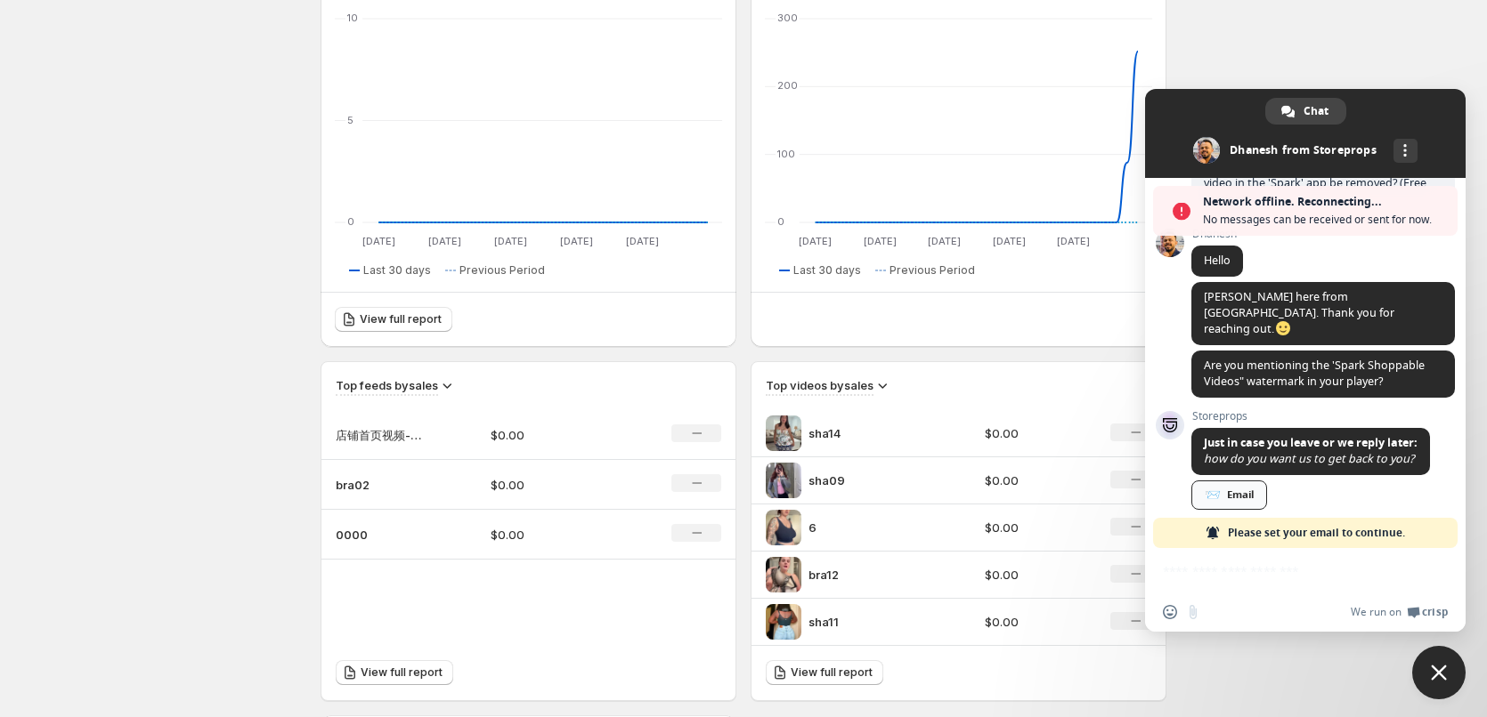
click at [1245, 481] on div "📨 Email" at bounding box center [1229, 495] width 76 height 29
click at [1238, 575] on div "Insert an emoji Send a file We run on Crisp" at bounding box center [1305, 590] width 320 height 84
click at [1236, 481] on span "📨 Email" at bounding box center [1231, 497] width 81 height 33
click at [1242, 481] on div "📨 Email" at bounding box center [1229, 495] width 76 height 29
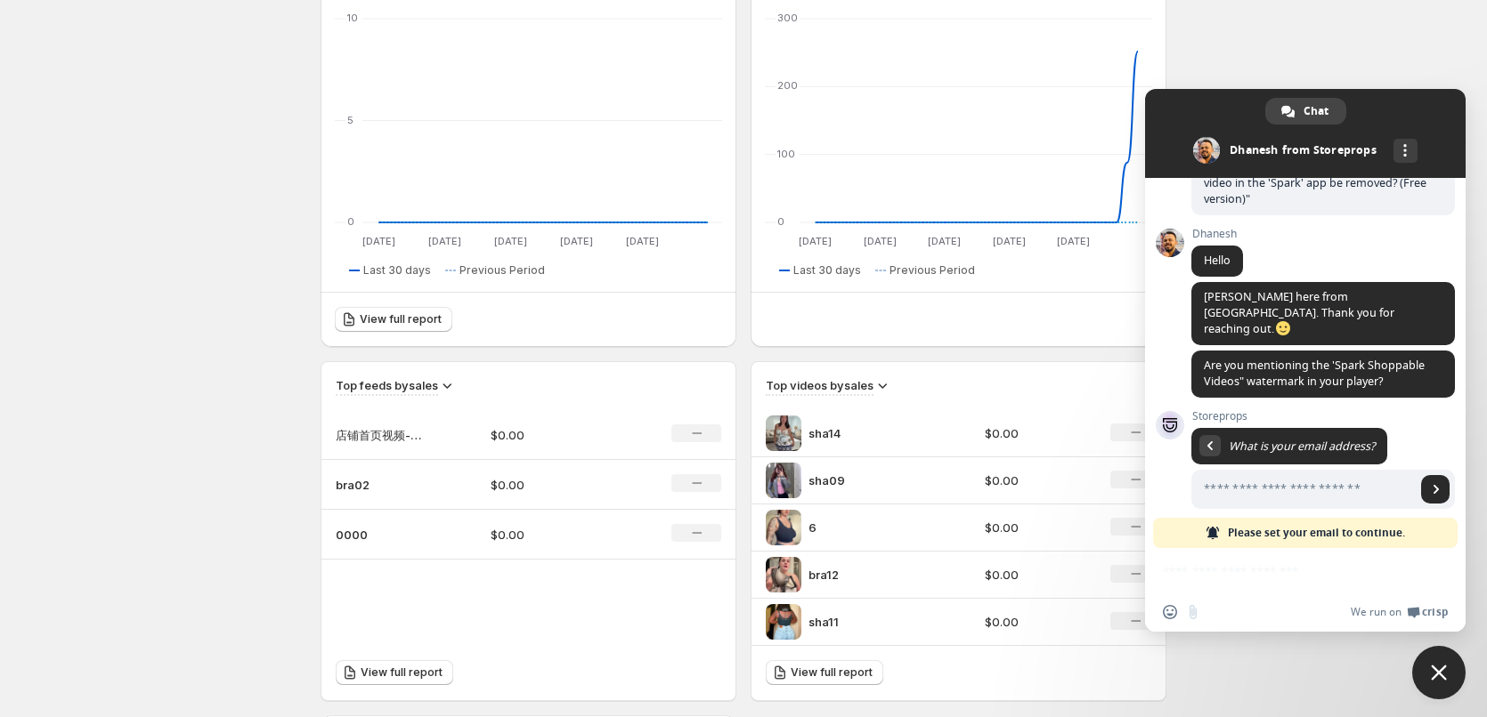
scroll to position [133, 0]
click at [1251, 479] on input "Enter your email address..." at bounding box center [1303, 490] width 224 height 39
click at [1241, 479] on input "Enter your email address..." at bounding box center [1303, 490] width 224 height 39
click at [1294, 440] on span "What is your email address?" at bounding box center [1301, 447] width 146 height 15
click at [1275, 474] on input "Enter your email address..." at bounding box center [1303, 490] width 224 height 39
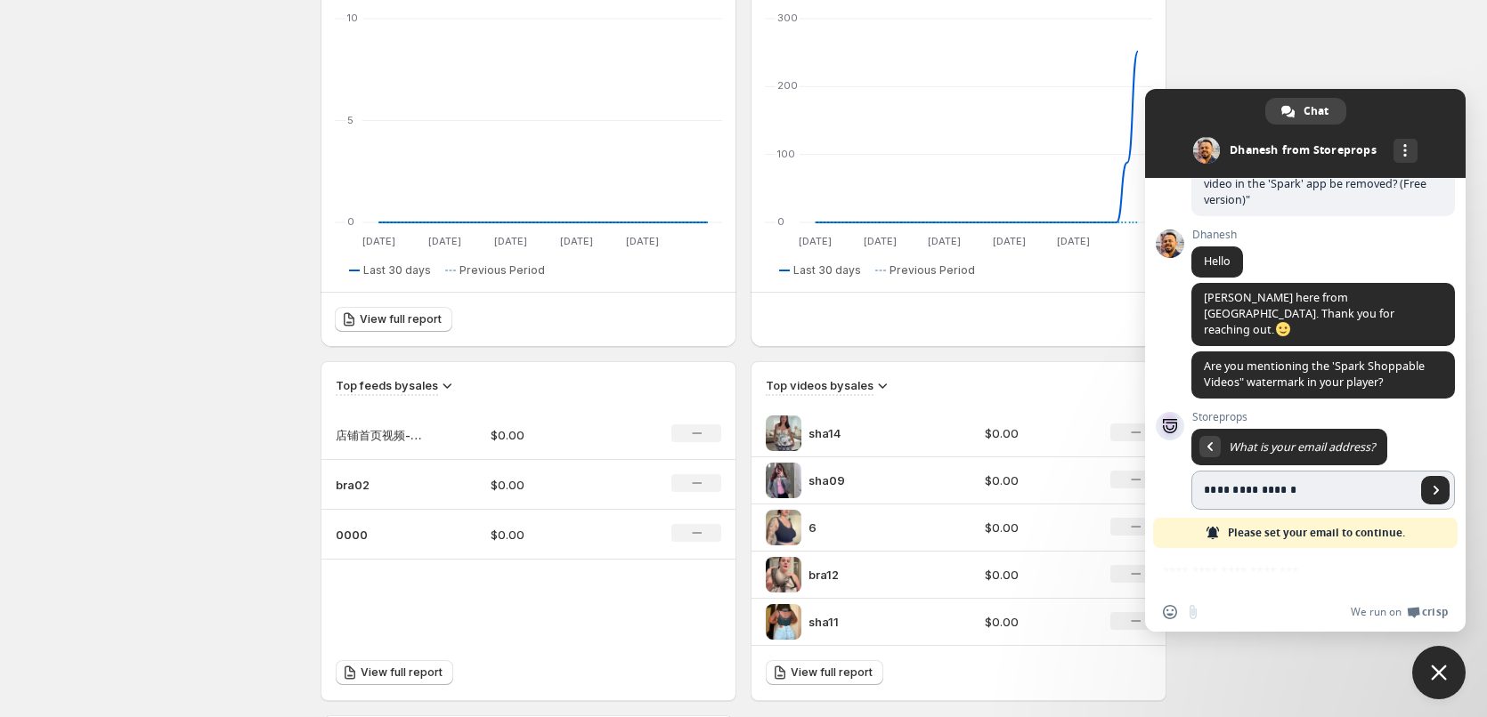
click at [1297, 480] on input "**********" at bounding box center [1303, 490] width 224 height 39
type input "**********"
click at [1428, 476] on span "Send" at bounding box center [1435, 490] width 28 height 28
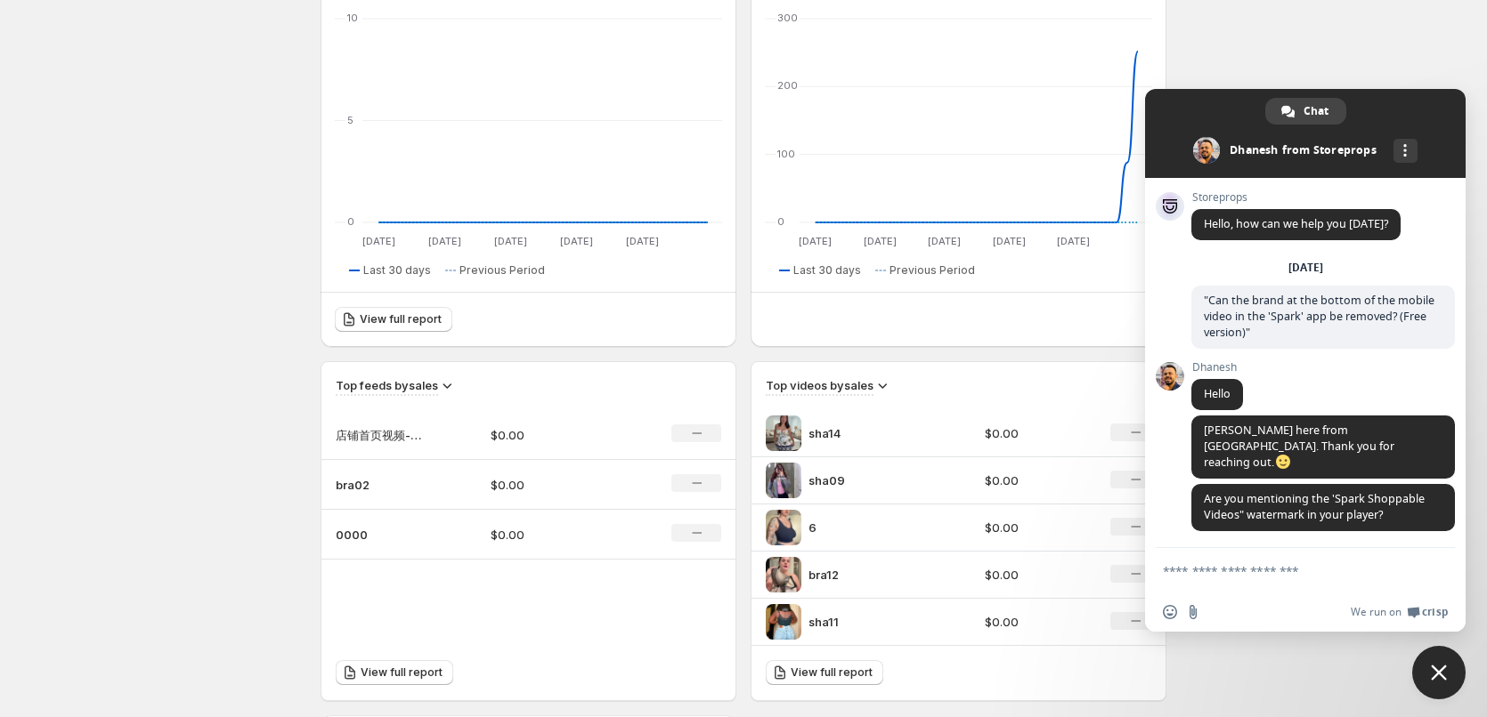
click at [1279, 567] on textarea "Compose your message..." at bounding box center [1286, 571] width 246 height 16
click at [1228, 561] on form at bounding box center [1286, 572] width 246 height 48
click at [1228, 569] on textarea "Compose your message..." at bounding box center [1286, 571] width 246 height 16
click at [1222, 568] on textarea "Compose your message..." at bounding box center [1286, 571] width 246 height 16
click at [1324, 500] on span "Are you mentioning the 'Spark Shoppable Videos" watermark in your player?" at bounding box center [1314, 506] width 221 height 31
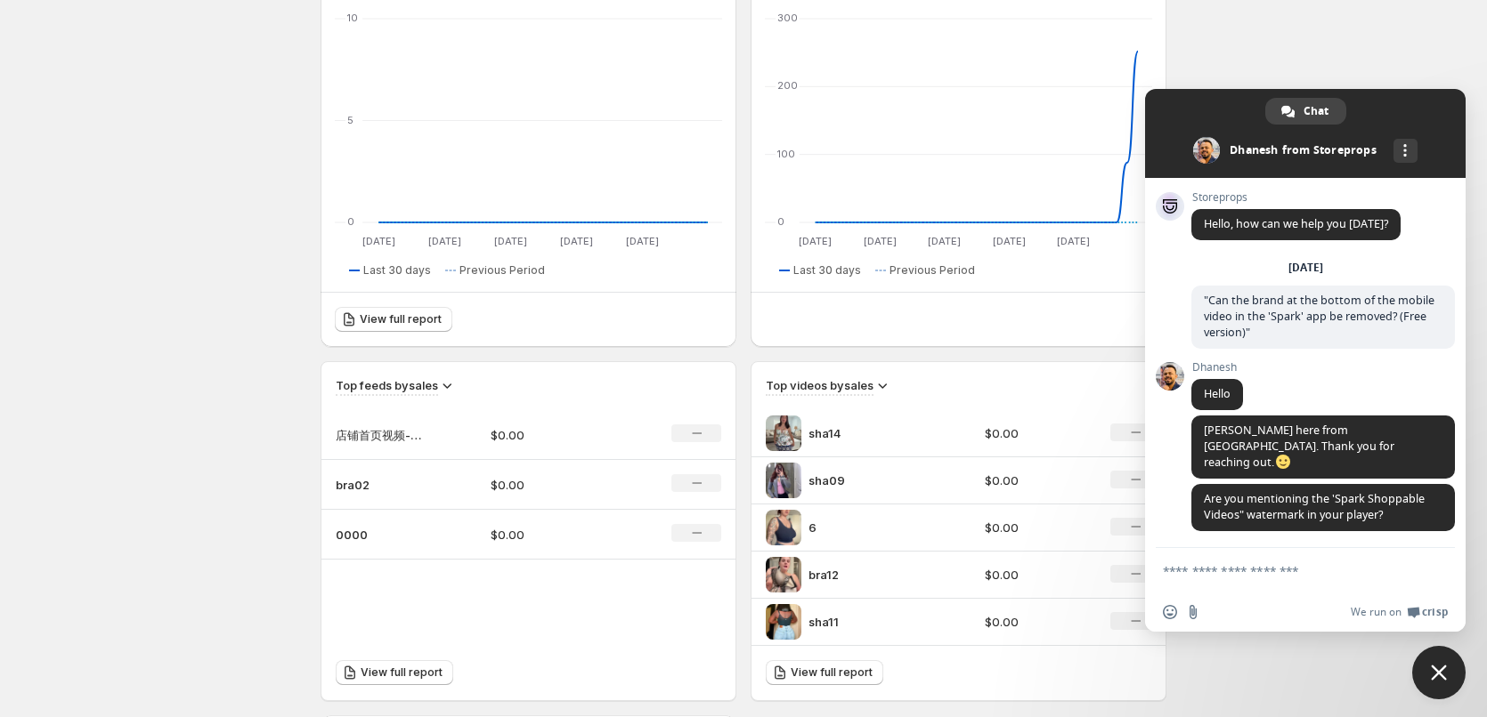
click at [1324, 571] on textarea "Compose your message..." at bounding box center [1286, 571] width 246 height 16
click at [1239, 572] on textarea "Compose your message..." at bounding box center [1286, 571] width 246 height 16
type textarea "*******"
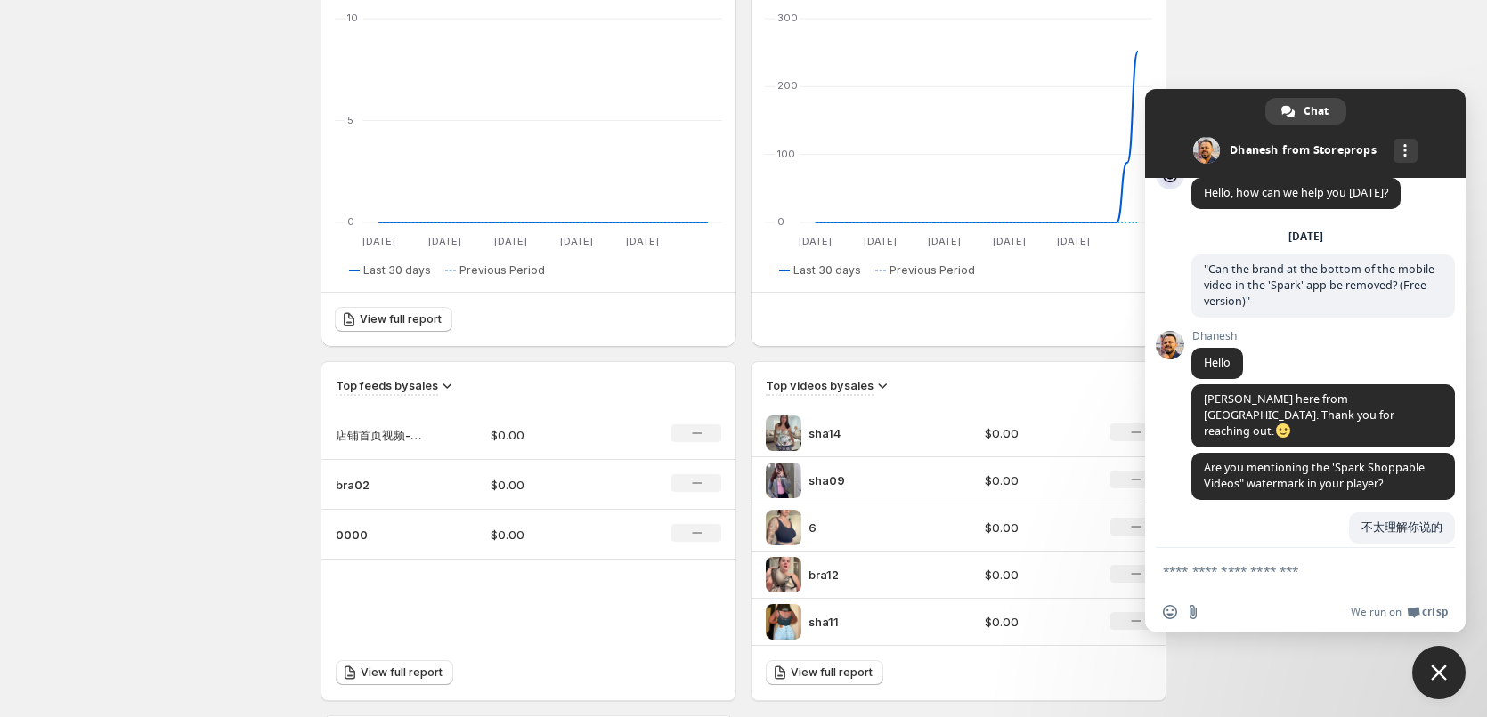
click at [1249, 523] on div "不太理解你说的 Just now" at bounding box center [1322, 538] width 263 height 51
click at [1260, 566] on textarea "Compose your message..." at bounding box center [1286, 571] width 246 height 16
click at [104, 450] on html "Home Feeds Videos Subscription Settings Overview. This page is ready Overview C…" at bounding box center [743, 91] width 1487 height 717
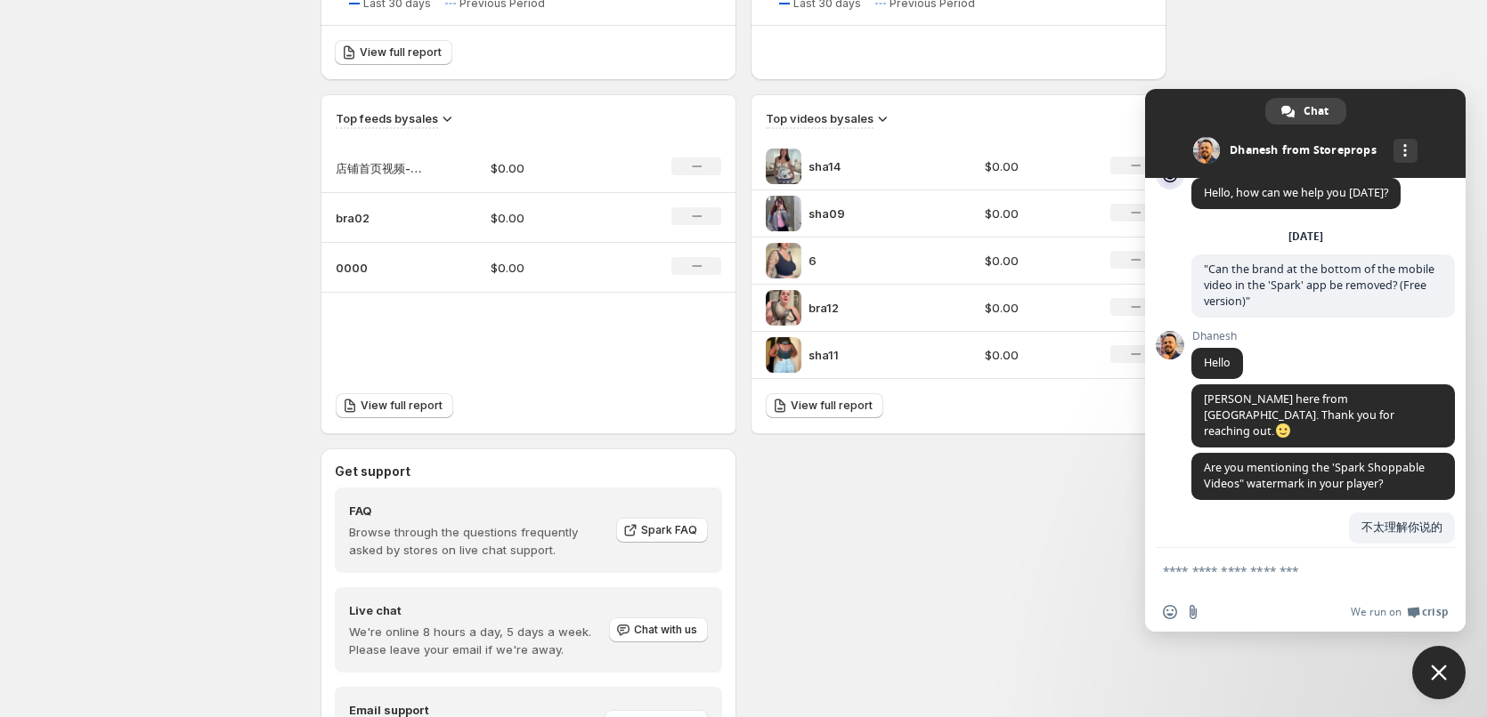
scroll to position [646, 0]
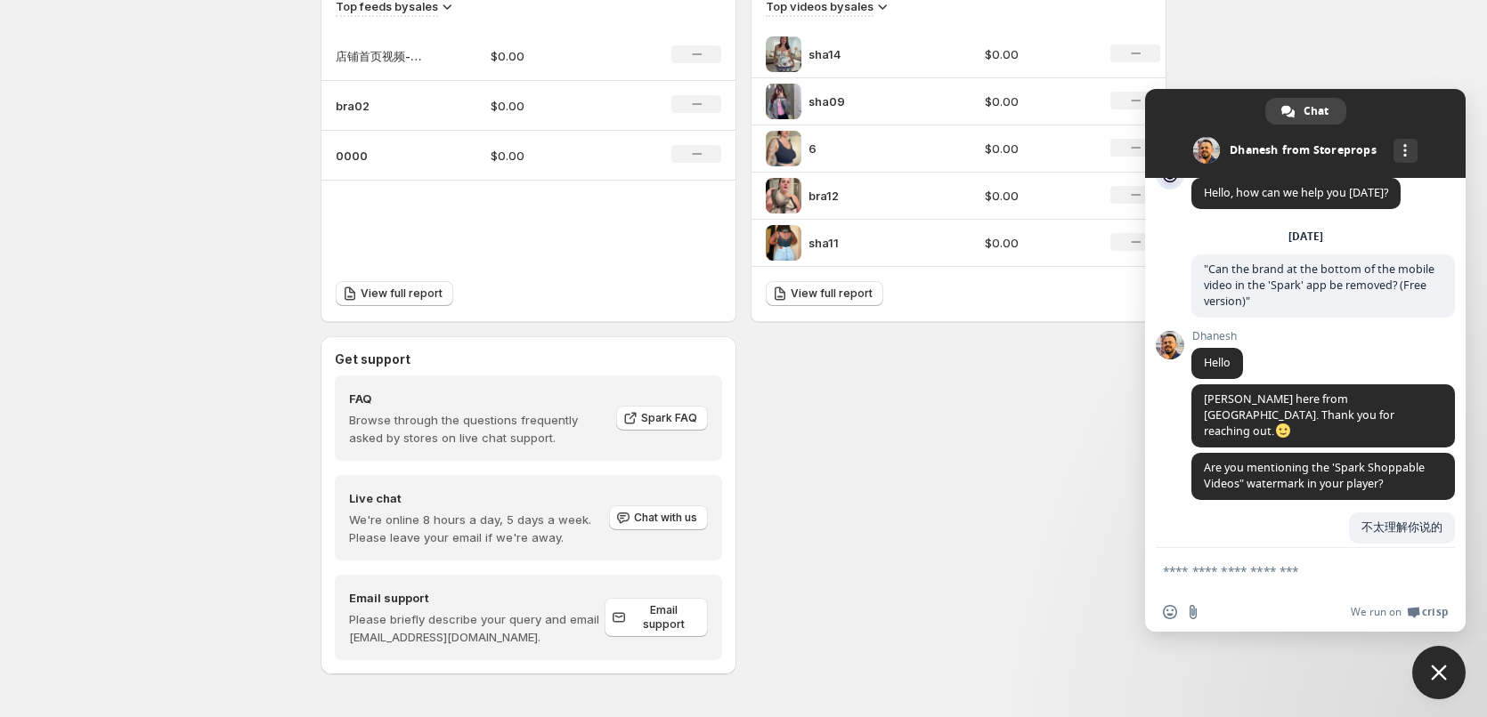
click at [972, 705] on div at bounding box center [743, 703] width 846 height 28
drag, startPoint x: 982, startPoint y: 553, endPoint x: 1001, endPoint y: 560, distance: 20.0
click at [979, 553] on div "Get support FAQ Browse through the questions frequently asked by stores on live…" at bounding box center [743, 505] width 846 height 338
click at [1439, 679] on span "Close chat" at bounding box center [1439, 673] width 16 height 16
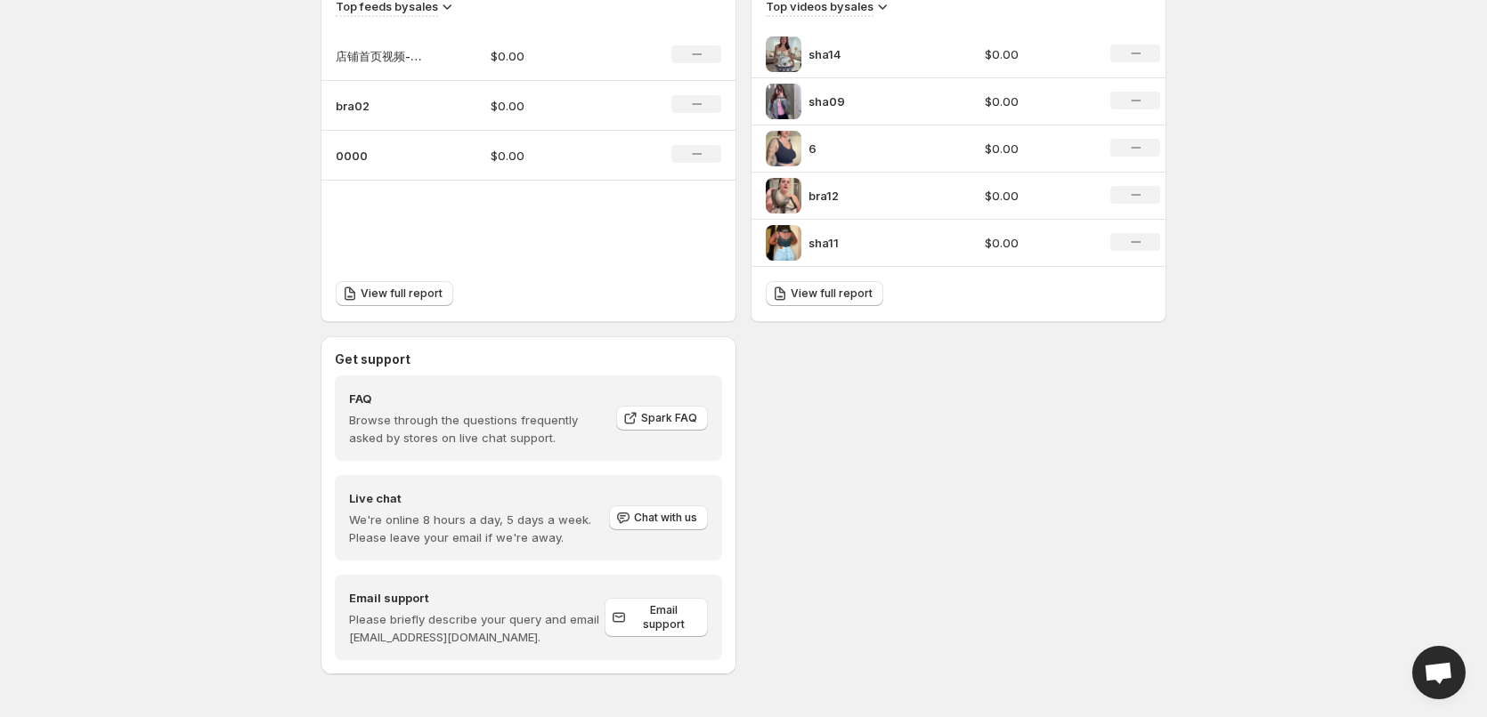
click at [1155, 631] on div "Get support FAQ Browse through the questions frequently asked by stores on live…" at bounding box center [743, 505] width 846 height 338
click at [1433, 679] on span "Open chat" at bounding box center [1437, 674] width 29 height 25
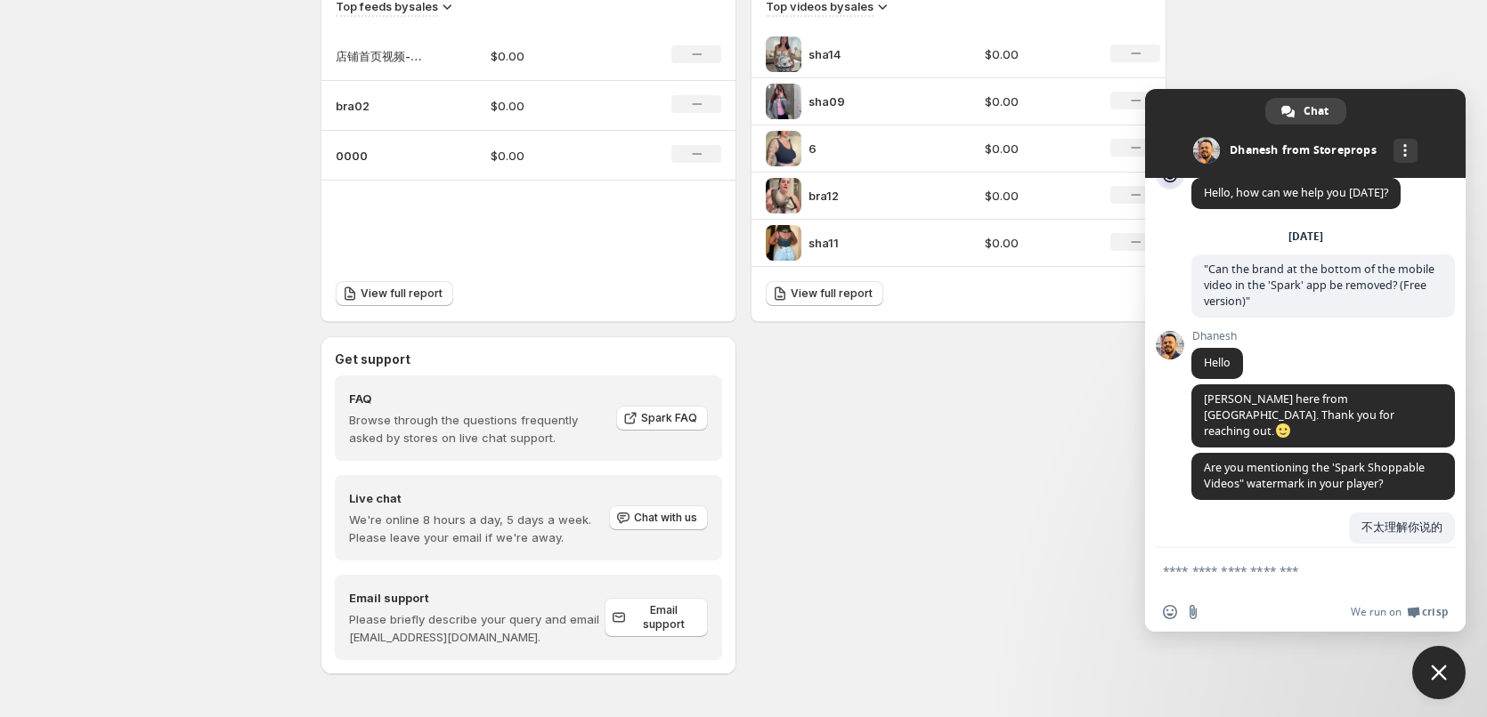
click at [859, 529] on div "Get support FAQ Browse through the questions frequently asked by stores on live…" at bounding box center [743, 505] width 846 height 338
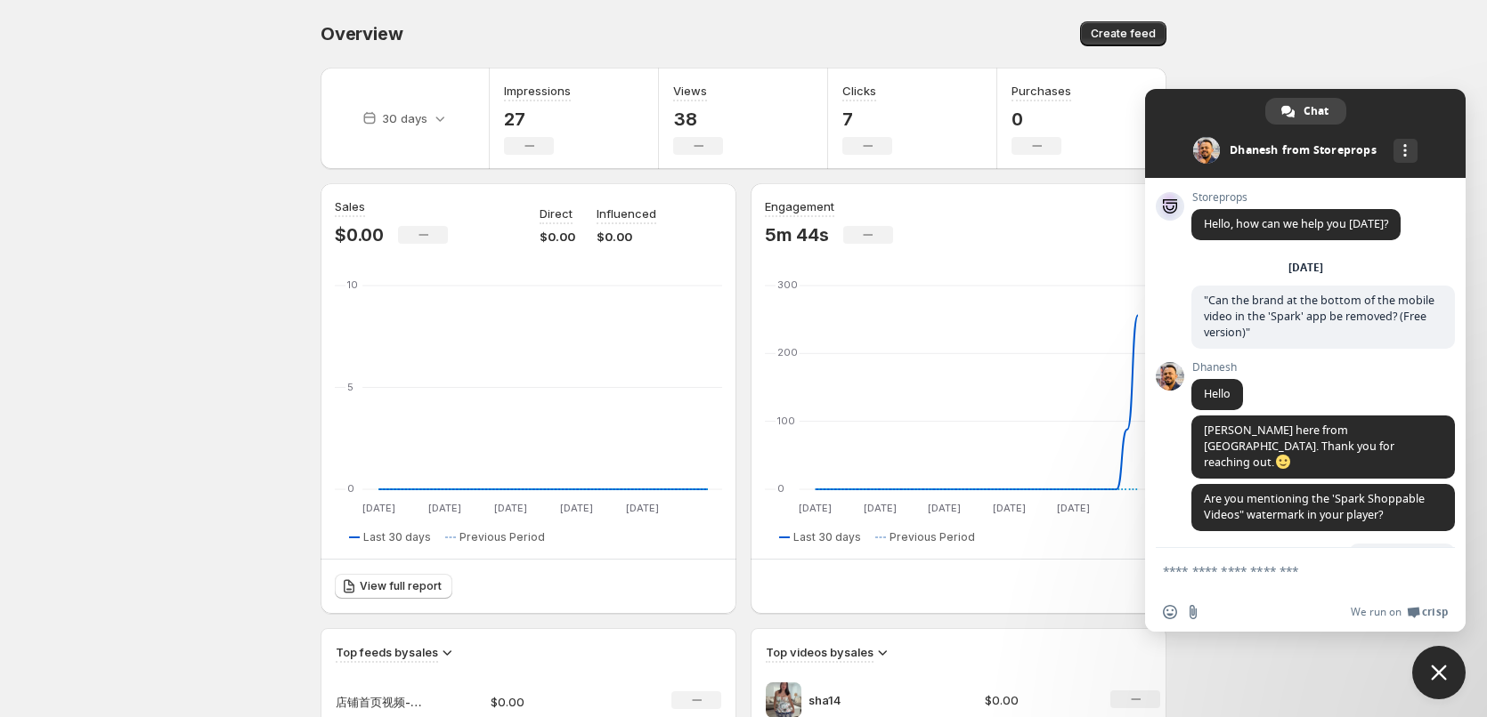
scroll to position [31, 0]
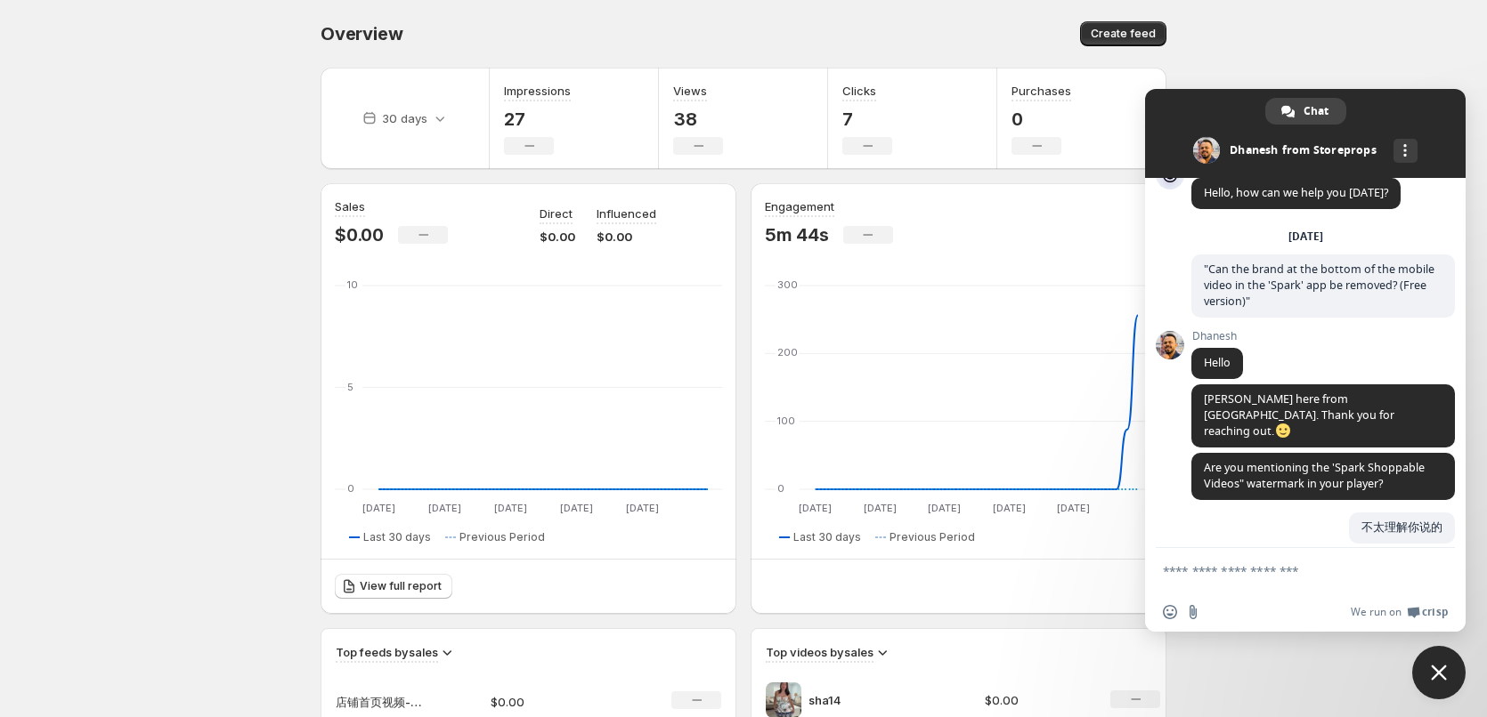
click at [1223, 573] on textarea "Compose your message..." at bounding box center [1286, 571] width 246 height 16
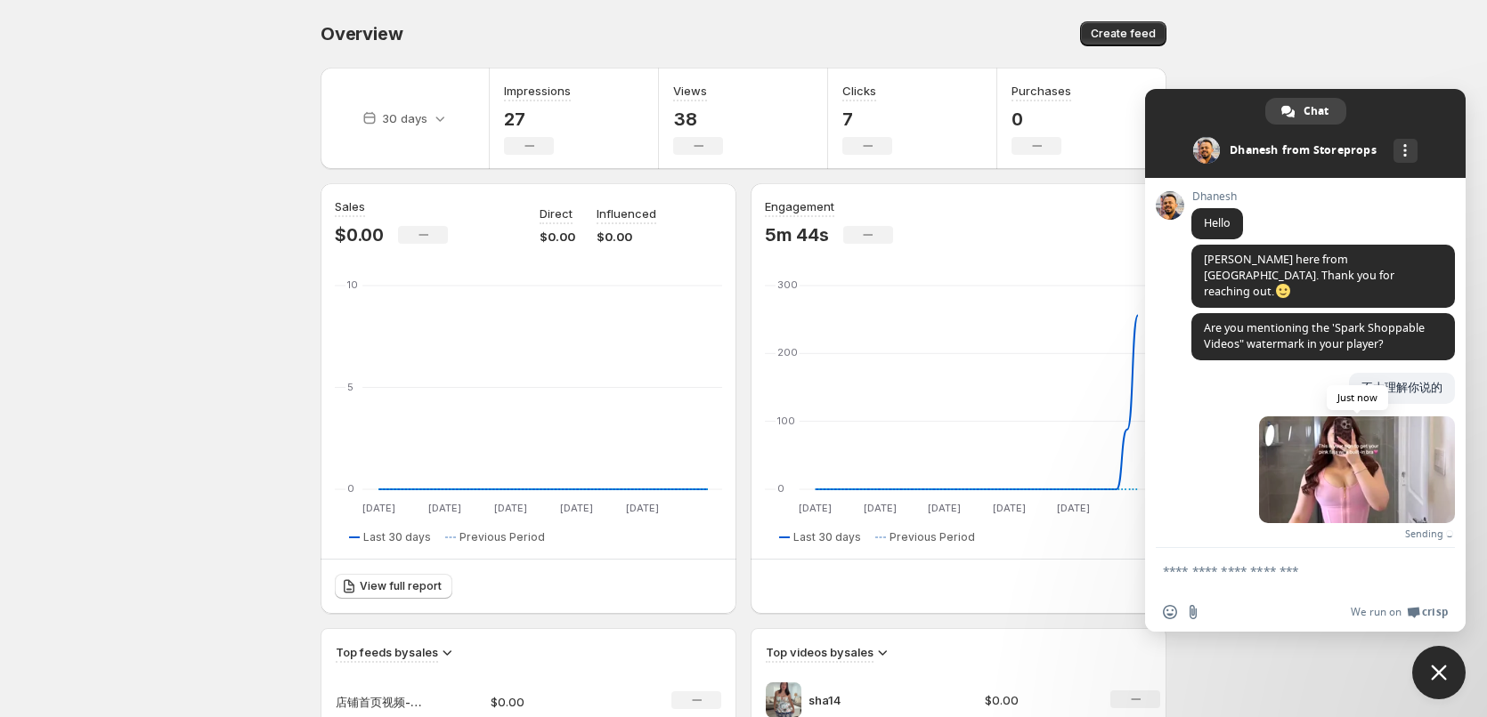
scroll to position [143, 0]
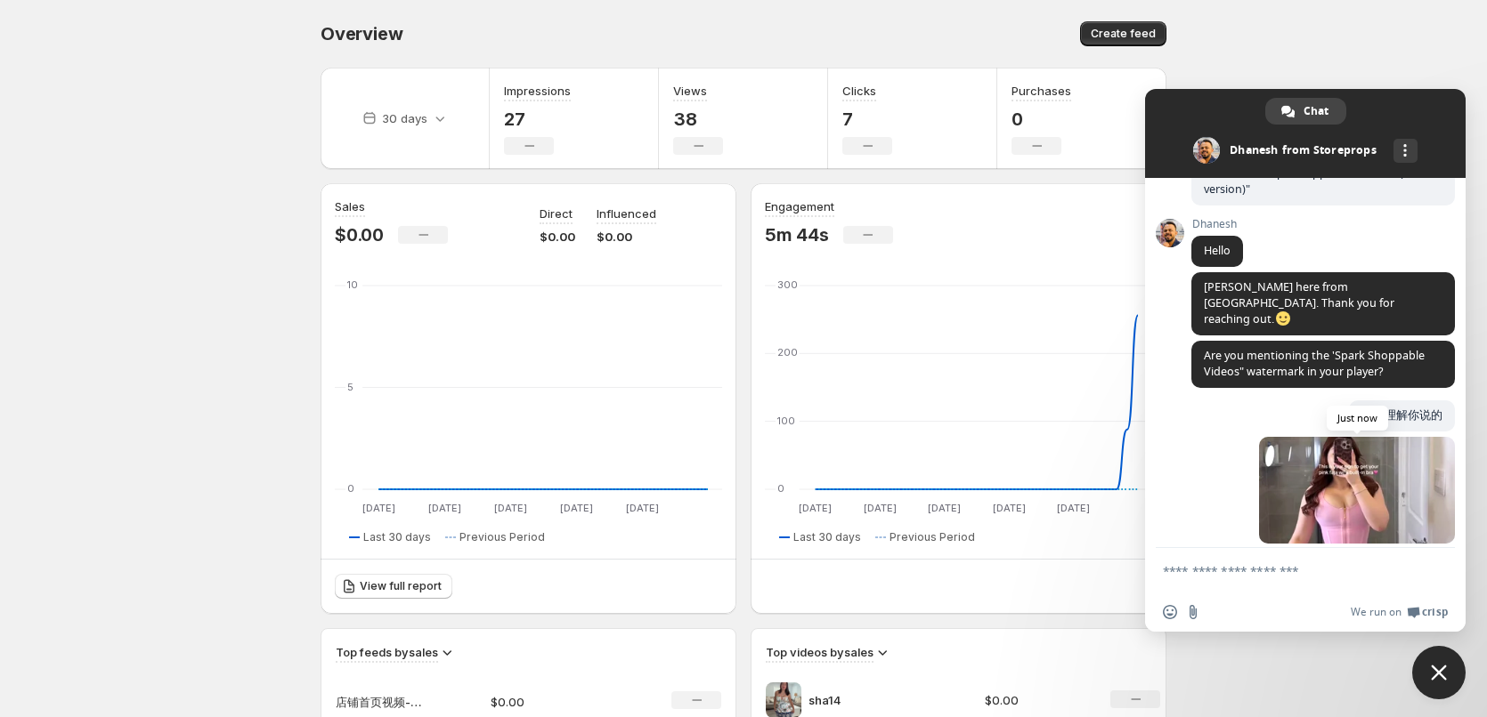
drag, startPoint x: 1349, startPoint y: 456, endPoint x: 1301, endPoint y: 496, distance: 61.9
click at [1301, 496] on span at bounding box center [1357, 490] width 196 height 107
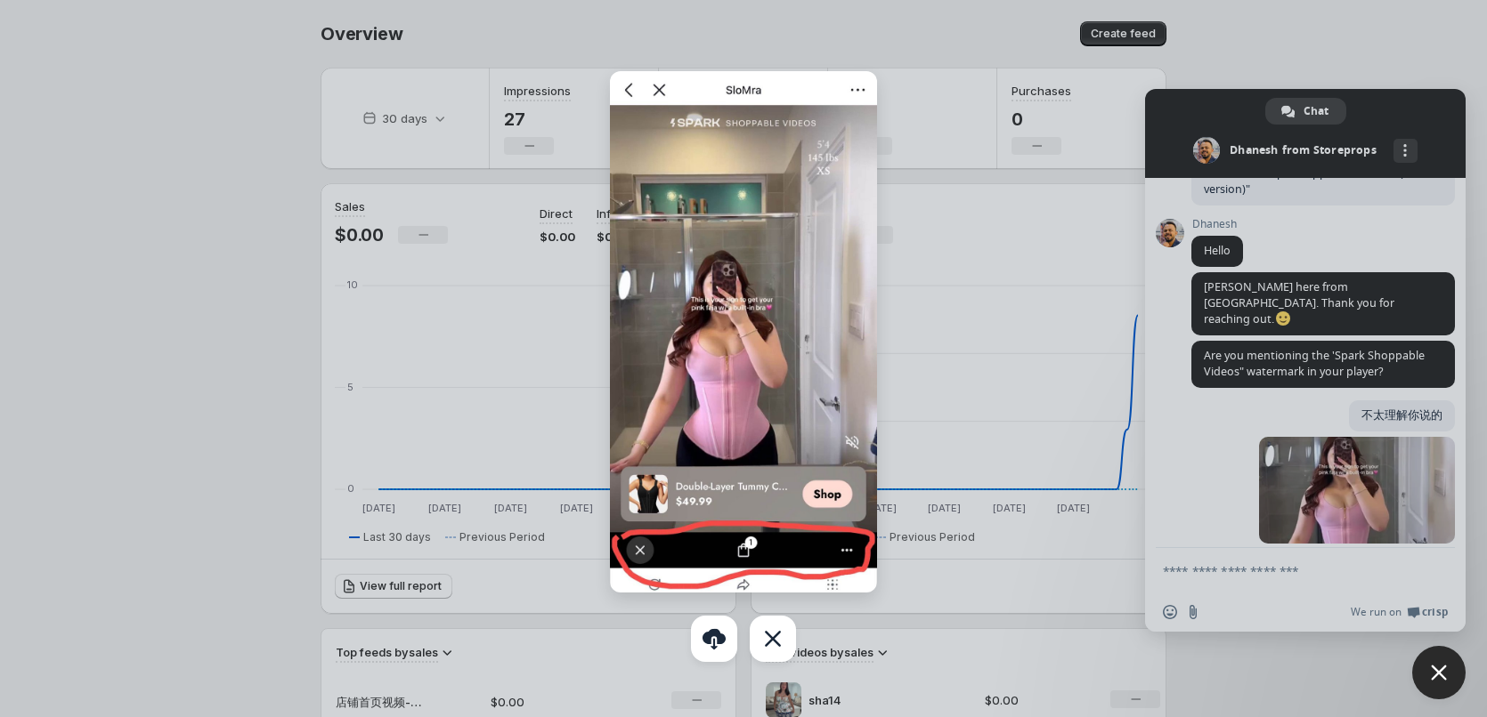
drag, startPoint x: 1187, startPoint y: 580, endPoint x: 1194, endPoint y: 557, distance: 24.0
click at [1187, 579] on div at bounding box center [743, 358] width 1487 height 717
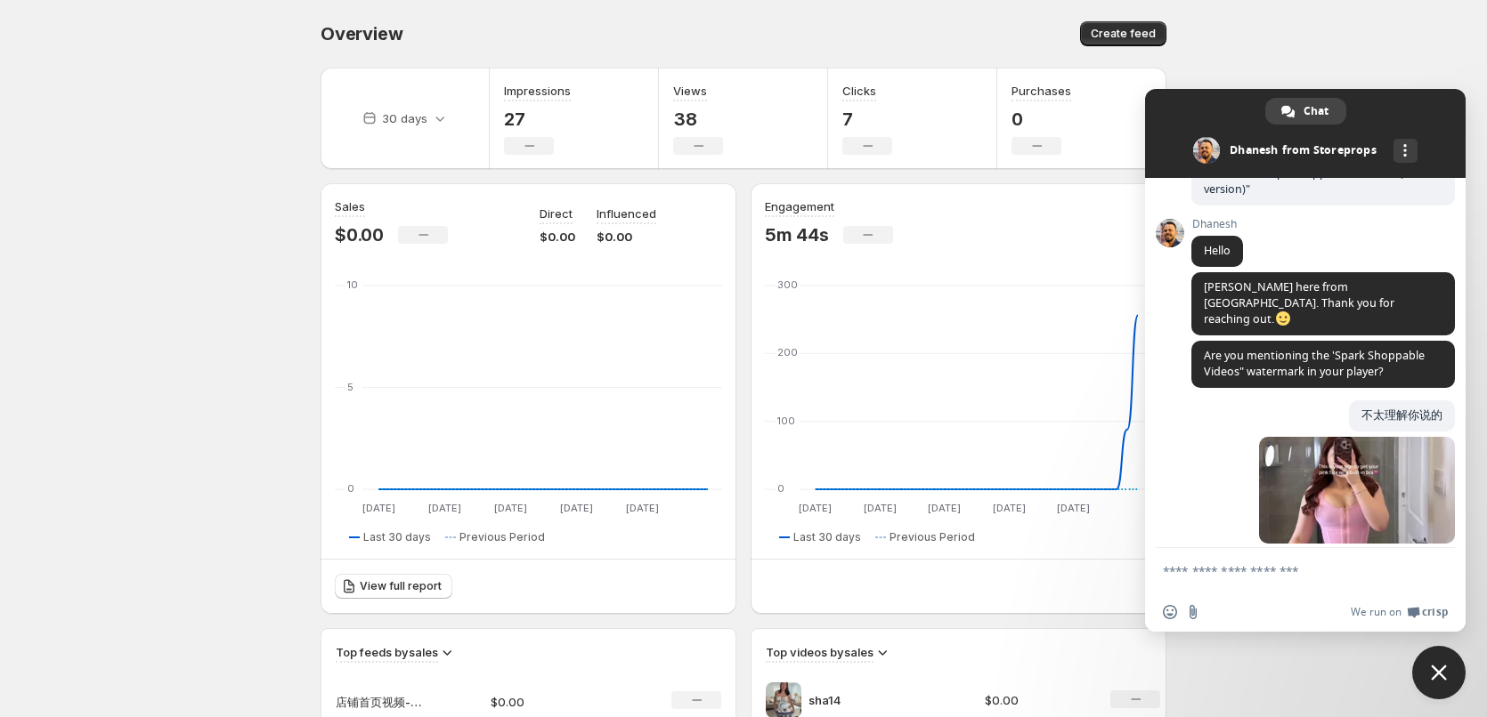
click at [1201, 578] on textarea "Compose your message..." at bounding box center [1286, 571] width 246 height 16
click at [1195, 574] on textarea "Compose your message..." at bounding box center [1286, 571] width 246 height 16
click at [1195, 571] on textarea "Compose your message..." at bounding box center [1286, 571] width 246 height 16
click at [1194, 571] on textarea "Compose your message..." at bounding box center [1286, 571] width 246 height 16
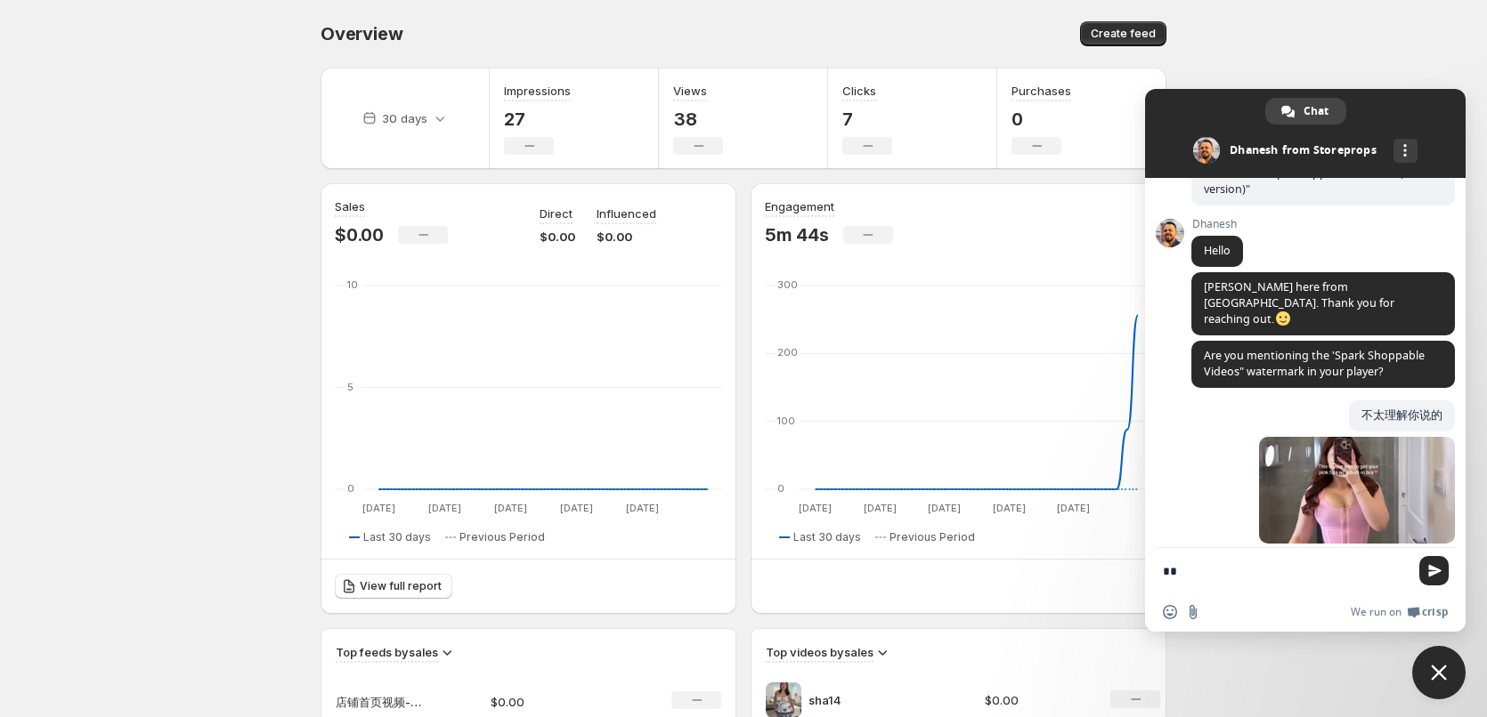
type textarea "*"
click at [1248, 572] on textarea "Compose your message..." at bounding box center [1286, 571] width 246 height 16
paste textarea "**********"
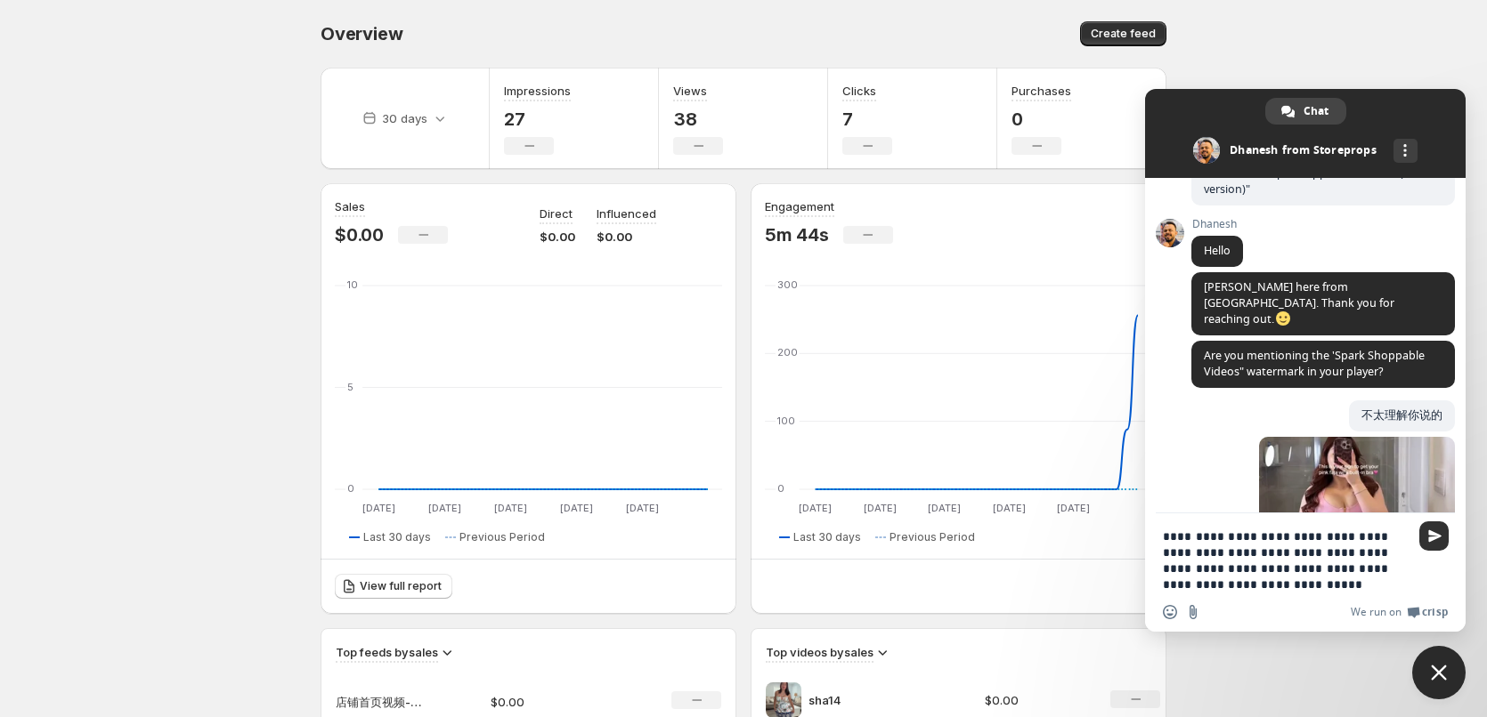
type textarea "**********"
click at [1437, 536] on span "Send" at bounding box center [1434, 536] width 13 height 13
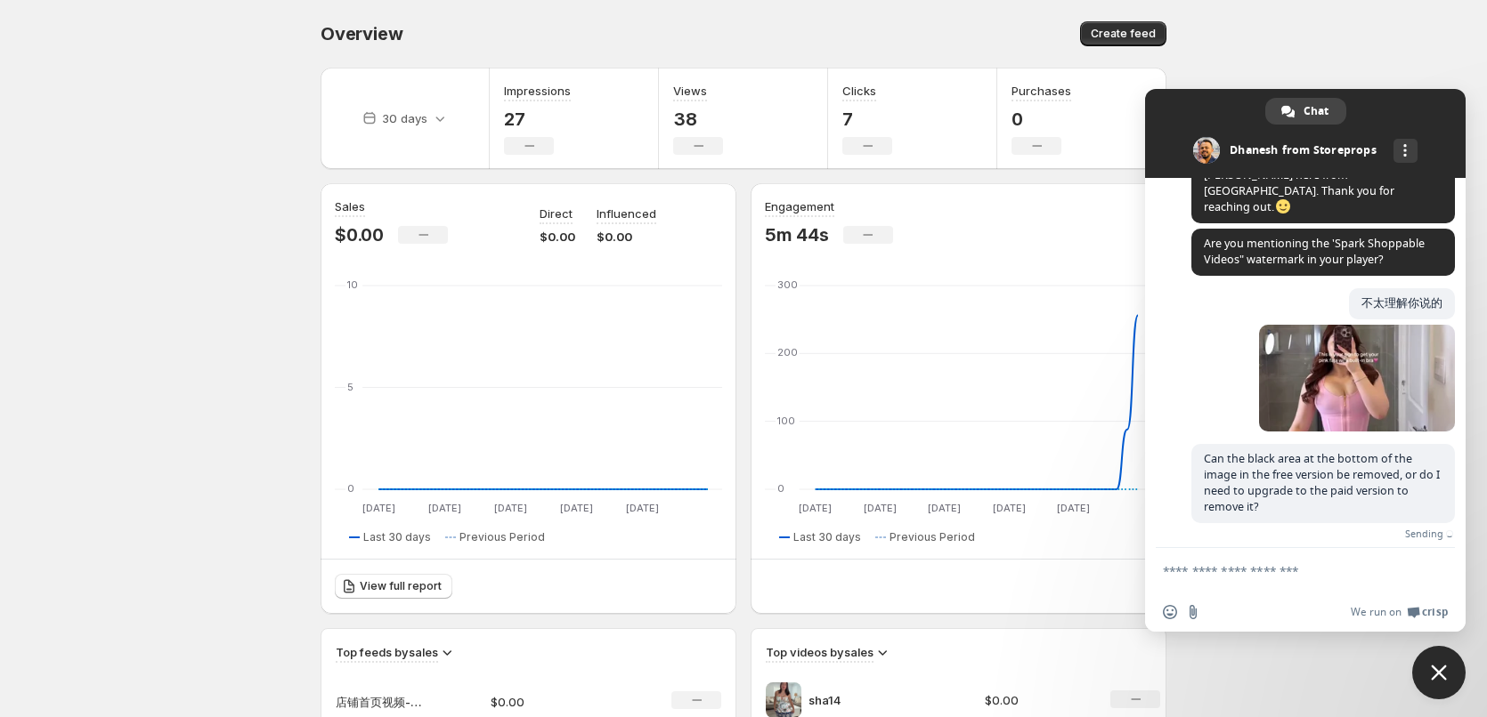
scroll to position [228, 0]
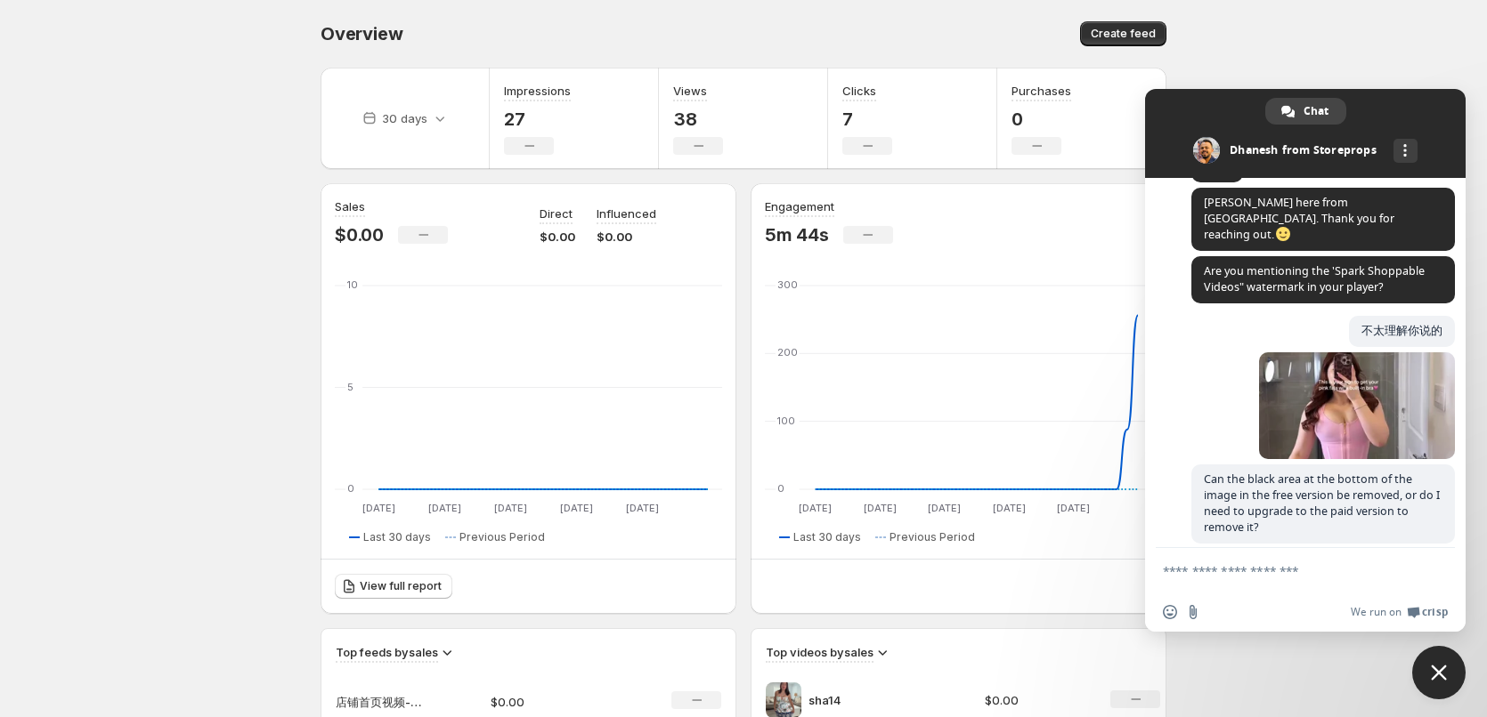
click at [1310, 35] on body "Home Feeds Videos Subscription Settings Overview. This page is ready Overview C…" at bounding box center [743, 358] width 1487 height 717
click at [1433, 675] on span "Close chat" at bounding box center [1439, 673] width 16 height 16
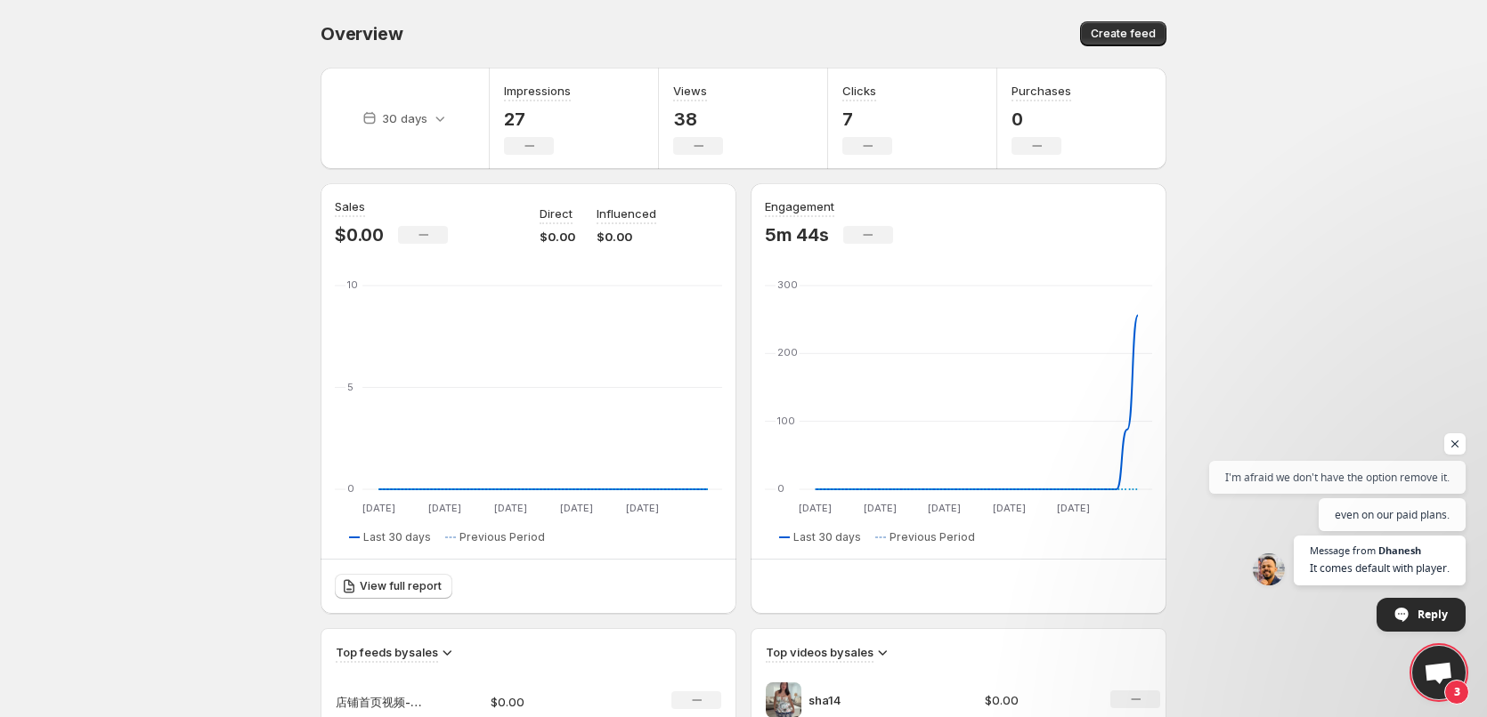
scroll to position [378, 0]
click at [1439, 657] on span "3" at bounding box center [1438, 672] width 53 height 53
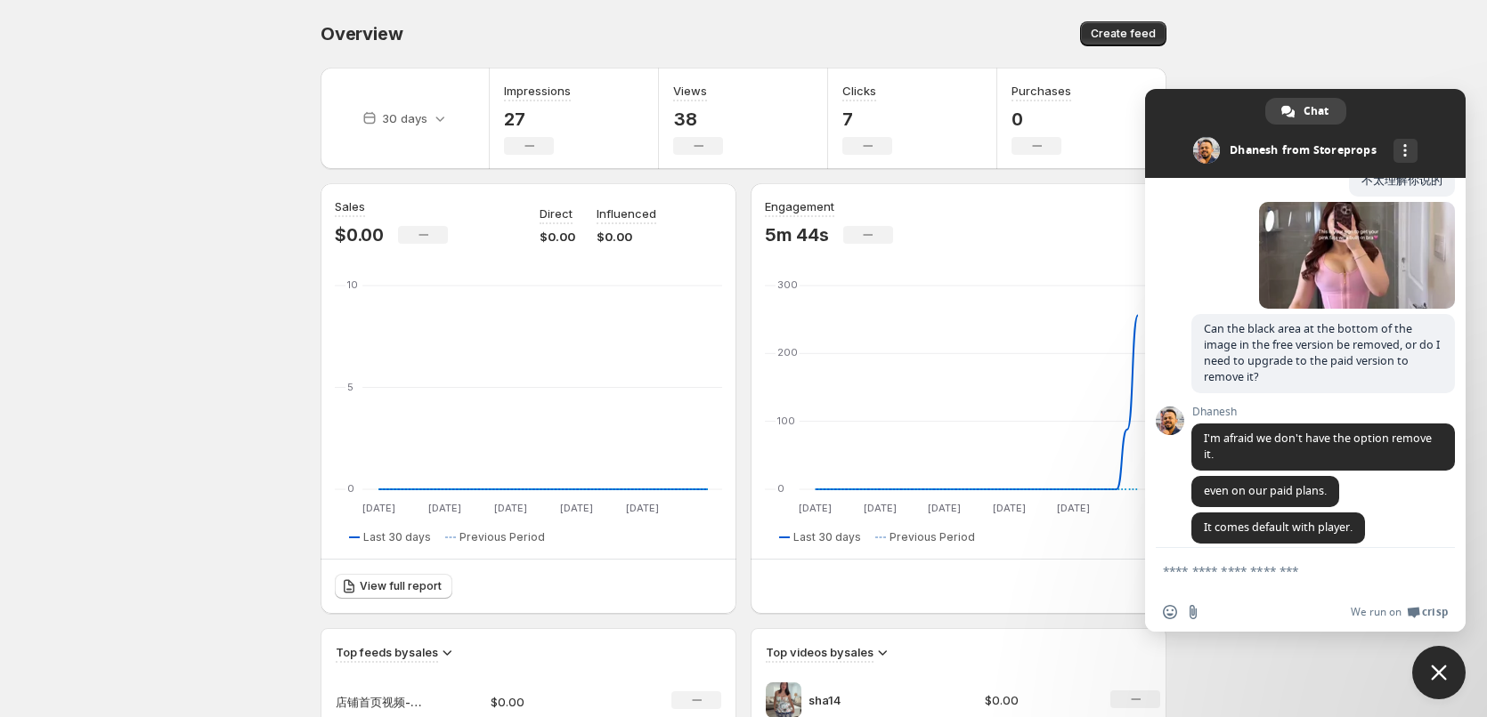
click at [1301, 571] on textarea "Compose your message..." at bounding box center [1286, 571] width 246 height 16
click at [1131, 27] on button "Create feed" at bounding box center [1123, 33] width 86 height 25
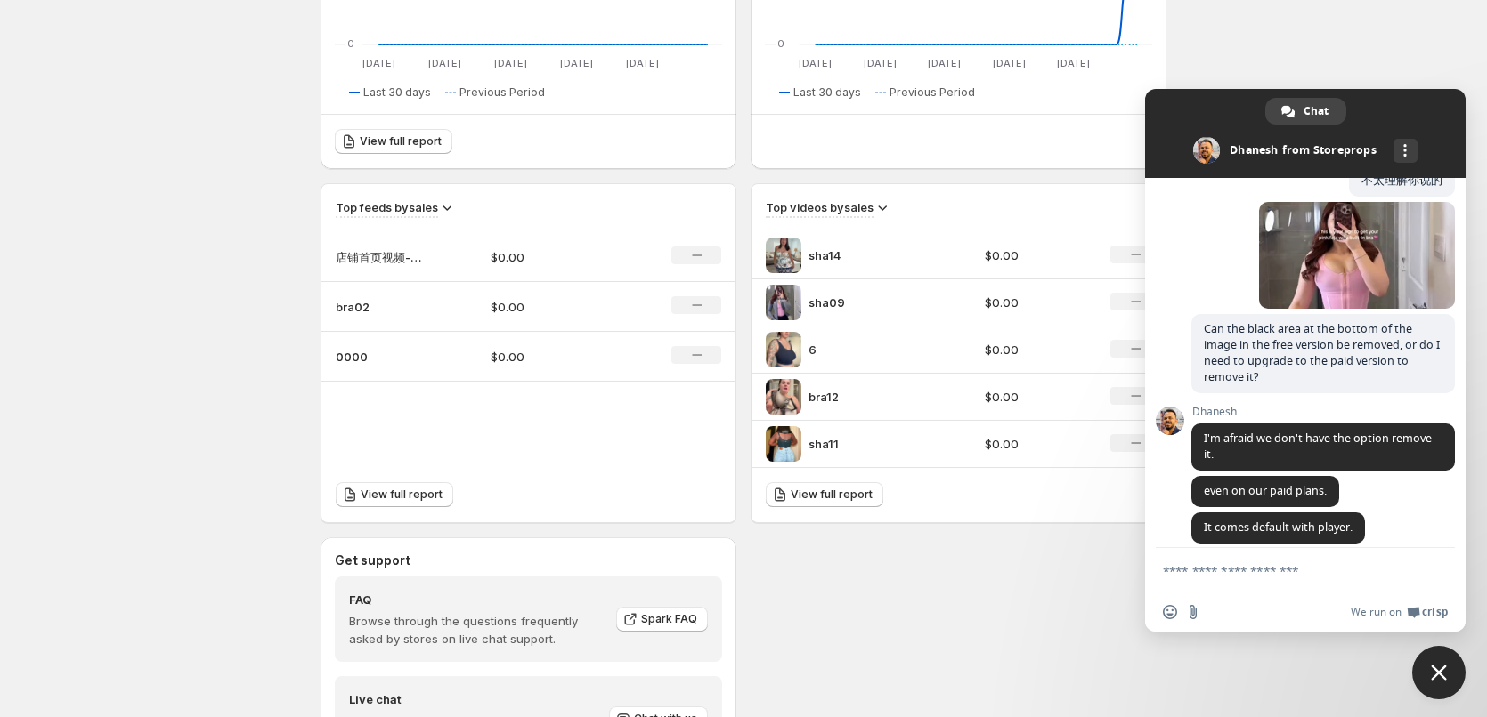
scroll to position [646, 0]
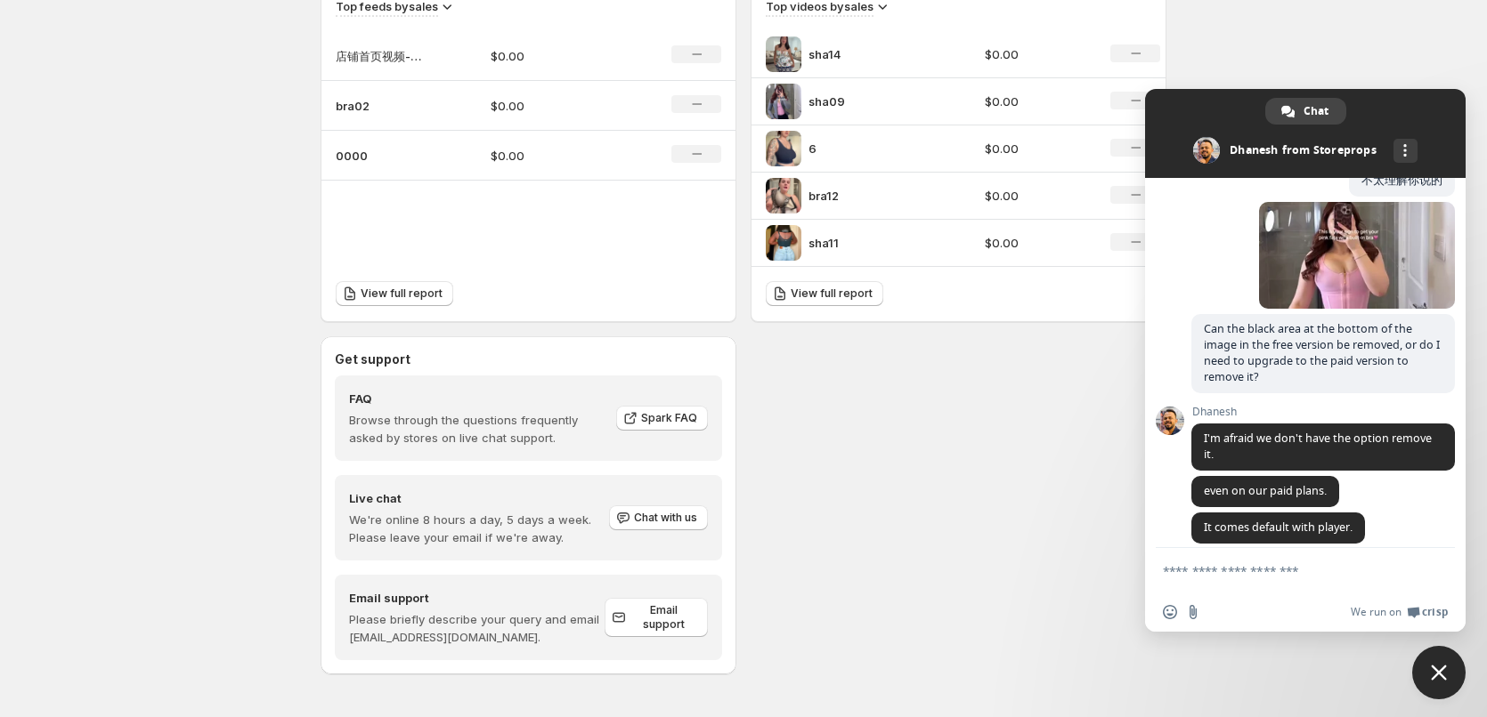
click at [1410, 489] on div "[PERSON_NAME] even on our paid plans. 4 minutes ago" at bounding box center [1322, 494] width 263 height 36
drag, startPoint x: 1203, startPoint y: 419, endPoint x: 1258, endPoint y: 446, distance: 61.3
click at [1258, 446] on span "I'm afraid we don't have the option remove it." at bounding box center [1322, 447] width 263 height 47
copy span "I'm afraid we don't have the option remove it."
drag, startPoint x: 1214, startPoint y: 475, endPoint x: 1329, endPoint y: 476, distance: 114.8
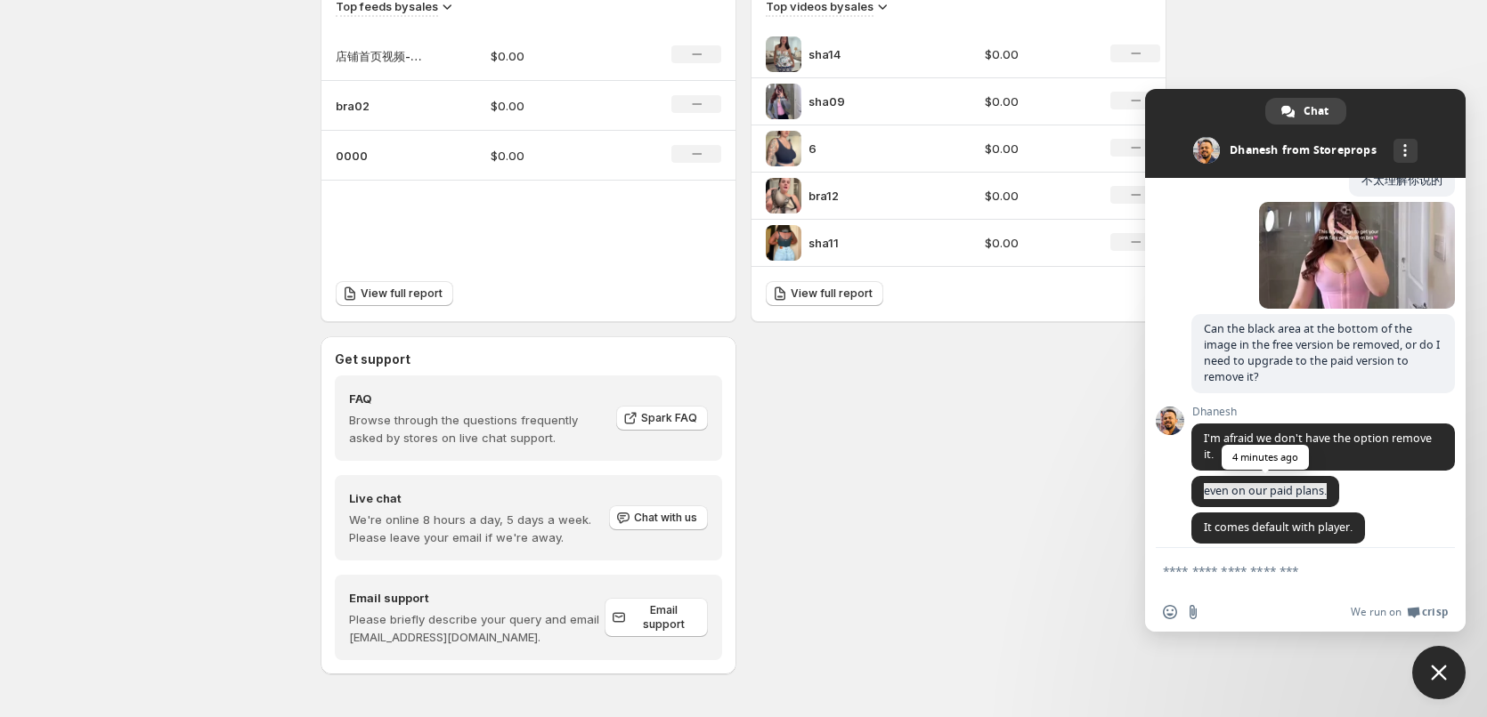
click at [1329, 476] on span "even on our paid plans." at bounding box center [1265, 491] width 148 height 31
copy span "even on our paid plans."
drag, startPoint x: 1203, startPoint y: 511, endPoint x: 1354, endPoint y: 514, distance: 151.4
click at [1353, 513] on span "It comes default with player." at bounding box center [1278, 528] width 174 height 31
copy span "It comes default with player."
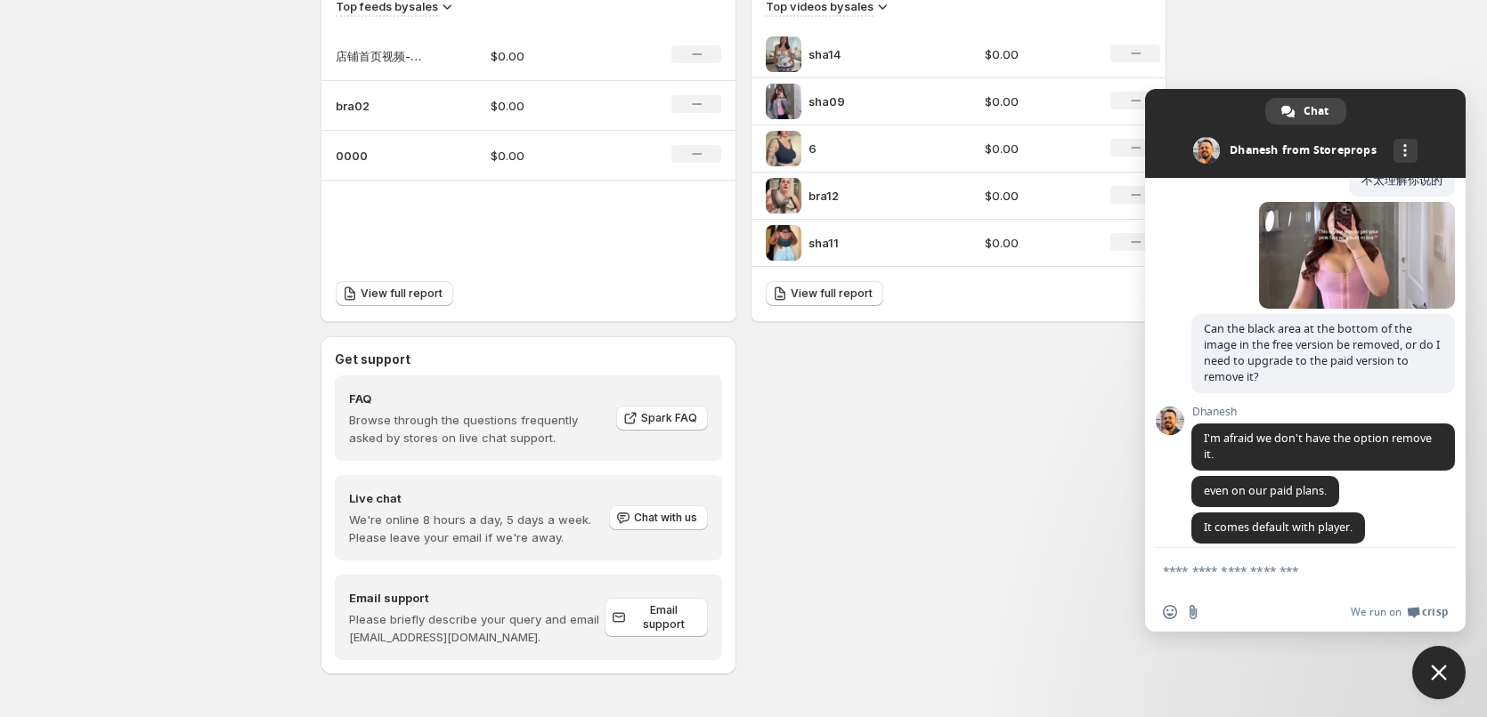
click at [909, 401] on div "Get support FAQ Browse through the questions frequently asked by stores on live…" at bounding box center [743, 505] width 846 height 338
click at [669, 415] on span "Spark FAQ" at bounding box center [669, 418] width 56 height 14
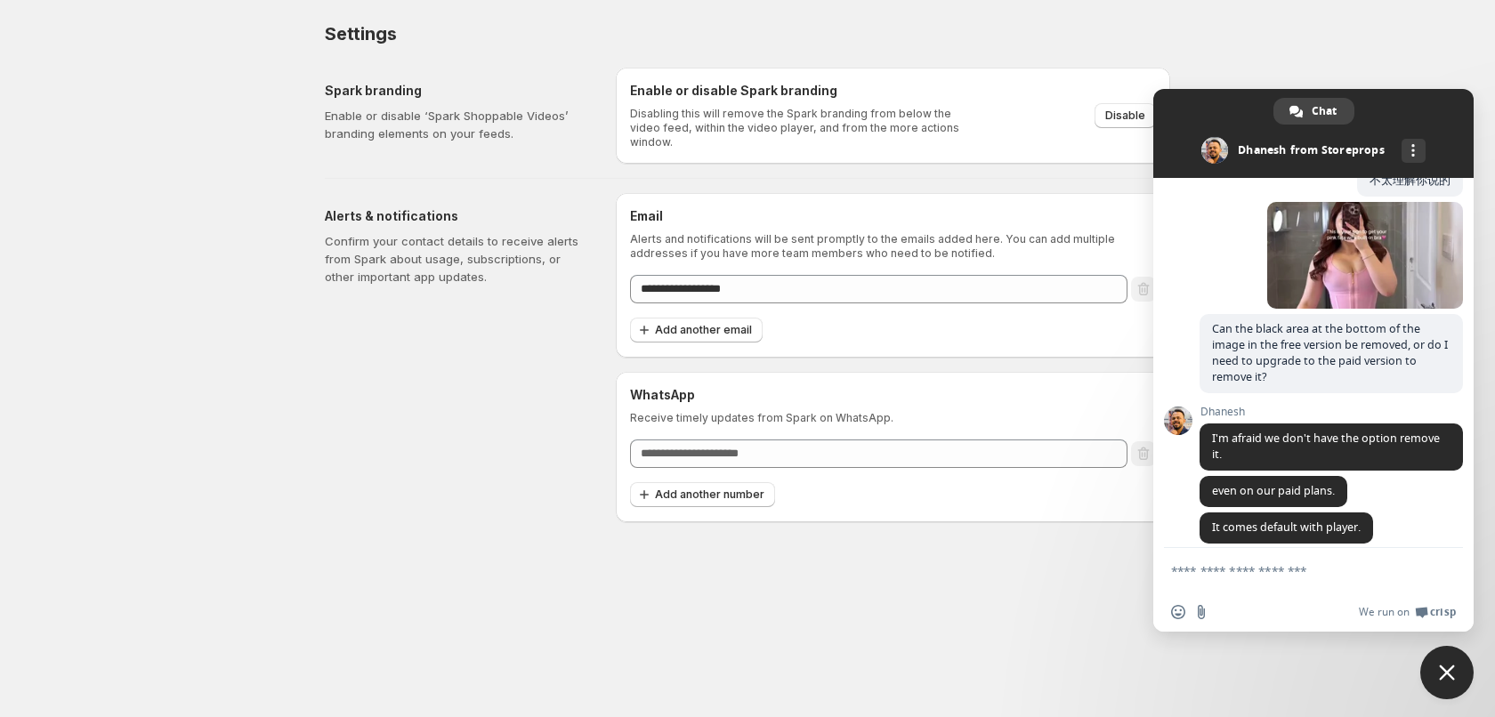
click at [1440, 678] on span "Close chat" at bounding box center [1447, 673] width 16 height 16
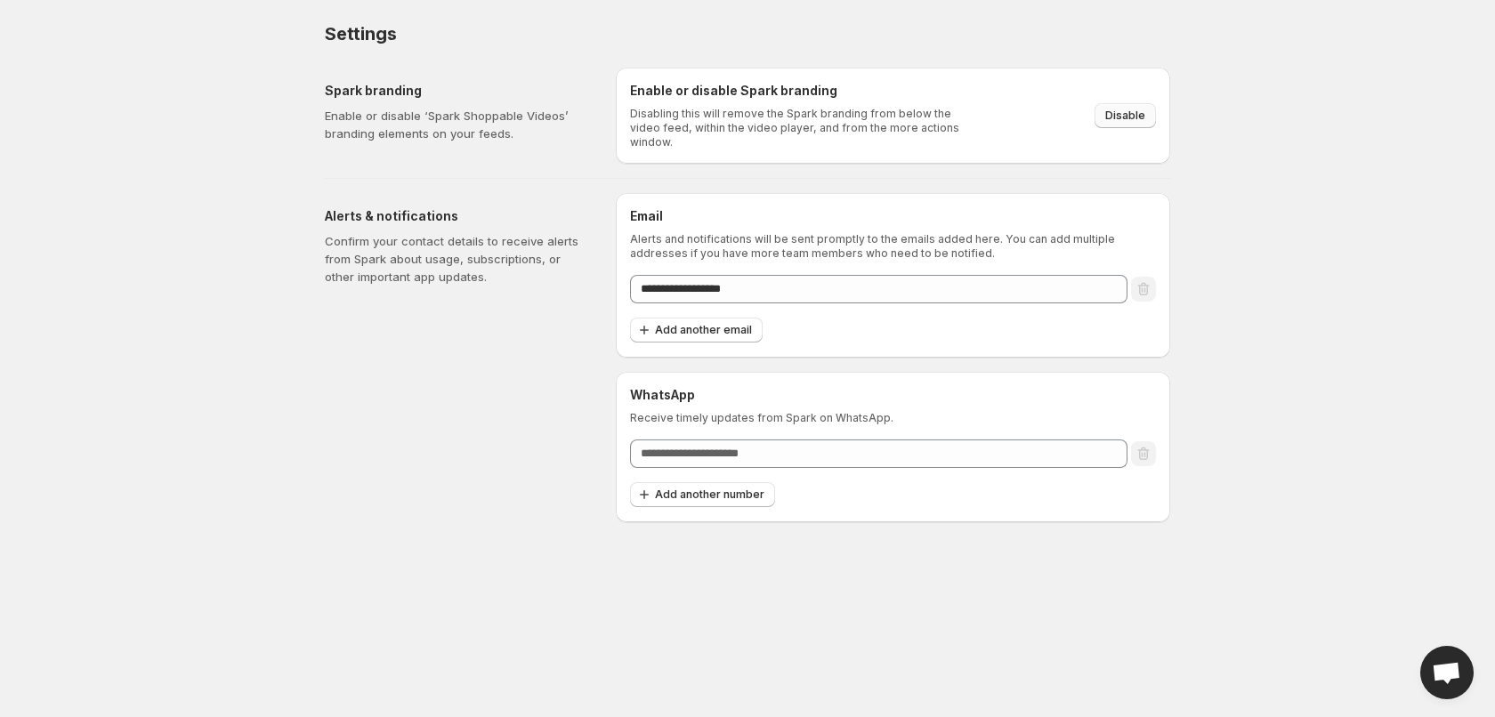
click at [1124, 109] on span "Disable" at bounding box center [1126, 116] width 40 height 14
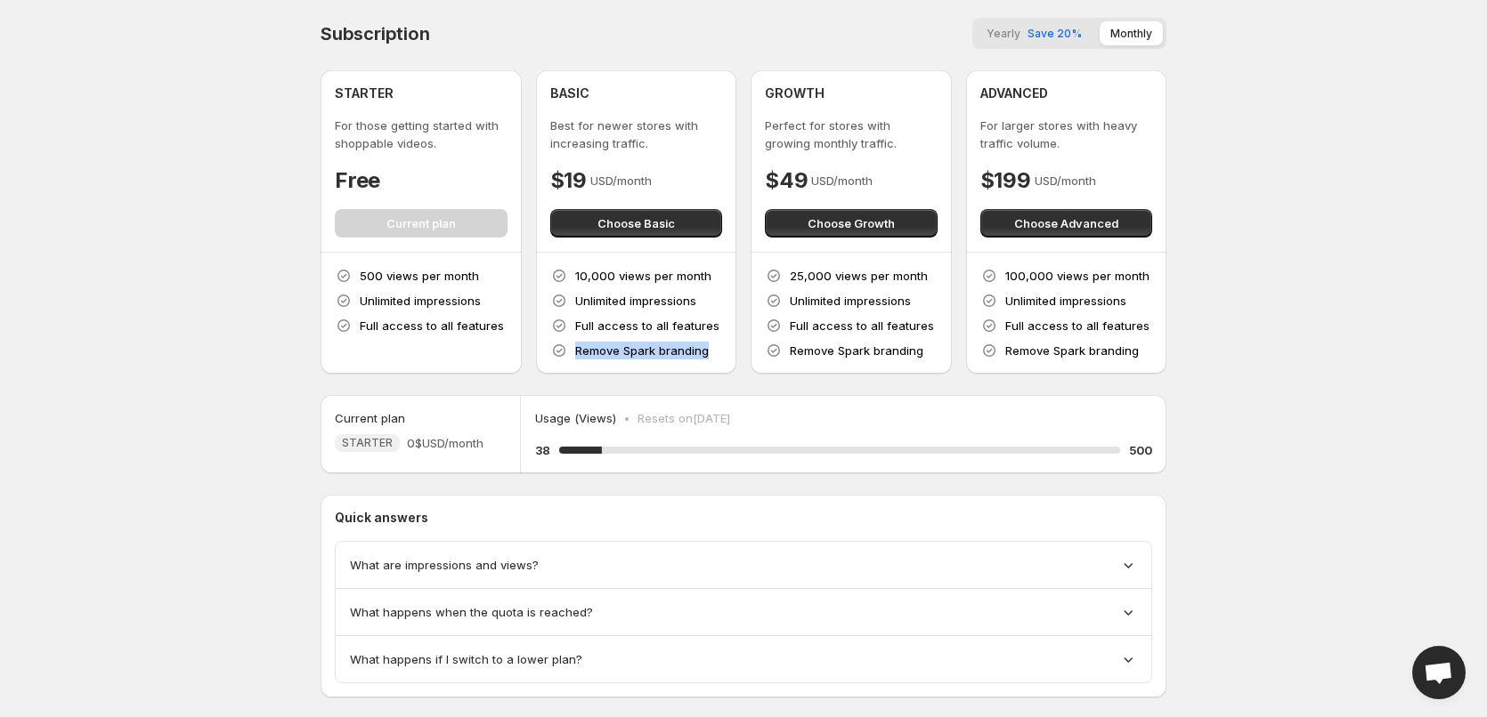
drag, startPoint x: 709, startPoint y: 353, endPoint x: 575, endPoint y: 355, distance: 133.6
click at [575, 355] on div "10,000 views per month Unlimited impressions Full access to all features Remove…" at bounding box center [636, 313] width 173 height 93
copy p "Remove Spark branding"
click at [1439, 676] on span "Open chat" at bounding box center [1437, 674] width 29 height 25
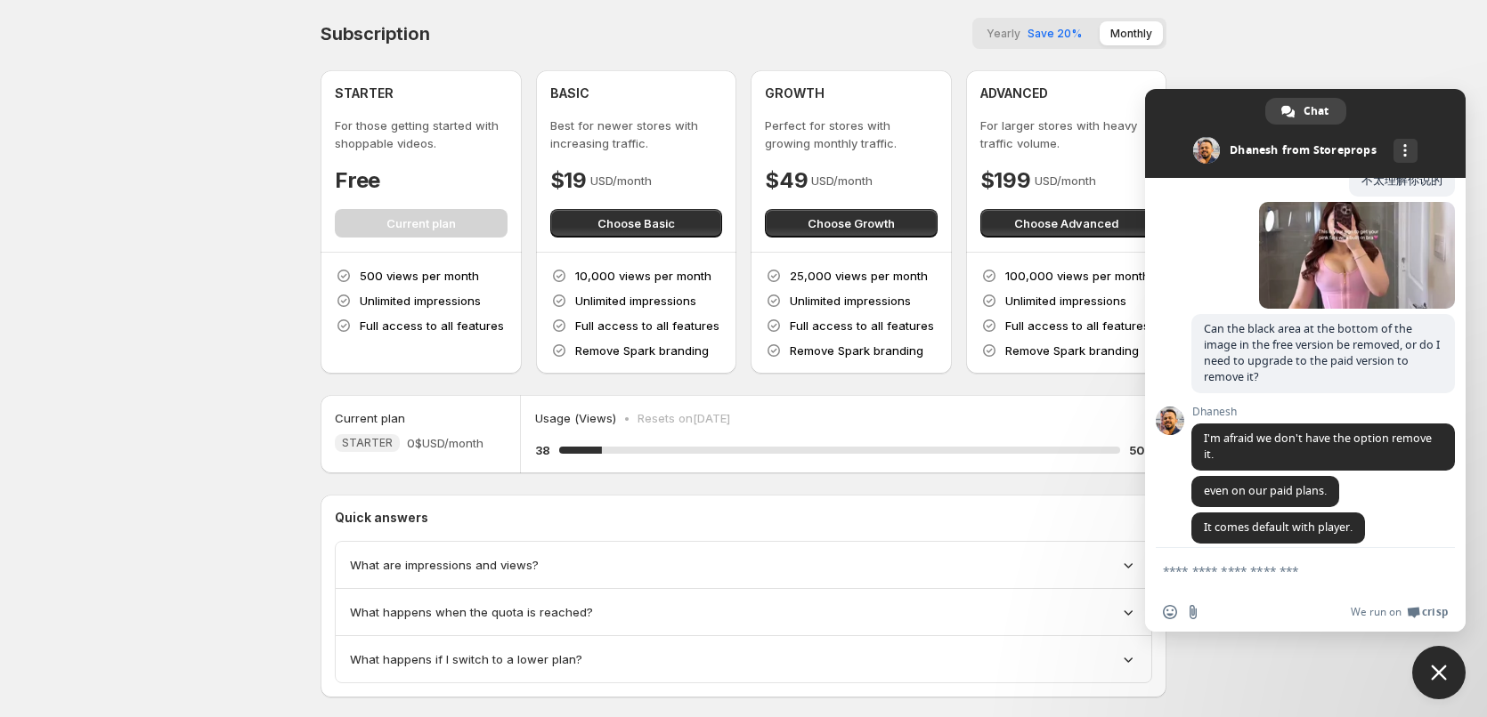
click at [1249, 573] on textarea "Compose your message..." at bounding box center [1286, 571] width 246 height 16
paste textarea "**********"
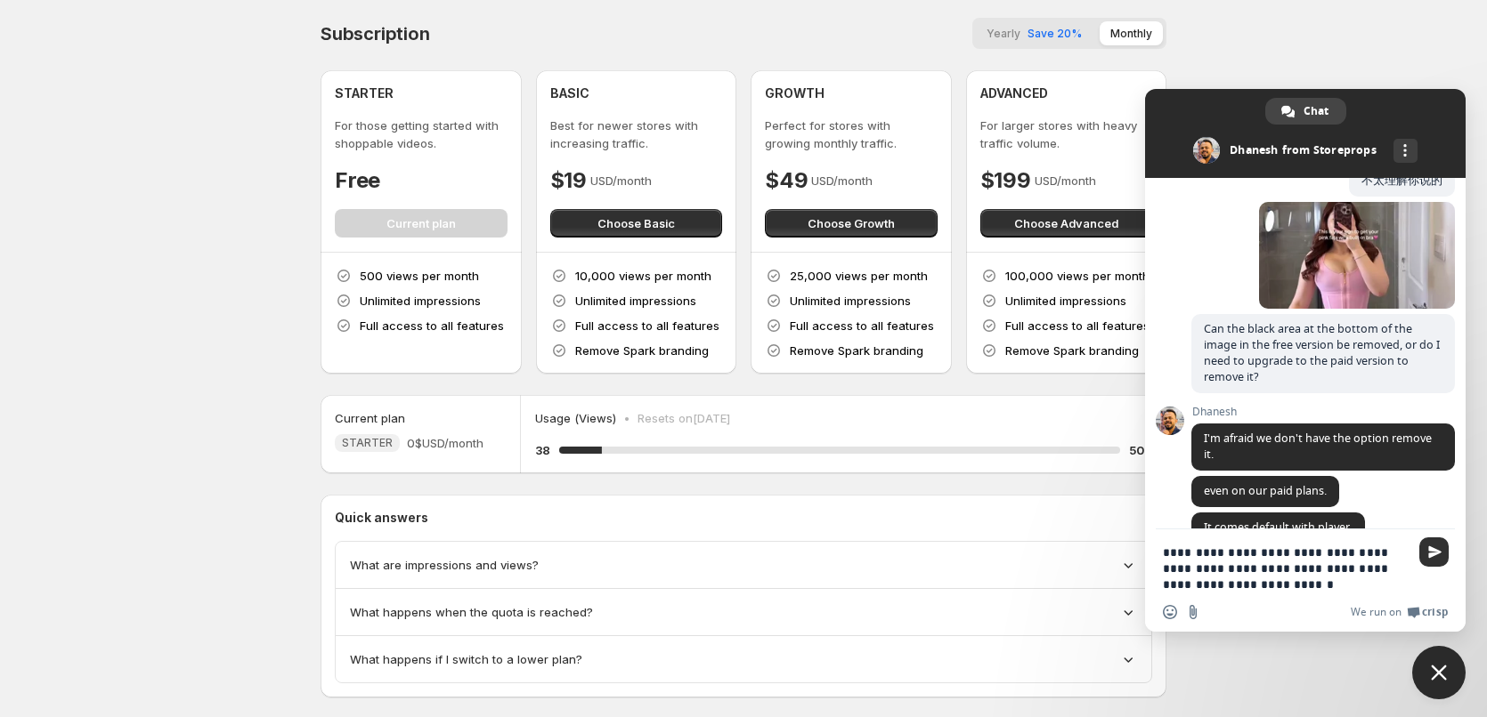
type textarea "**********"
click at [1430, 553] on span "Send" at bounding box center [1434, 552] width 13 height 13
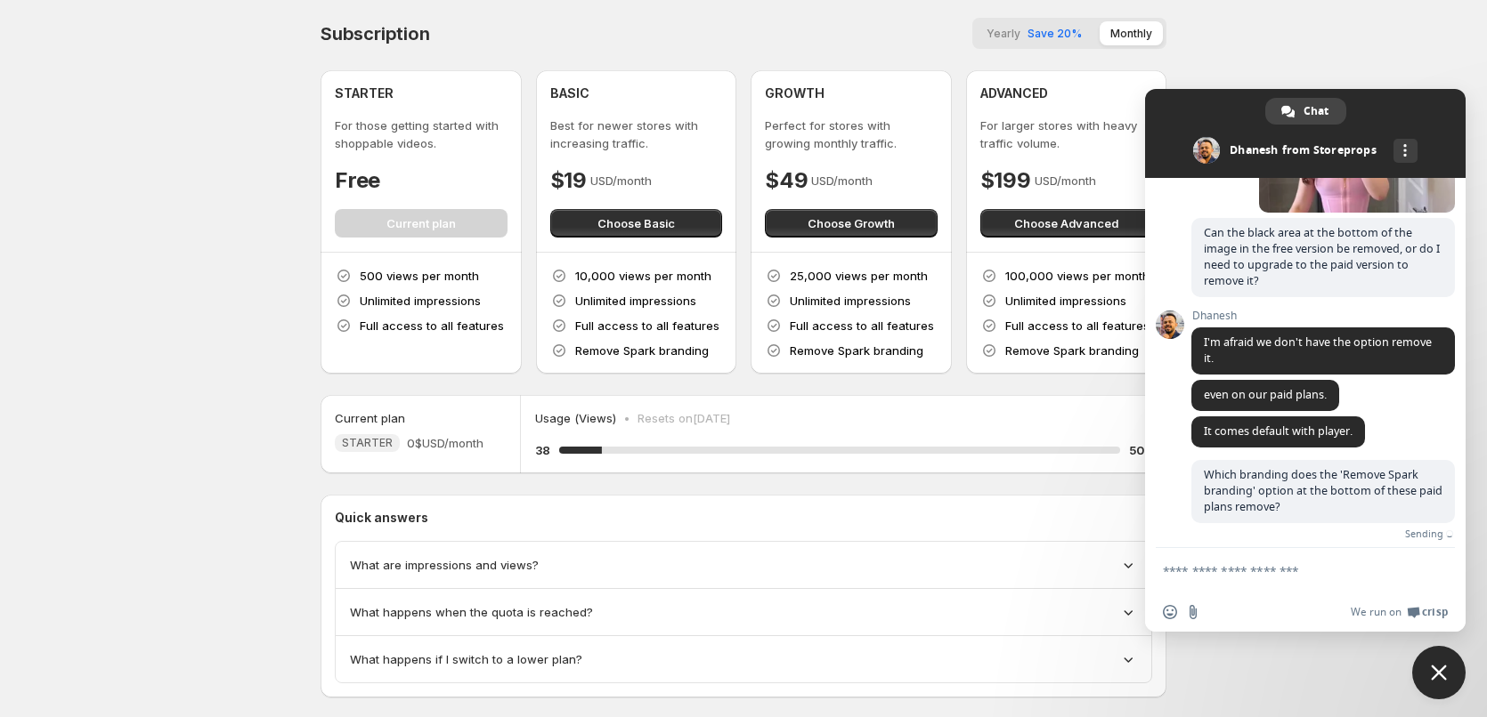
click at [1252, 572] on textarea "Compose your message..." at bounding box center [1286, 571] width 246 height 16
click at [651, 17] on div "Subscription Yearly Save 20% Monthly STARTER For those getting started with sho…" at bounding box center [736, 373] width 860 height 739
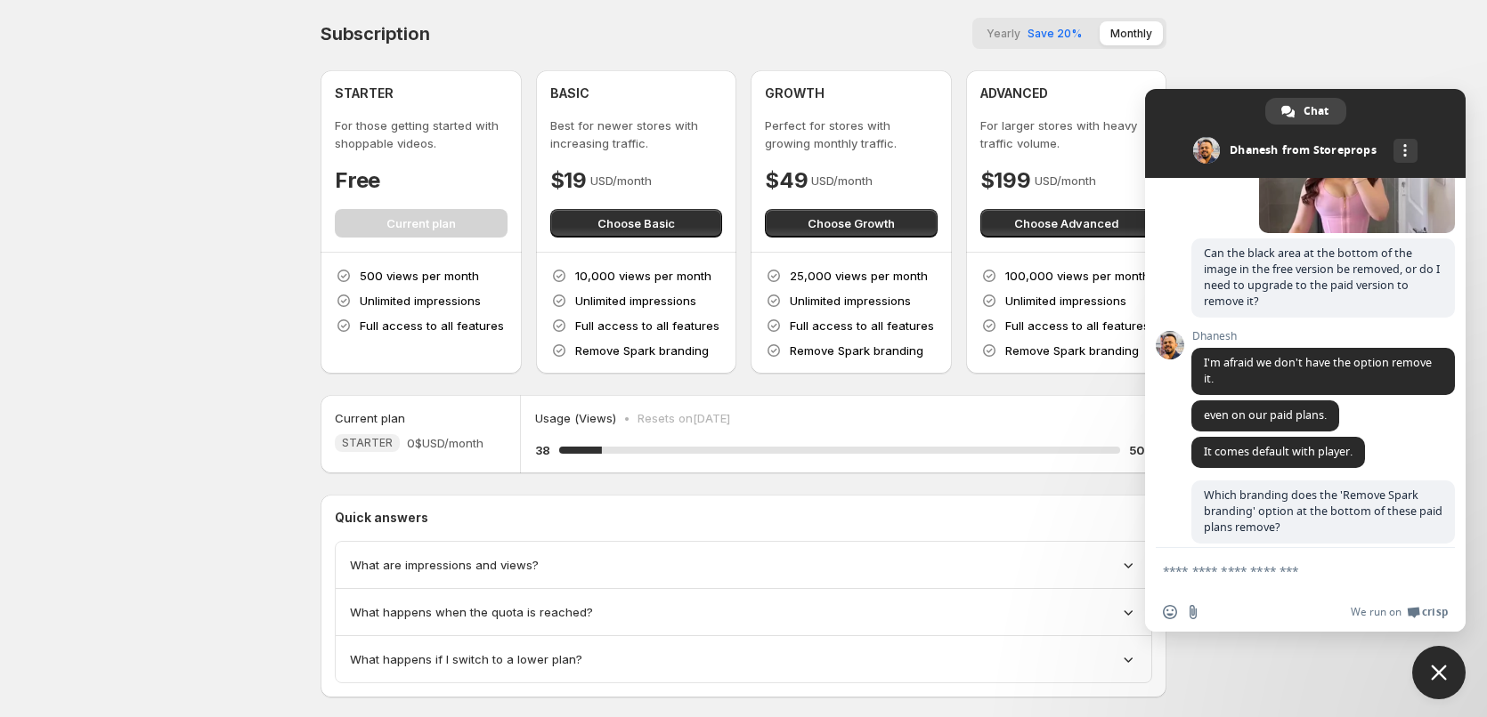
click at [1440, 674] on span "Close chat" at bounding box center [1439, 673] width 16 height 16
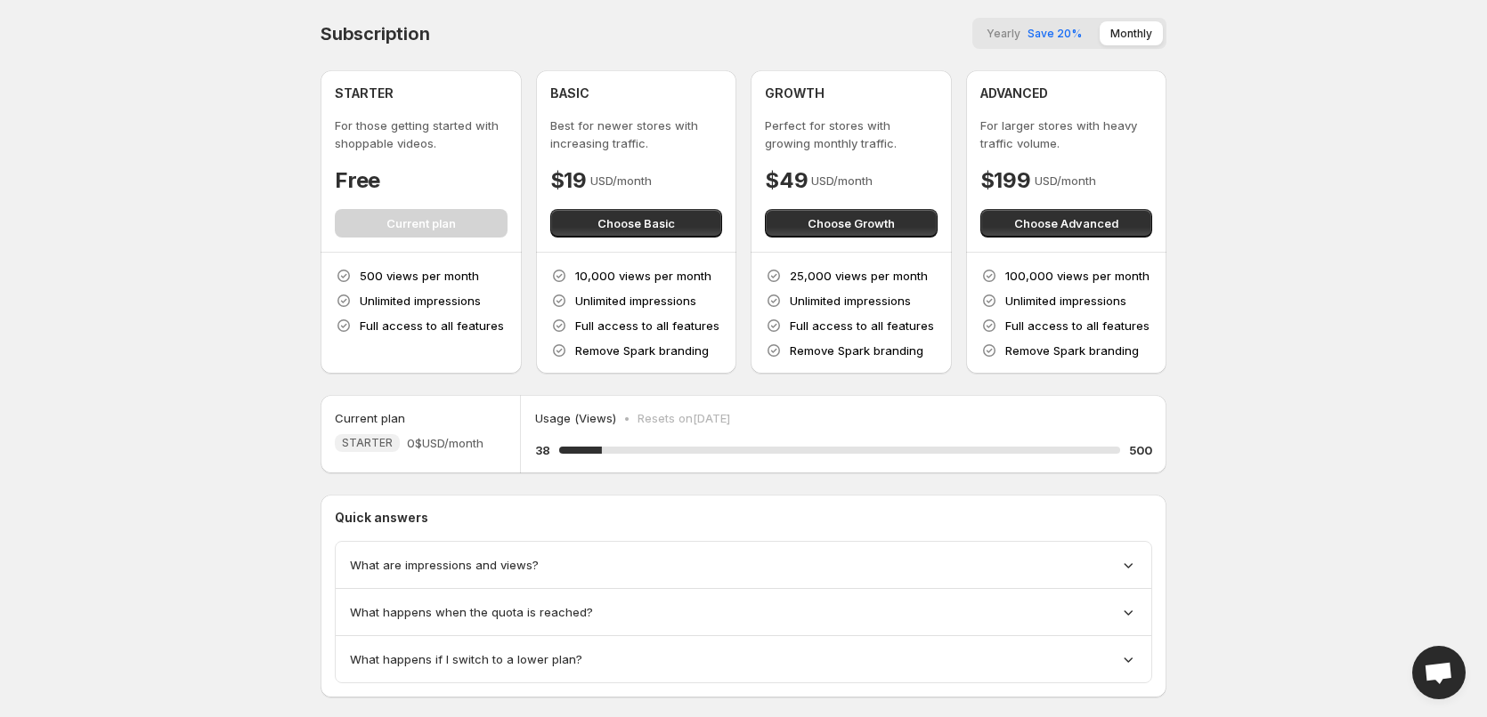
drag, startPoint x: 1464, startPoint y: 470, endPoint x: 1465, endPoint y: 508, distance: 38.3
click at [1464, 471] on body "Home Feeds Videos Subscription Settings Subscription Yearly Save 20% Monthly ST…" at bounding box center [743, 358] width 1487 height 717
click at [1434, 668] on span "Open chat" at bounding box center [1437, 674] width 29 height 25
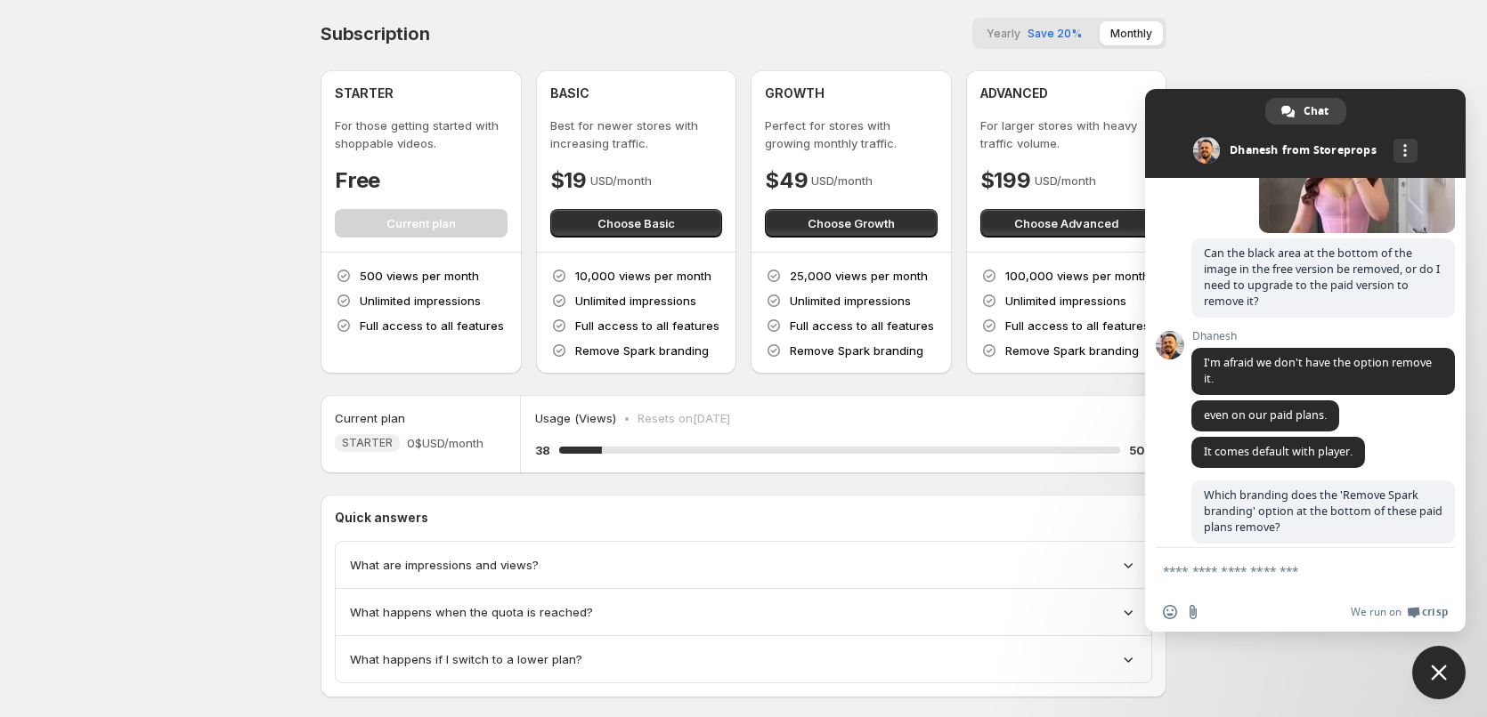
click at [1240, 573] on textarea "Compose your message..." at bounding box center [1286, 571] width 246 height 16
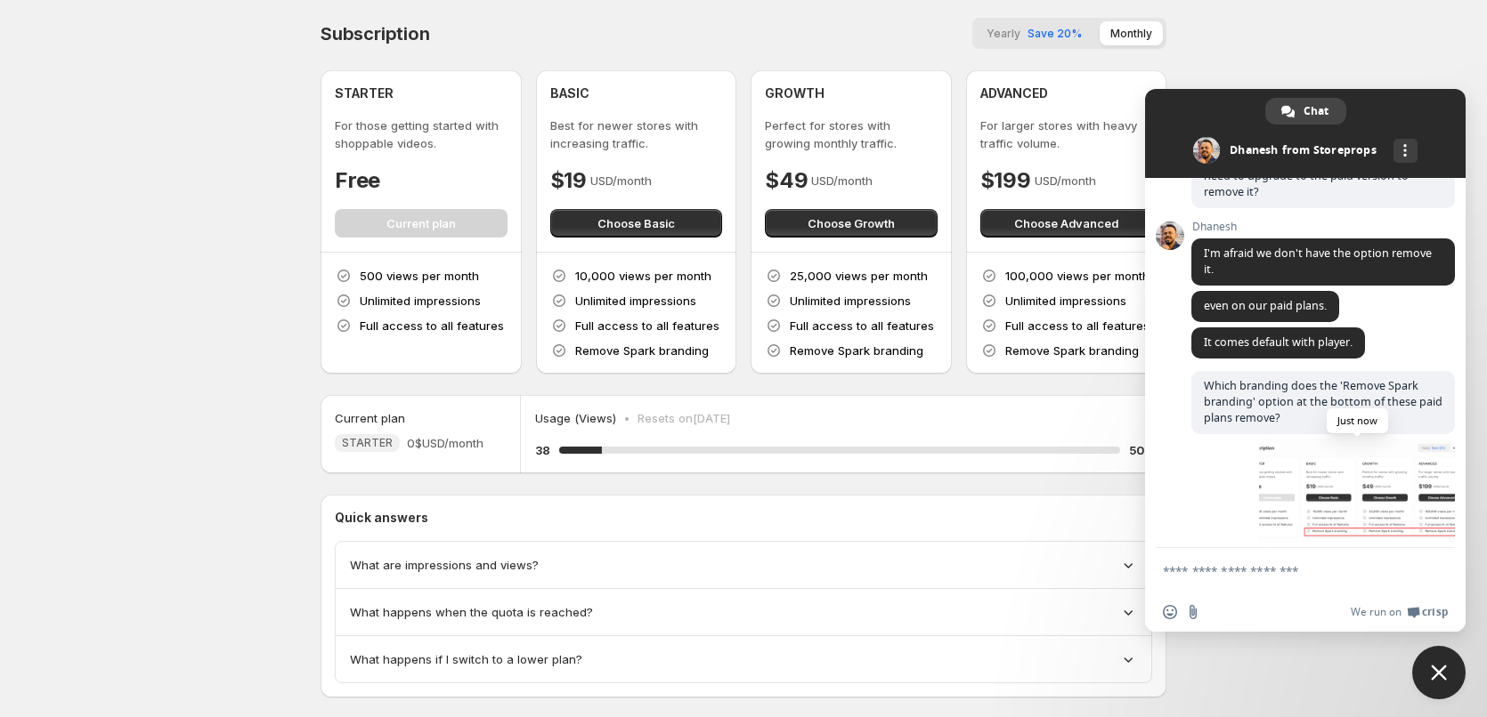
scroll to position [566, 0]
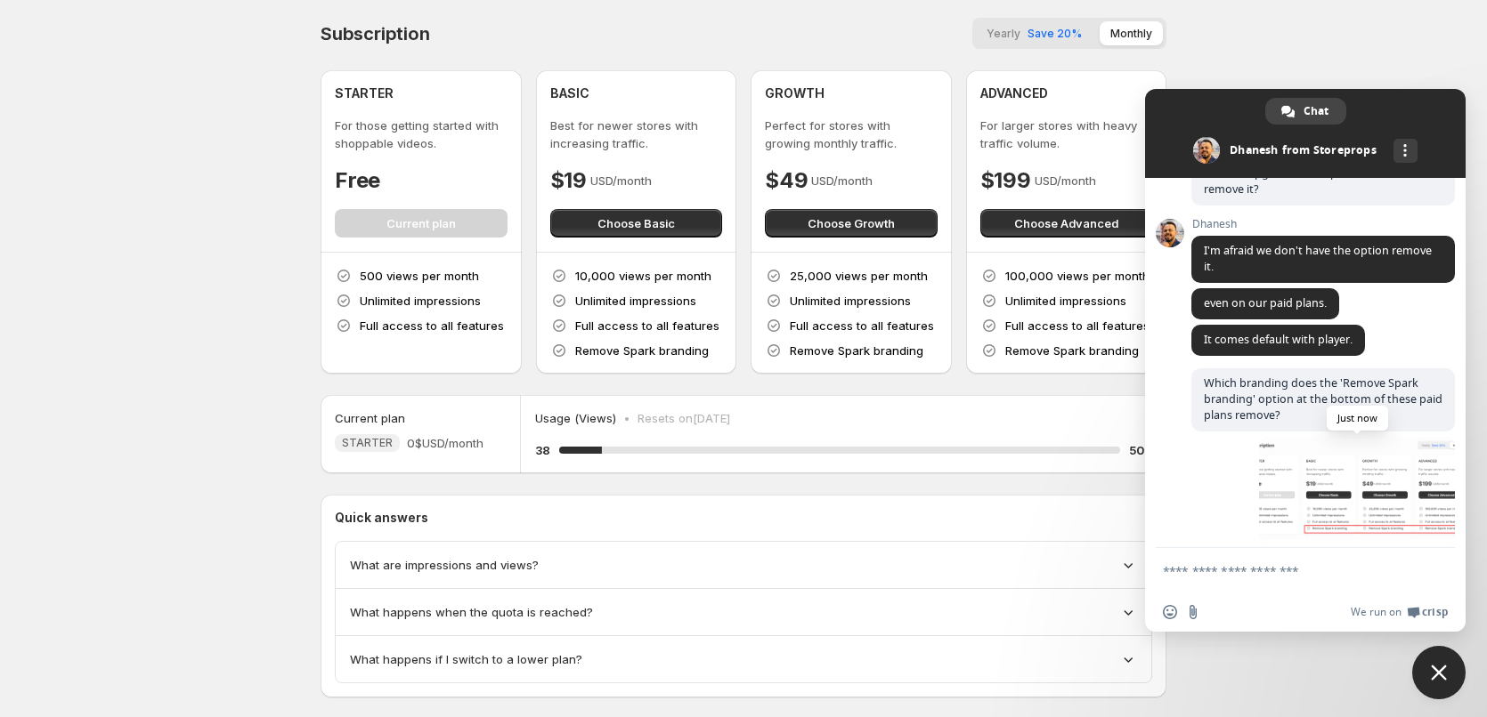
click at [1380, 484] on span at bounding box center [1357, 490] width 196 height 107
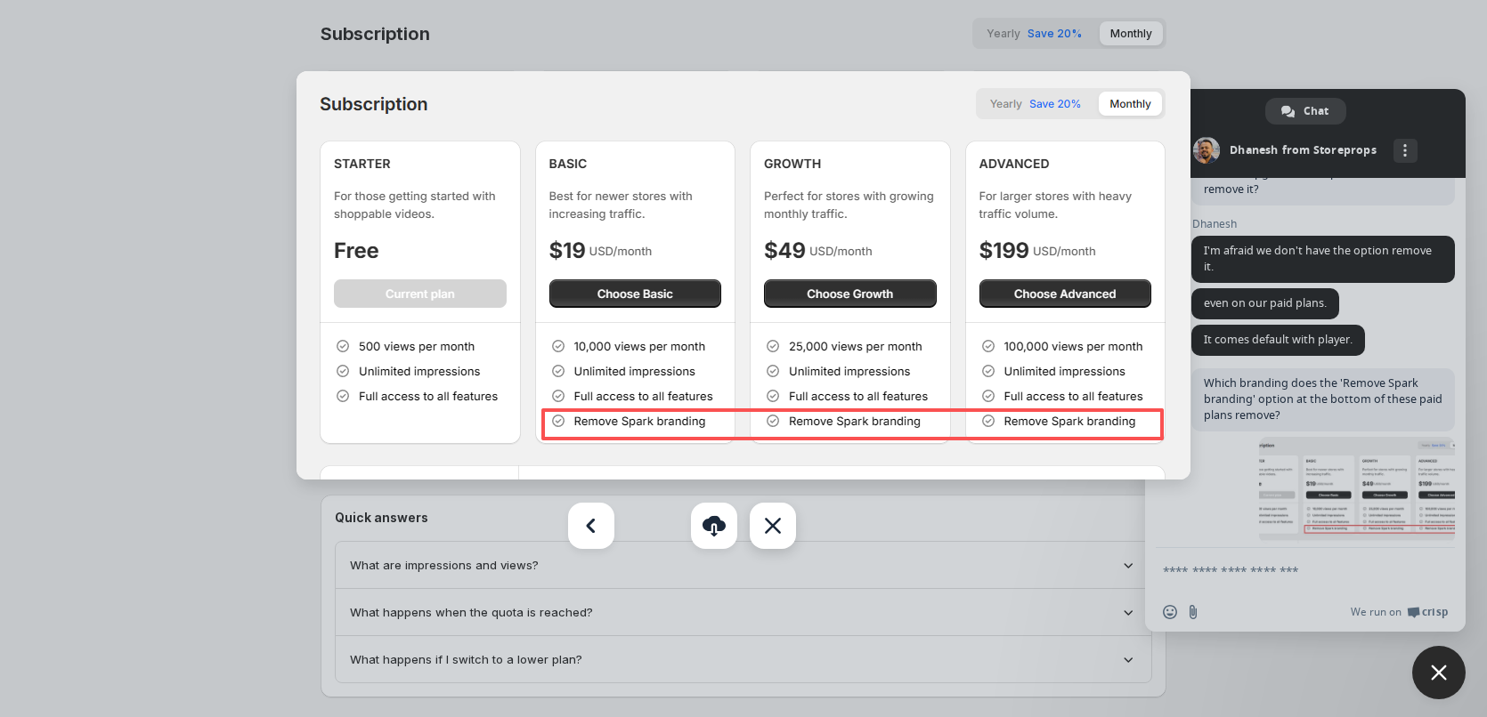
click at [779, 532] on div "Close" at bounding box center [773, 526] width 46 height 46
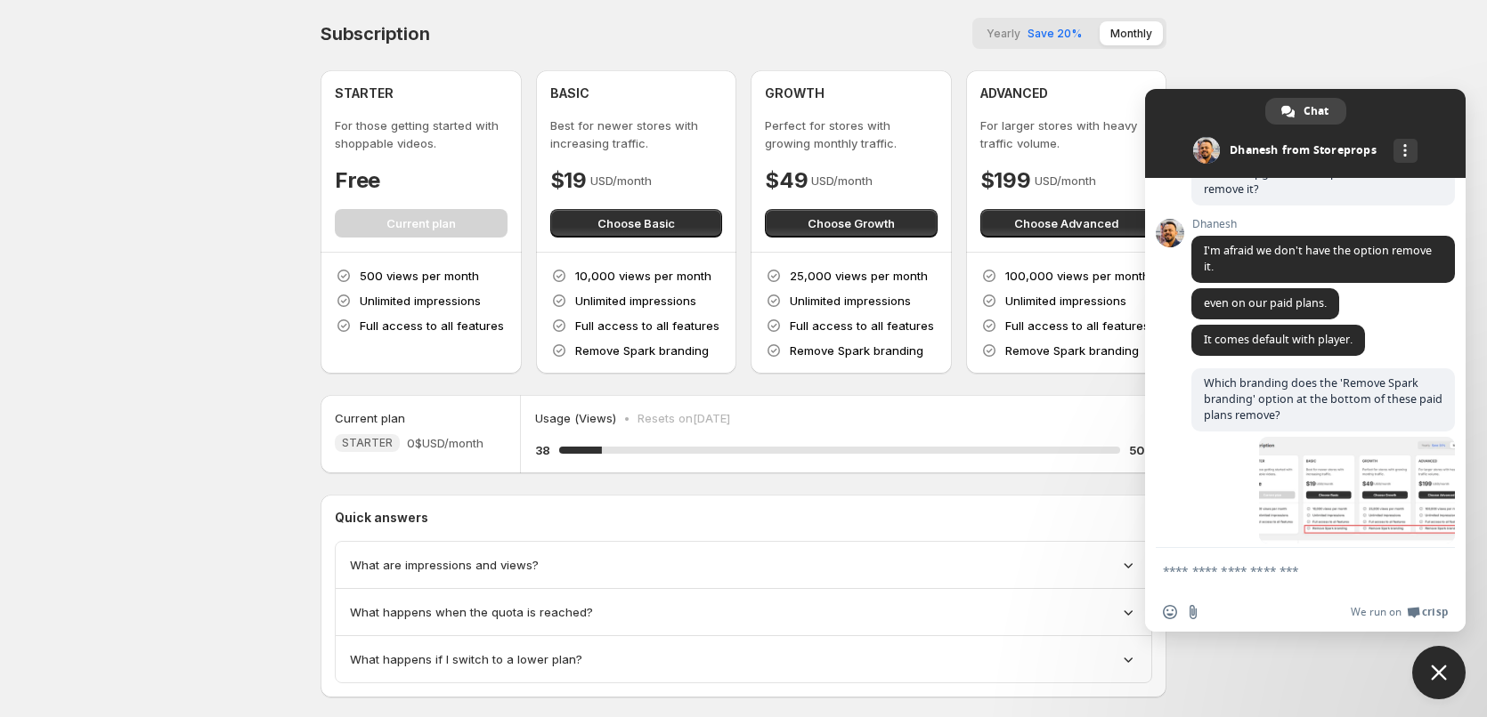
click at [1309, 30] on body "Home Feeds Videos Subscription Settings Subscription Yearly Save 20% Monthly ST…" at bounding box center [743, 358] width 1487 height 717
drag, startPoint x: 1433, startPoint y: 665, endPoint x: 1413, endPoint y: 662, distance: 20.6
click at [1432, 664] on span "Close chat" at bounding box center [1438, 672] width 53 height 53
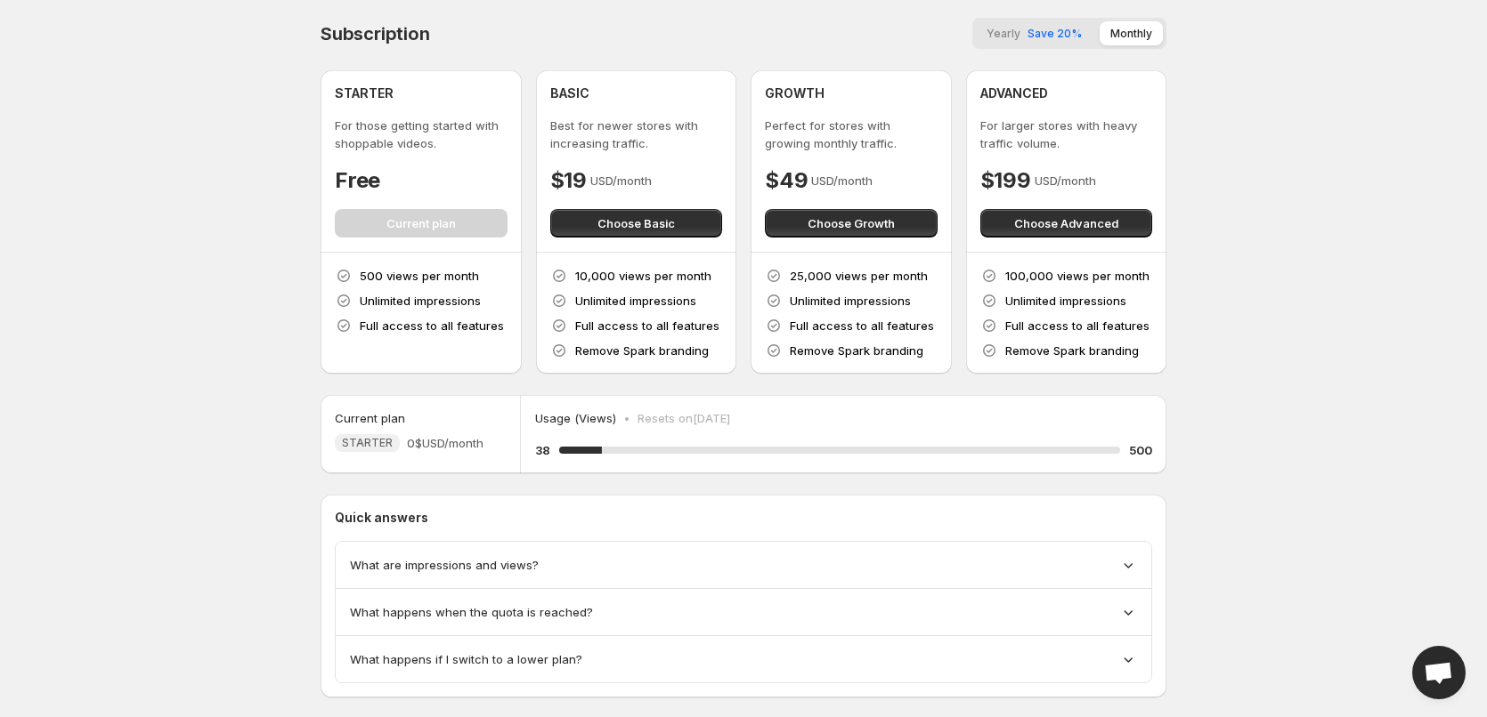
click at [1433, 671] on span "Open chat" at bounding box center [1437, 674] width 29 height 25
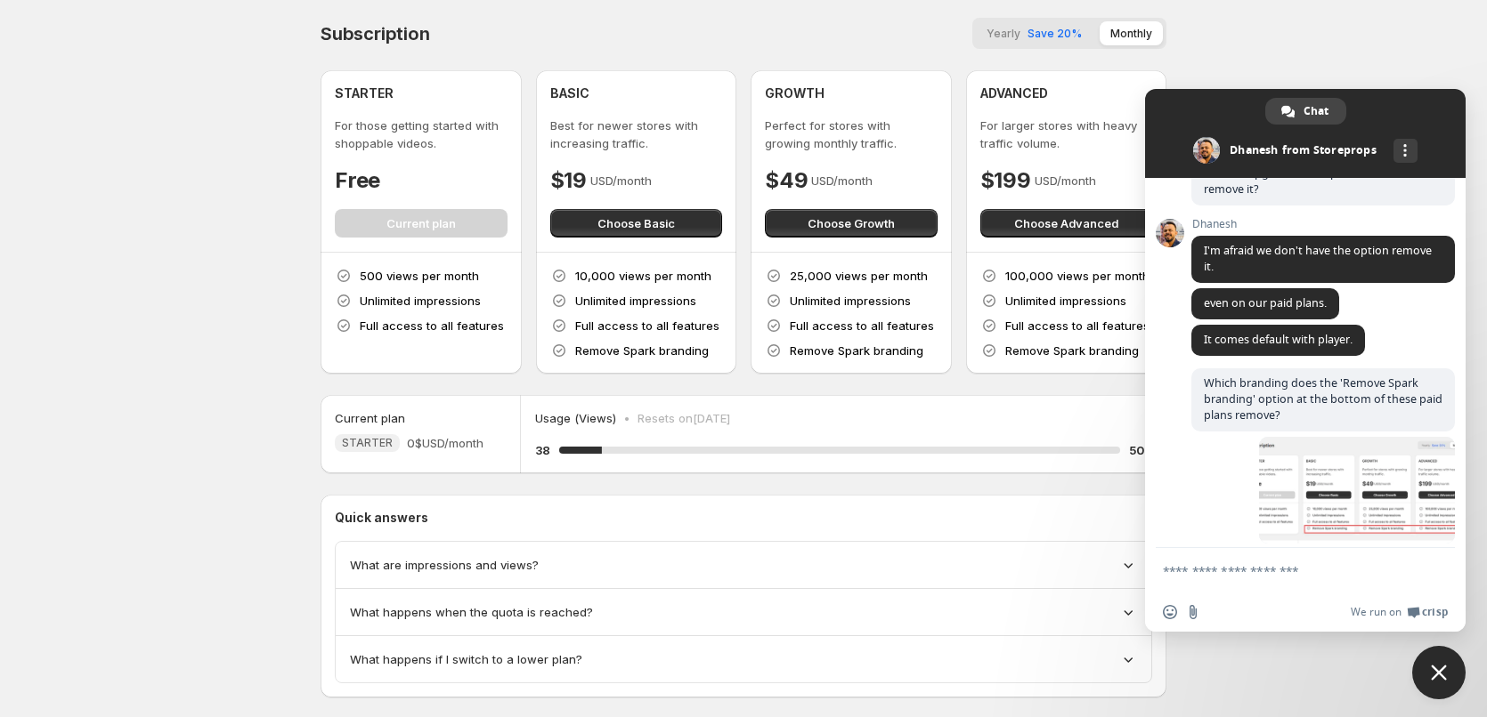
click at [1380, 34] on body "Home Feeds Videos Subscription Settings Subscription Yearly Save 20% Monthly ST…" at bounding box center [743, 358] width 1487 height 717
click at [1442, 665] on span "Close chat" at bounding box center [1439, 673] width 16 height 16
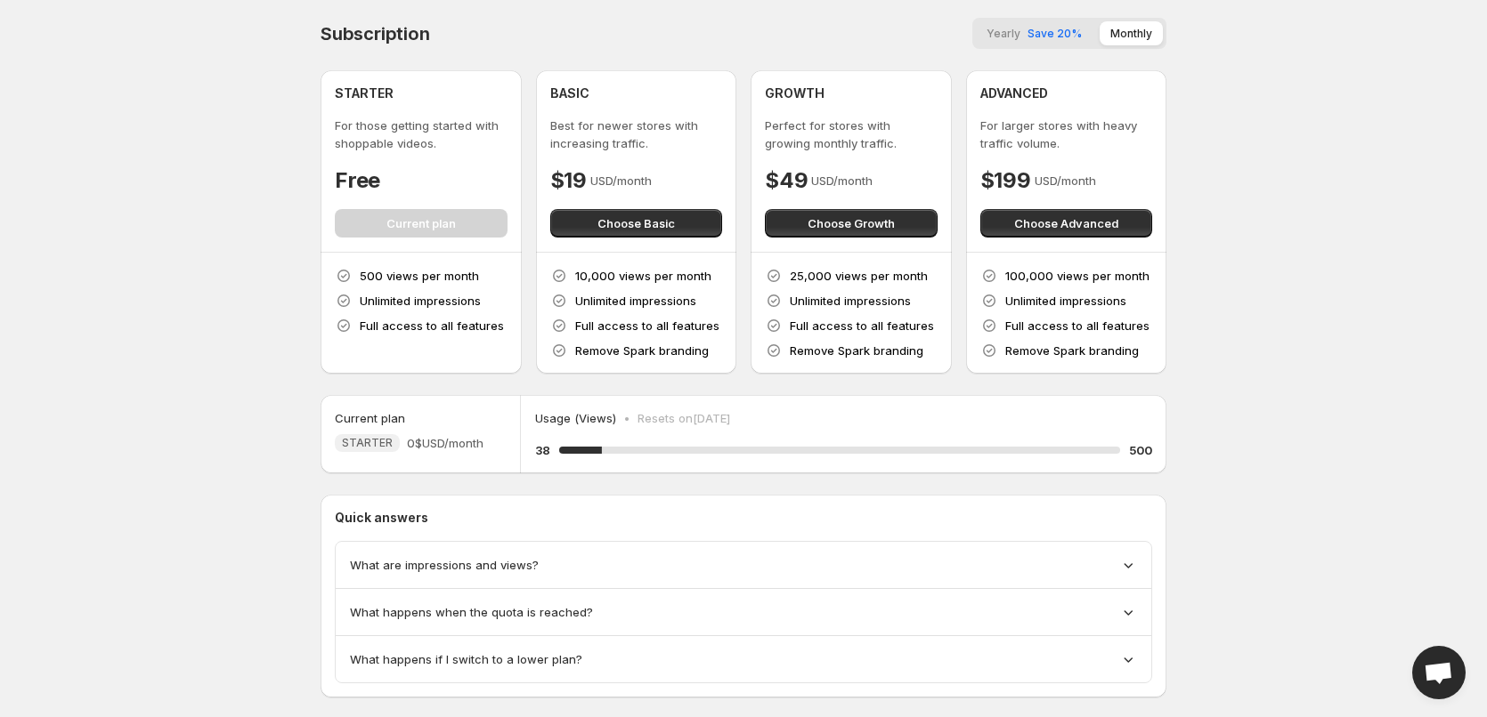
click at [1447, 687] on span "Open chat" at bounding box center [1438, 672] width 53 height 53
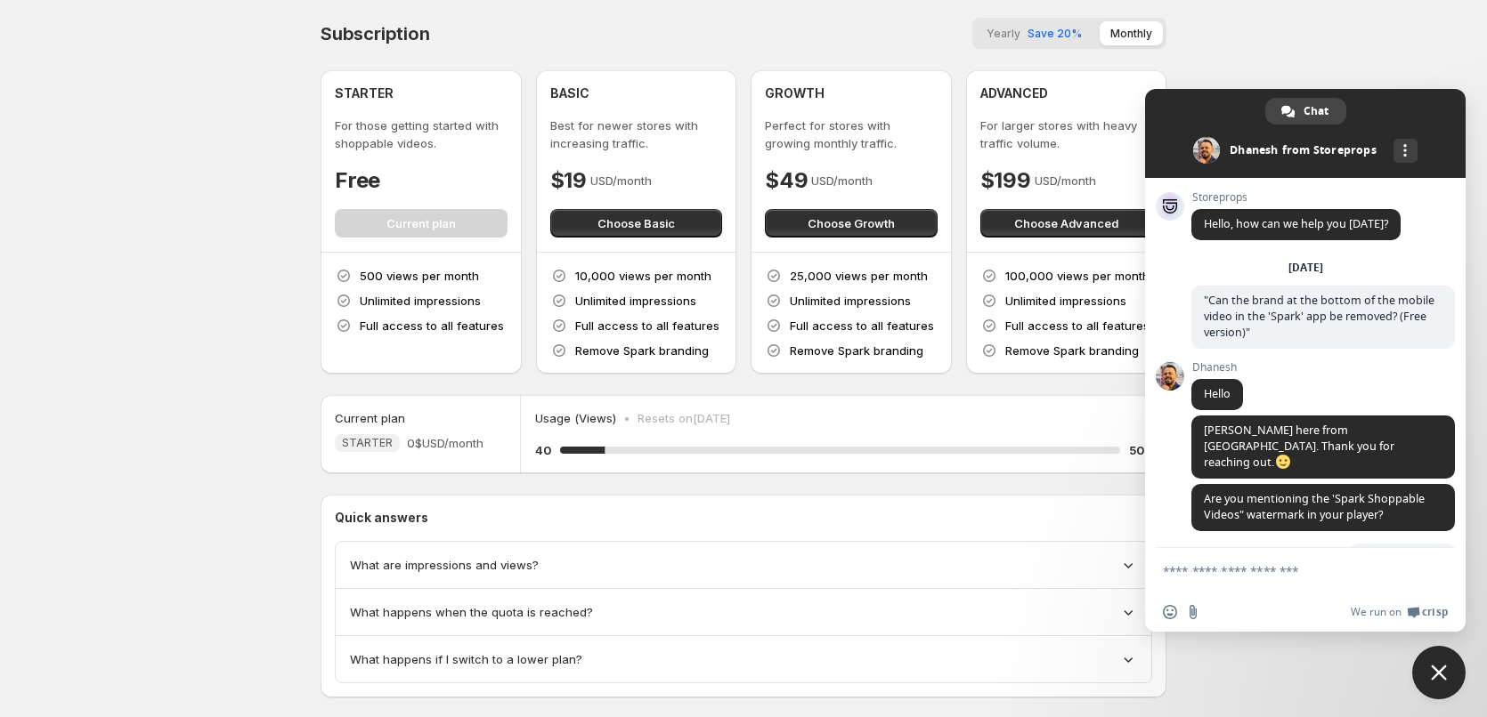
scroll to position [356, 0]
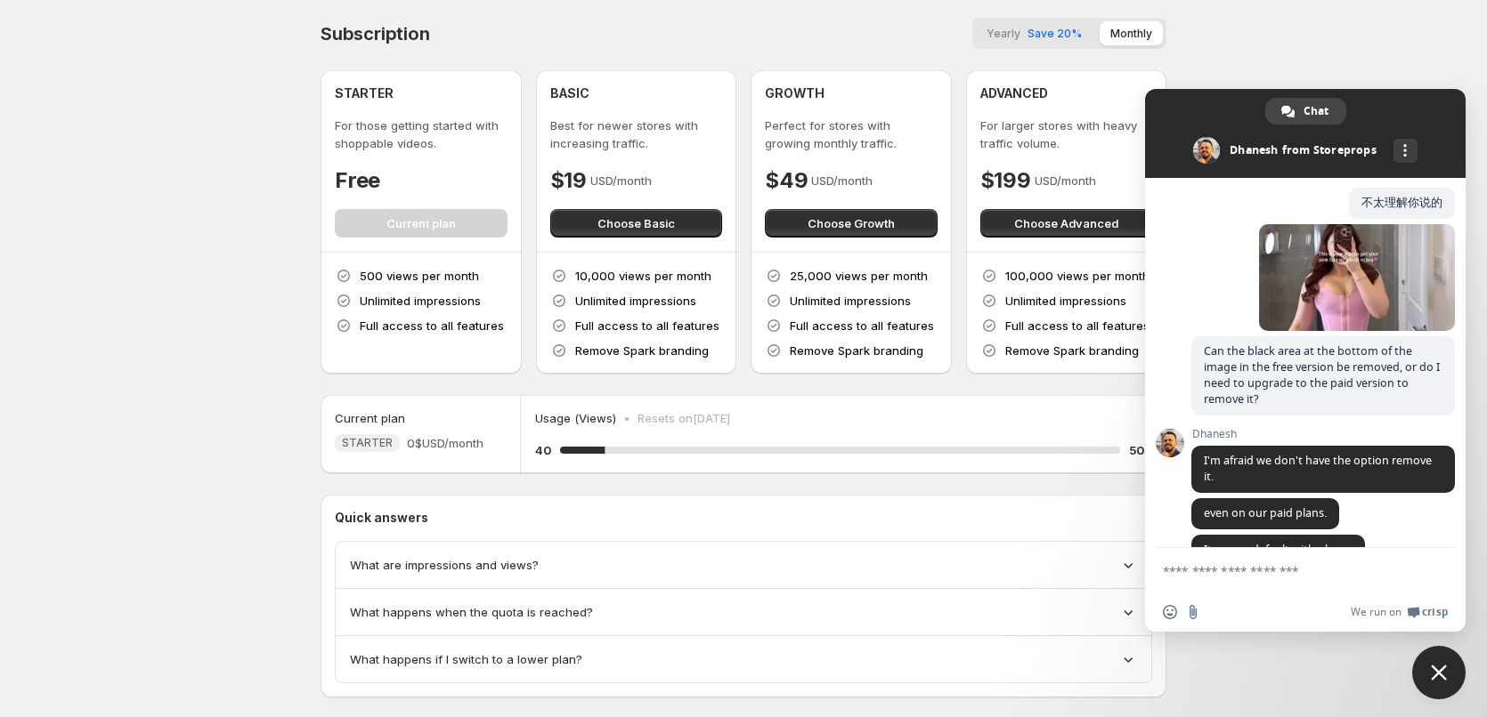
click at [1354, 24] on body "Home Feeds Videos Subscription Settings Subscription Yearly Save 20% Monthly ST…" at bounding box center [743, 358] width 1487 height 717
click at [1442, 671] on span "Close chat" at bounding box center [1439, 673] width 16 height 16
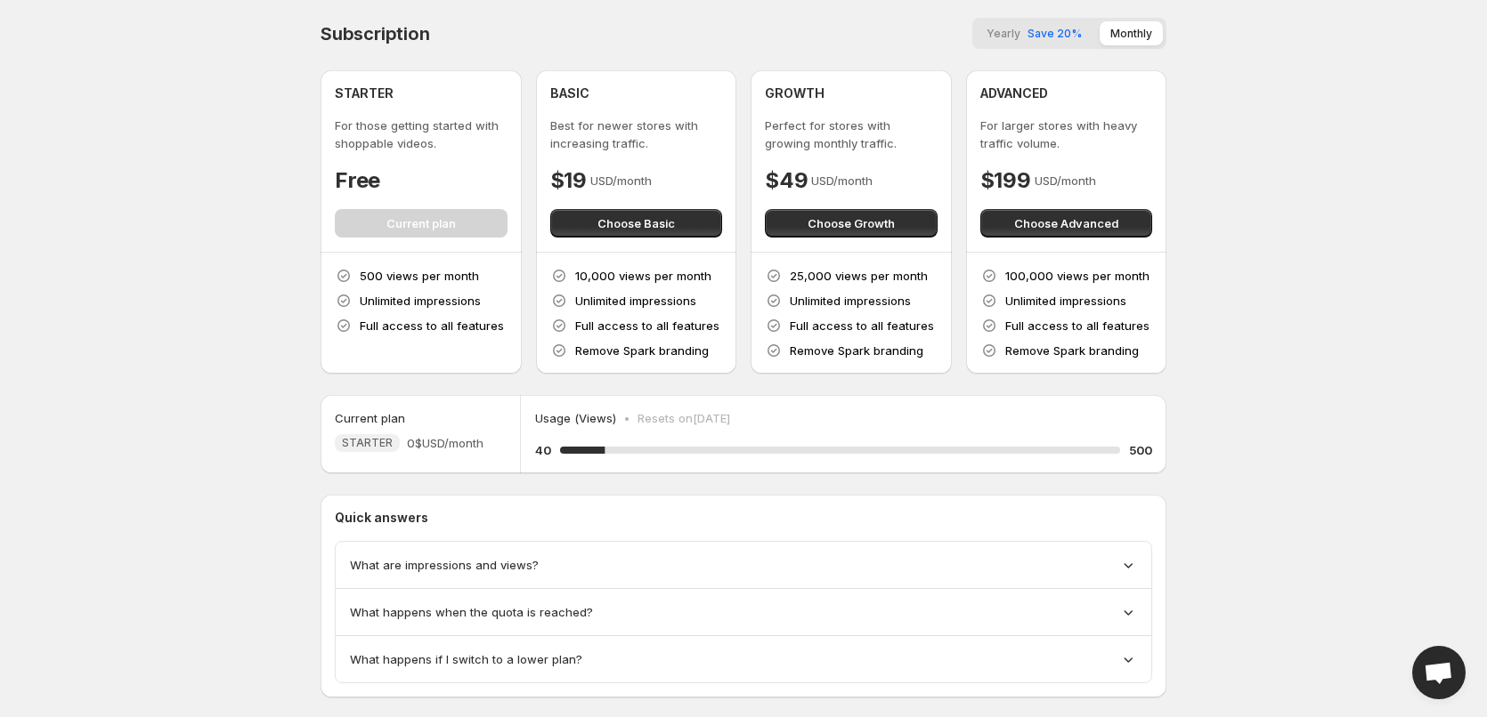
click at [1423, 661] on span "Open chat" at bounding box center [1438, 672] width 53 height 53
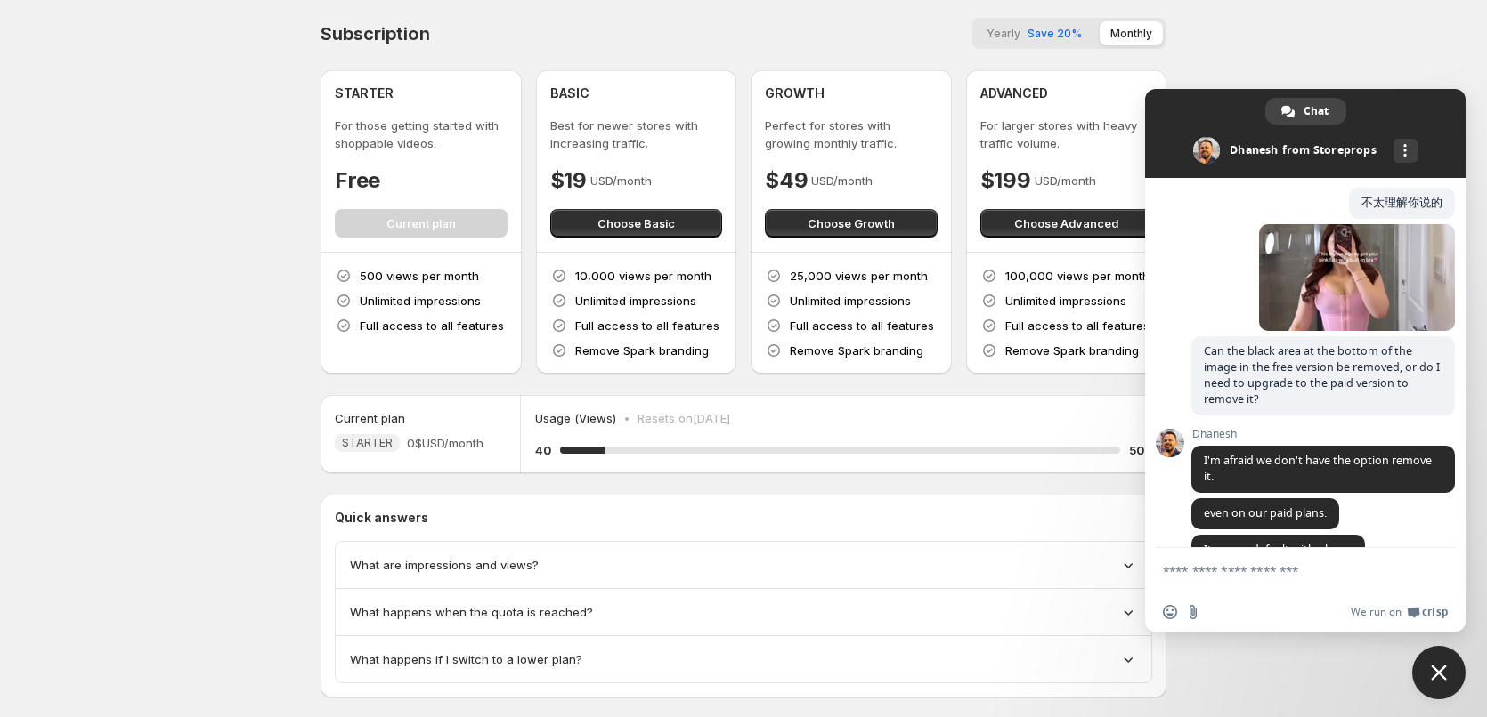
scroll to position [566, 0]
